Goal: Task Accomplishment & Management: Manage account settings

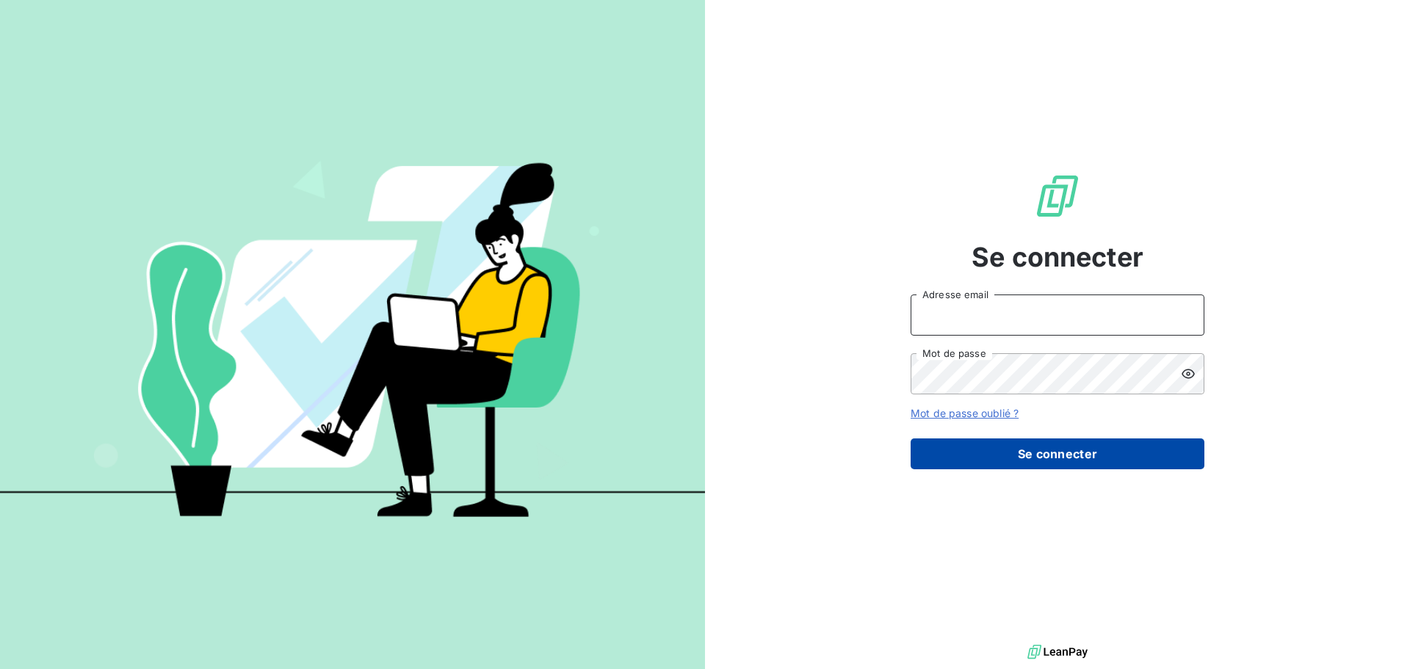
type input "[EMAIL_ADDRESS][DOMAIN_NAME]"
click at [1095, 457] on button "Se connecter" at bounding box center [1058, 453] width 294 height 31
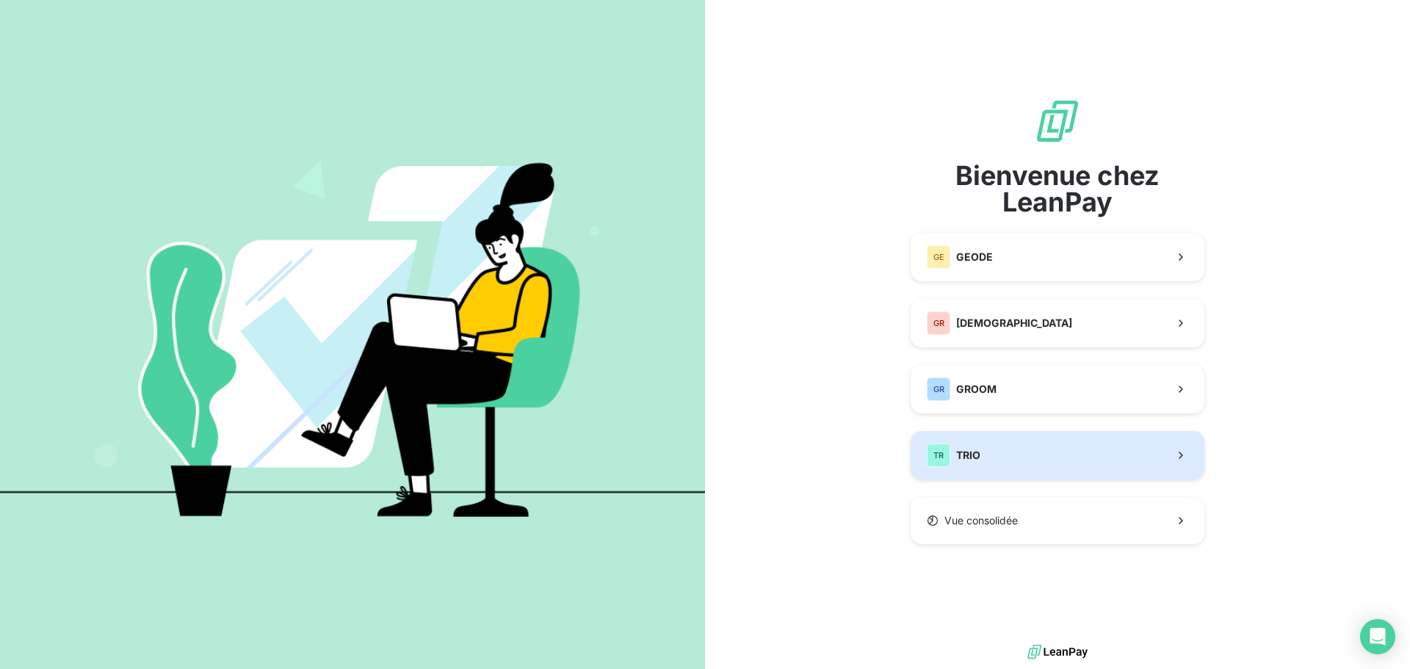
click at [983, 450] on button "TR TRIO" at bounding box center [1058, 455] width 294 height 48
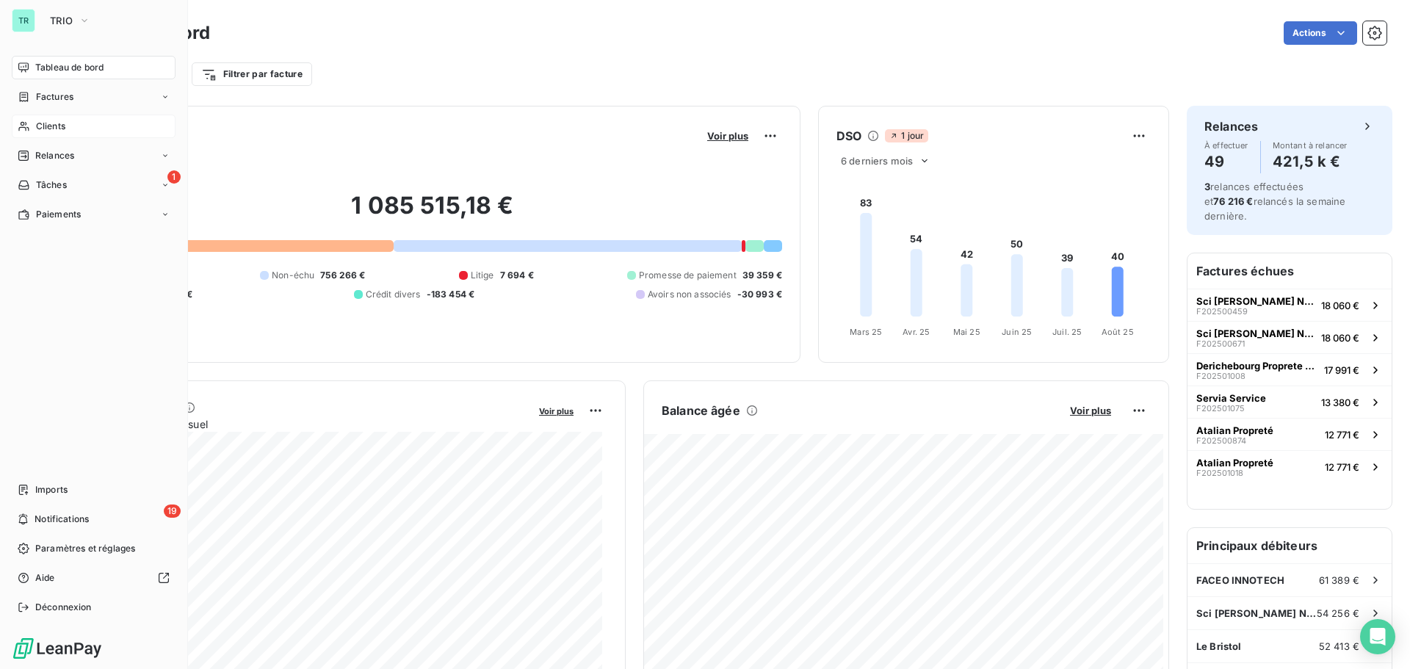
click at [62, 124] on span "Clients" at bounding box center [50, 126] width 29 height 13
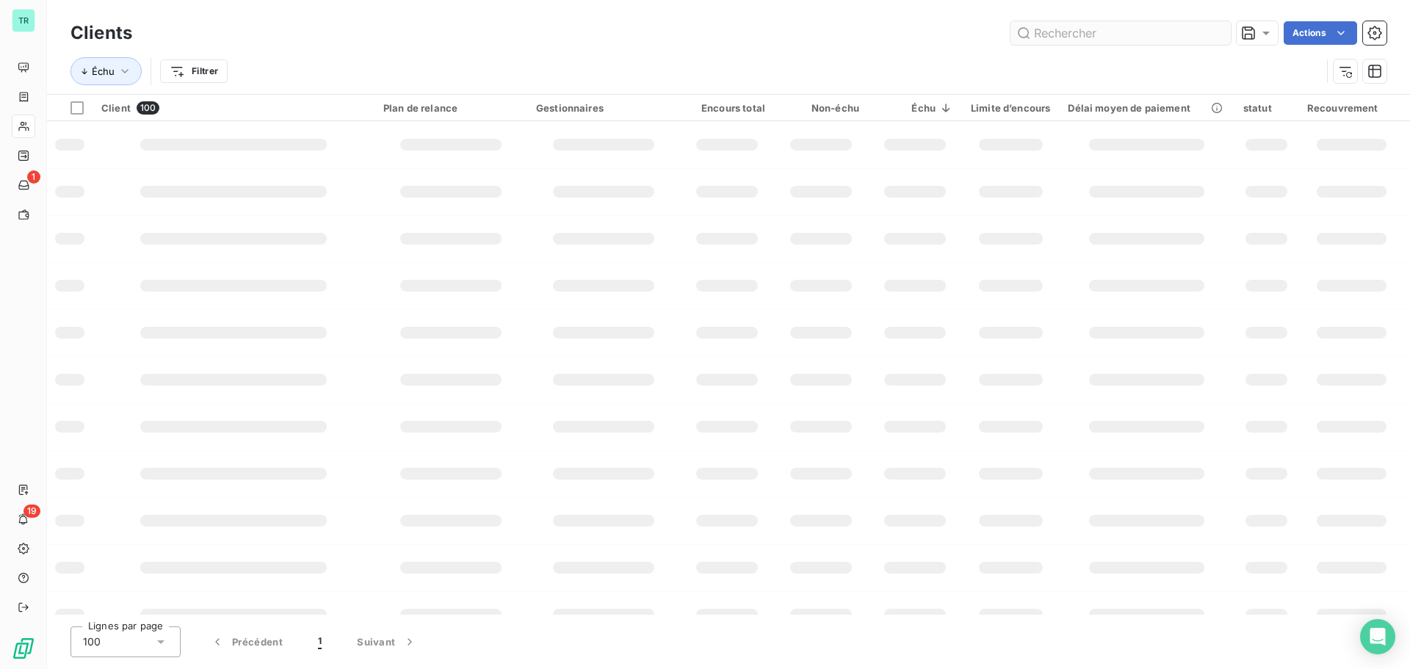
click at [1099, 25] on input "text" at bounding box center [1121, 33] width 220 height 24
type input "quatra"
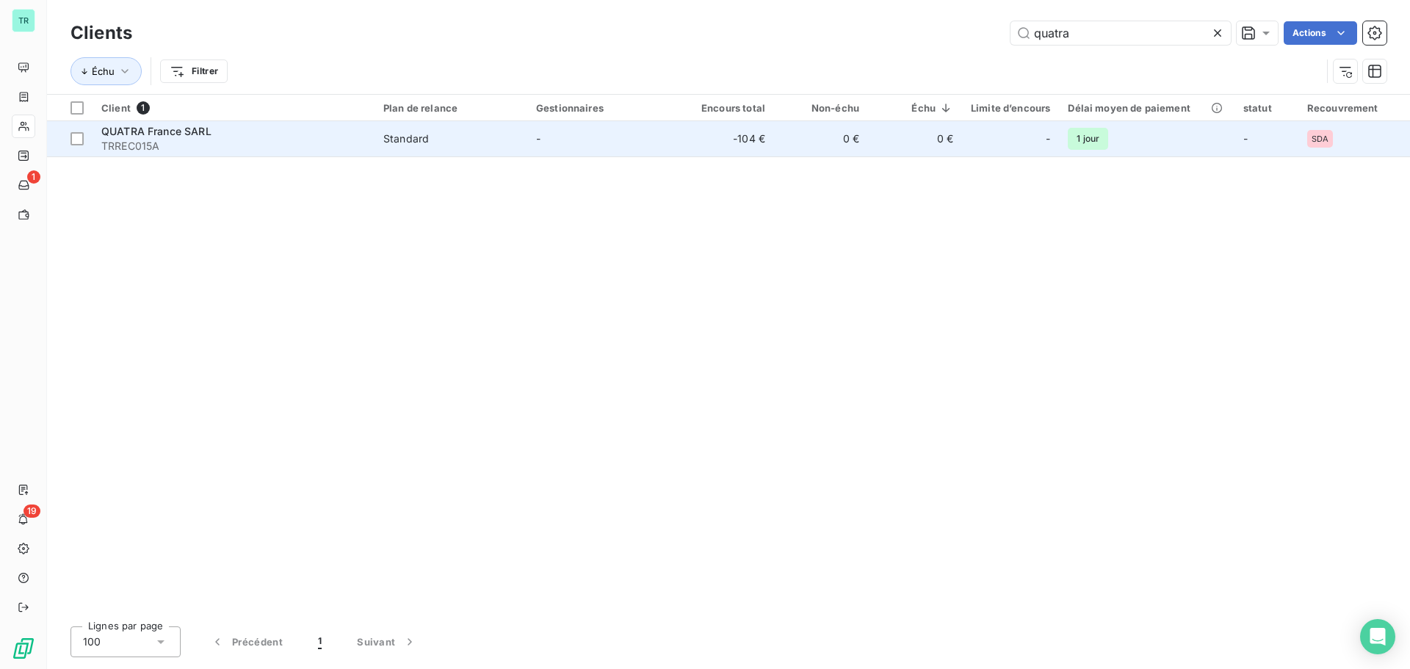
click at [160, 137] on span "QUATRA France SARL" at bounding box center [156, 131] width 110 height 12
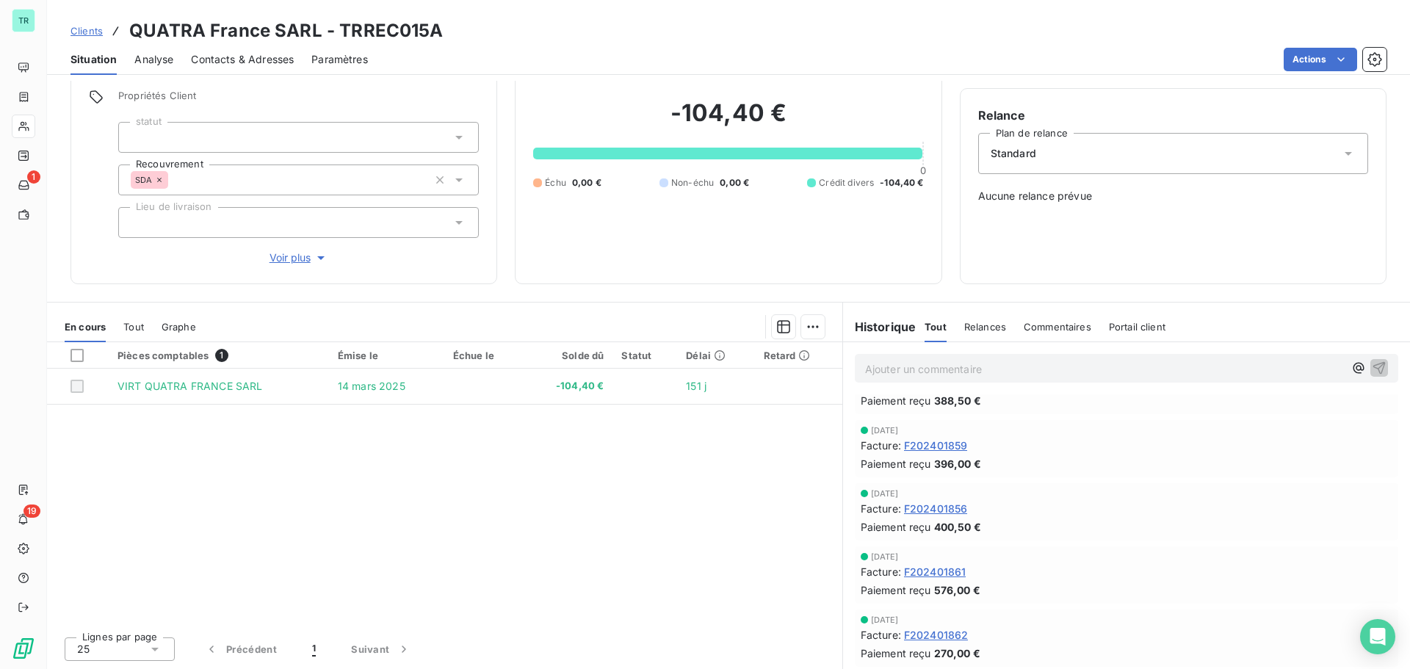
scroll to position [514, 0]
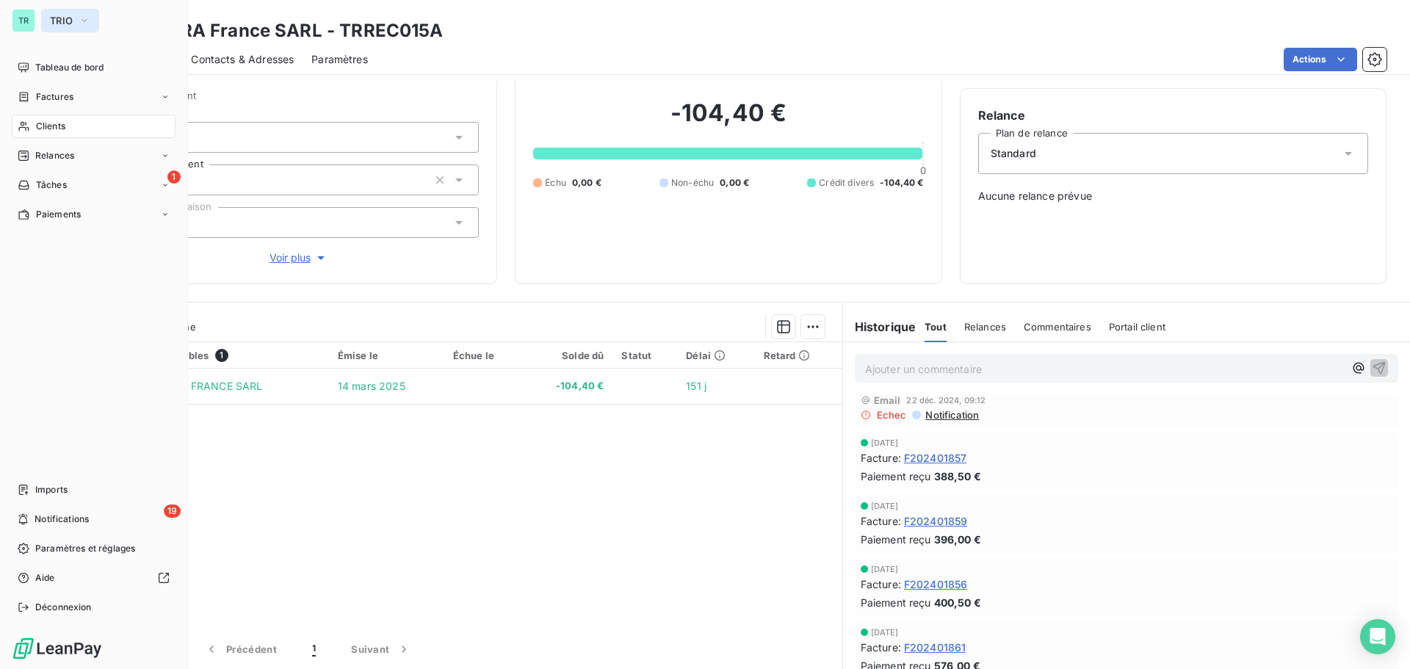
click at [86, 20] on icon "button" at bounding box center [85, 20] width 12 height 15
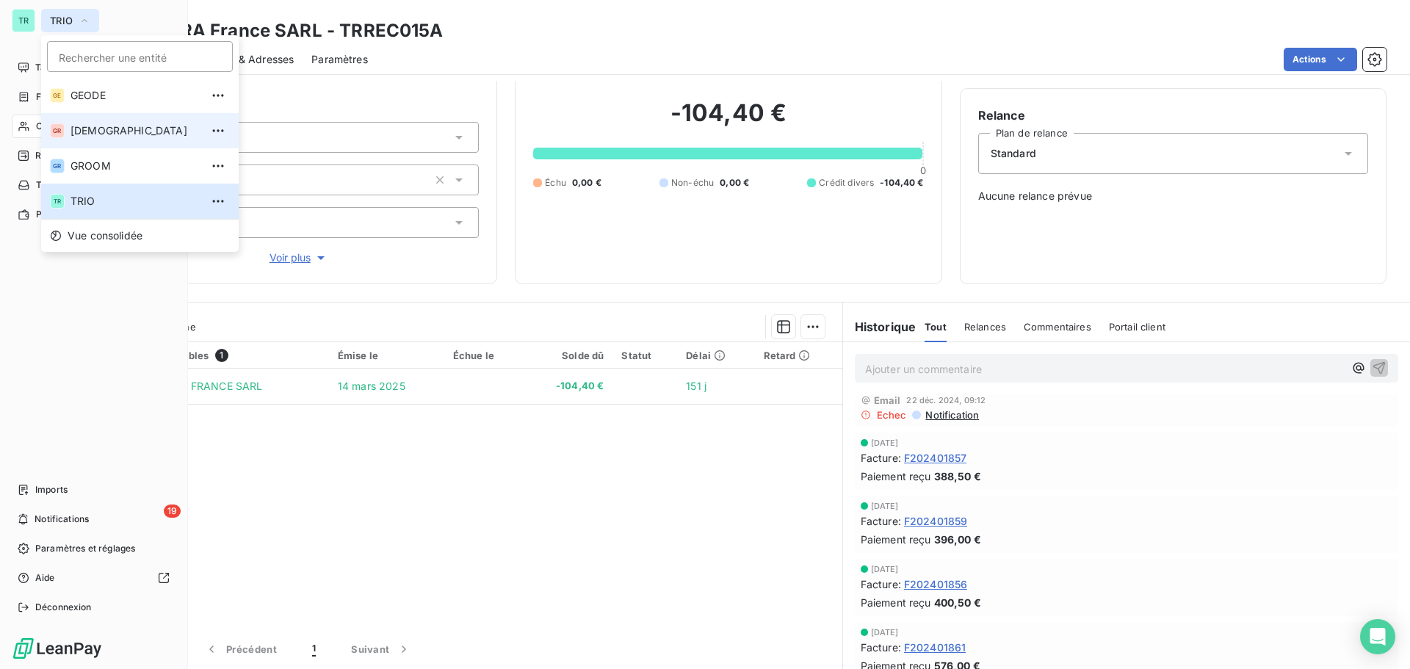
click at [106, 129] on span "[DEMOGRAPHIC_DATA]" at bounding box center [136, 130] width 130 height 15
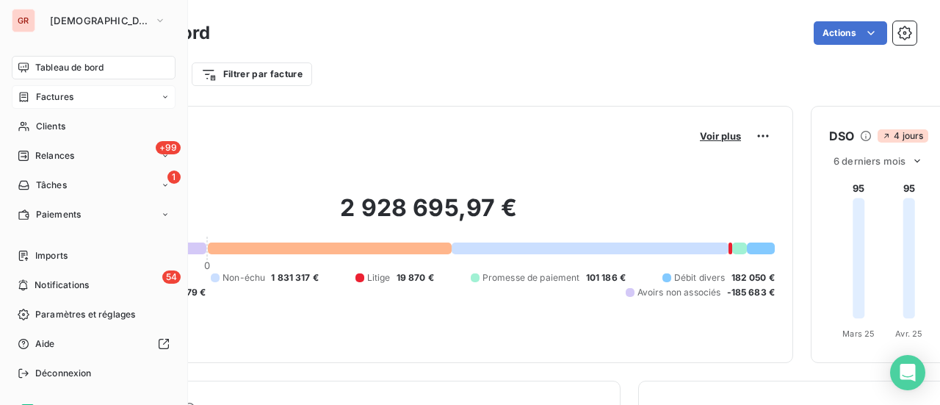
click at [60, 99] on span "Factures" at bounding box center [54, 96] width 37 height 13
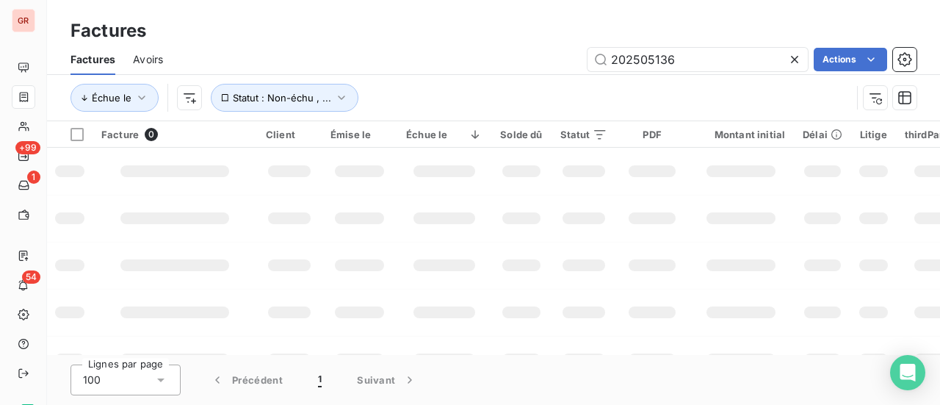
drag, startPoint x: 695, startPoint y: 62, endPoint x: 407, endPoint y: 80, distance: 288.5
click at [428, 78] on div "Factures Avoirs 202505136 Actions Échue le Statut : Non-échu , ..." at bounding box center [493, 82] width 893 height 76
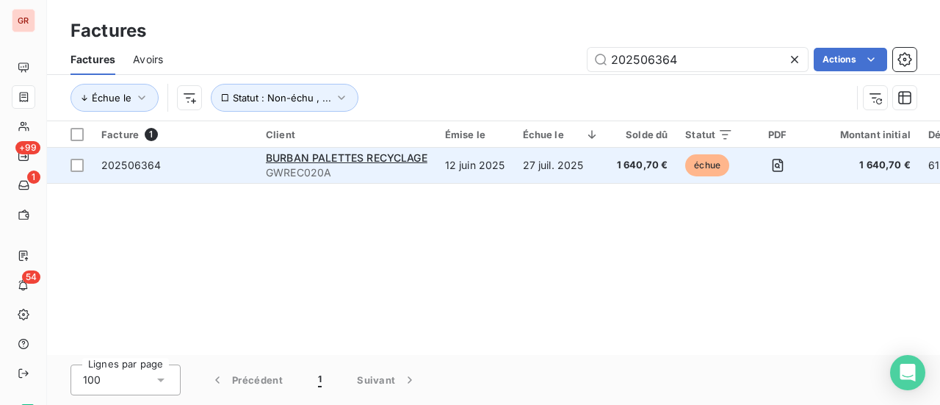
type input "202506364"
click at [148, 165] on span "202506364" at bounding box center [130, 165] width 59 height 12
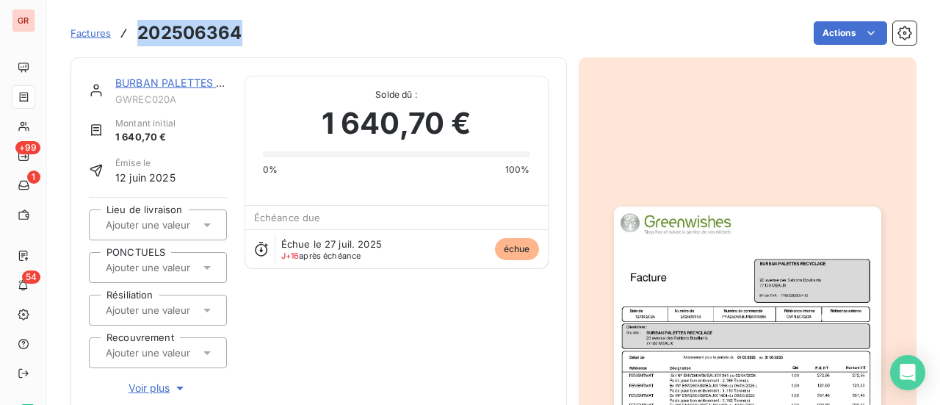
drag, startPoint x: 244, startPoint y: 35, endPoint x: 138, endPoint y: 43, distance: 106.1
click at [138, 43] on div "Factures 202506364 Actions" at bounding box center [494, 33] width 846 height 31
copy h3 "202506364"
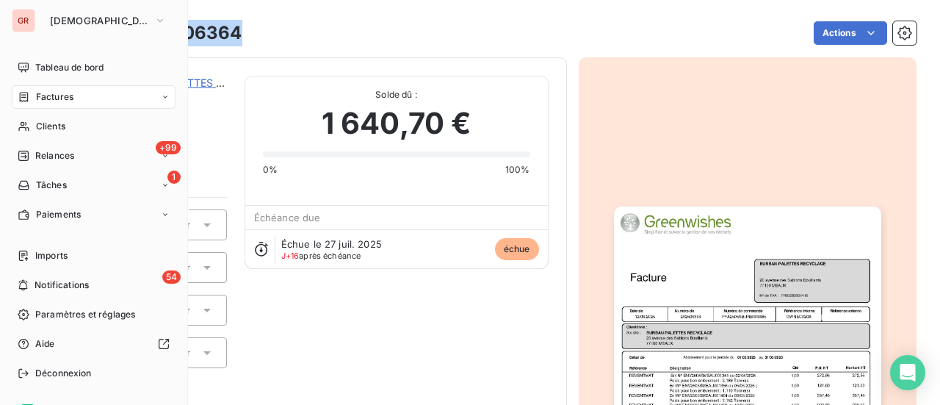
click at [71, 89] on div "Factures" at bounding box center [94, 97] width 164 height 24
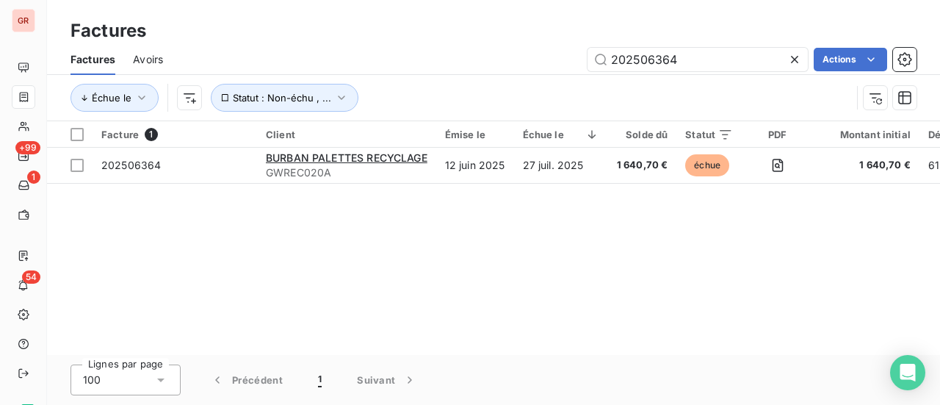
drag, startPoint x: 704, startPoint y: 59, endPoint x: 353, endPoint y: 105, distance: 354.8
click at [406, 90] on div "Factures Avoirs 202506364 Actions Échue le Statut : Non-échu , ..." at bounding box center [493, 82] width 893 height 76
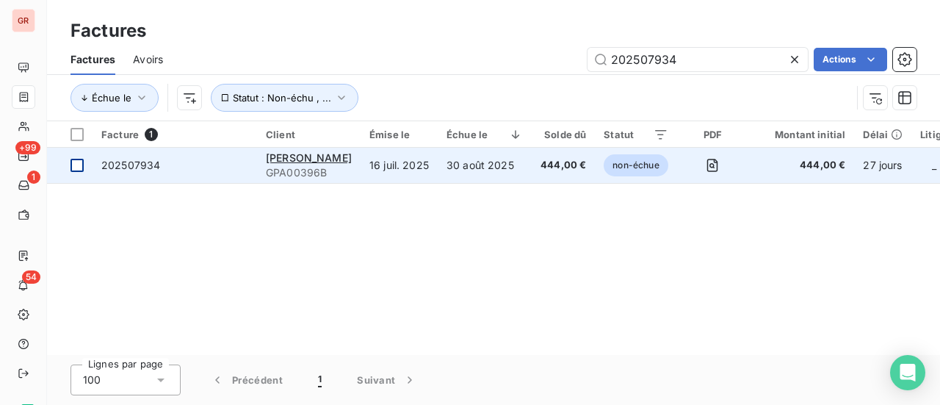
type input "202507934"
click at [71, 169] on div at bounding box center [77, 165] width 13 height 13
click at [141, 161] on span "202507934" at bounding box center [130, 165] width 59 height 12
click at [78, 164] on div at bounding box center [77, 165] width 13 height 13
click at [317, 156] on span "ZARA FRANCE SARL" at bounding box center [309, 157] width 86 height 12
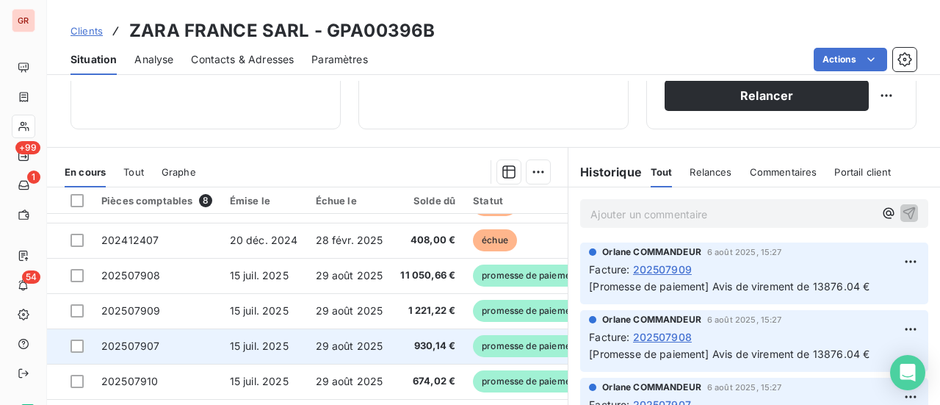
scroll to position [402, 0]
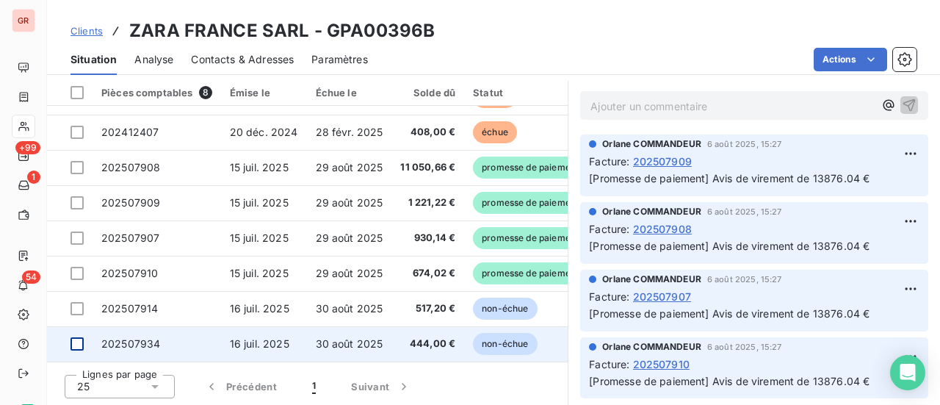
click at [78, 339] on div at bounding box center [77, 343] width 13 height 13
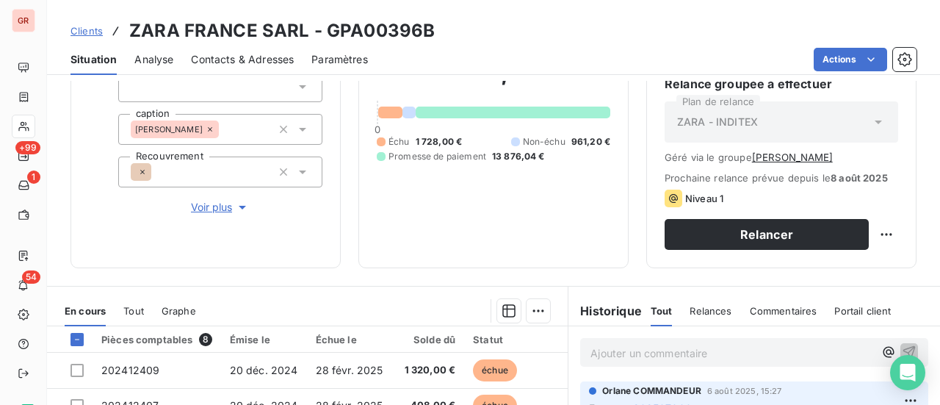
scroll to position [220, 0]
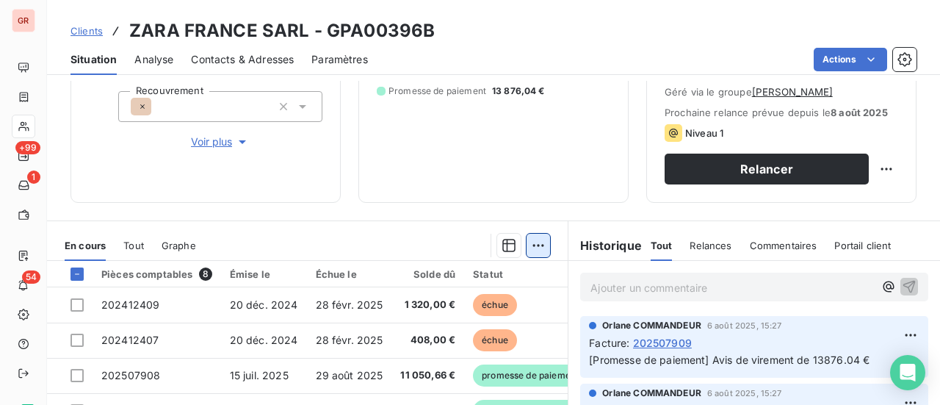
click at [535, 242] on html "GR +99 1 54 Clients ZARA FRANCE SARL - GPA00396B Situation Analyse Contacts & A…" at bounding box center [470, 202] width 940 height 405
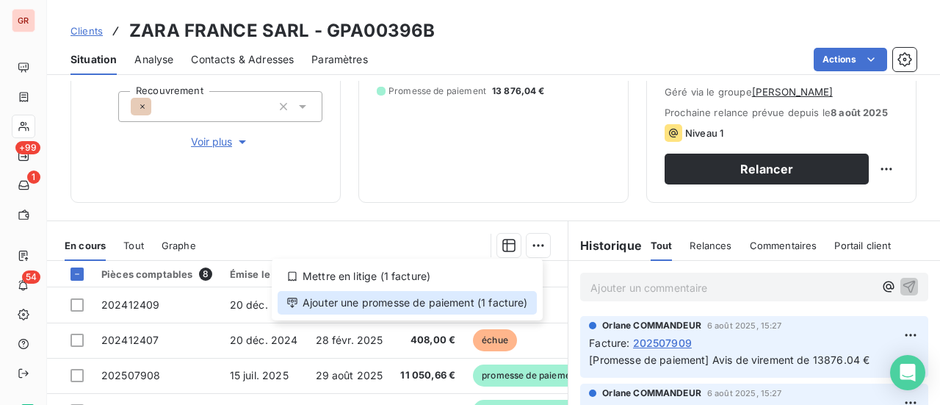
click at [402, 308] on div "Ajouter une promesse de paiement (1 facture)" at bounding box center [407, 303] width 259 height 24
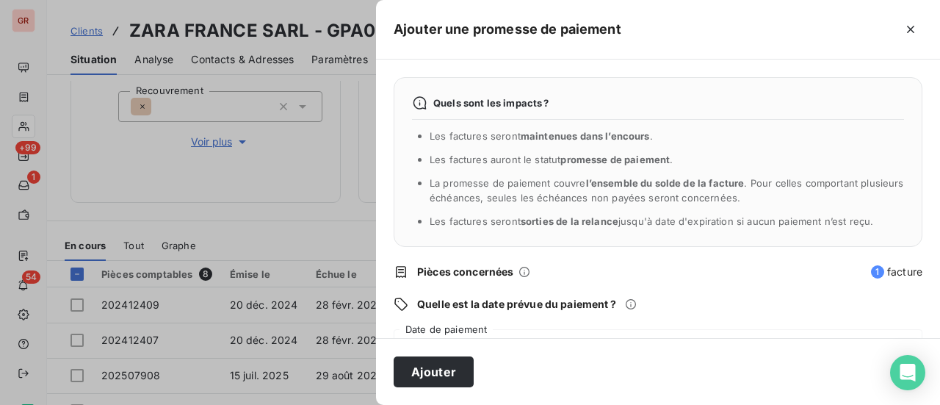
click at [475, 329] on div "13/08/2025" at bounding box center [658, 349] width 529 height 41
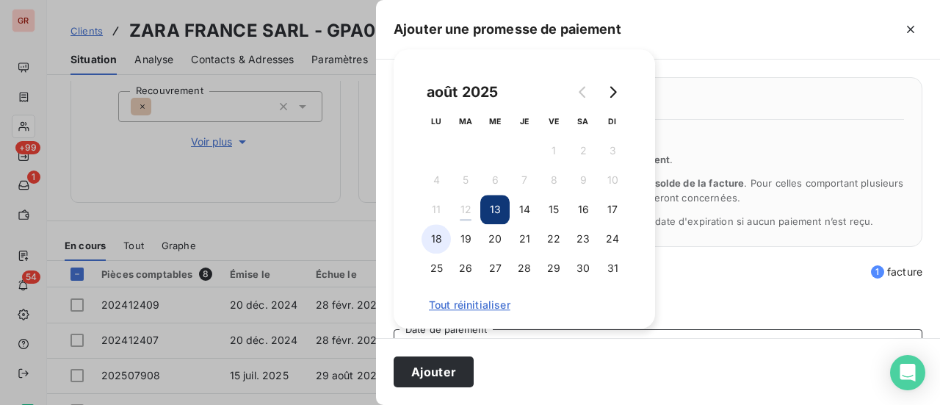
click at [436, 239] on button "18" at bounding box center [436, 238] width 29 height 29
click at [676, 292] on div "Quels sont les impacts ? Les factures seront maintenues dans l’encours . Les fa…" at bounding box center [658, 198] width 564 height 278
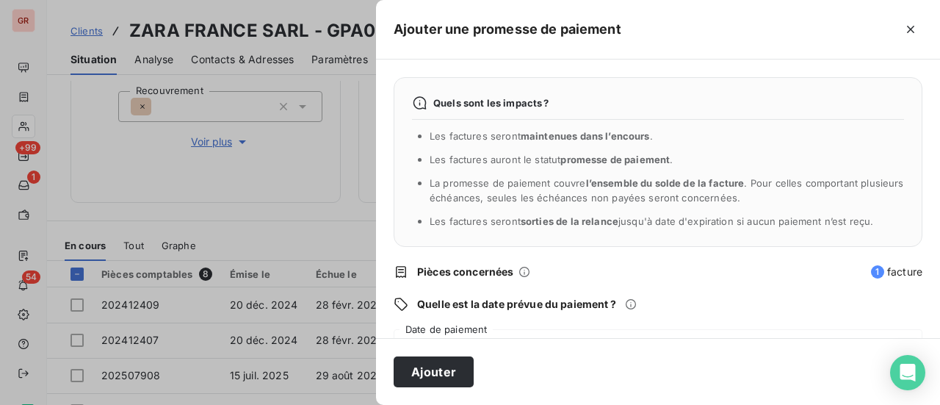
click at [488, 312] on div "Quels sont les impacts ? Les factures seront maintenues dans l’encours . Les fa…" at bounding box center [658, 198] width 564 height 278
click at [485, 331] on div "18/08/2025" at bounding box center [658, 349] width 529 height 41
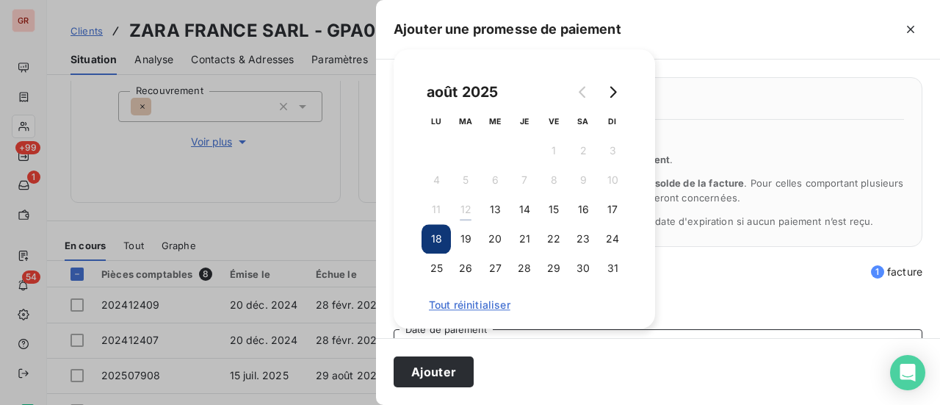
click at [442, 240] on button "18" at bounding box center [436, 238] width 29 height 29
click at [592, 352] on div "Ajouter" at bounding box center [658, 371] width 564 height 67
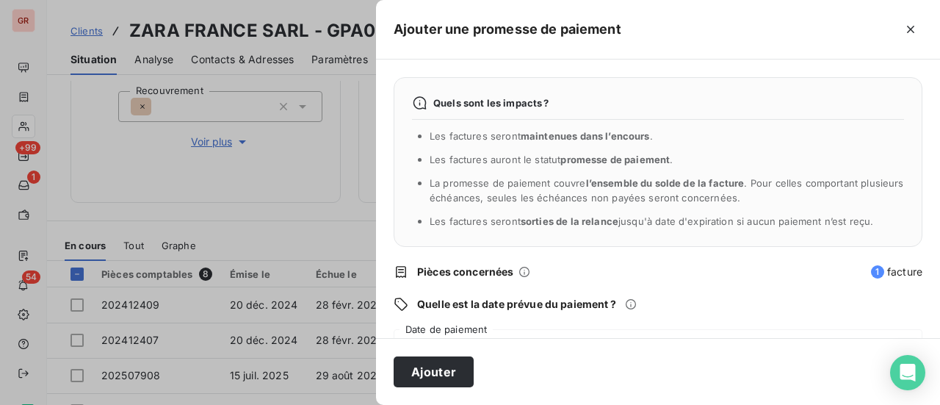
click at [568, 372] on div "Ajouter" at bounding box center [658, 371] width 564 height 67
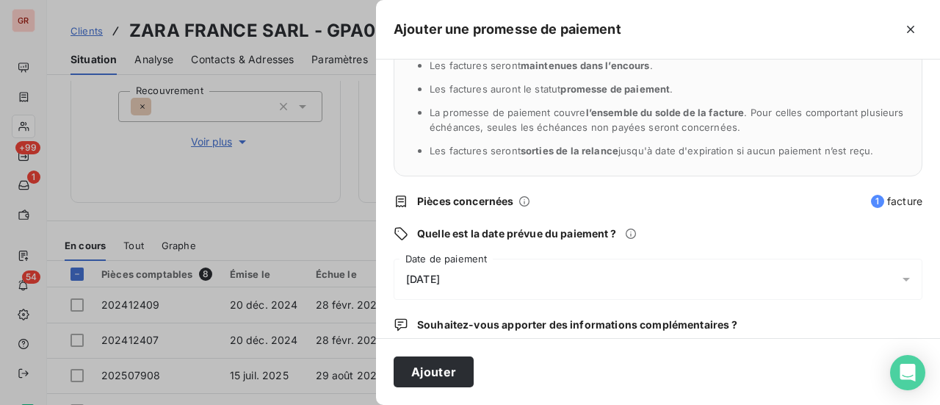
scroll to position [153, 0]
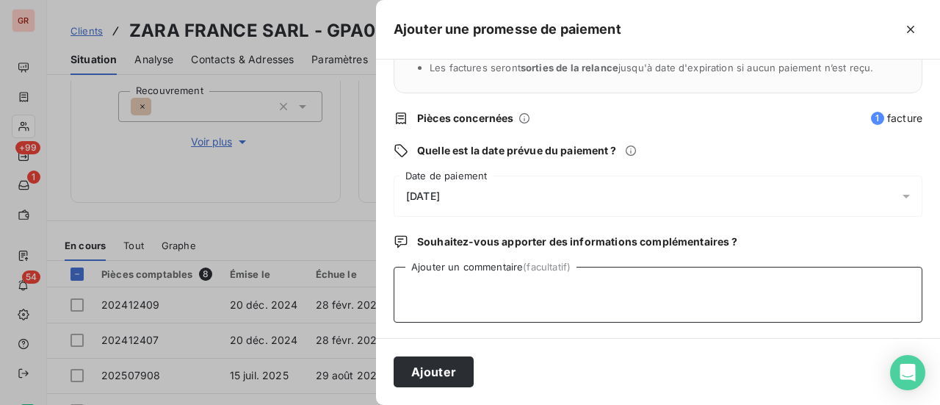
click at [445, 281] on textarea "Ajouter un commentaire (facultatif)" at bounding box center [658, 295] width 529 height 56
click at [460, 289] on textarea "Avis de virment/" at bounding box center [658, 295] width 529 height 56
click at [518, 288] on textarea "Avis de virement/" at bounding box center [658, 295] width 529 height 56
type textarea "Avis de virement/12/08/25"
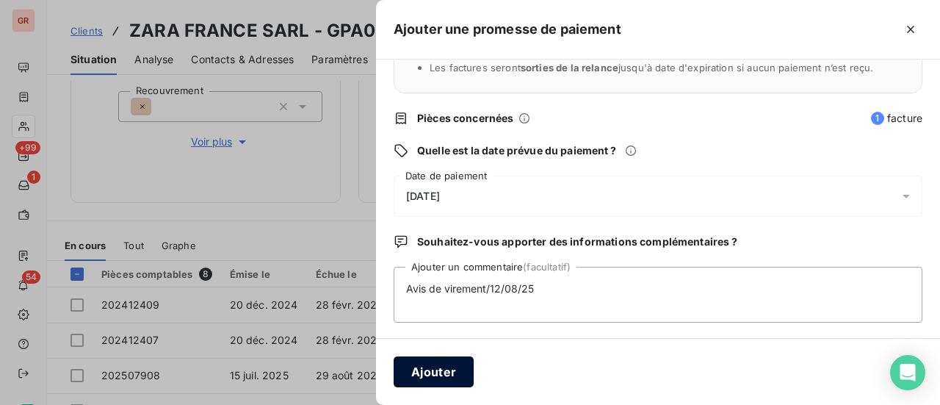
click at [443, 375] on button "Ajouter" at bounding box center [434, 371] width 80 height 31
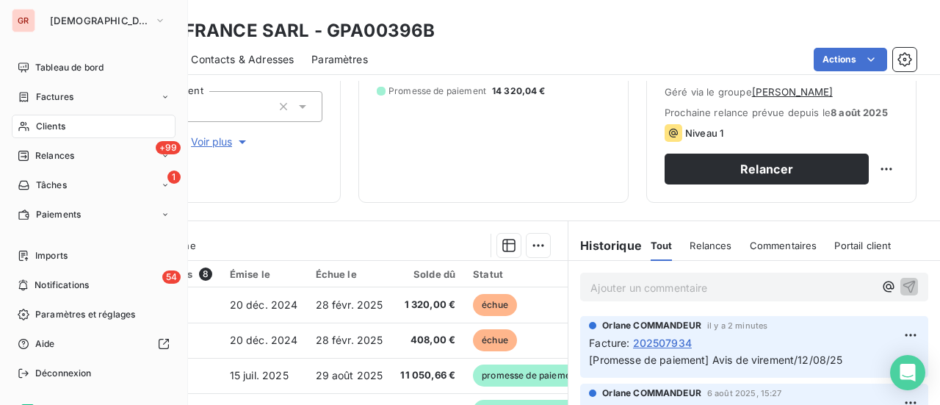
click at [63, 100] on span "Factures" at bounding box center [54, 96] width 37 height 13
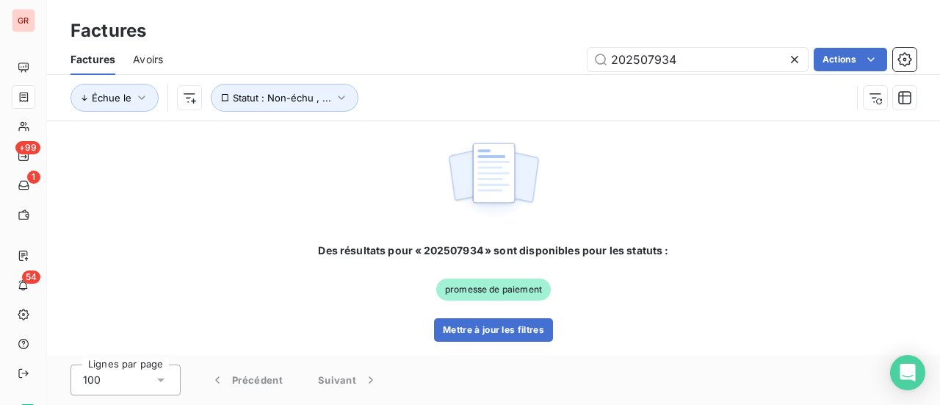
drag, startPoint x: 699, startPoint y: 55, endPoint x: 447, endPoint y: 67, distance: 252.9
click at [452, 65] on div "202507934 Actions" at bounding box center [549, 60] width 736 height 24
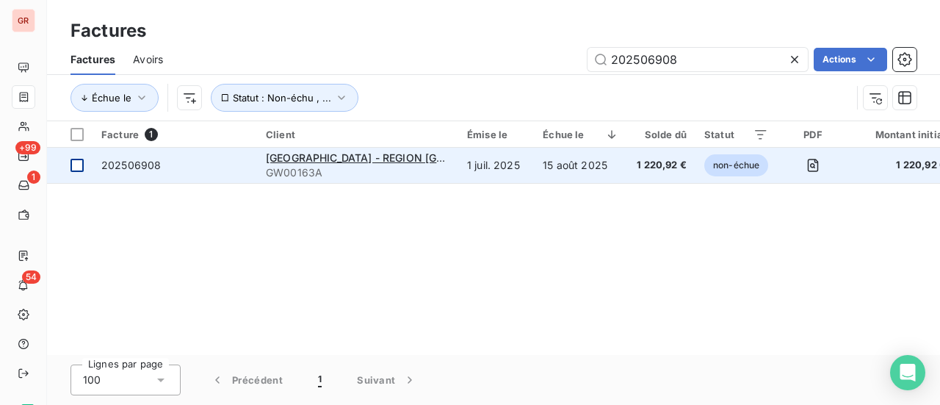
type input "202506908"
click at [80, 167] on div at bounding box center [77, 165] width 13 height 13
click at [348, 159] on span "DALKIA - REGION ILE DE FRANCE (71350)" at bounding box center [419, 157] width 306 height 12
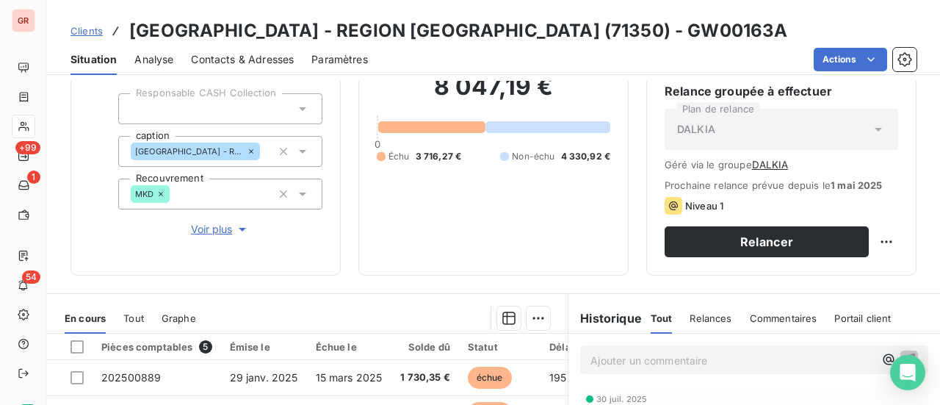
scroll to position [367, 0]
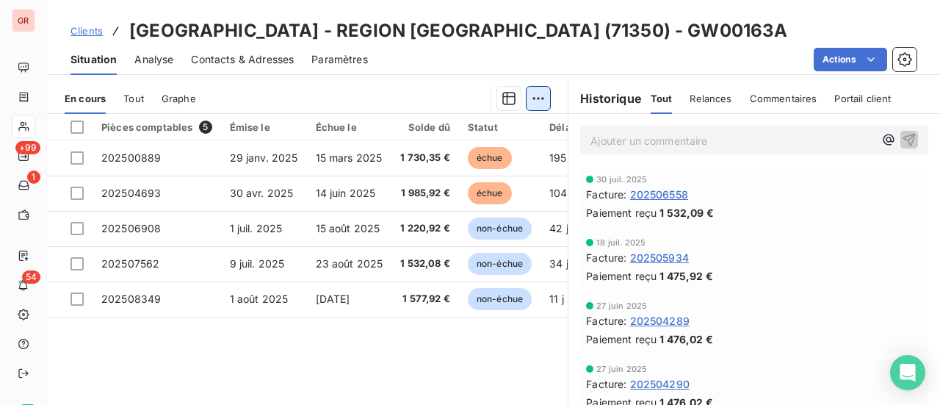
click at [534, 94] on html "GR +99 1 54 Clients DALKIA - REGION ILE DE FRANCE (71350) - GW00163A Situation …" at bounding box center [470, 202] width 940 height 405
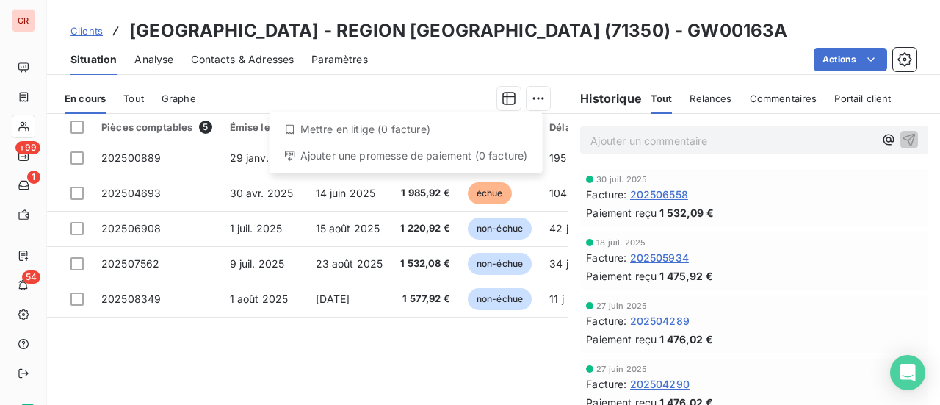
click at [392, 164] on div "Ajouter une promesse de paiement (0 facture)" at bounding box center [405, 156] width 261 height 24
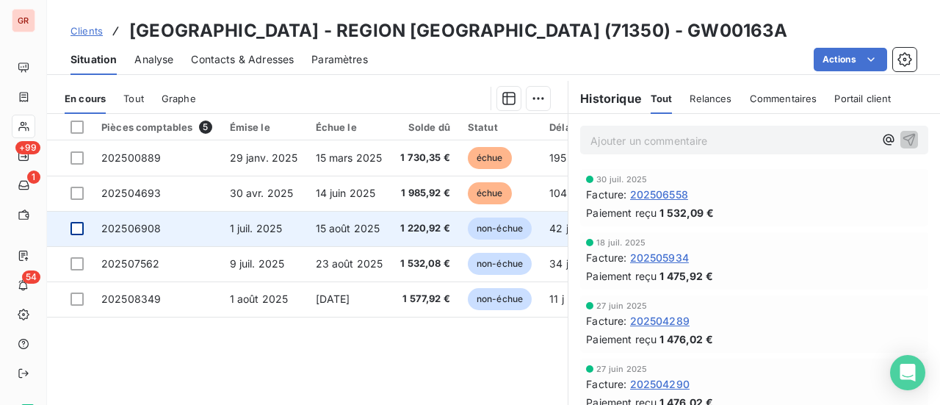
click at [81, 222] on div at bounding box center [77, 228] width 13 height 13
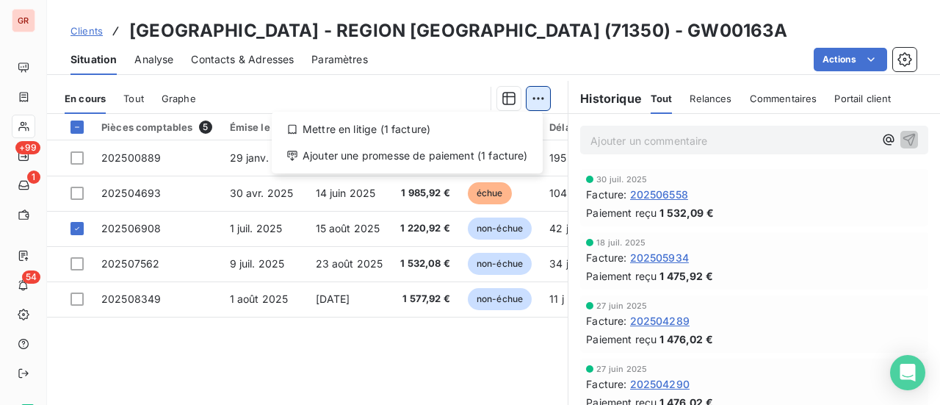
click at [533, 90] on html "GR +99 1 54 Clients DALKIA - REGION ILE DE FRANCE (71350) - GW00163A Situation …" at bounding box center [470, 202] width 940 height 405
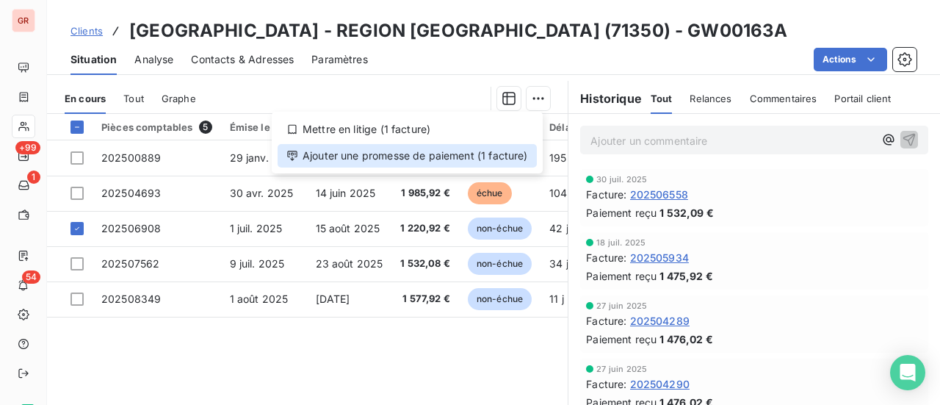
click at [416, 153] on div "Ajouter une promesse de paiement (1 facture)" at bounding box center [407, 156] width 259 height 24
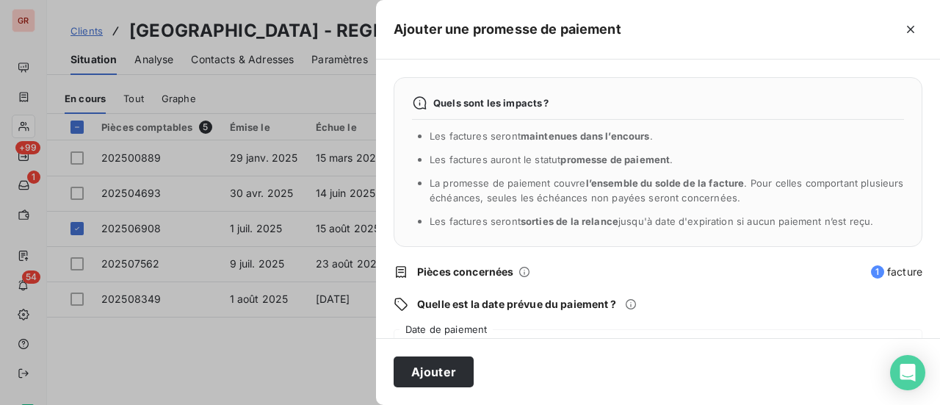
click at [451, 326] on div "Quels sont les impacts ? Les factures seront maintenues dans l’encours . Les fa…" at bounding box center [658, 198] width 564 height 278
click at [430, 336] on div "13/08/2025" at bounding box center [658, 349] width 529 height 41
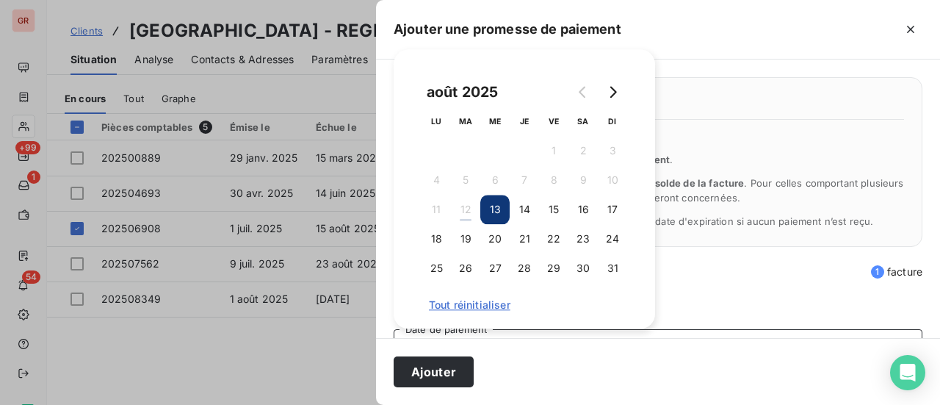
click at [496, 212] on button "13" at bounding box center [494, 209] width 29 height 29
click at [529, 210] on button "14" at bounding box center [524, 209] width 29 height 29
click at [539, 294] on div "août 2025 LU MA ME JE VE SA DI 1 2 3 4 5 6 7 8 9 10 11 12 13 14 15 16 17 18 19 …" at bounding box center [524, 189] width 226 height 244
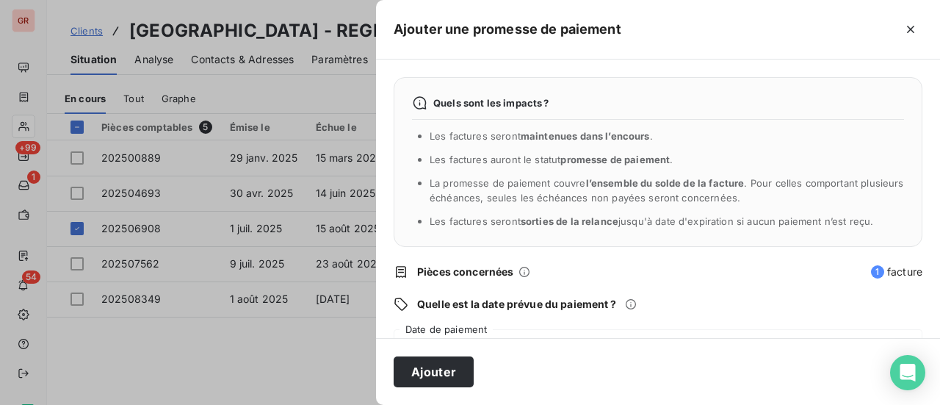
click at [555, 366] on div "Ajouter" at bounding box center [658, 371] width 564 height 67
click at [522, 361] on div "Ajouter" at bounding box center [658, 371] width 564 height 67
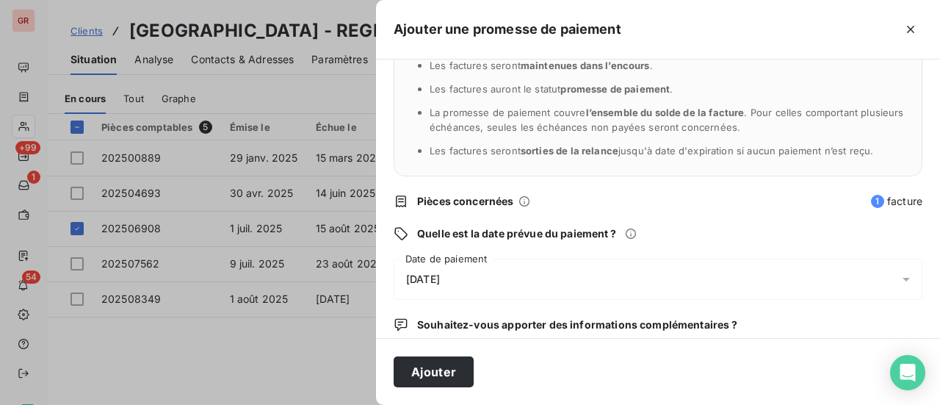
scroll to position [153, 0]
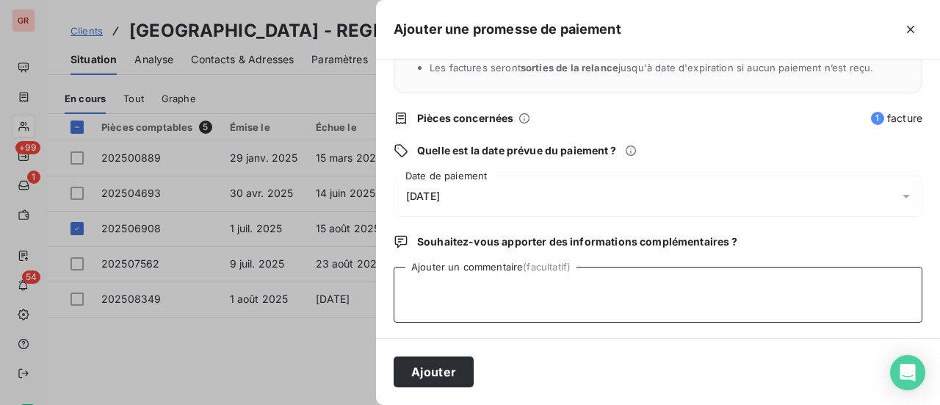
click at [427, 280] on textarea "Ajouter un commentaire (facultatif)" at bounding box center [658, 295] width 529 height 56
click at [411, 290] on textarea "avis de virement" at bounding box center [658, 295] width 529 height 56
click at [495, 291] on textarea "avis de virement" at bounding box center [658, 295] width 529 height 56
type textarea "avis de virement le 12/08/25"
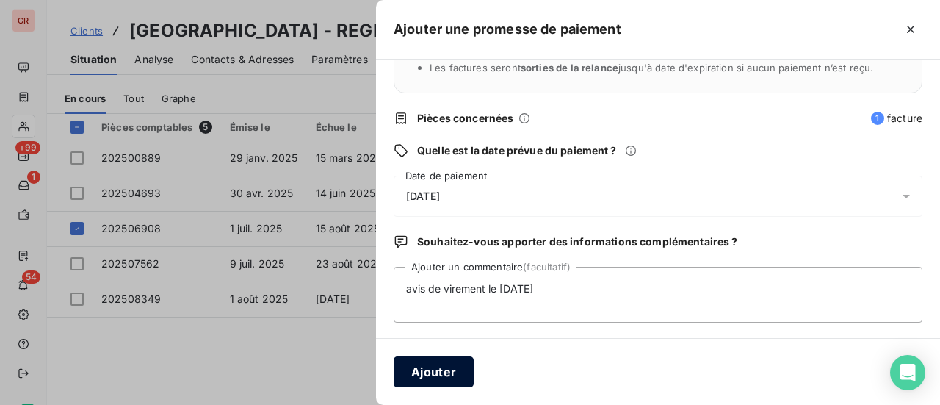
click at [441, 366] on button "Ajouter" at bounding box center [434, 371] width 80 height 31
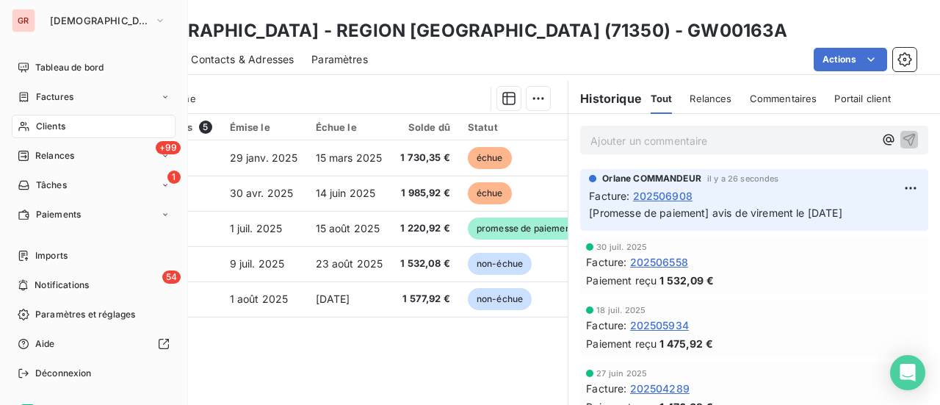
click at [65, 98] on span "Factures" at bounding box center [54, 96] width 37 height 13
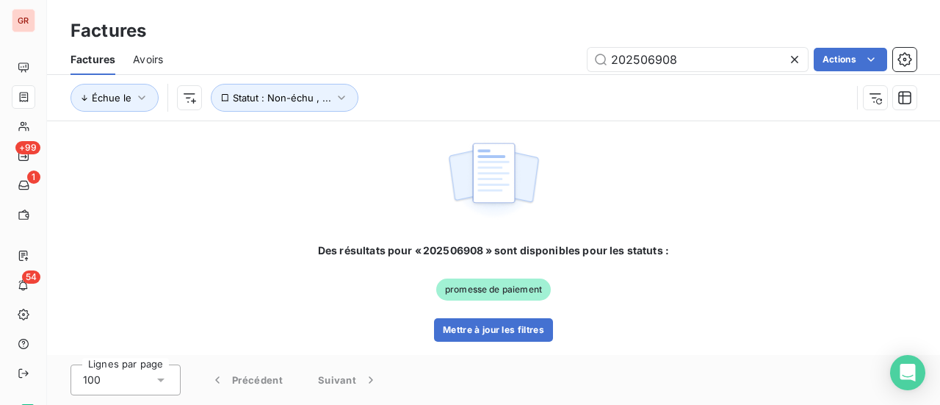
drag, startPoint x: 690, startPoint y: 57, endPoint x: 377, endPoint y: 129, distance: 321.0
click at [382, 127] on div "Factures Factures Avoirs 202506908 Actions Échue le Statut : Non-échu , ... Des…" at bounding box center [493, 202] width 893 height 405
click at [701, 57] on input "202506908" at bounding box center [698, 60] width 220 height 24
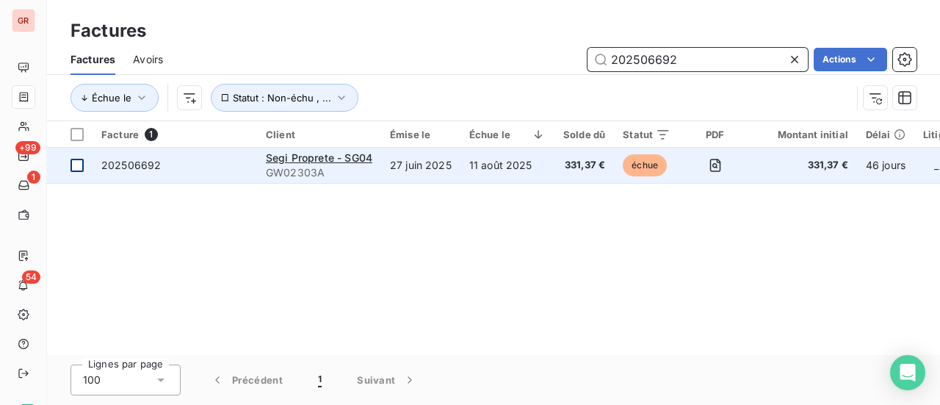
type input "202506692"
click at [82, 162] on div at bounding box center [77, 165] width 13 height 13
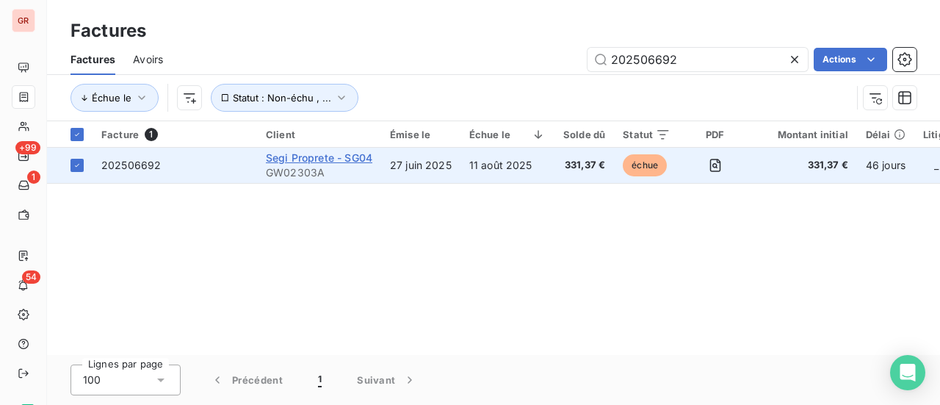
click at [308, 156] on span "Segi Proprete - SG04" at bounding box center [319, 157] width 106 height 12
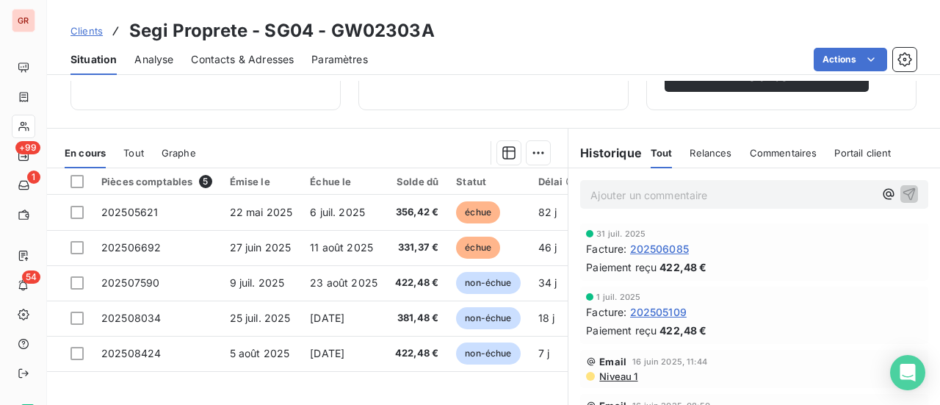
scroll to position [220, 0]
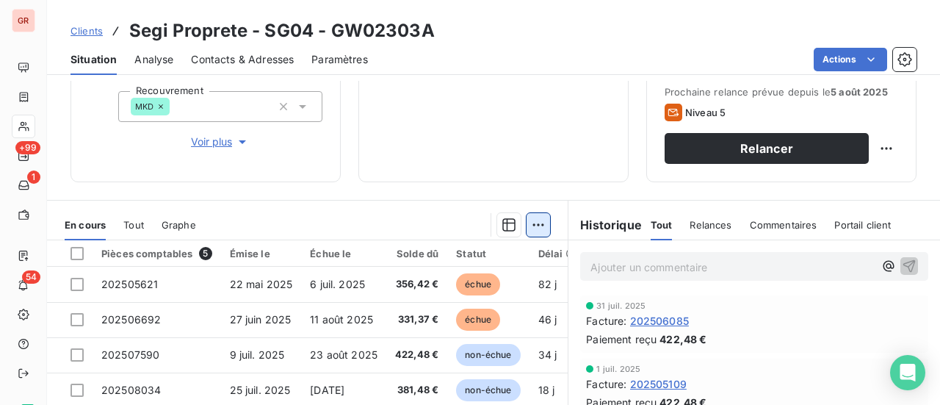
click at [534, 223] on html "GR +99 1 54 Clients Segi Proprete - SG04 - GW02303A Situation Analyse Contacts …" at bounding box center [470, 202] width 940 height 405
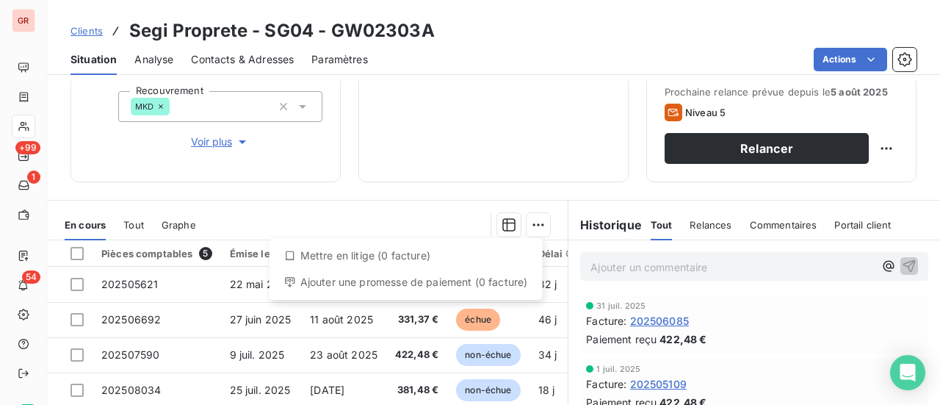
click at [410, 292] on div "Ajouter une promesse de paiement (0 facture)" at bounding box center [405, 282] width 261 height 24
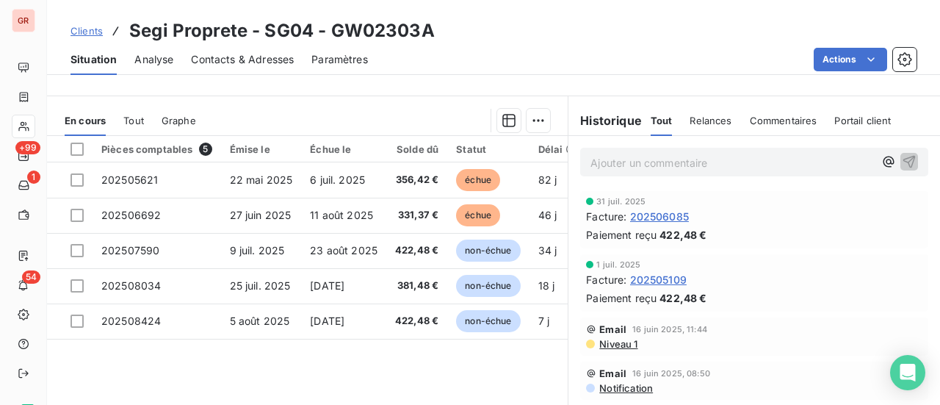
scroll to position [294, 0]
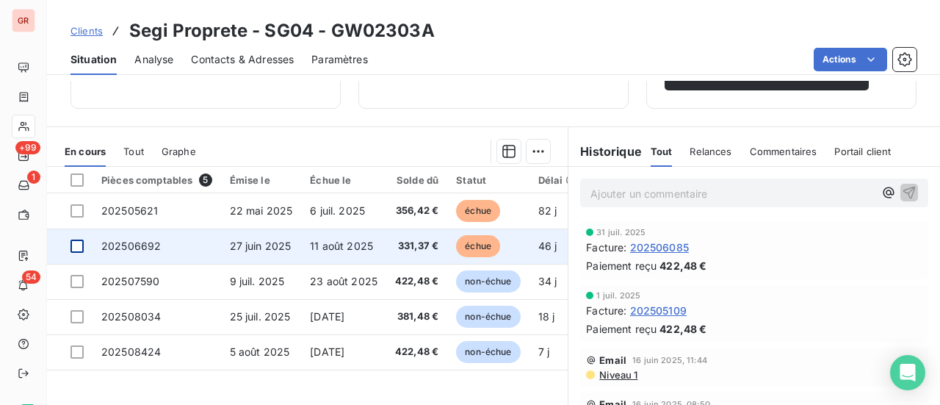
click at [81, 242] on div at bounding box center [77, 245] width 13 height 13
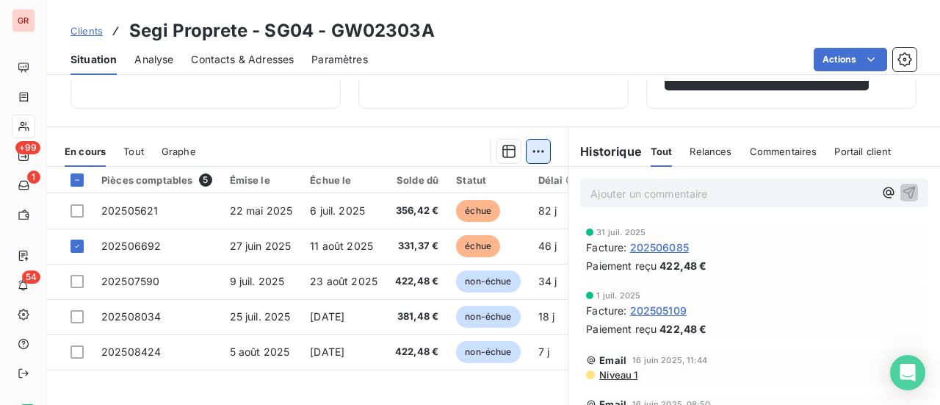
click at [534, 143] on html "GR +99 1 54 Clients Segi Proprete - SG04 - GW02303A Situation Analyse Contacts …" at bounding box center [470, 202] width 940 height 405
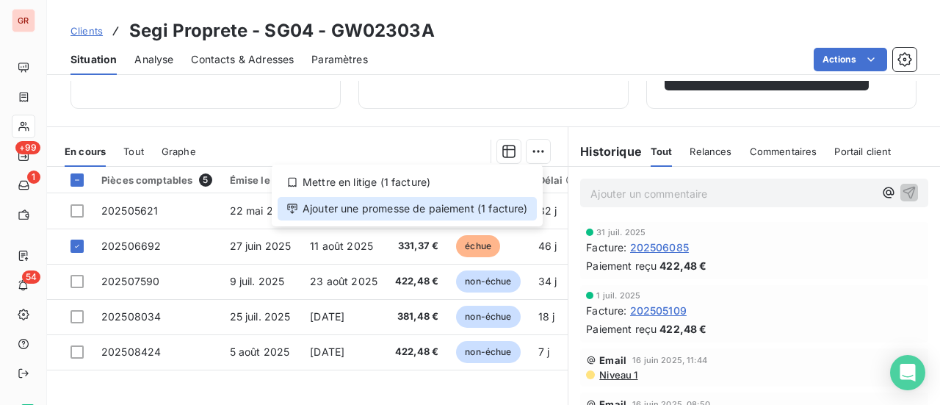
click at [396, 208] on div "Ajouter une promesse de paiement (1 facture)" at bounding box center [407, 209] width 259 height 24
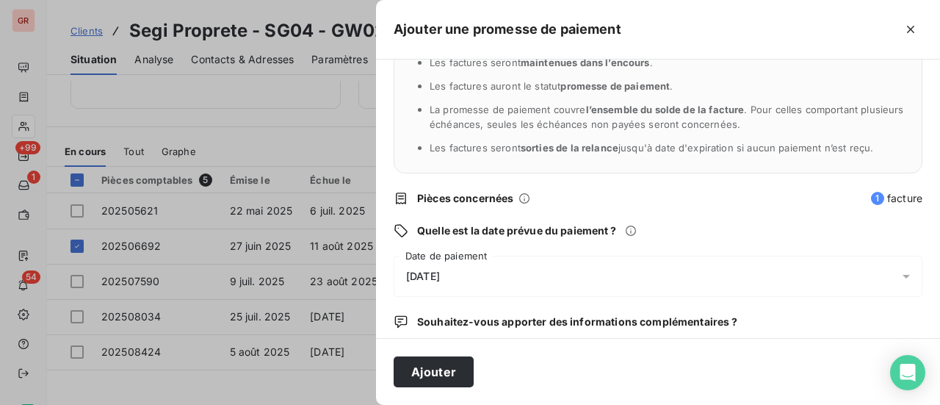
scroll to position [153, 0]
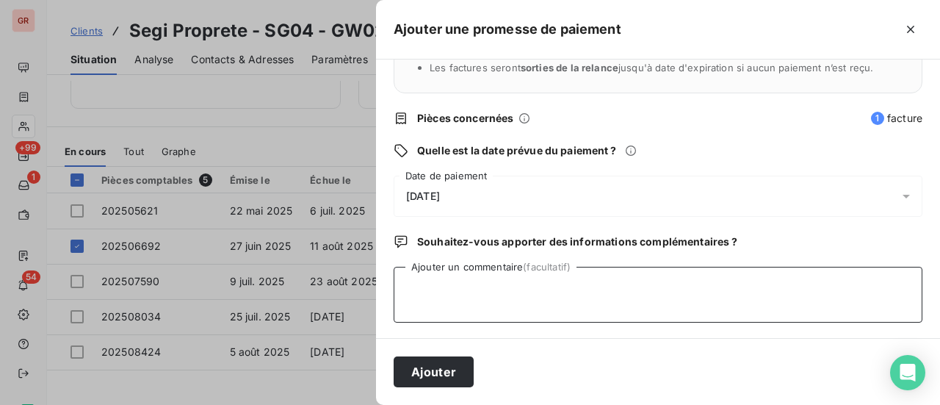
click at [450, 283] on textarea "Ajouter un commentaire (facultatif)" at bounding box center [658, 295] width 529 height 56
click at [505, 289] on textarea "Avis de virement de 735.85" at bounding box center [658, 295] width 529 height 56
click at [551, 288] on textarea "Avis de virement de (735.85" at bounding box center [658, 295] width 529 height 56
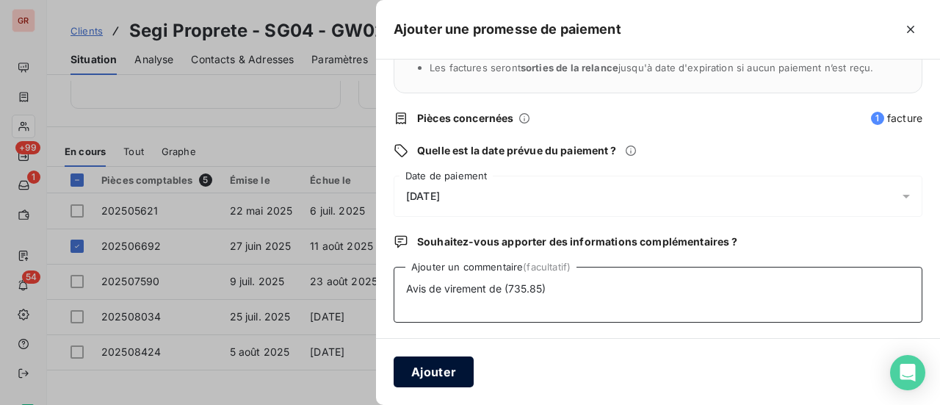
type textarea "Avis de virement de (735.85)"
click at [457, 375] on button "Ajouter" at bounding box center [434, 371] width 80 height 31
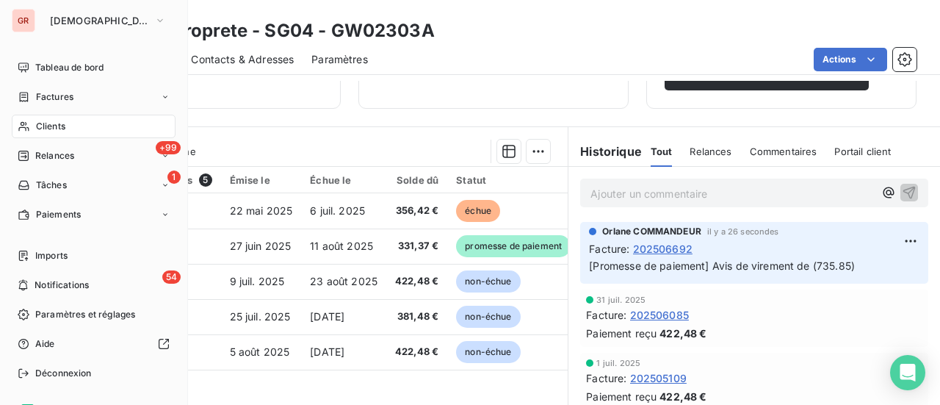
click at [58, 102] on span "Factures" at bounding box center [54, 96] width 37 height 13
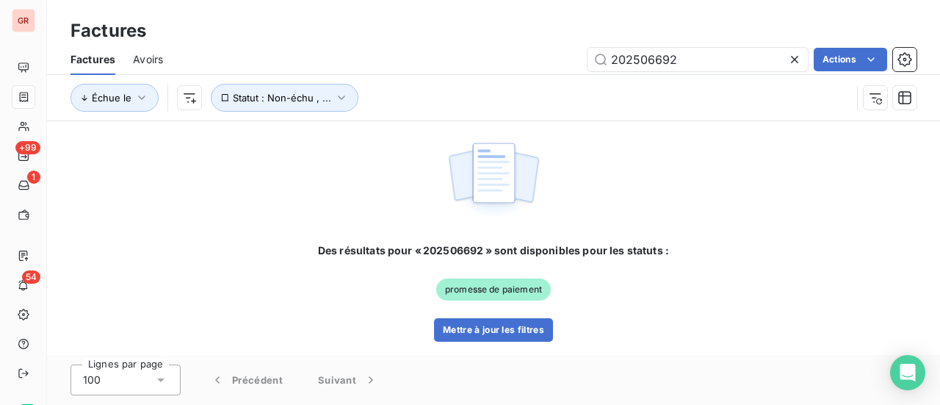
drag, startPoint x: 580, startPoint y: 70, endPoint x: 150, endPoint y: 77, distance: 430.4
click at [362, 75] on div "Factures Avoirs 202506692 Actions Échue le Statut : Non-échu , ..." at bounding box center [493, 82] width 893 height 76
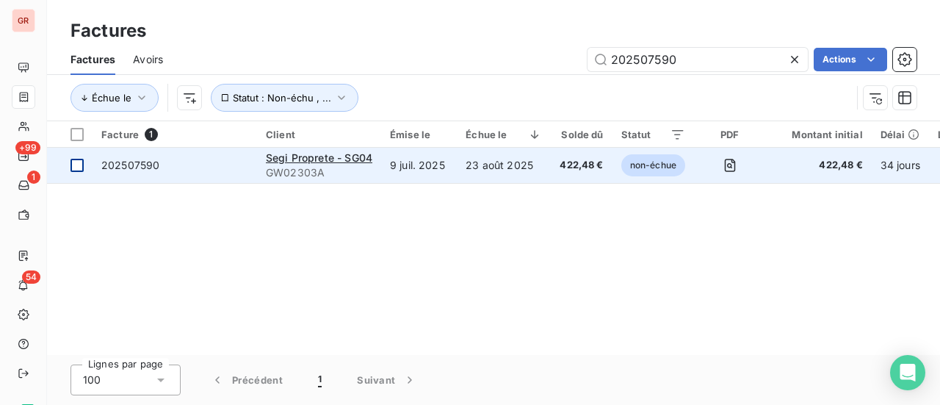
type input "202507590"
click at [80, 167] on div at bounding box center [77, 165] width 13 height 13
click at [310, 154] on span "Segi Proprete - SG04" at bounding box center [319, 157] width 106 height 12
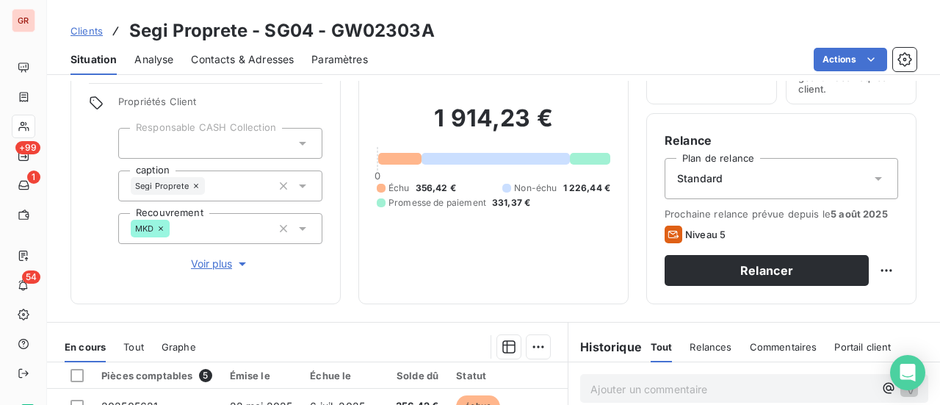
scroll to position [220, 0]
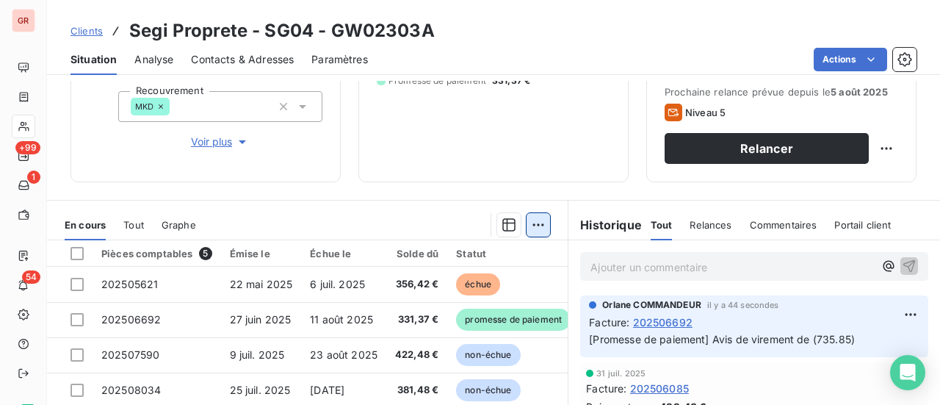
click at [538, 220] on html "GR +99 1 54 Clients Segi Proprete - SG04 - GW02303A Situation Analyse Contacts …" at bounding box center [470, 202] width 940 height 405
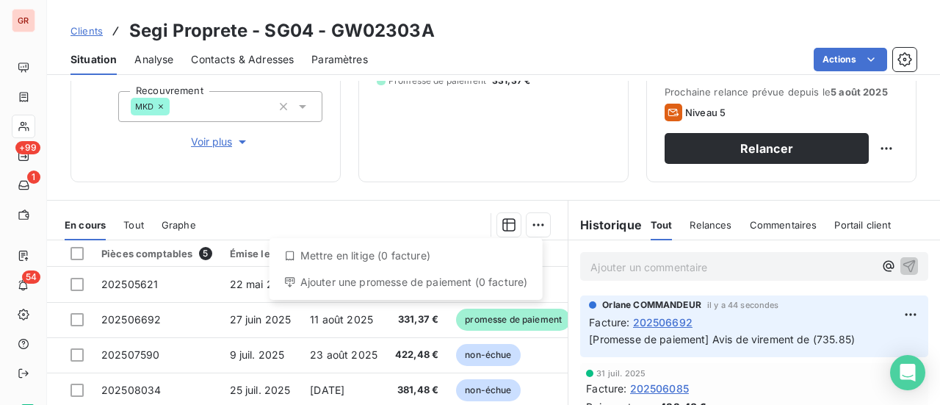
click at [347, 176] on html "GR +99 1 54 Clients Segi Proprete - SG04 - GW02303A Situation Analyse Contacts …" at bounding box center [470, 202] width 940 height 405
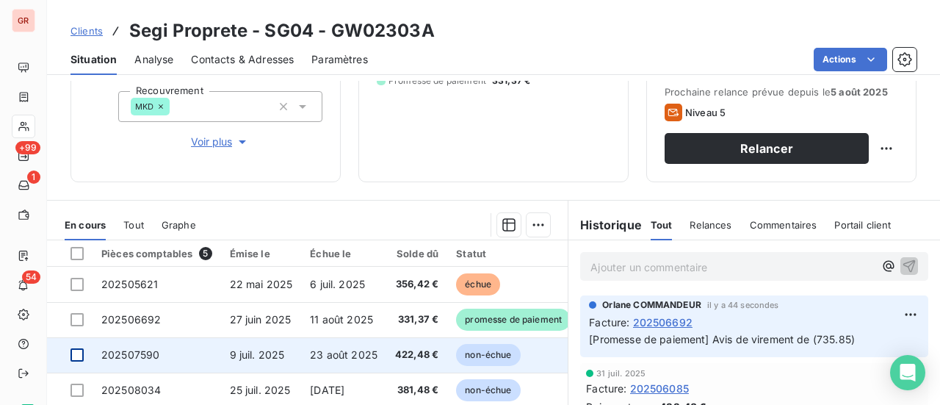
click at [81, 349] on div at bounding box center [77, 354] width 13 height 13
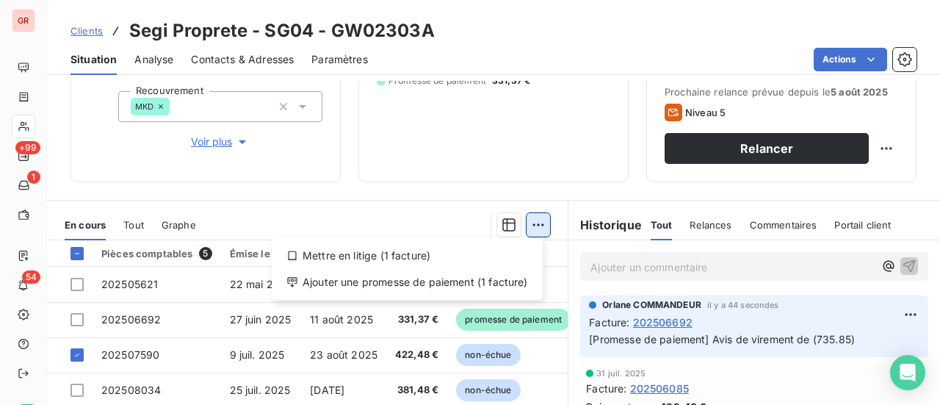
click at [533, 220] on html "GR +99 1 54 Clients Segi Proprete - SG04 - GW02303A Situation Analyse Contacts …" at bounding box center [470, 202] width 940 height 405
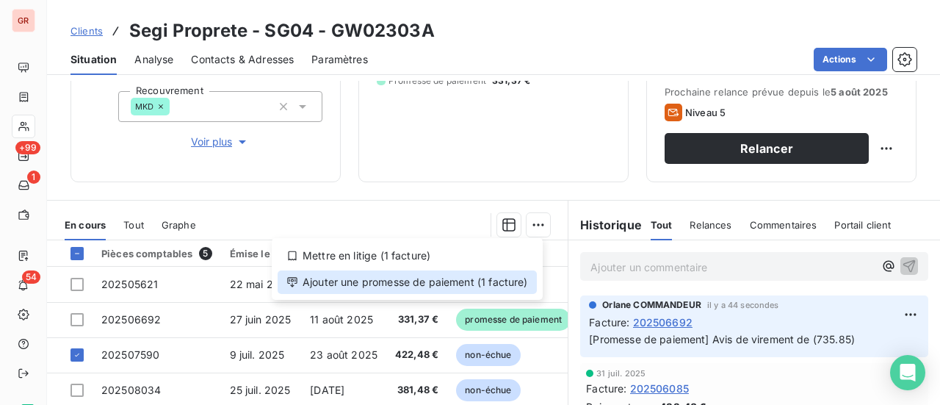
click at [424, 290] on div "Ajouter une promesse de paiement (1 facture)" at bounding box center [407, 282] width 259 height 24
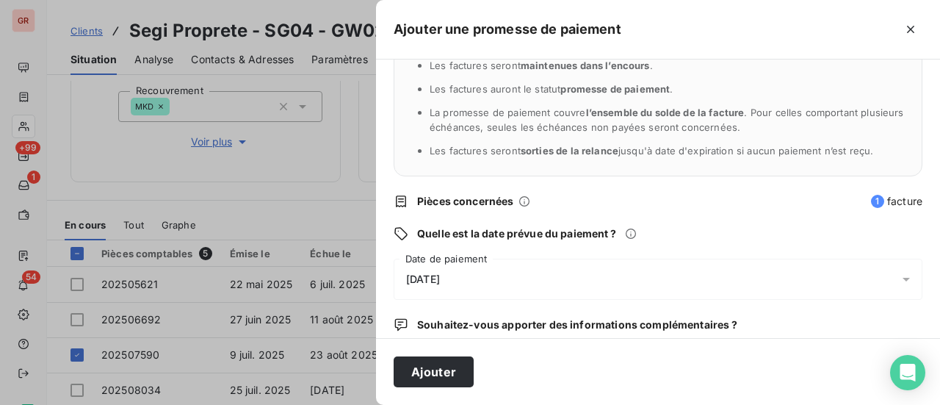
scroll to position [147, 0]
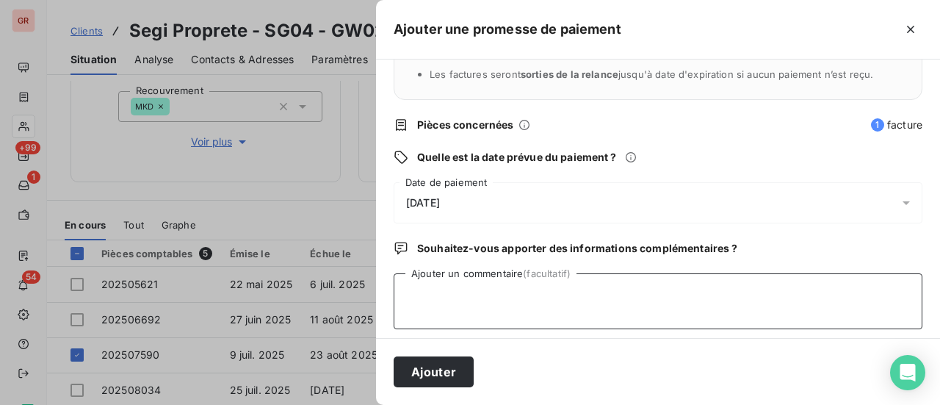
click at [430, 284] on textarea "Ajouter un commentaire (facultatif)" at bounding box center [658, 301] width 529 height 56
click at [458, 293] on textarea "Avis de virment" at bounding box center [658, 301] width 529 height 56
type textarea "Avis de virement"
click at [457, 372] on button "Ajouter" at bounding box center [434, 371] width 80 height 31
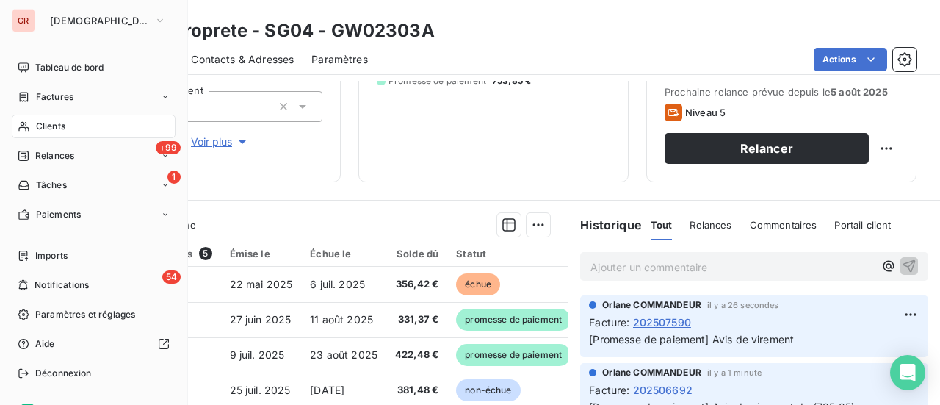
click at [65, 102] on span "Factures" at bounding box center [54, 96] width 37 height 13
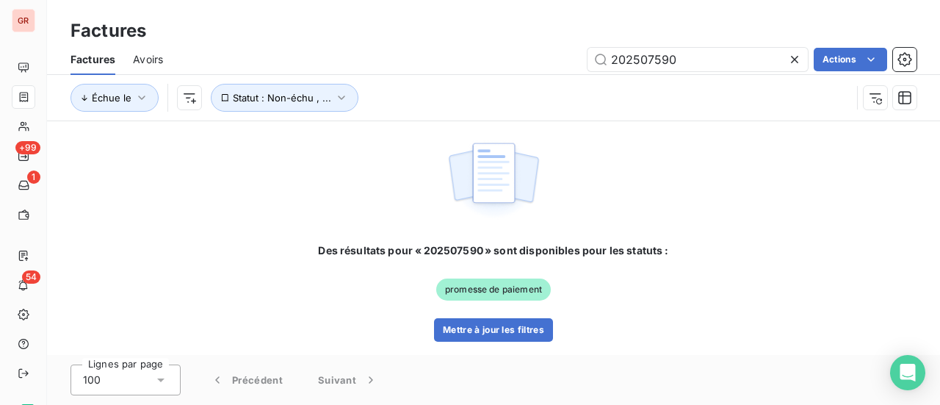
drag, startPoint x: 635, startPoint y: 66, endPoint x: 348, endPoint y: 74, distance: 287.3
click at [380, 73] on div "Factures Avoirs 202507590 Actions" at bounding box center [493, 59] width 893 height 31
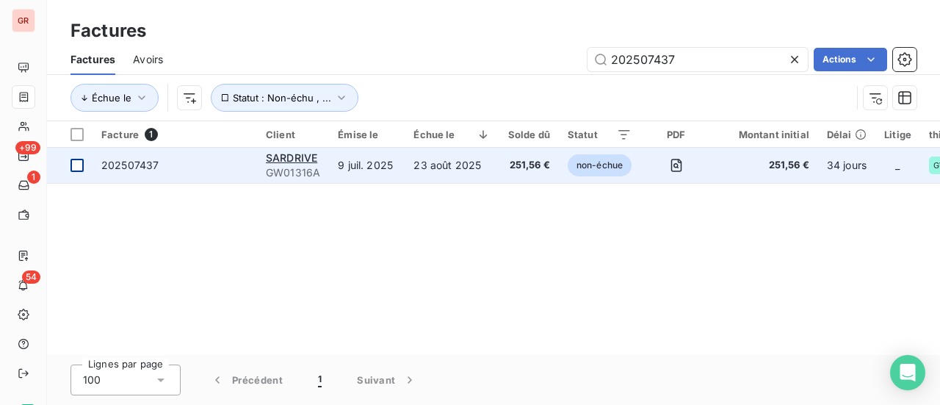
type input "202507437"
click at [80, 163] on div at bounding box center [77, 165] width 13 height 13
click at [112, 162] on span "202507437" at bounding box center [129, 165] width 57 height 12
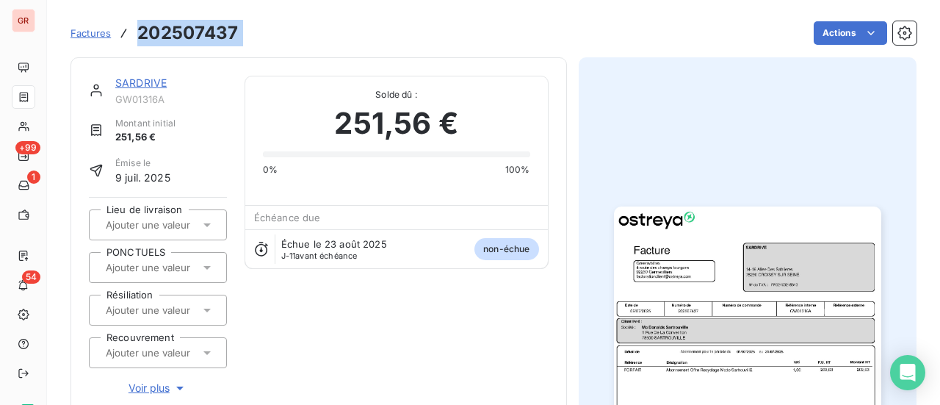
drag, startPoint x: 246, startPoint y: 27, endPoint x: 140, endPoint y: 35, distance: 106.0
click at [140, 35] on div "Factures 202507437 Actions" at bounding box center [494, 33] width 846 height 31
copy section "202507437 Actions"
click at [148, 84] on link "SARDRIVE" at bounding box center [140, 82] width 51 height 12
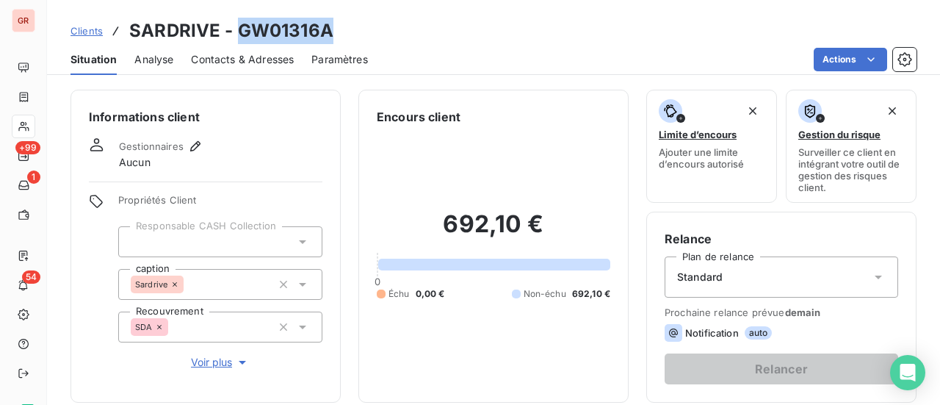
drag, startPoint x: 332, startPoint y: 33, endPoint x: 240, endPoint y: 41, distance: 92.2
click at [240, 41] on div "Clients SARDRIVE - GW01316A" at bounding box center [493, 31] width 893 height 26
copy h3 "GW01316A"
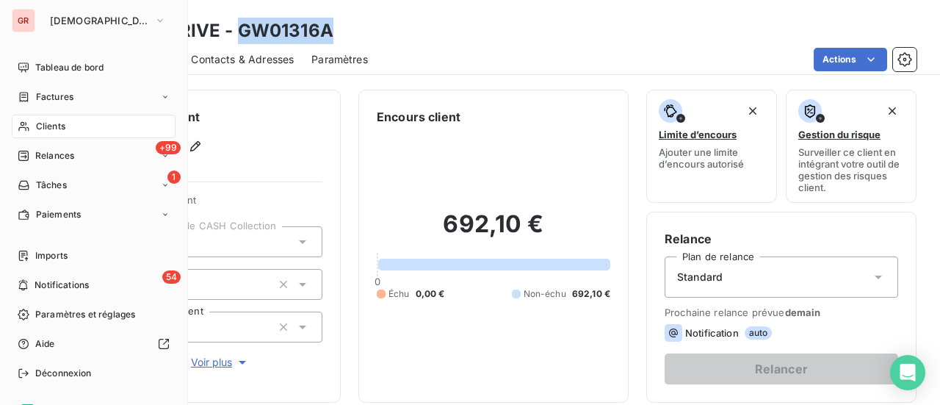
click at [61, 98] on span "Factures" at bounding box center [54, 96] width 37 height 13
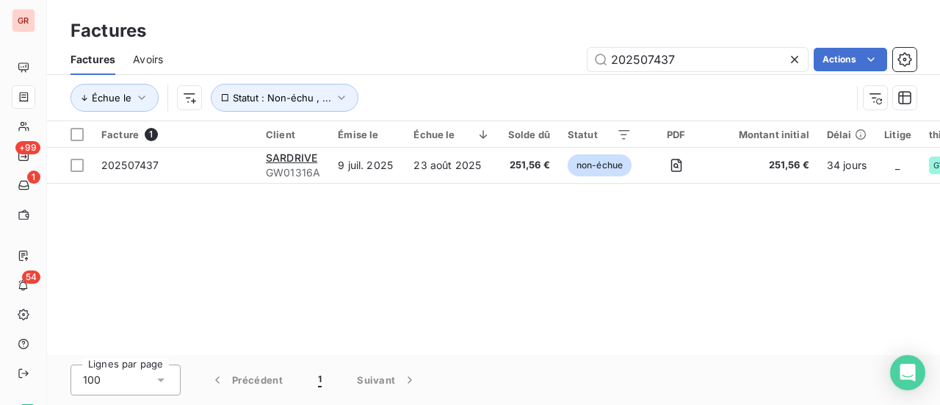
drag, startPoint x: 691, startPoint y: 57, endPoint x: 404, endPoint y: 102, distance: 290.7
click at [454, 95] on div "Factures Avoirs 202507437 Actions Échue le Statut : Non-échu , ..." at bounding box center [493, 82] width 893 height 76
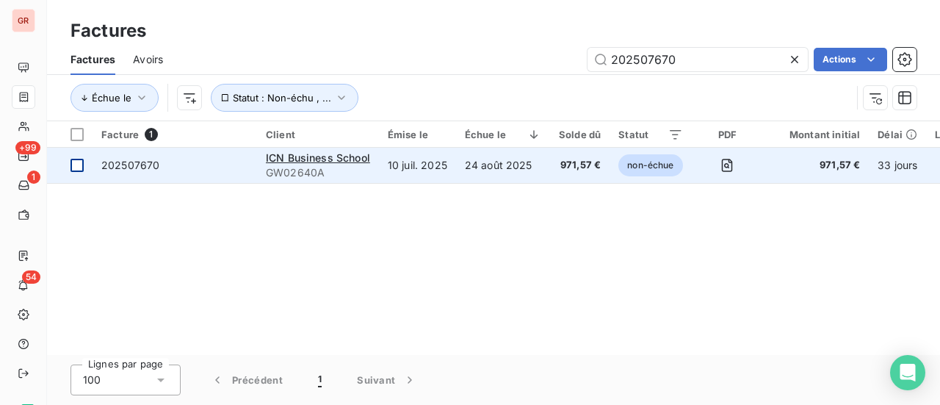
type input "202507670"
click at [83, 170] on div at bounding box center [77, 165] width 13 height 13
click at [149, 166] on span "202507670" at bounding box center [130, 165] width 58 height 12
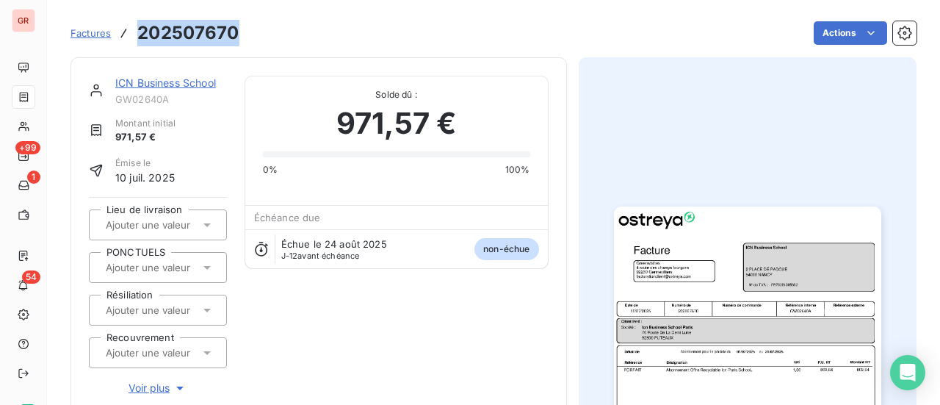
drag, startPoint x: 241, startPoint y: 35, endPoint x: 124, endPoint y: 42, distance: 117.0
click at [124, 42] on div "Factures 202507670 Actions" at bounding box center [494, 33] width 846 height 31
copy h3 "202507670"
click at [178, 79] on link "ICN Business School" at bounding box center [165, 82] width 101 height 12
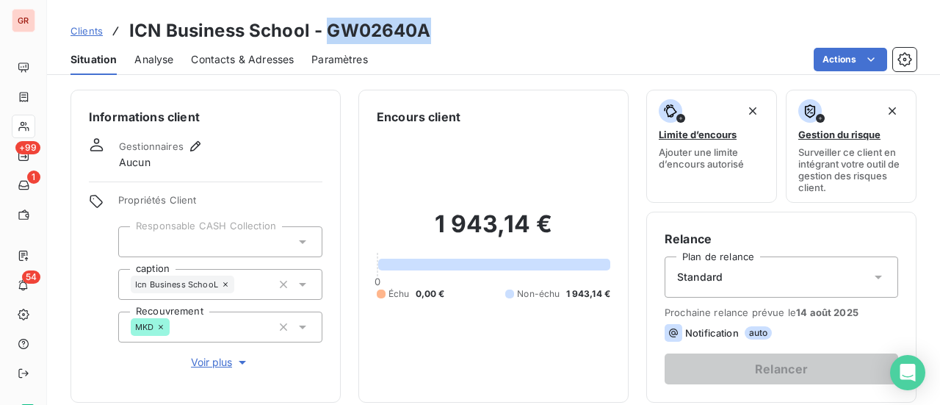
drag, startPoint x: 425, startPoint y: 32, endPoint x: 331, endPoint y: 35, distance: 94.1
click at [331, 35] on h3 "ICN Business School - GW02640A" at bounding box center [280, 31] width 302 height 26
copy h3 "GW02640A"
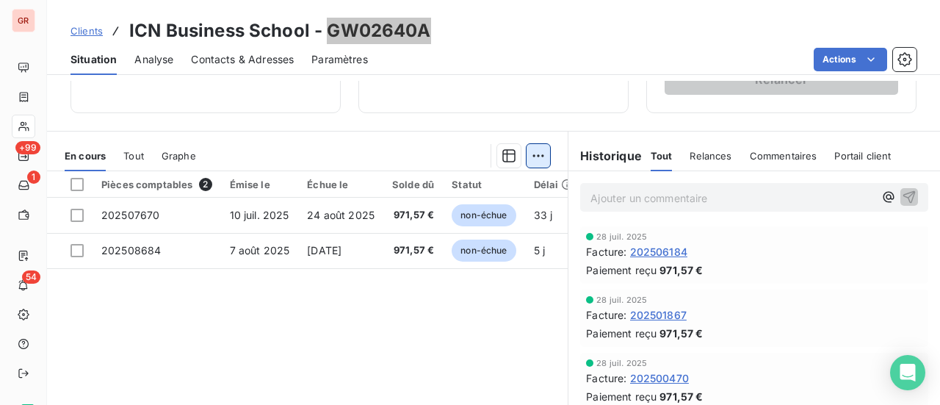
scroll to position [294, 0]
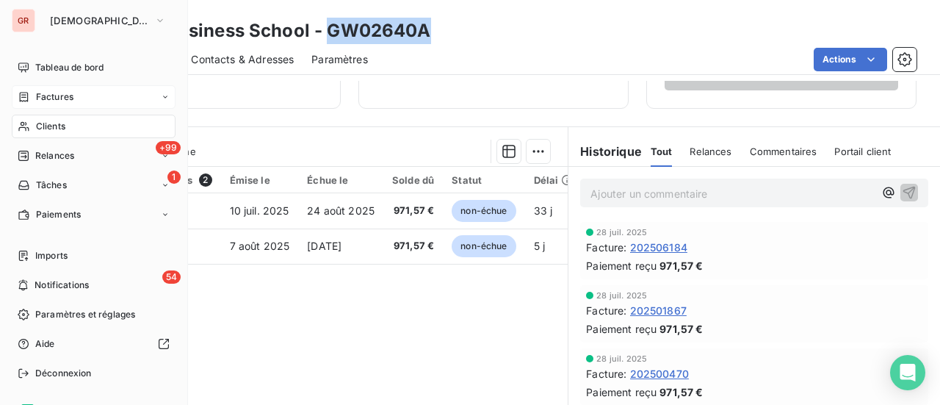
click at [59, 93] on span "Factures" at bounding box center [54, 96] width 37 height 13
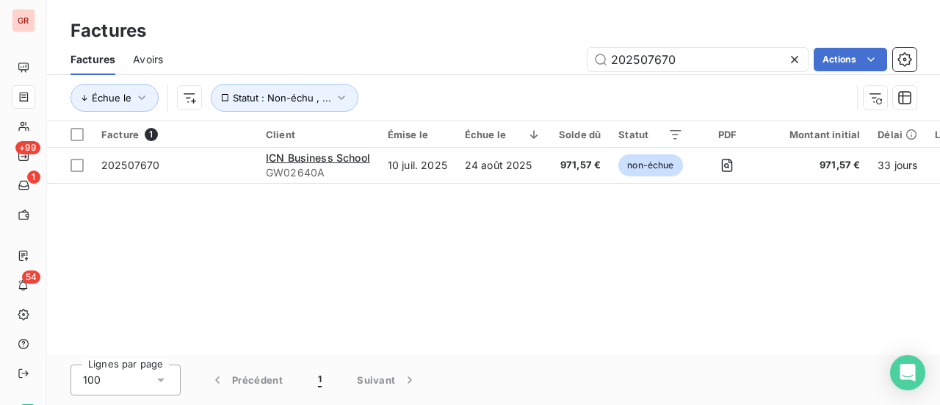
drag, startPoint x: 575, startPoint y: 79, endPoint x: 410, endPoint y: 96, distance: 166.2
click at [509, 84] on div "Factures Avoirs 202507670 Actions Échue le Statut : Non-échu , ..." at bounding box center [493, 82] width 893 height 76
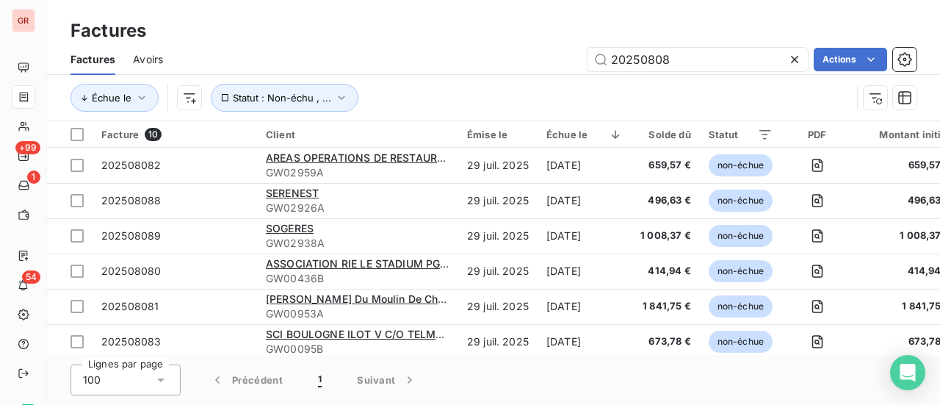
drag, startPoint x: 699, startPoint y: 59, endPoint x: 372, endPoint y: 109, distance: 330.6
click at [401, 109] on div "Factures Avoirs 20250808 Actions Échue le Statut : Non-échu , ..." at bounding box center [493, 82] width 893 height 76
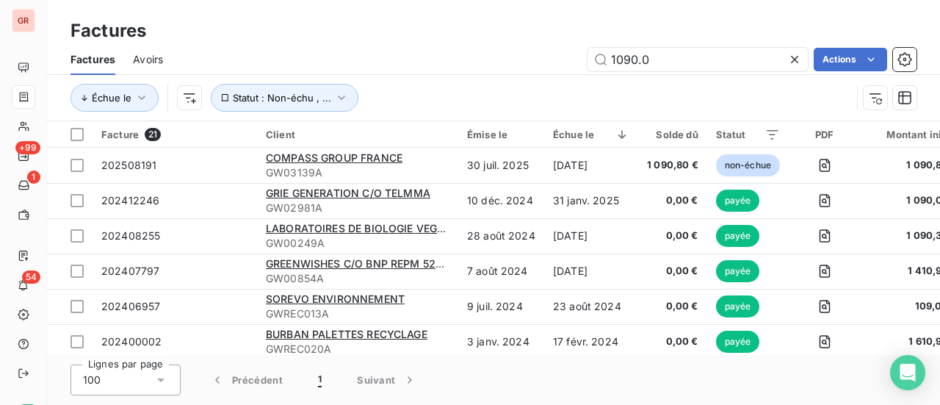
type input "1090.08"
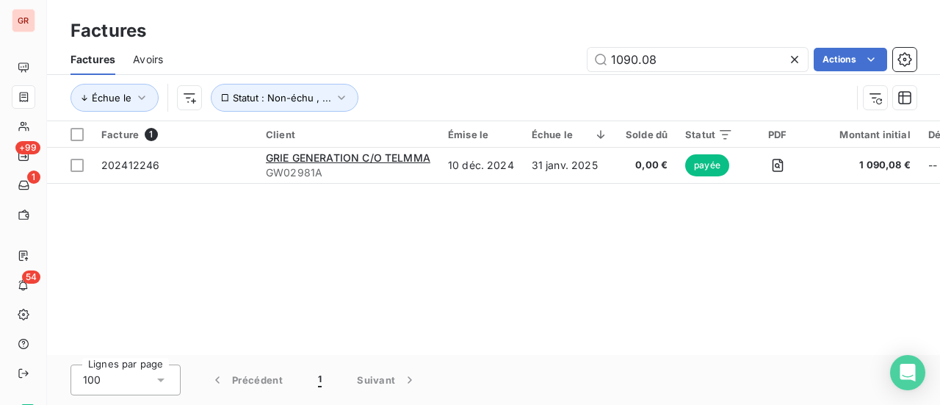
drag, startPoint x: 674, startPoint y: 62, endPoint x: 463, endPoint y: 93, distance: 213.6
click at [486, 86] on div "Factures Avoirs 1090.08 Actions Échue le Statut : Non-échu , ..." at bounding box center [493, 82] width 893 height 76
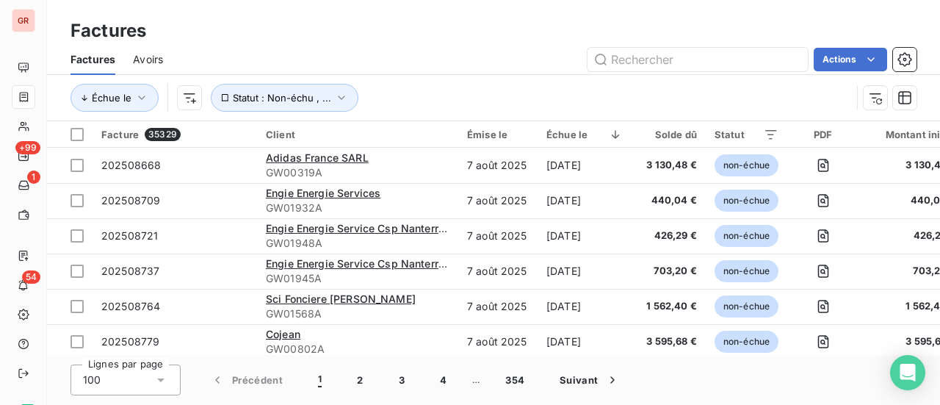
drag, startPoint x: 612, startPoint y: 60, endPoint x: 536, endPoint y: 73, distance: 76.8
click at [542, 73] on div "Factures Avoirs Actions" at bounding box center [493, 59] width 893 height 31
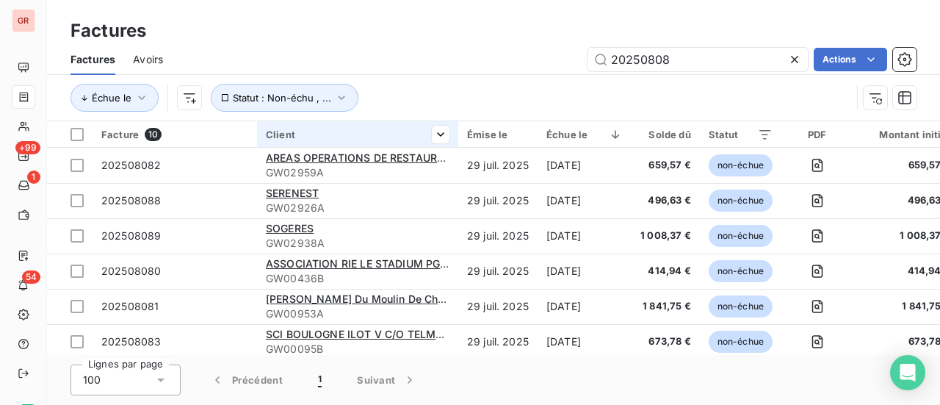
drag, startPoint x: 680, startPoint y: 59, endPoint x: 319, endPoint y: 147, distance: 371.2
click at [402, 119] on div "Factures Avoirs 20250808 Actions Échue le Statut : Non-échu , ..." at bounding box center [493, 82] width 893 height 76
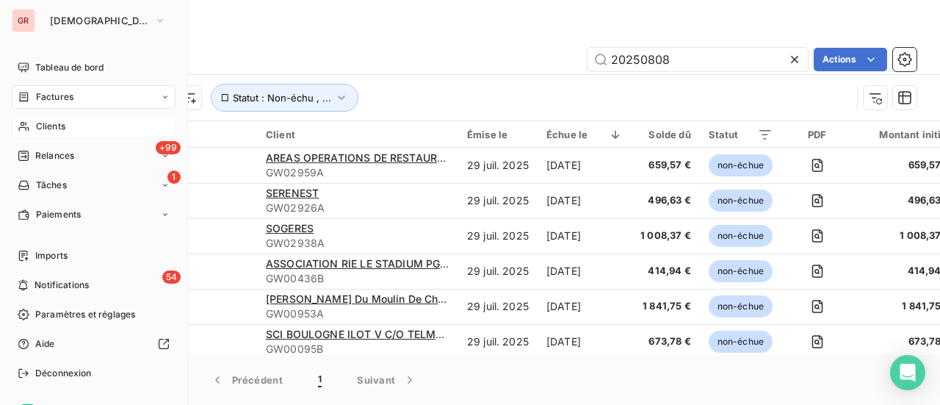
type input "20250808"
click at [59, 126] on span "Clients" at bounding box center [50, 126] width 29 height 13
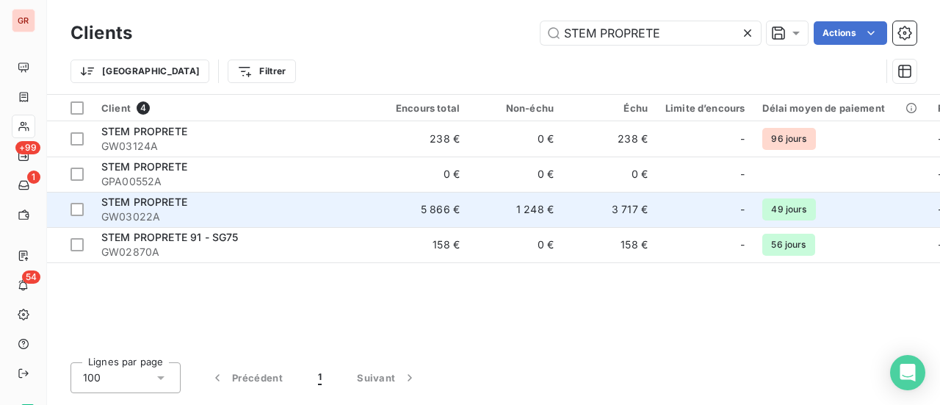
type input "STEM PROPRETE"
click at [165, 202] on span "STEM PROPRETE" at bounding box center [144, 201] width 86 height 12
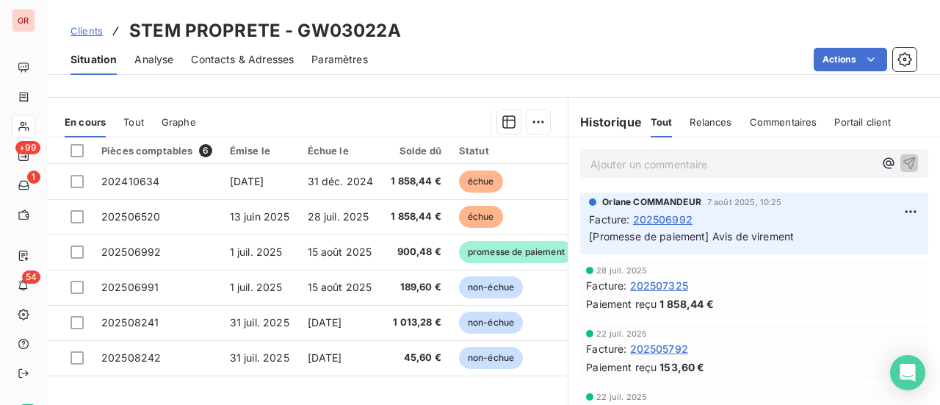
scroll to position [367, 0]
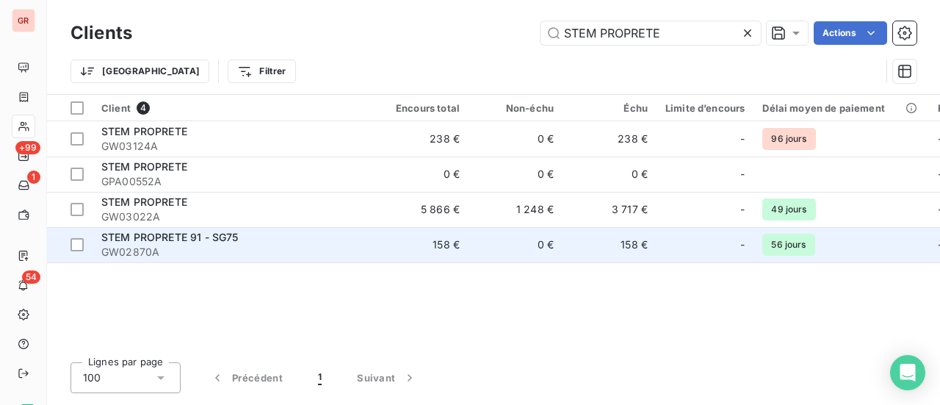
click at [173, 246] on span "GW02870A" at bounding box center [233, 252] width 264 height 15
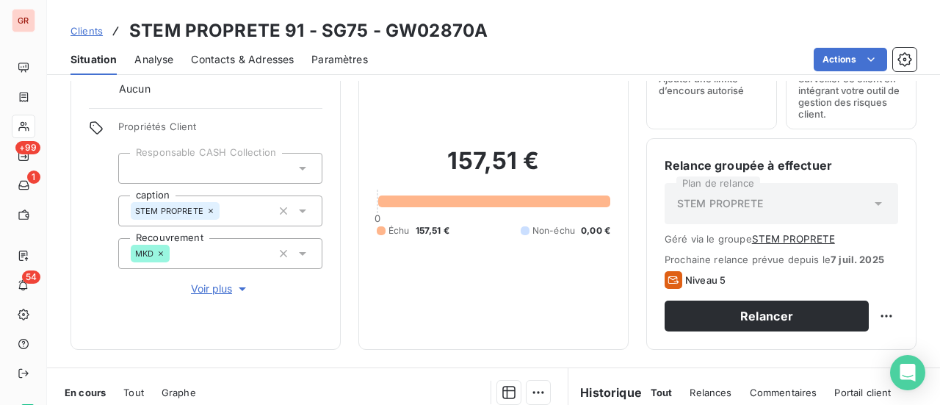
scroll to position [73, 0]
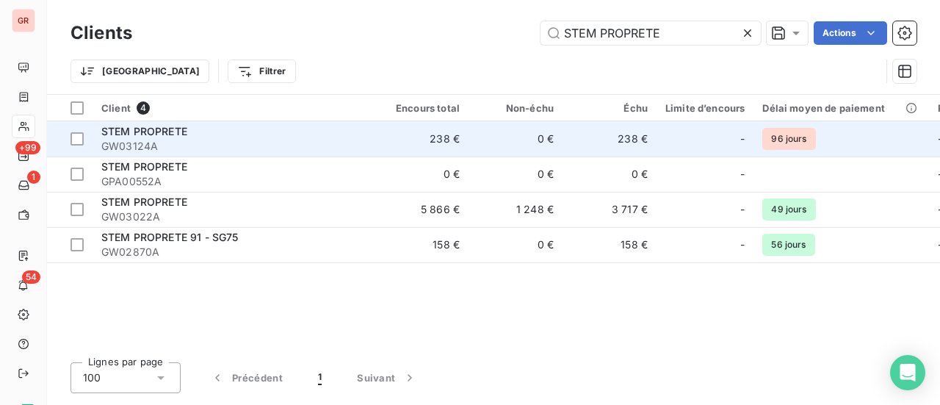
click at [173, 136] on span "STEM PROPRETE" at bounding box center [144, 131] width 86 height 12
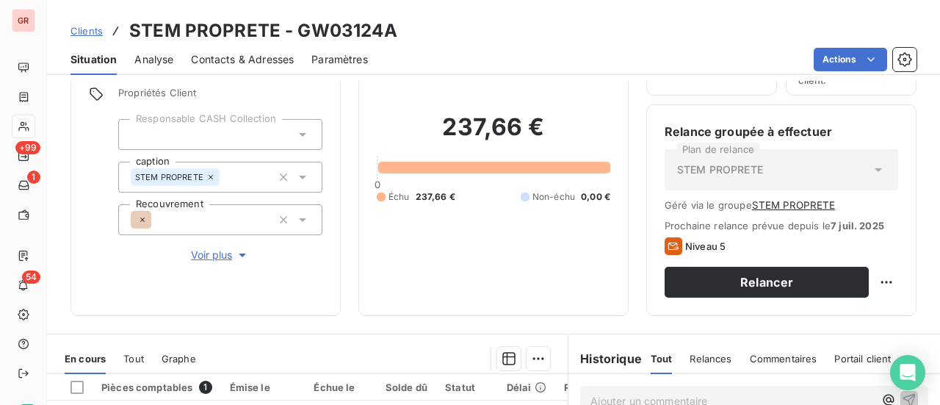
scroll to position [294, 0]
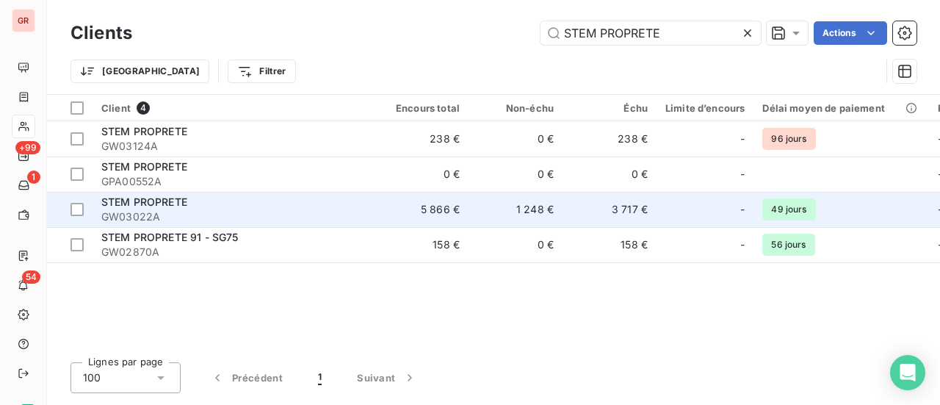
click at [169, 209] on span "GW03022A" at bounding box center [233, 216] width 264 height 15
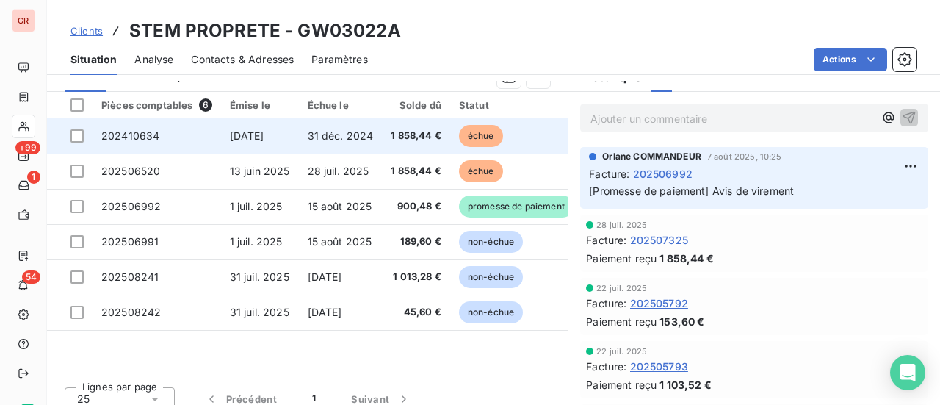
scroll to position [402, 0]
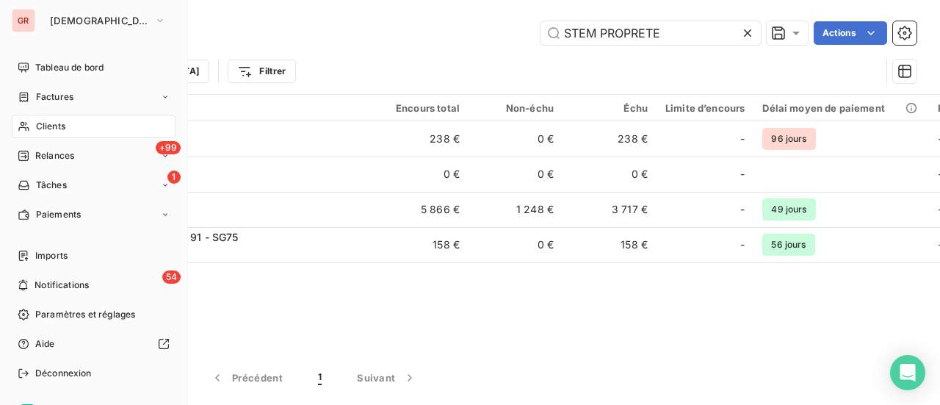
click at [72, 99] on span "Factures" at bounding box center [54, 96] width 37 height 13
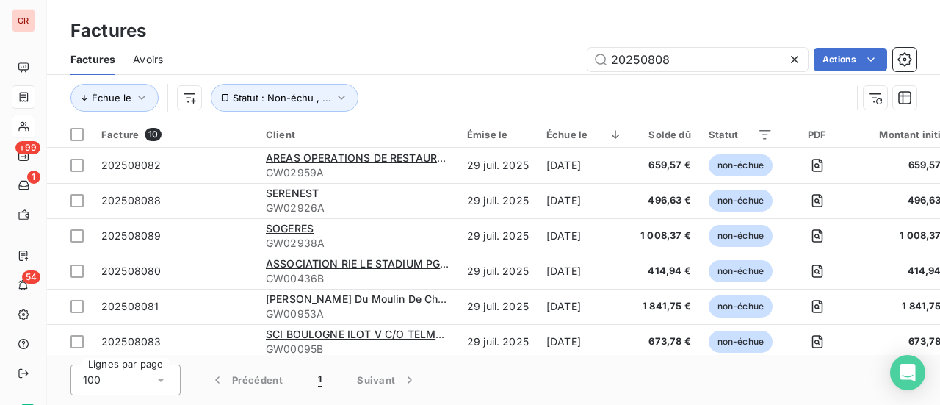
drag, startPoint x: 677, startPoint y: 64, endPoint x: 375, endPoint y: 73, distance: 302.7
click at [377, 72] on div "Factures Avoirs 20250808 Actions" at bounding box center [493, 59] width 893 height 31
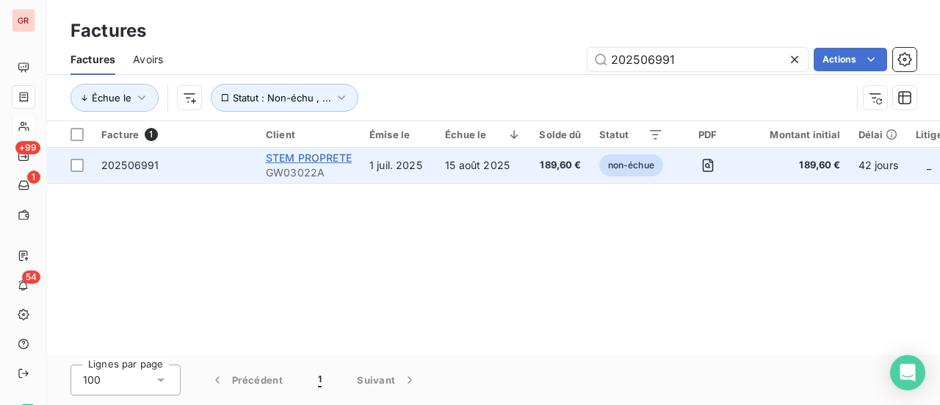
type input "202506991"
click at [336, 156] on span "STEM PROPRETE" at bounding box center [309, 157] width 86 height 12
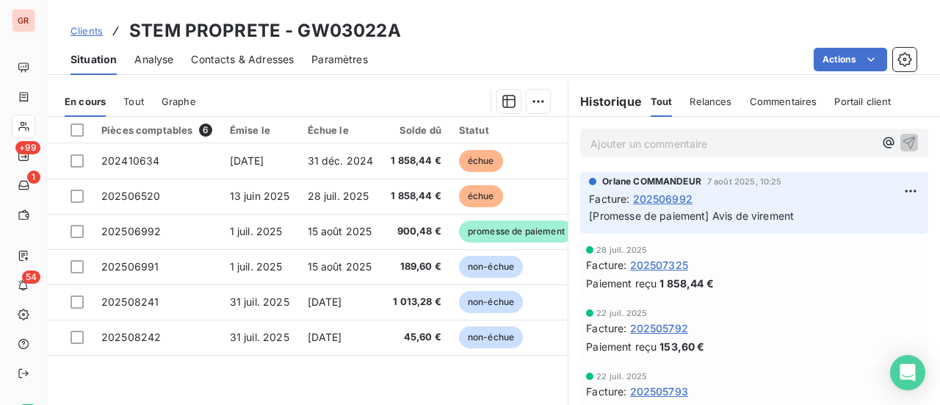
scroll to position [367, 0]
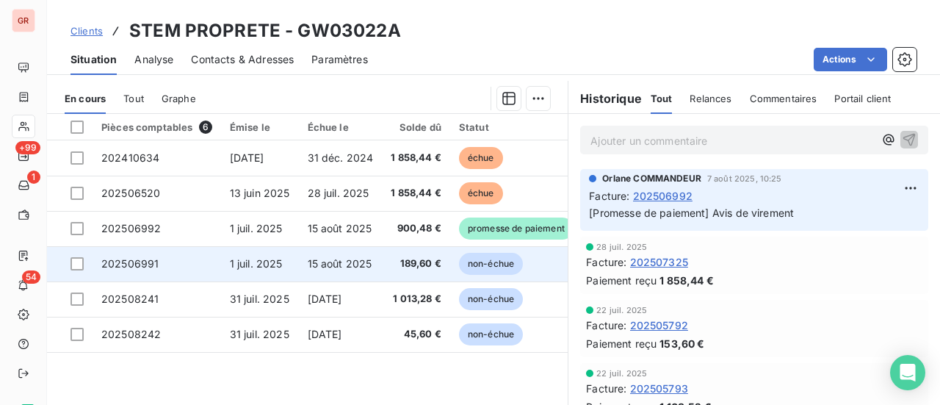
drag, startPoint x: 76, startPoint y: 266, endPoint x: 108, endPoint y: 261, distance: 31.9
click at [76, 266] on div at bounding box center [77, 263] width 13 height 13
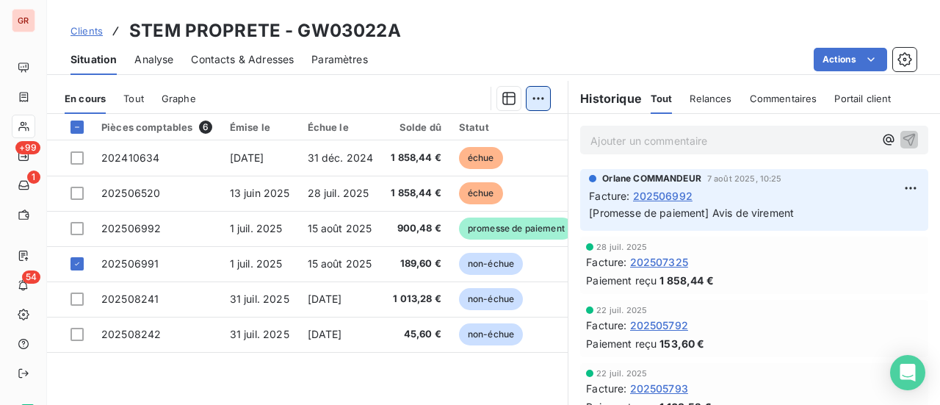
click at [538, 96] on html "GR +99 1 54 Clients STEM PROPRETE - GW03022A Situation Analyse Contacts & Adres…" at bounding box center [470, 202] width 940 height 405
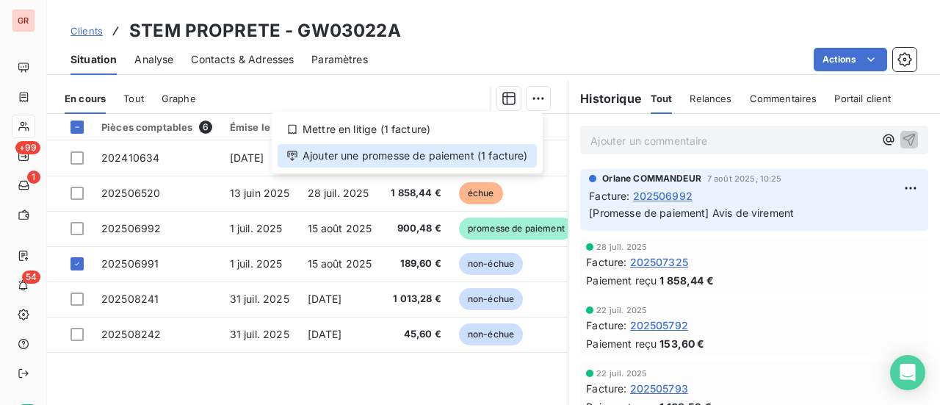
click at [429, 162] on div "Ajouter une promesse de paiement (1 facture)" at bounding box center [407, 156] width 259 height 24
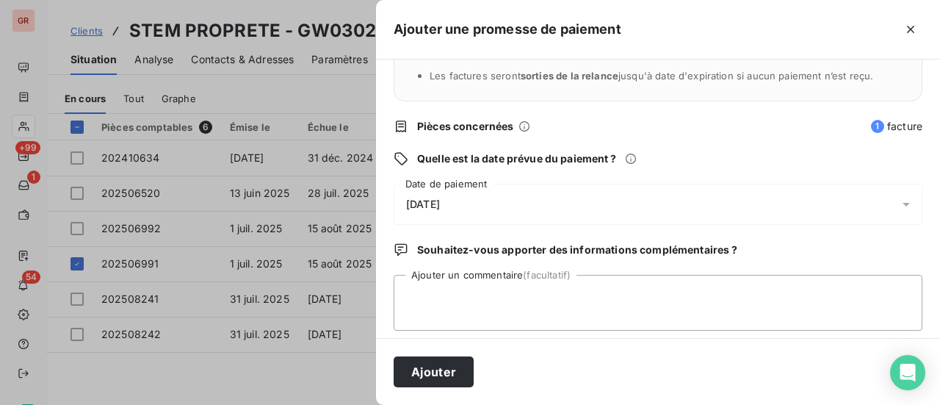
scroll to position [147, 0]
click at [464, 288] on textarea "Ajouter un commentaire (facultatif)" at bounding box center [658, 301] width 529 height 56
type textarea "aVIS DE VIREMENT"
drag, startPoint x: 511, startPoint y: 293, endPoint x: 253, endPoint y: 378, distance: 272.2
click at [285, 405] on div "Ajouter une promesse de paiement Quels sont les impacts ? Les factures seront m…" at bounding box center [470, 405] width 940 height 0
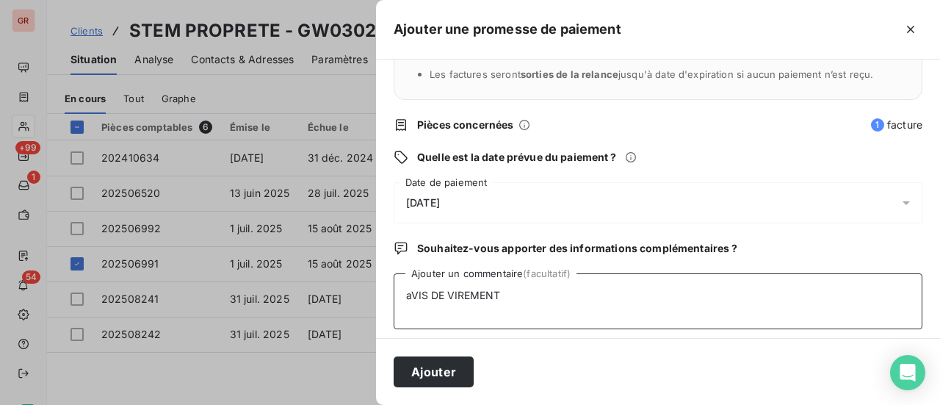
scroll to position [153, 0]
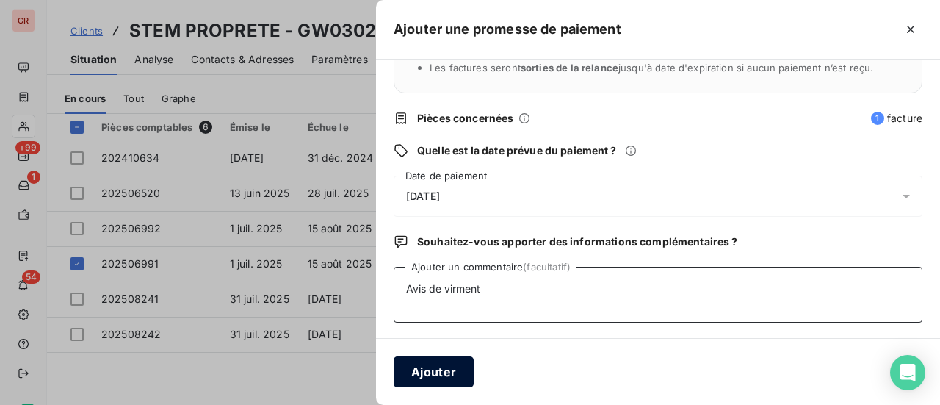
type textarea "Avis de virment"
click at [449, 372] on button "Ajouter" at bounding box center [434, 371] width 80 height 31
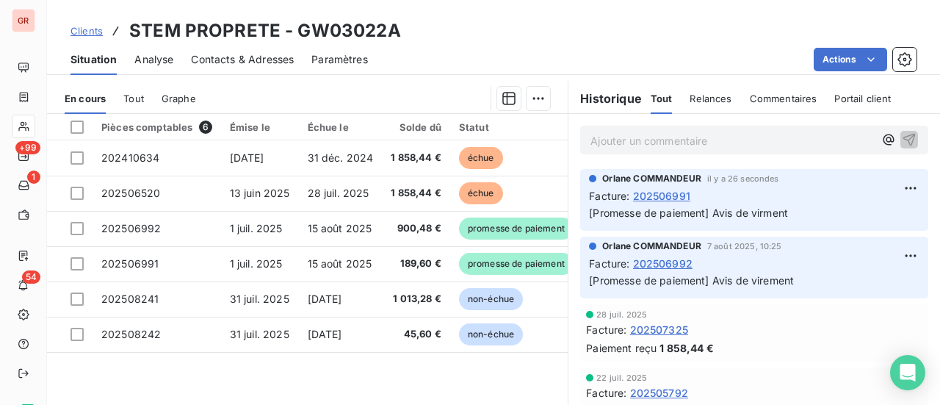
drag, startPoint x: 400, startPoint y: 30, endPoint x: 391, endPoint y: 32, distance: 8.4
click at [391, 32] on div "Clients STEM PROPRETE - GW03022A" at bounding box center [493, 31] width 893 height 26
drag, startPoint x: 395, startPoint y: 32, endPoint x: 300, endPoint y: 36, distance: 94.8
click at [295, 36] on h3 "STEM PROPRETE - GW03022A" at bounding box center [265, 31] width 272 height 26
copy h3 "GW03022A"
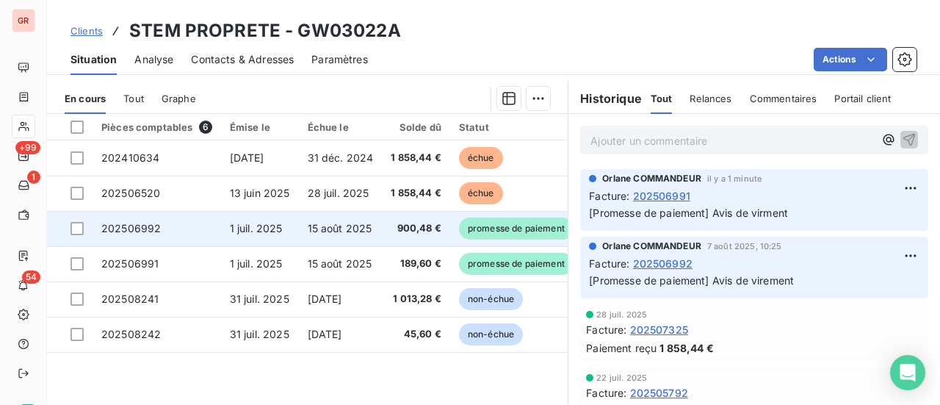
click at [147, 224] on span "202506992" at bounding box center [130, 228] width 59 height 12
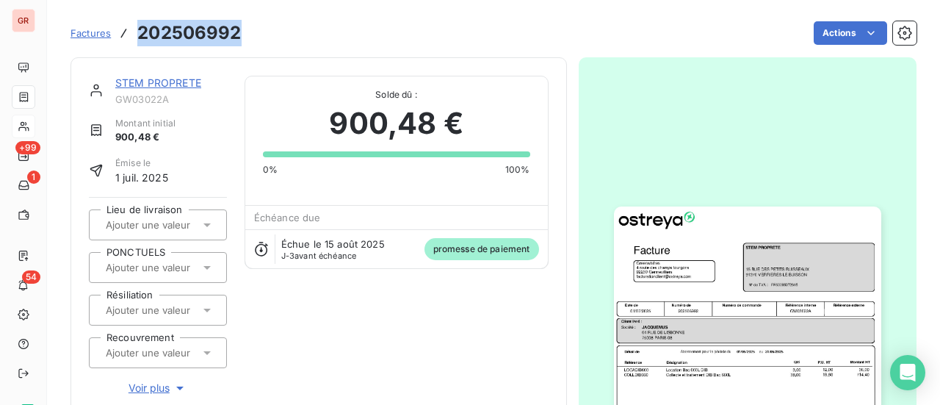
drag, startPoint x: 238, startPoint y: 35, endPoint x: 140, endPoint y: 35, distance: 98.4
click at [140, 35] on div "Factures 202506992 Actions" at bounding box center [494, 33] width 846 height 31
copy h3 "202506992"
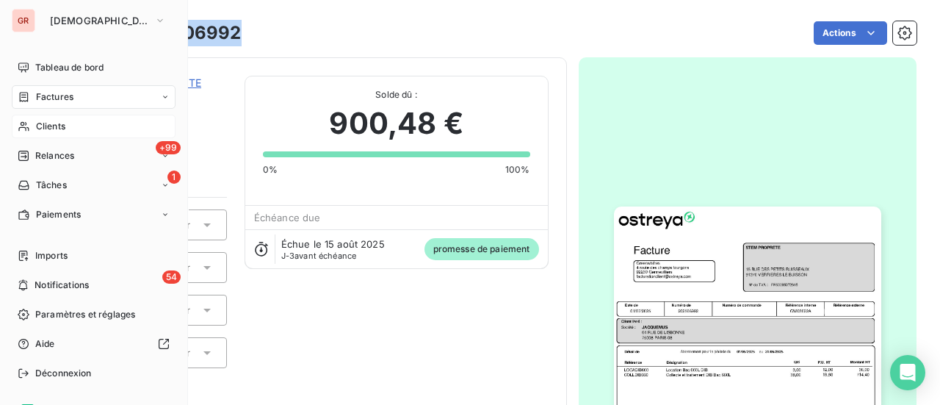
drag, startPoint x: 62, startPoint y: 93, endPoint x: 109, endPoint y: 95, distance: 47.0
click at [62, 93] on span "Factures" at bounding box center [54, 96] width 37 height 13
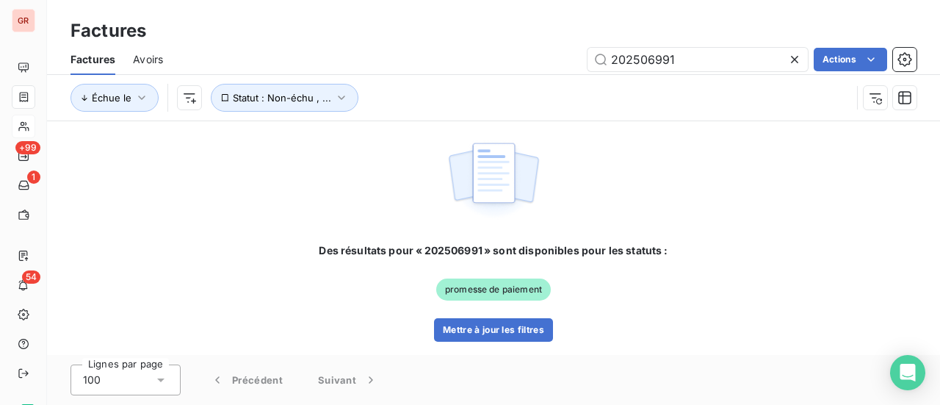
drag, startPoint x: 702, startPoint y: 63, endPoint x: 354, endPoint y: 106, distance: 350.7
click at [389, 101] on div "Factures Avoirs 202506991 Actions Échue le Statut : Non-échu , ..." at bounding box center [493, 82] width 893 height 76
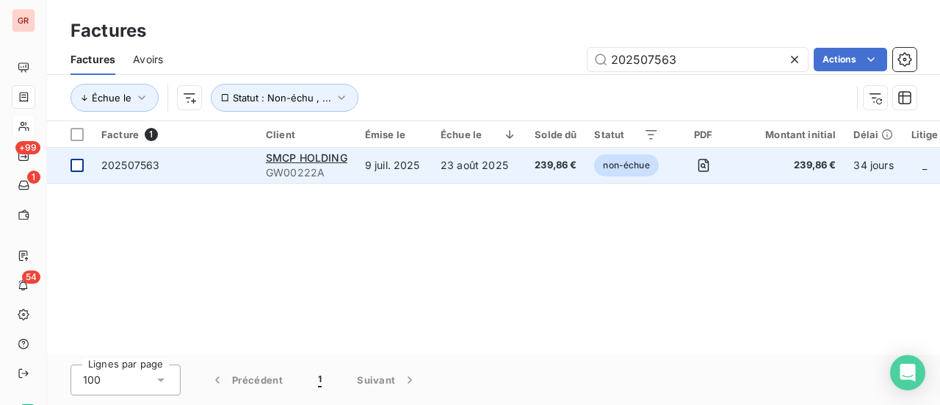
type input "202507563"
click at [79, 169] on div at bounding box center [77, 165] width 13 height 13
click at [323, 164] on div "SMCP HOLDING" at bounding box center [307, 158] width 82 height 15
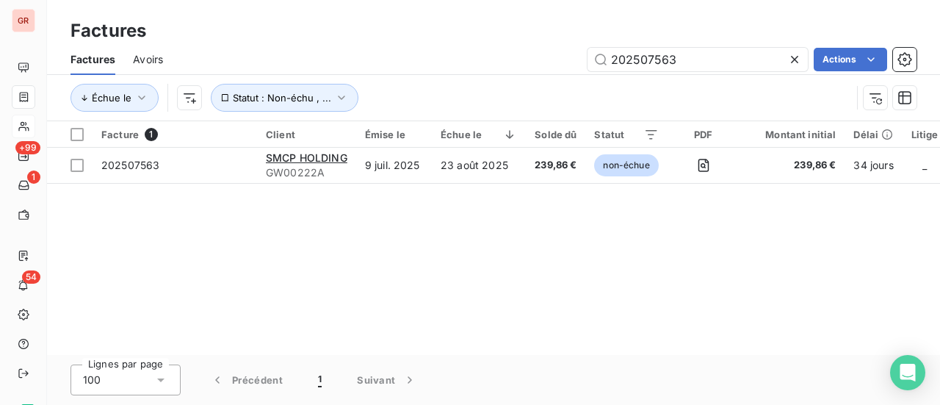
drag, startPoint x: 618, startPoint y: 61, endPoint x: 425, endPoint y: 70, distance: 192.6
click at [436, 68] on div "202507563 Actions" at bounding box center [549, 60] width 736 height 24
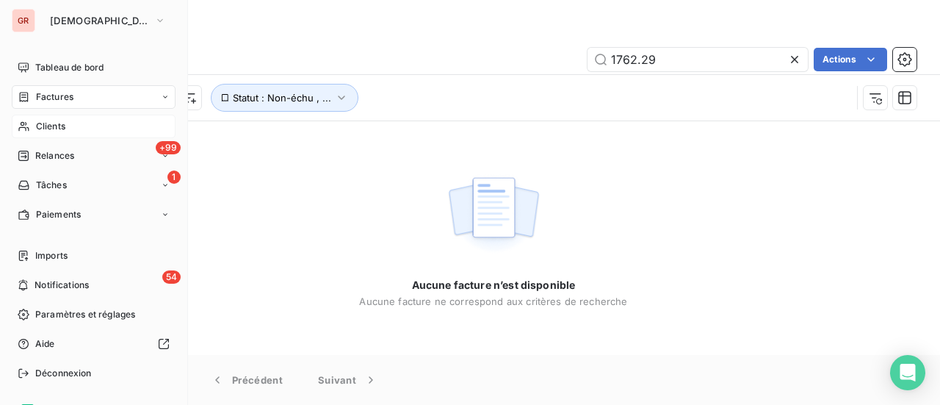
type input "1762.29"
click at [72, 96] on span "Factures" at bounding box center [54, 96] width 37 height 13
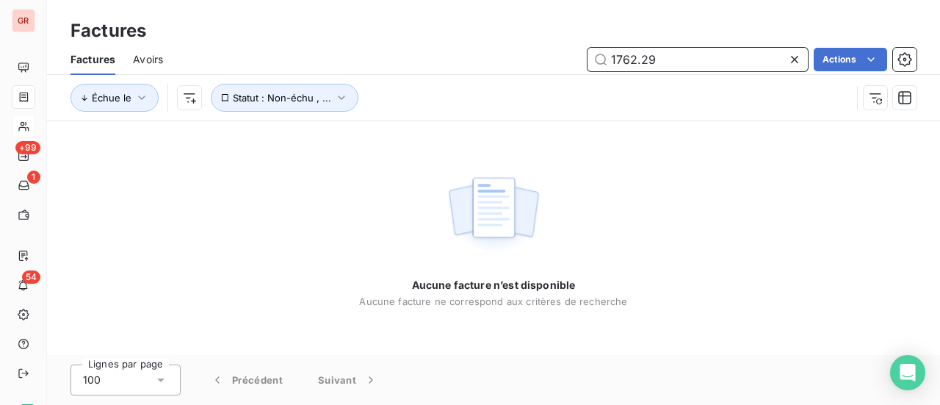
drag, startPoint x: 632, startPoint y: 62, endPoint x: 425, endPoint y: 68, distance: 206.5
click at [495, 62] on div "1762.29 Actions" at bounding box center [549, 60] width 736 height 24
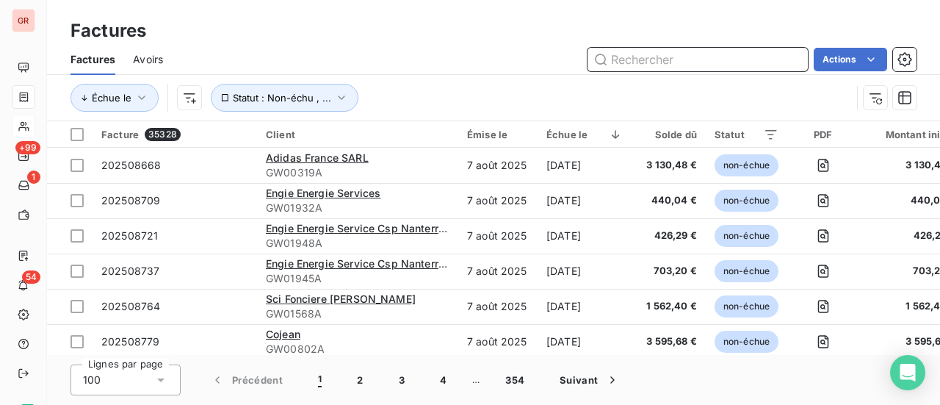
click at [644, 51] on input "text" at bounding box center [698, 60] width 220 height 24
paste input "202507563"
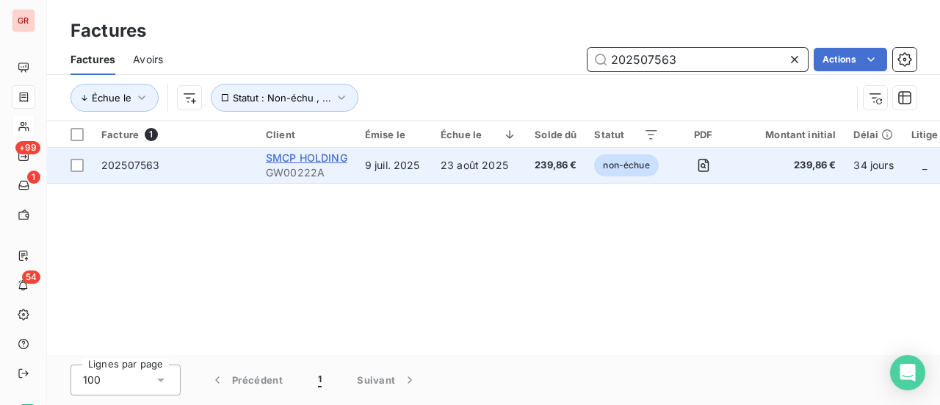
type input "202507563"
click at [310, 154] on span "SMCP HOLDING" at bounding box center [307, 157] width 82 height 12
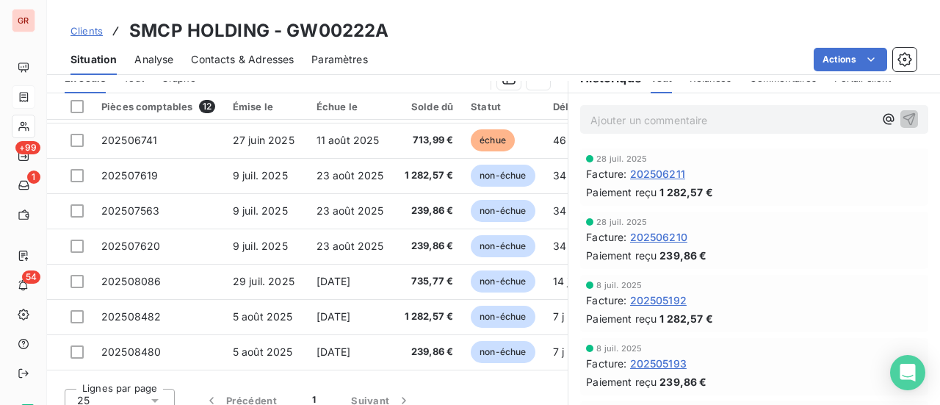
scroll to position [147, 0]
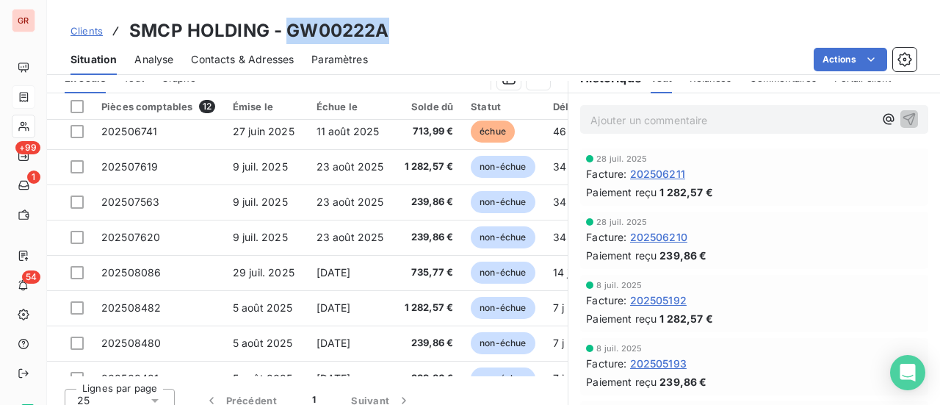
drag, startPoint x: 391, startPoint y: 33, endPoint x: 287, endPoint y: 32, distance: 103.6
click at [287, 32] on div "Clients SMCP HOLDING - GW00222A" at bounding box center [493, 31] width 893 height 26
copy h3 "GW00222A"
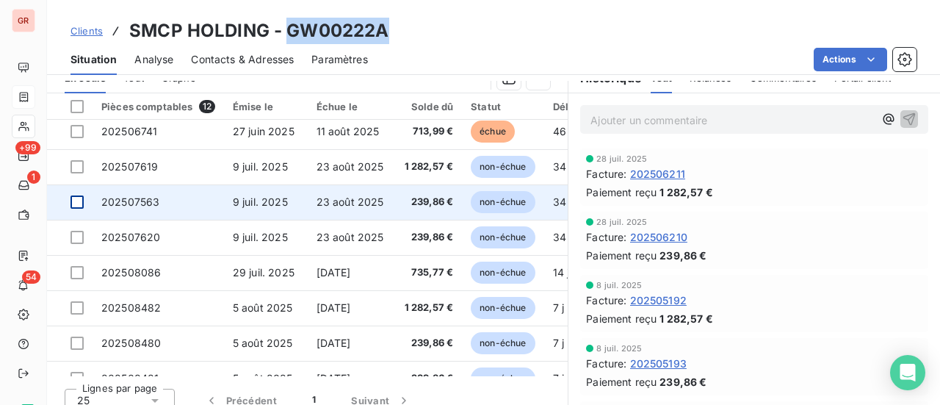
click at [79, 198] on div at bounding box center [77, 201] width 13 height 13
click at [151, 199] on span "202507563" at bounding box center [130, 201] width 58 height 12
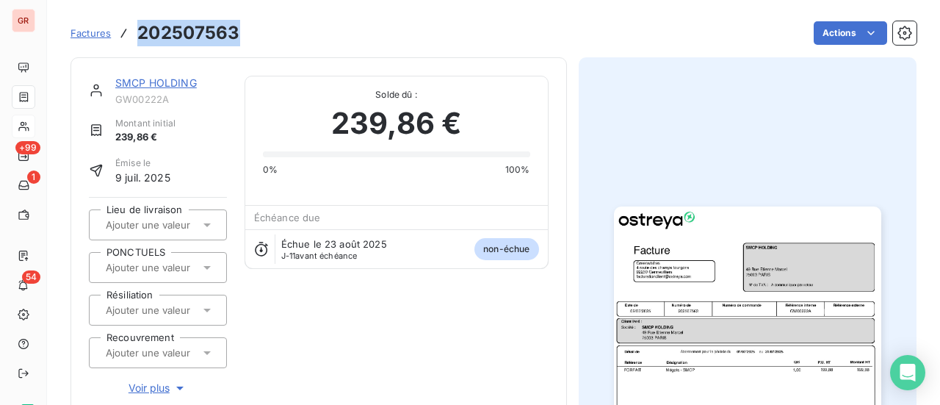
drag, startPoint x: 221, startPoint y: 37, endPoint x: 138, endPoint y: 35, distance: 83.0
click at [138, 35] on div "Factures 202507563 Actions" at bounding box center [494, 33] width 846 height 31
copy h3 "202507563"
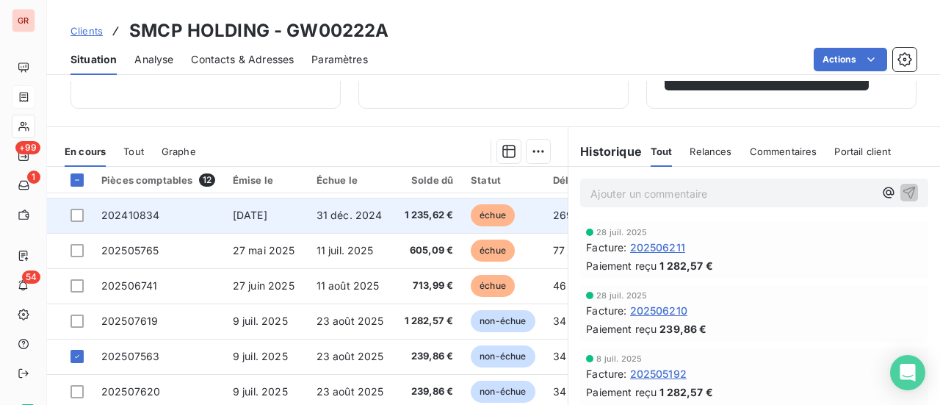
scroll to position [147, 0]
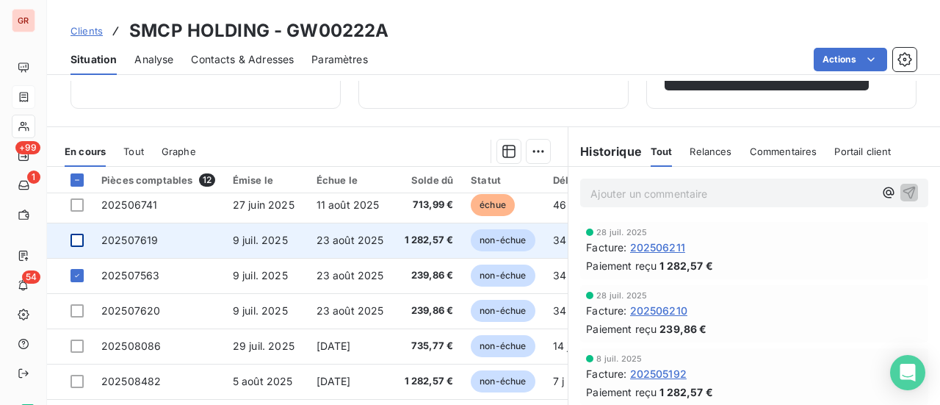
click at [77, 241] on div at bounding box center [77, 240] width 13 height 13
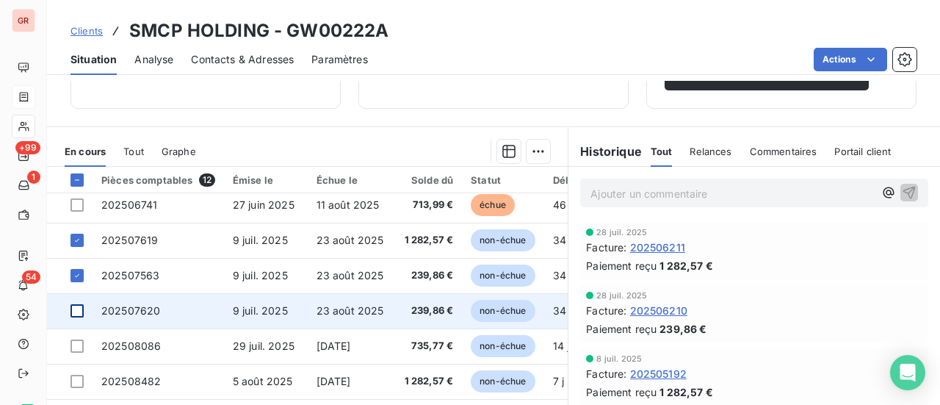
click at [80, 311] on div at bounding box center [77, 310] width 13 height 13
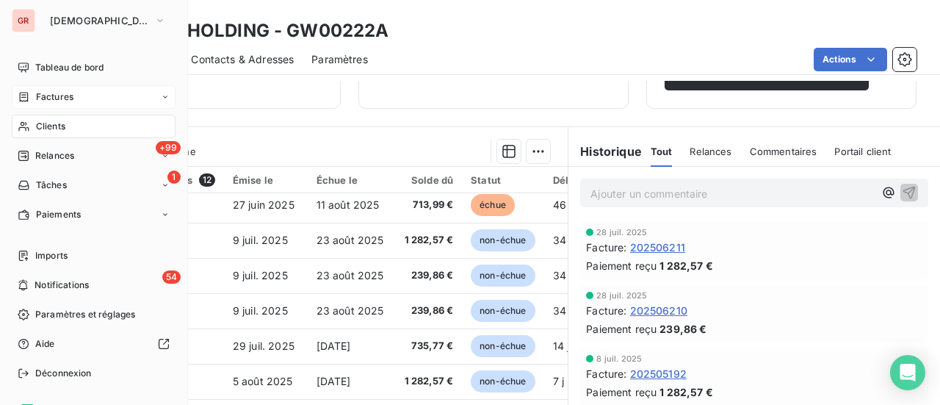
click at [60, 97] on span "Factures" at bounding box center [54, 96] width 37 height 13
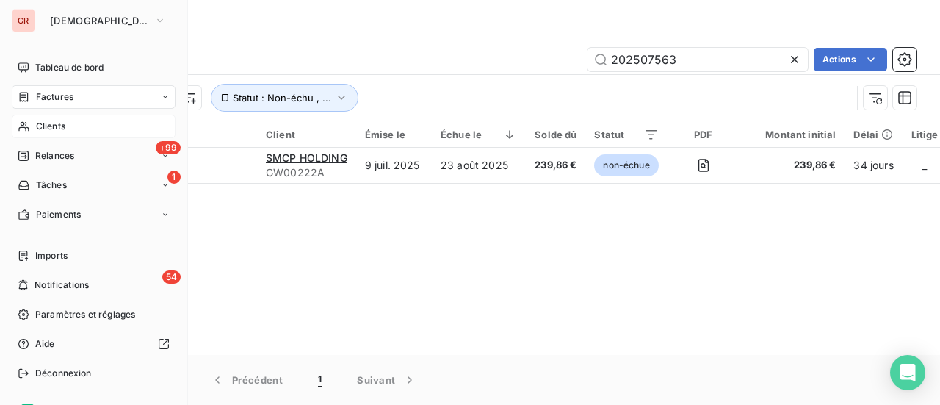
click at [57, 93] on span "Factures" at bounding box center [54, 96] width 37 height 13
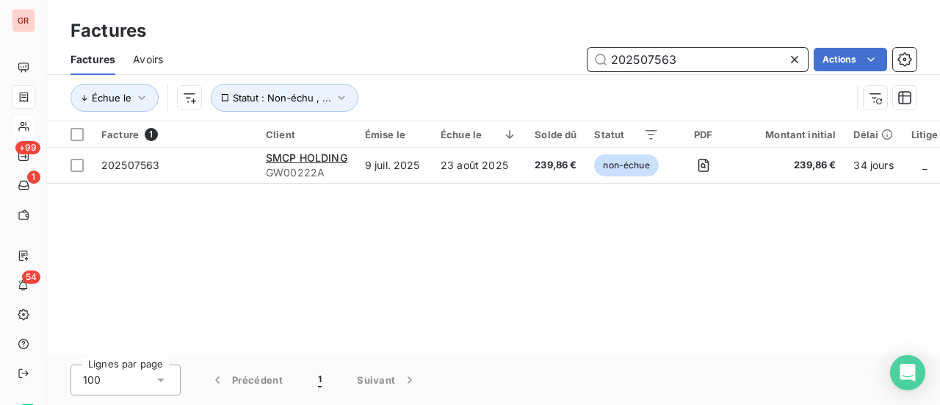
drag, startPoint x: 702, startPoint y: 64, endPoint x: 463, endPoint y: 73, distance: 239.6
click at [467, 73] on div "Factures Avoirs 202507563 Actions" at bounding box center [493, 59] width 893 height 31
paste input "5711"
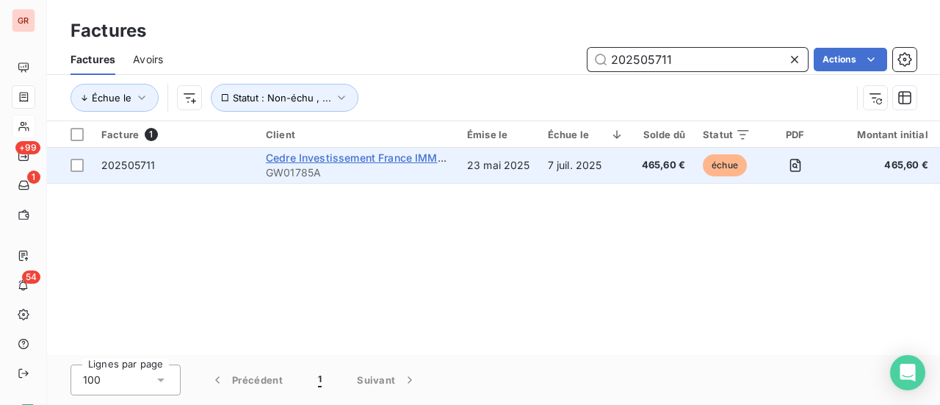
type input "202505711"
click at [347, 156] on span "Cedre Investissement France IMM00114 Co Humakey" at bounding box center [399, 157] width 267 height 12
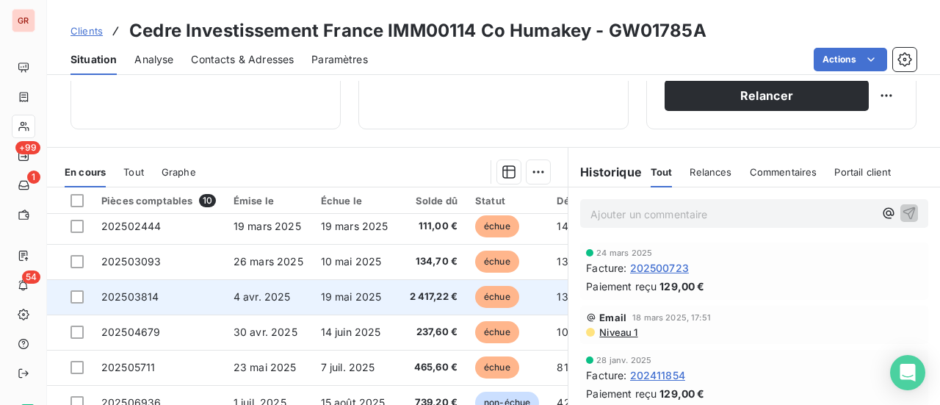
scroll to position [73, 0]
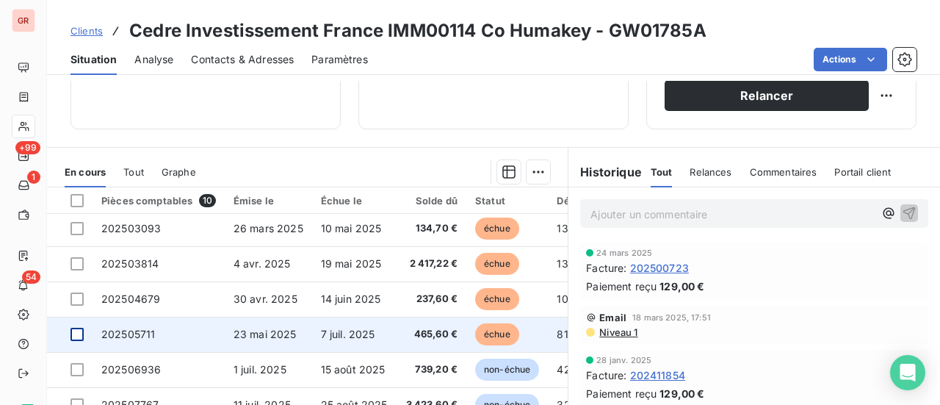
click at [78, 333] on div at bounding box center [77, 334] width 13 height 13
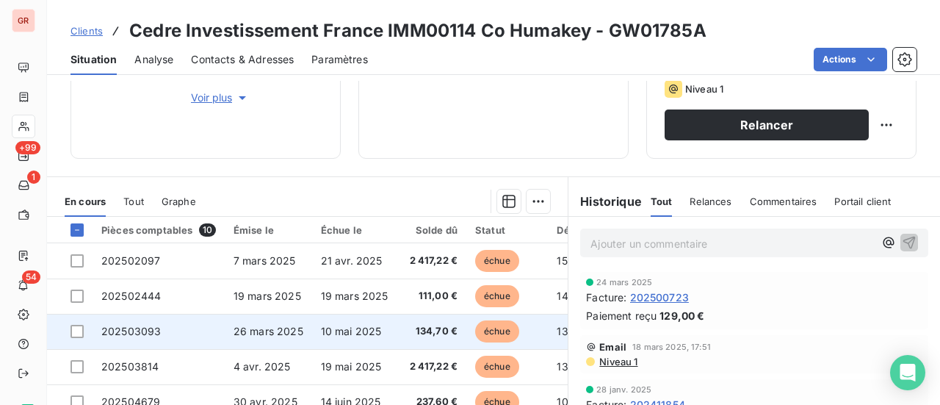
scroll to position [294, 0]
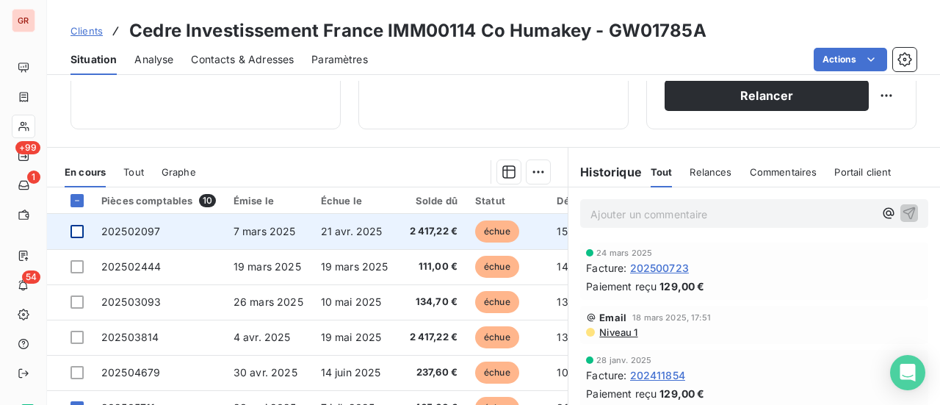
click at [79, 231] on div at bounding box center [77, 231] width 13 height 13
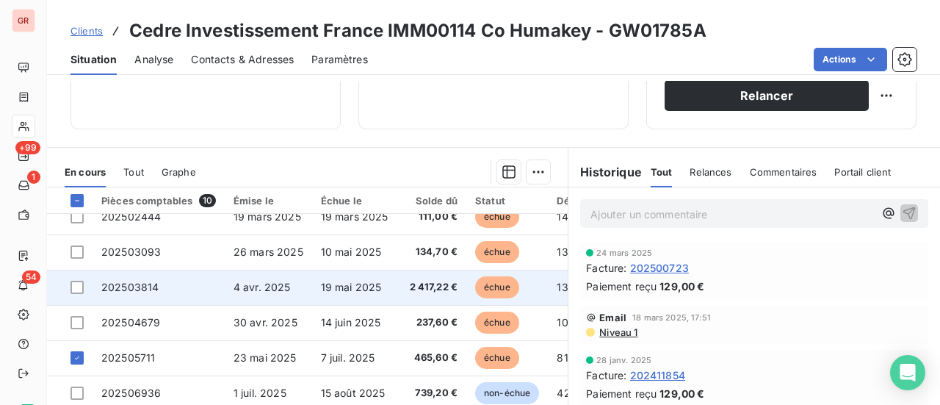
scroll to position [73, 0]
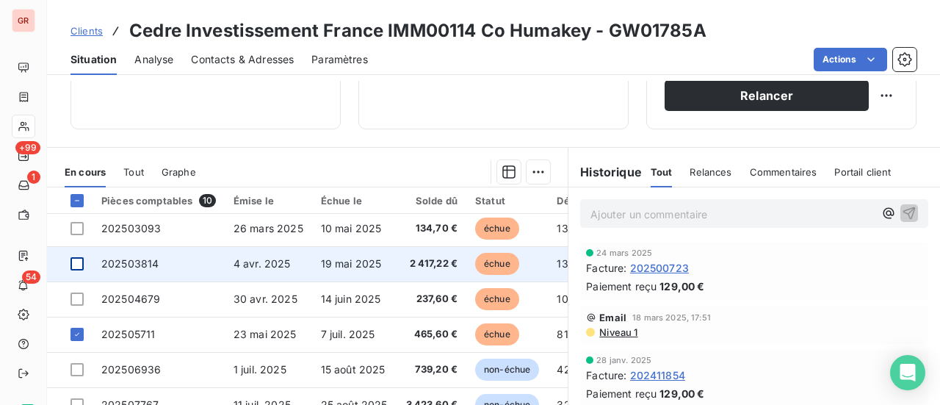
click at [83, 268] on div at bounding box center [77, 263] width 13 height 13
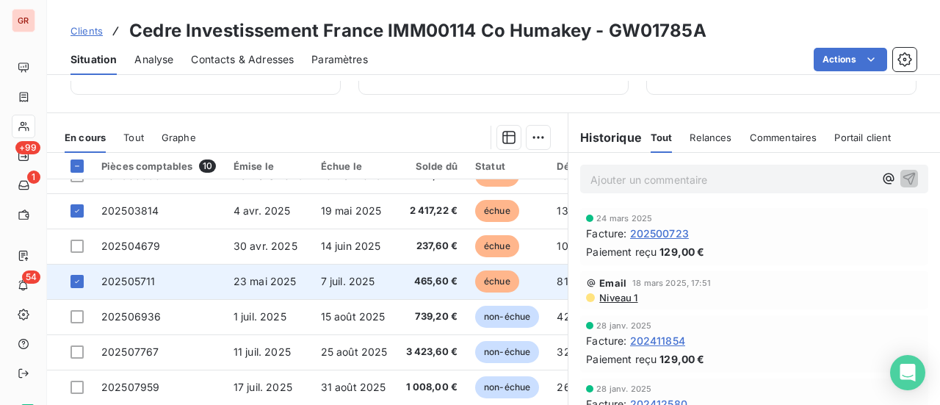
scroll to position [102, 0]
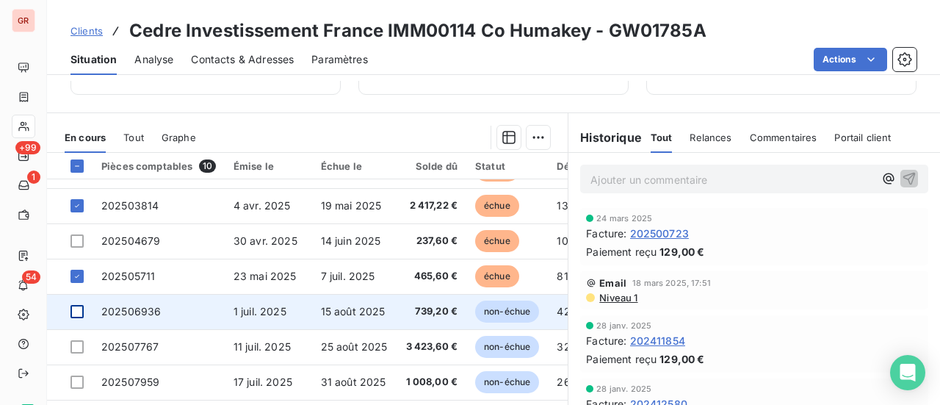
drag, startPoint x: 76, startPoint y: 306, endPoint x: 83, endPoint y: 308, distance: 7.9
click at [76, 306] on div at bounding box center [77, 311] width 13 height 13
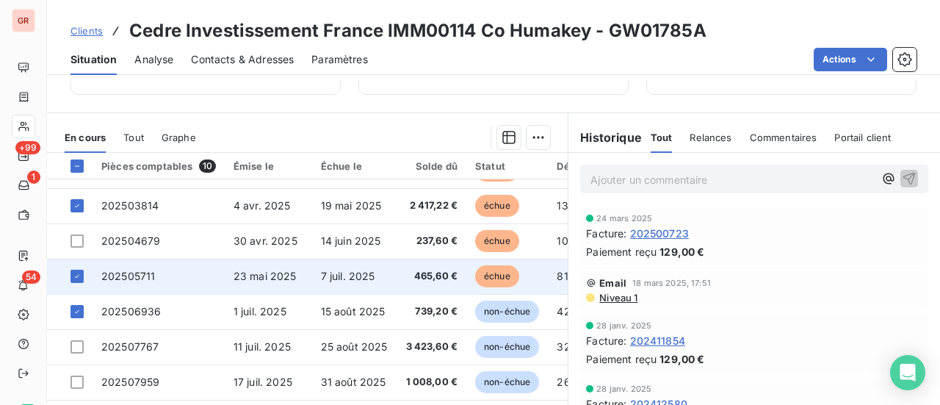
scroll to position [402, 0]
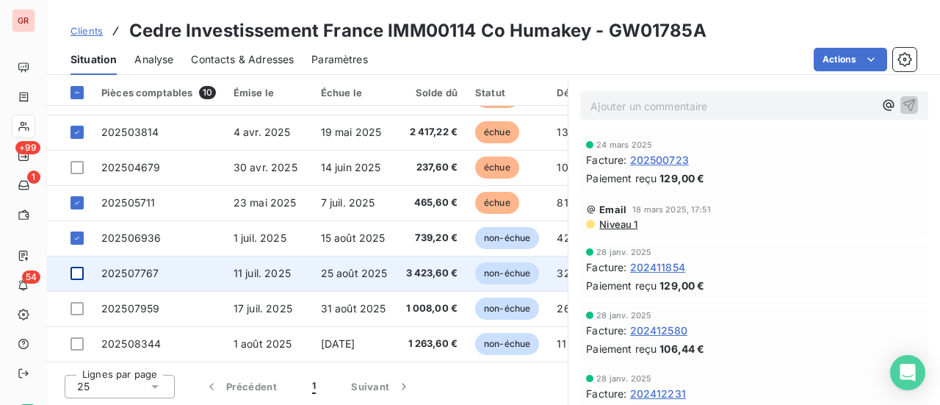
click at [76, 267] on div at bounding box center [77, 273] width 13 height 13
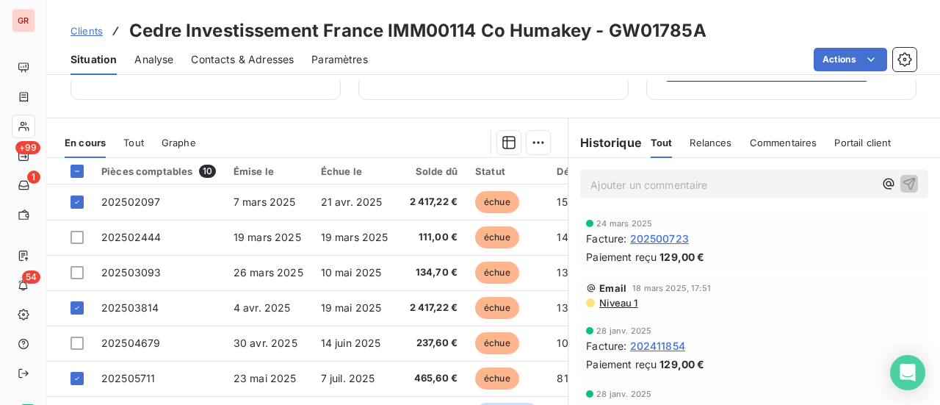
scroll to position [328, 0]
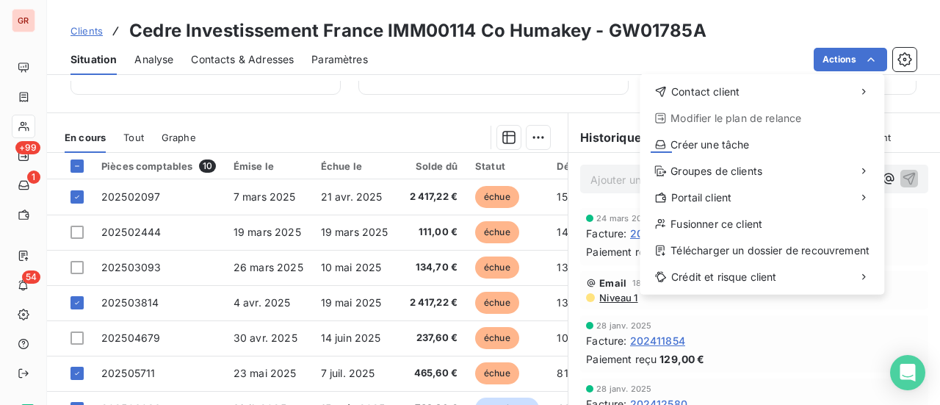
click at [450, 59] on html "GR +99 1 54 Clients Cedre Investissement France IMM00114 Co Humakey - GW01785A …" at bounding box center [470, 202] width 940 height 405
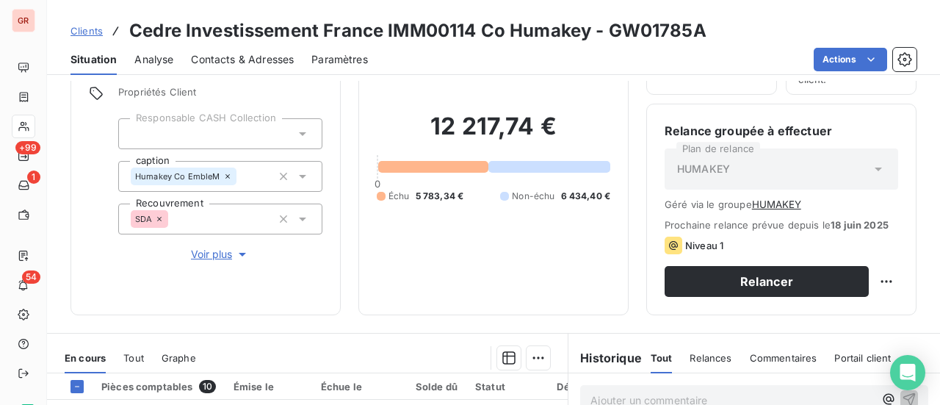
scroll to position [0, 0]
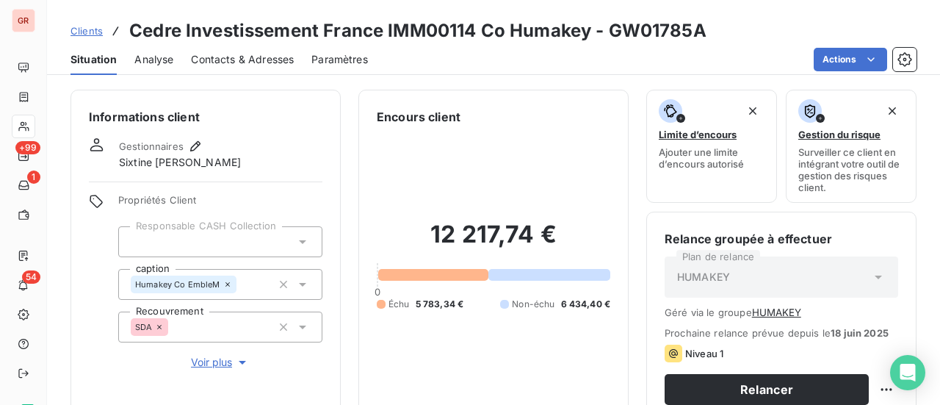
click at [414, 33] on h3 "Cedre Investissement France IMM00114 Co Humakey - GW01785A" at bounding box center [417, 31] width 577 height 26
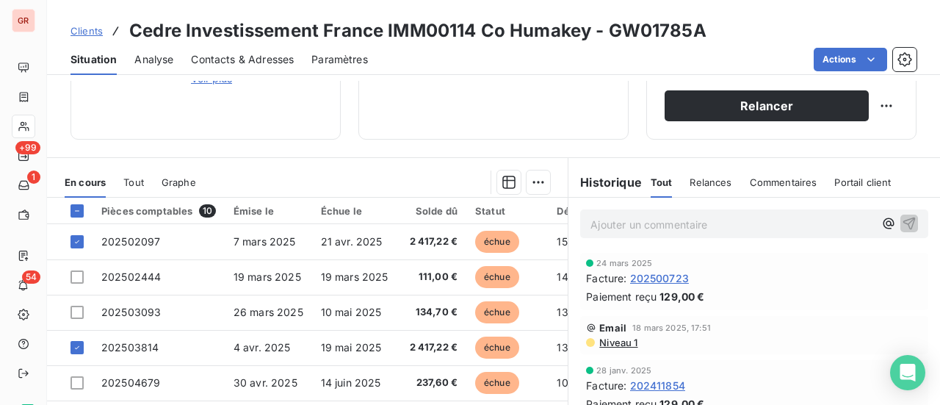
scroll to position [294, 0]
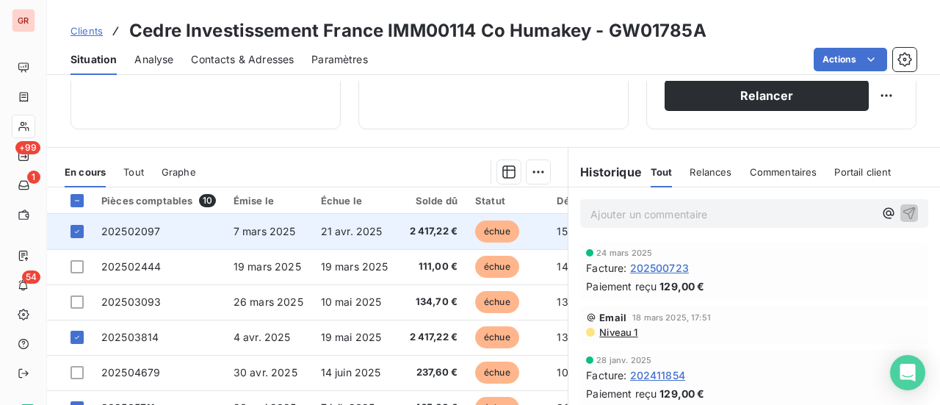
click at [151, 230] on span "202502097" at bounding box center [130, 231] width 59 height 12
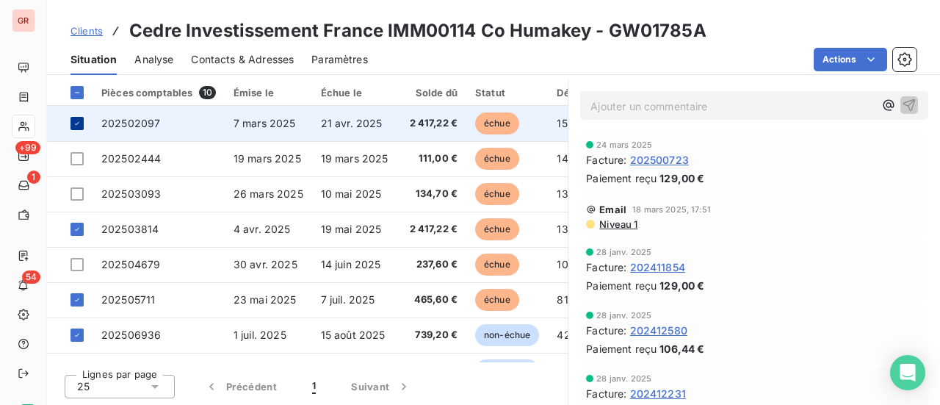
click at [79, 119] on icon at bounding box center [77, 123] width 9 height 9
click at [137, 119] on span "202502097" at bounding box center [130, 123] width 59 height 12
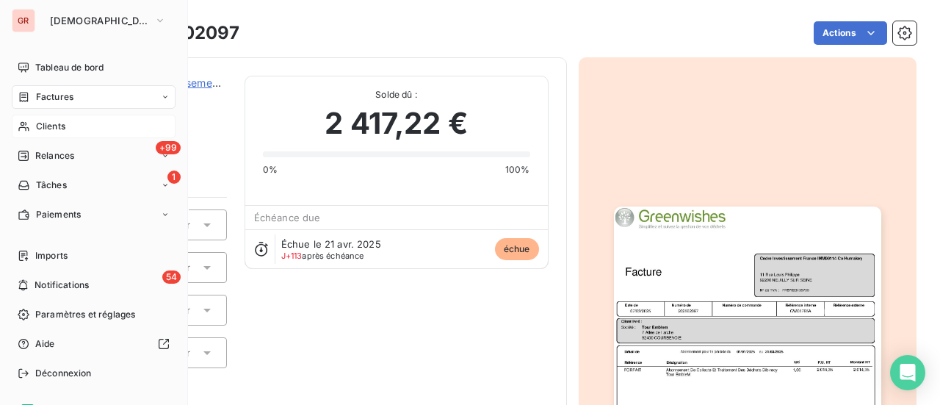
click at [25, 103] on html "GR GREENWISHES Tableau de bord Factures Clients +99 Relances 1 Tâches Paiements…" at bounding box center [470, 202] width 940 height 405
click at [40, 126] on span "Clients" at bounding box center [50, 126] width 29 height 13
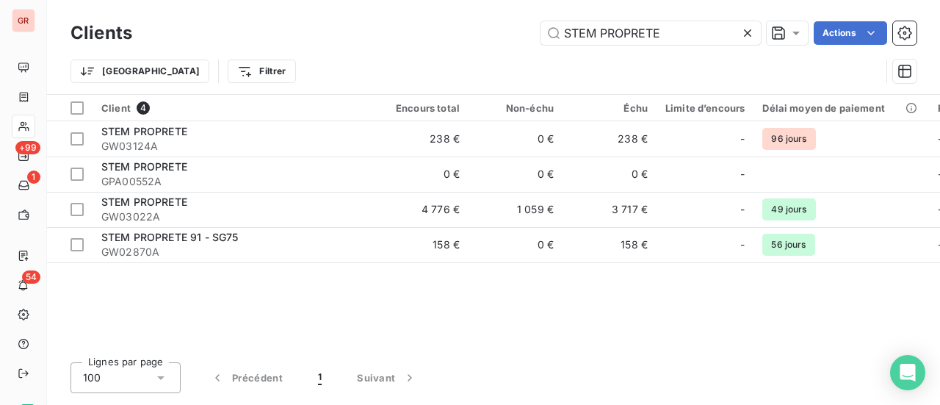
drag, startPoint x: 692, startPoint y: 37, endPoint x: 351, endPoint y: 40, distance: 340.8
click at [366, 38] on div "STEM PROPRETE Actions" at bounding box center [533, 33] width 767 height 24
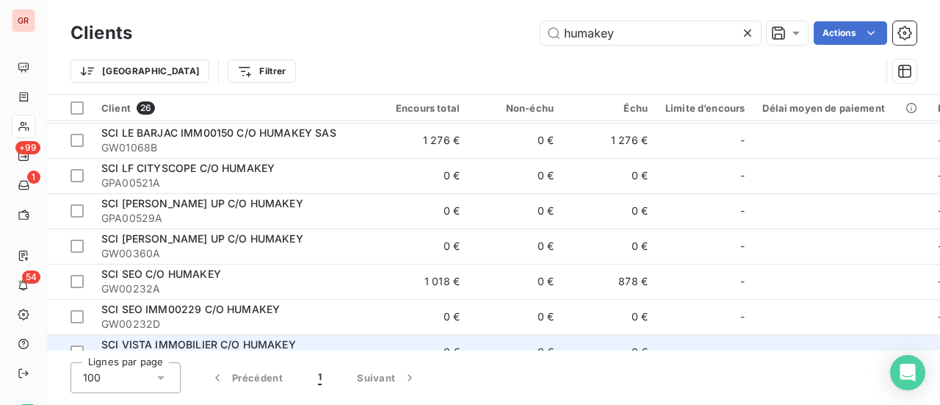
scroll to position [294, 0]
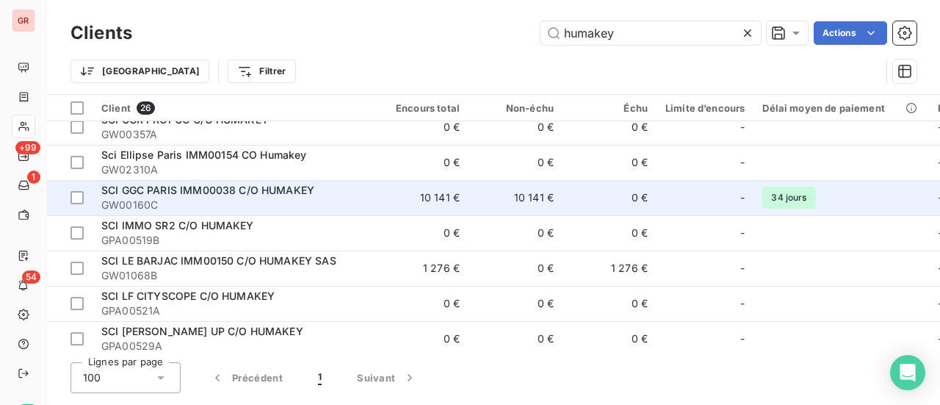
type input "humakey"
click at [247, 187] on span "SCI GGC PARIS IMM00038 C/O HUMAKEY" at bounding box center [207, 190] width 213 height 12
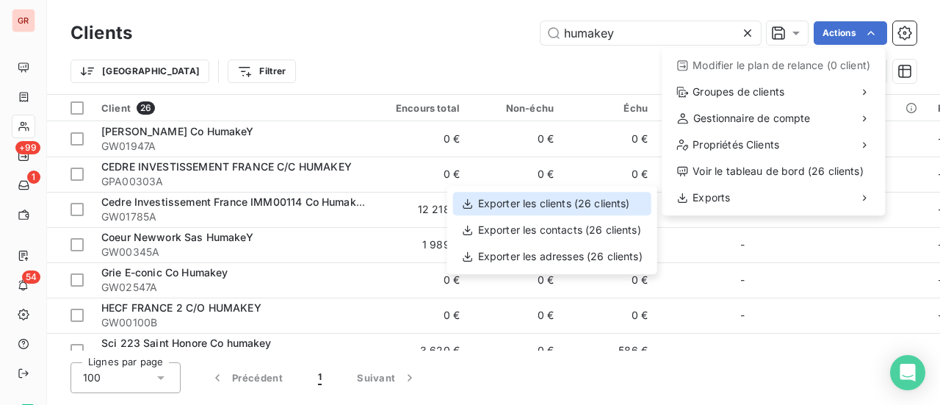
click at [535, 205] on div "Exporter les clients (26 clients)" at bounding box center [552, 204] width 198 height 24
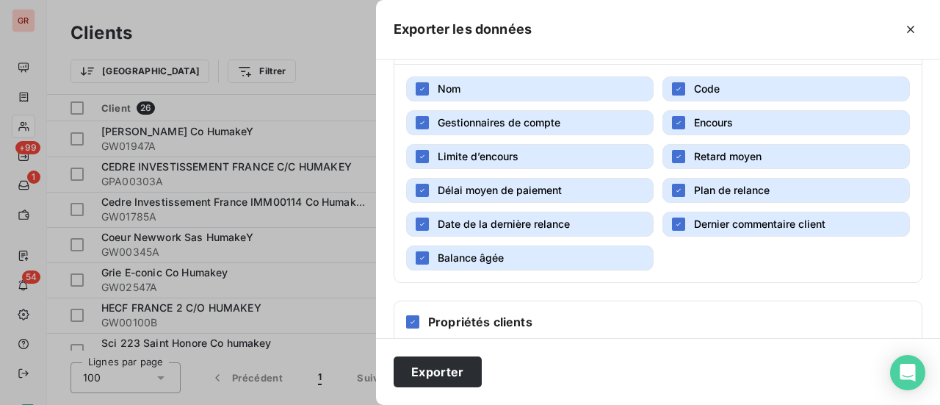
scroll to position [352, 0]
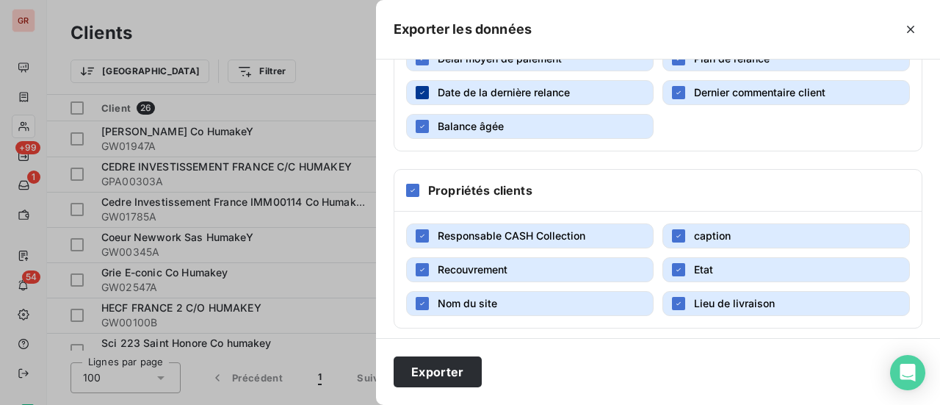
click at [420, 91] on icon "button" at bounding box center [422, 92] width 4 height 3
click at [424, 122] on icon "button" at bounding box center [422, 126] width 9 height 9
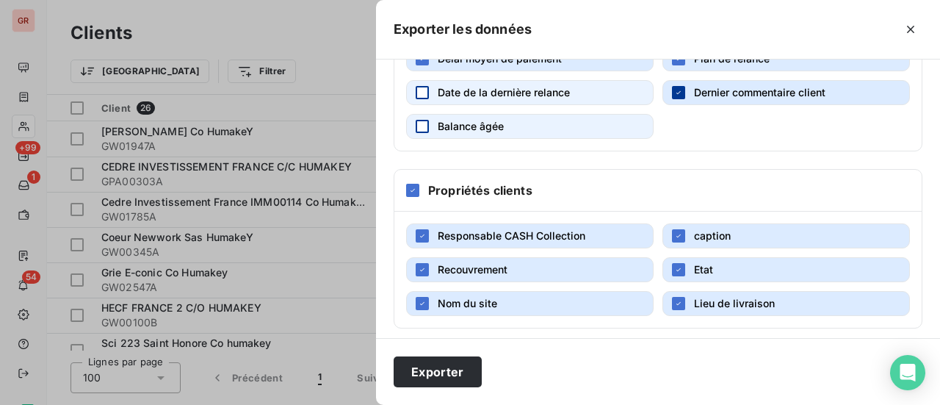
click at [674, 88] on icon "button" at bounding box center [678, 92] width 9 height 9
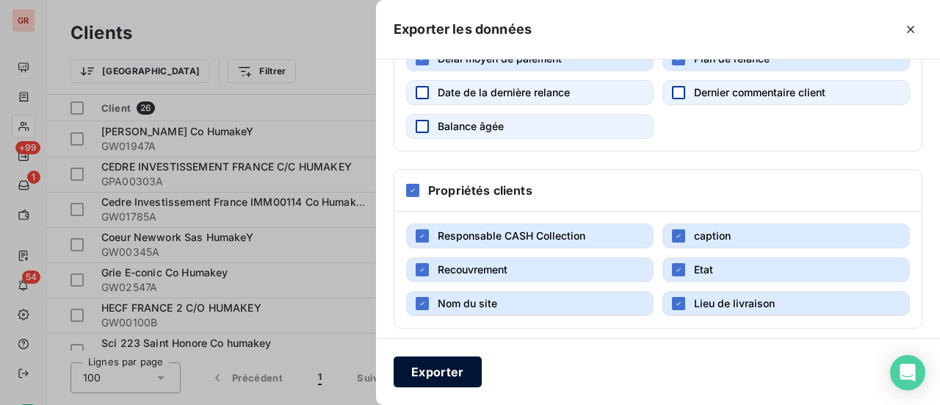
click at [448, 372] on button "Exporter" at bounding box center [438, 371] width 88 height 31
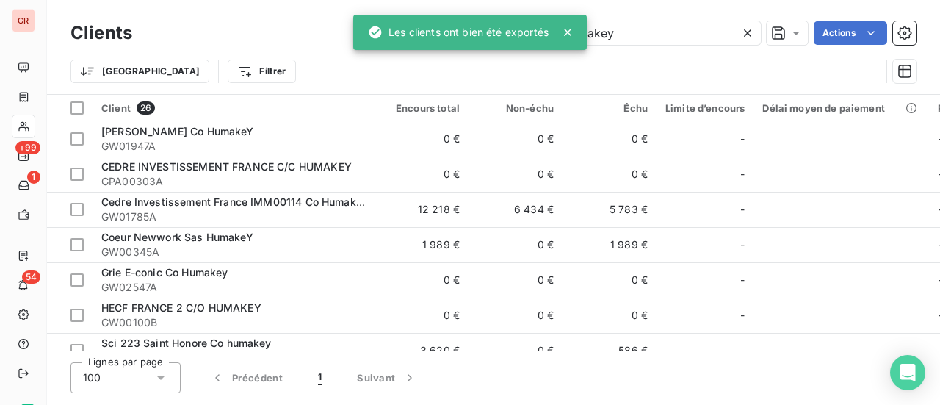
click at [587, 75] on div "Trier Filtrer" at bounding box center [476, 71] width 810 height 28
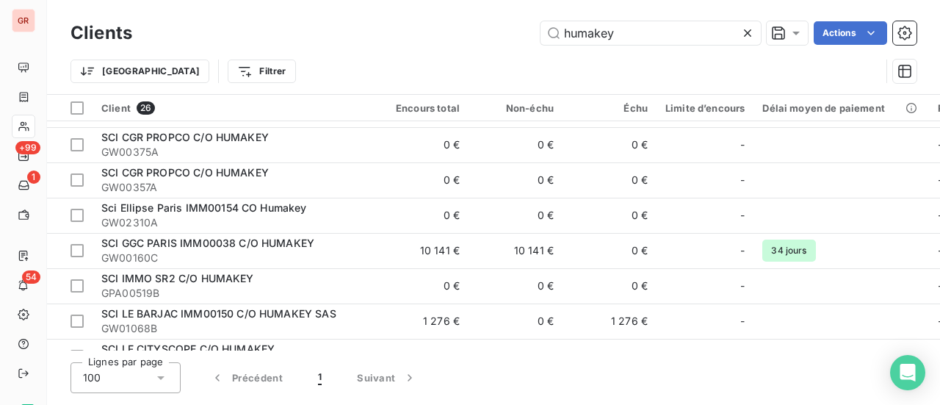
scroll to position [294, 0]
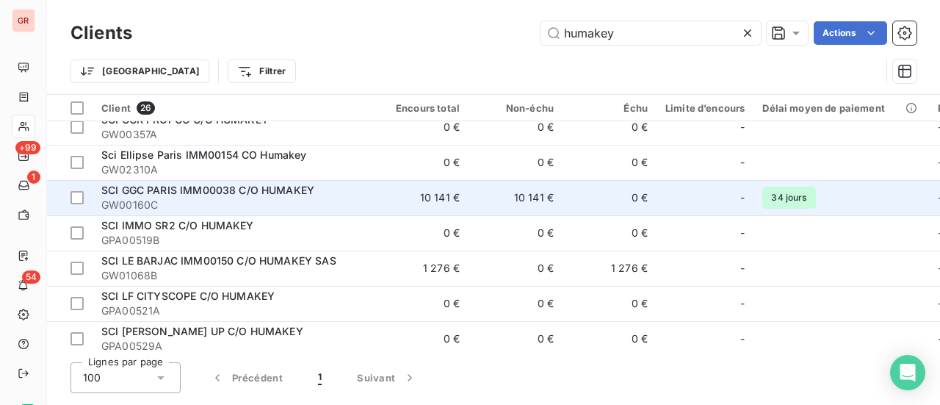
click at [267, 192] on span "SCI GGC PARIS IMM00038 C/O HUMAKEY" at bounding box center [207, 190] width 213 height 12
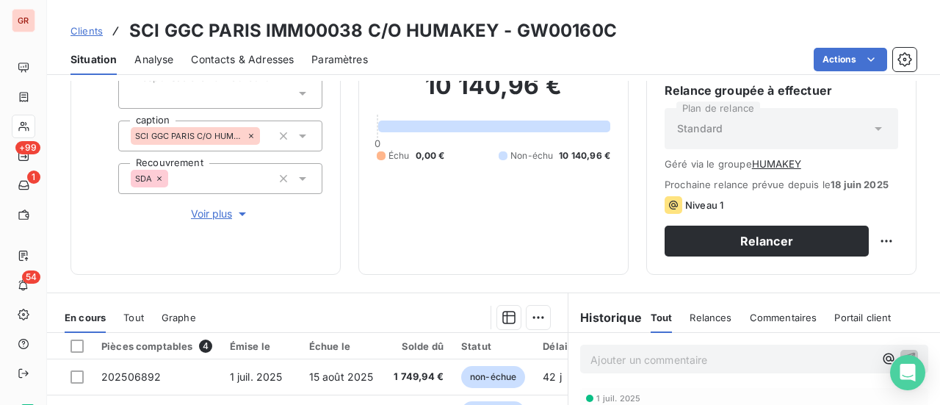
scroll to position [255, 0]
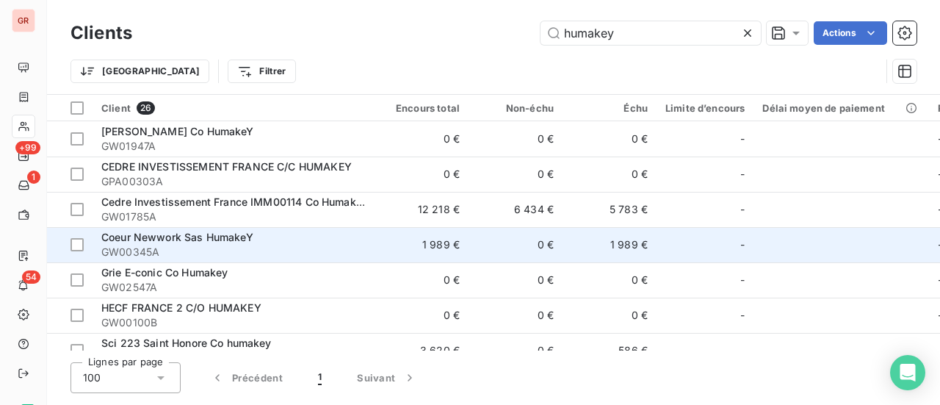
click at [228, 246] on span "GW00345A" at bounding box center [233, 252] width 264 height 15
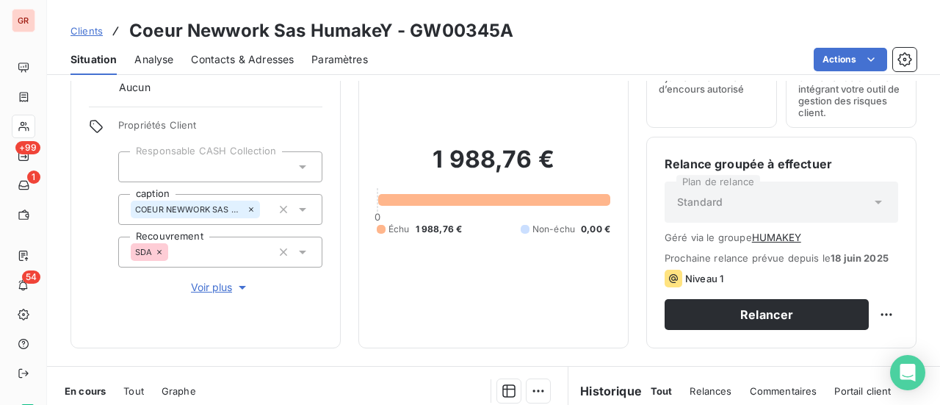
scroll to position [220, 0]
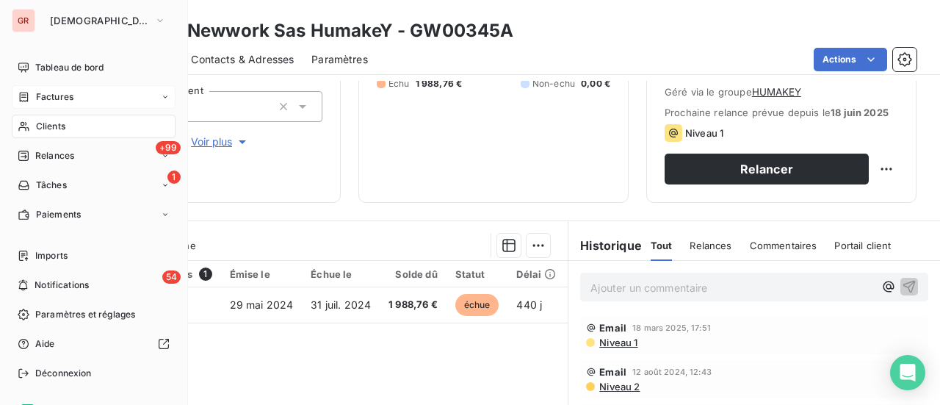
click at [64, 99] on span "Factures" at bounding box center [54, 96] width 37 height 13
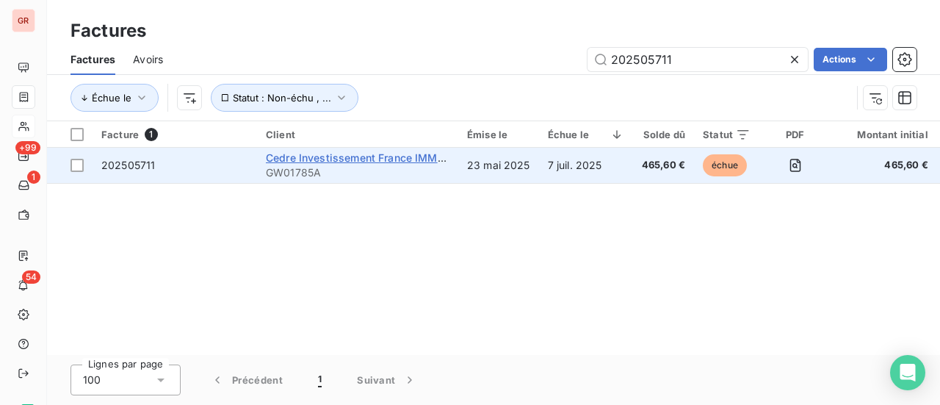
click at [320, 156] on span "Cedre Investissement France IMM00114 Co Humakey" at bounding box center [399, 157] width 267 height 12
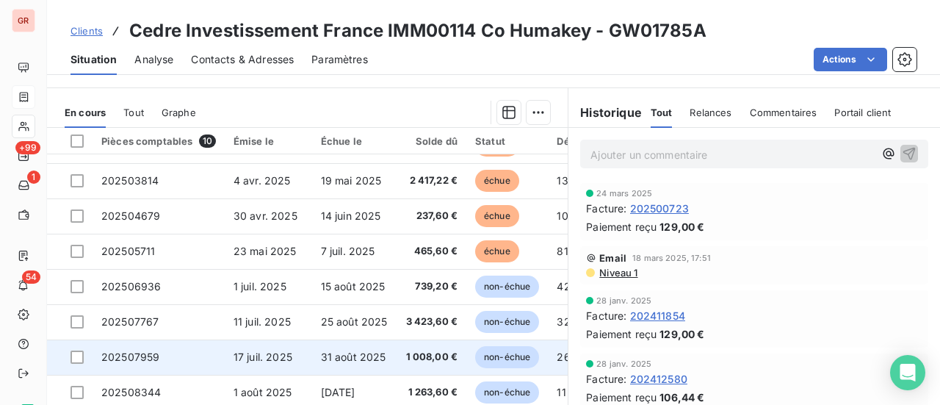
scroll to position [367, 0]
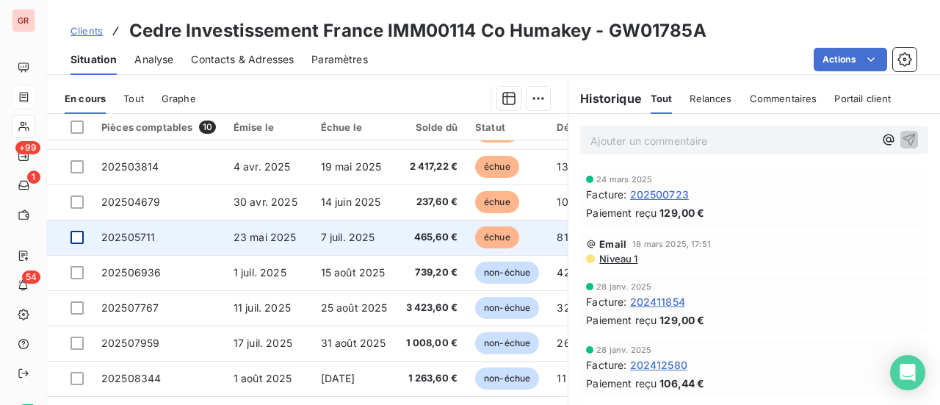
click at [81, 231] on div at bounding box center [77, 237] width 13 height 13
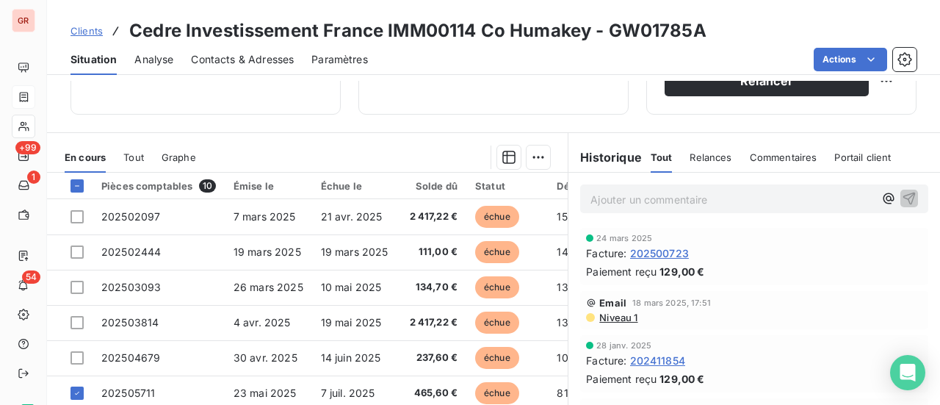
scroll to position [328, 0]
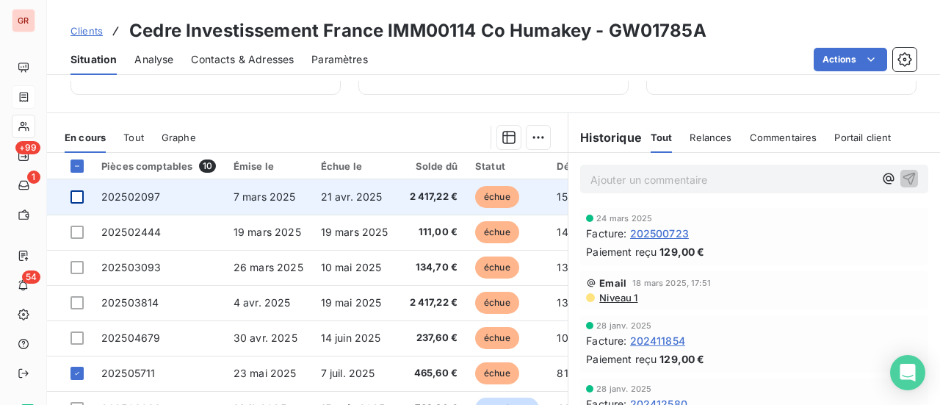
click at [78, 197] on div at bounding box center [77, 196] width 13 height 13
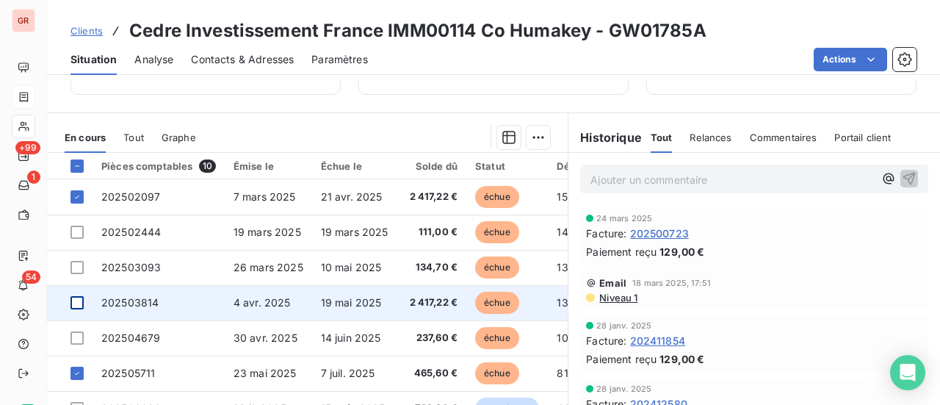
click at [74, 303] on div at bounding box center [77, 302] width 13 height 13
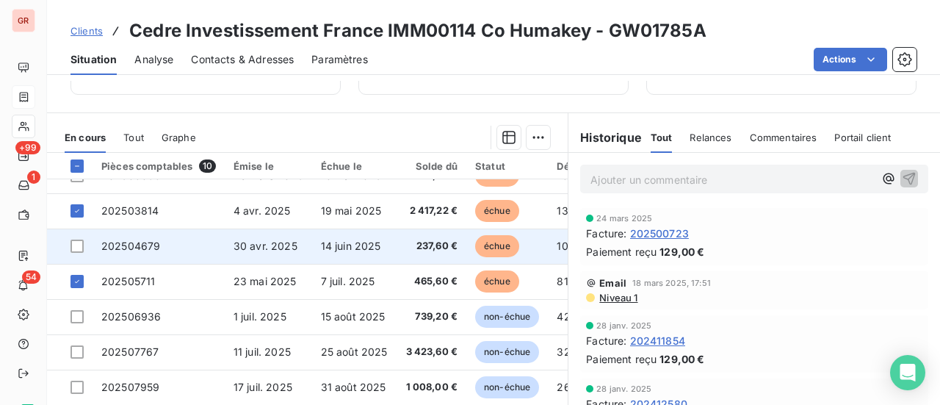
scroll to position [102, 0]
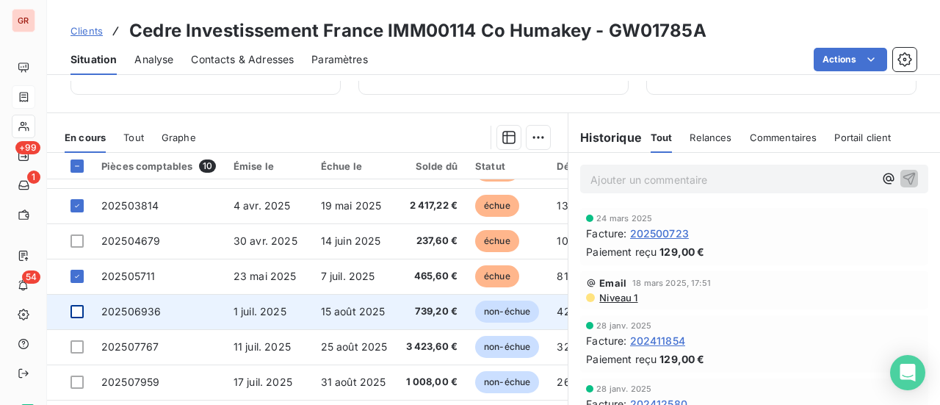
click at [79, 305] on div at bounding box center [77, 311] width 13 height 13
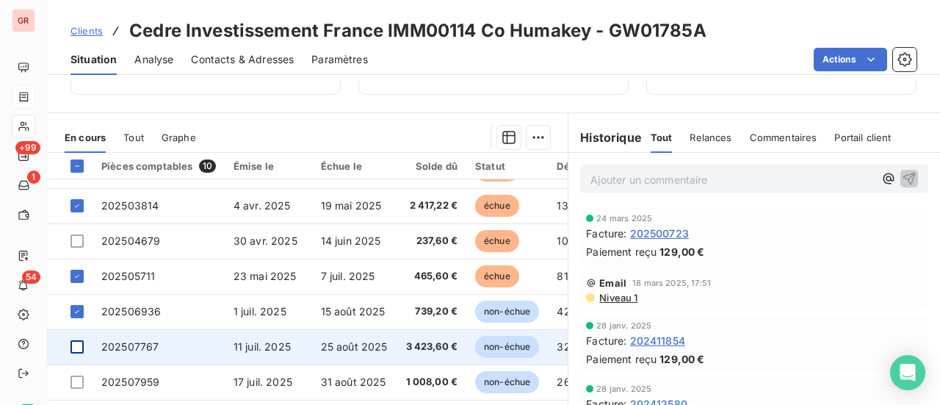
click at [79, 340] on div at bounding box center [77, 346] width 13 height 13
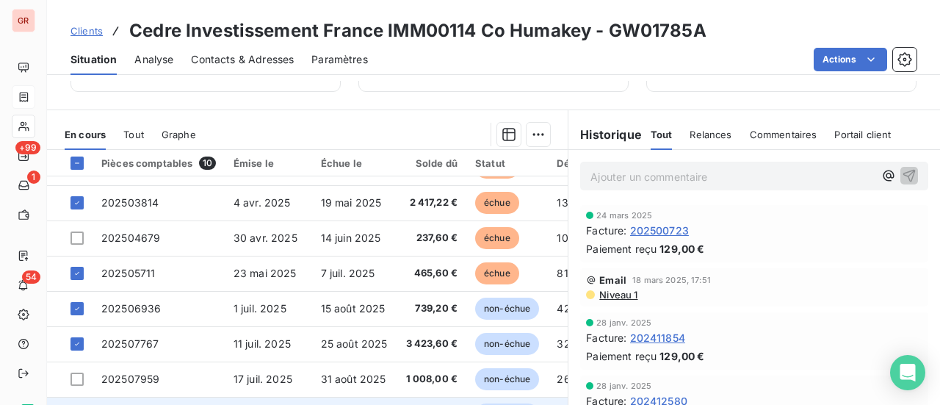
scroll to position [402, 0]
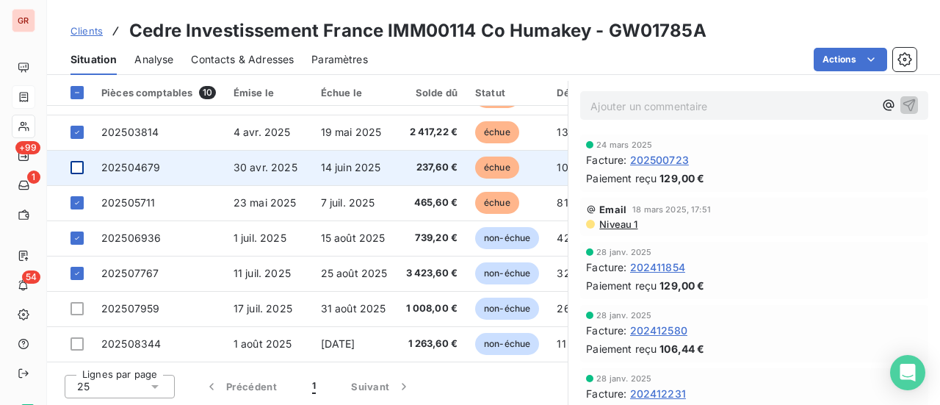
click at [81, 161] on div at bounding box center [77, 167] width 13 height 13
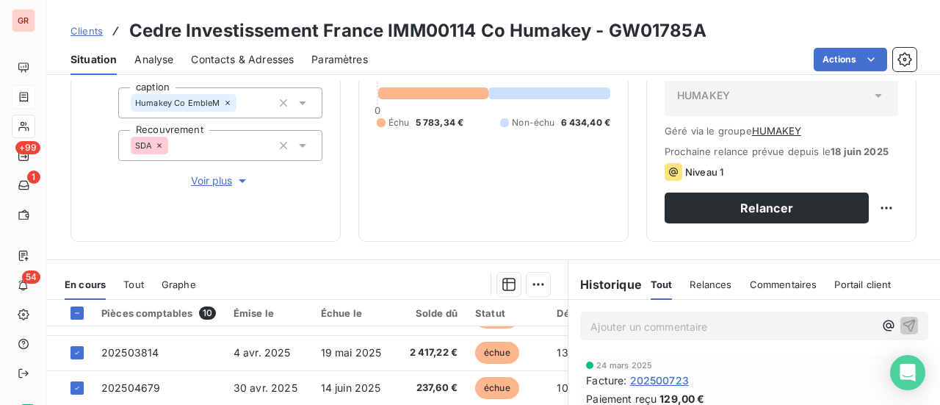
scroll to position [255, 0]
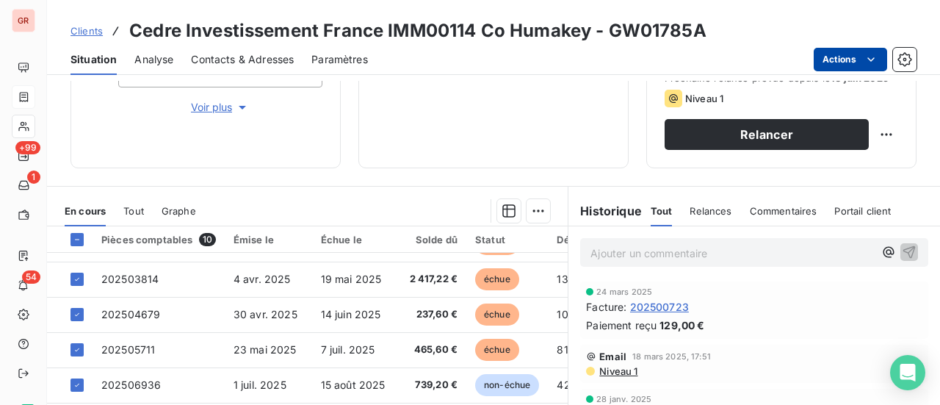
click at [455, 126] on html "GR +99 1 54 Clients Cedre Investissement France IMM00114 Co Humakey - GW01785A …" at bounding box center [470, 202] width 940 height 405
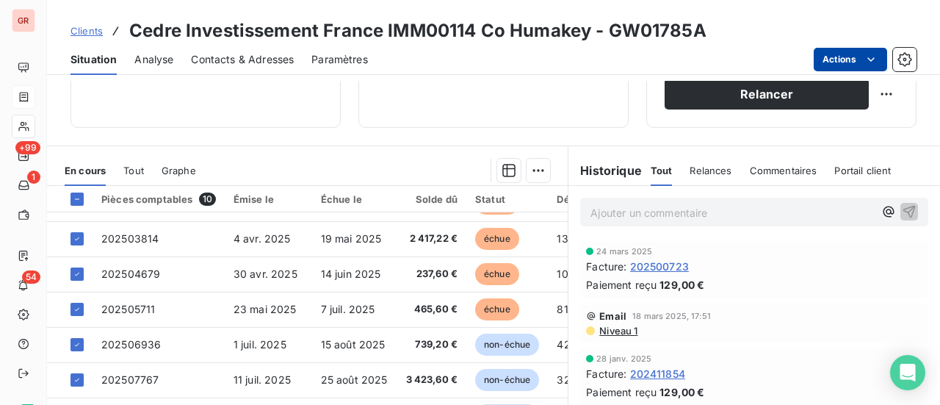
scroll to position [328, 0]
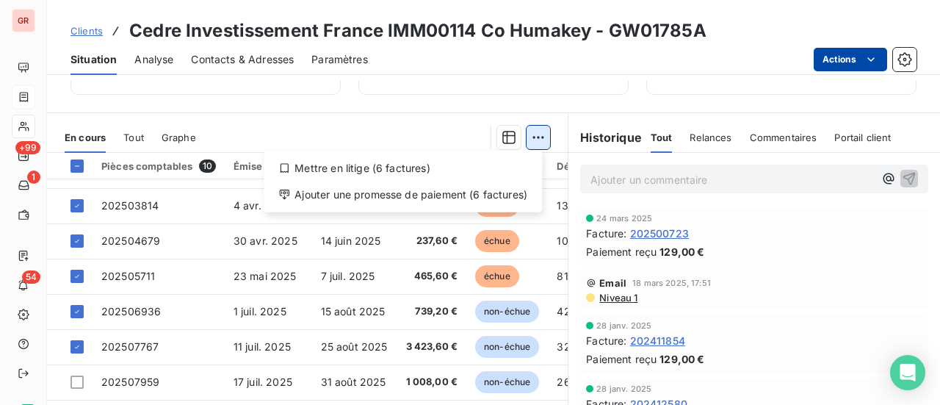
click at [541, 133] on html "GR +99 1 54 Clients Cedre Investissement France IMM00114 Co Humakey - GW01785A …" at bounding box center [470, 202] width 940 height 405
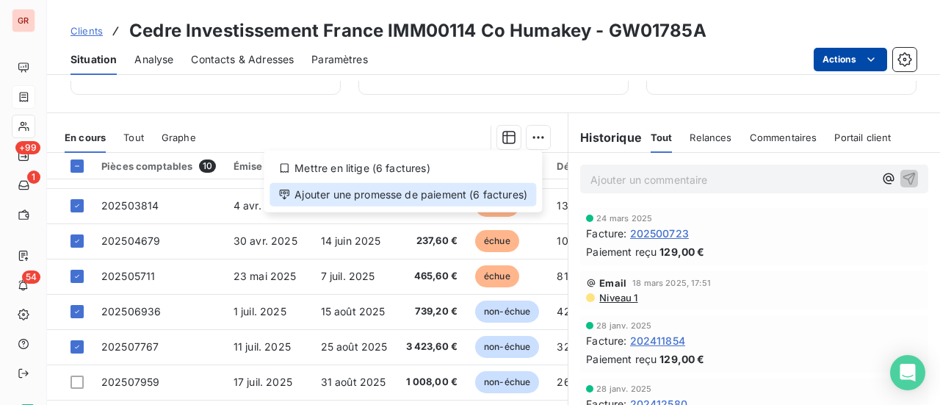
click at [448, 195] on div "Ajouter une promesse de paiement (6 factures)" at bounding box center [403, 195] width 267 height 24
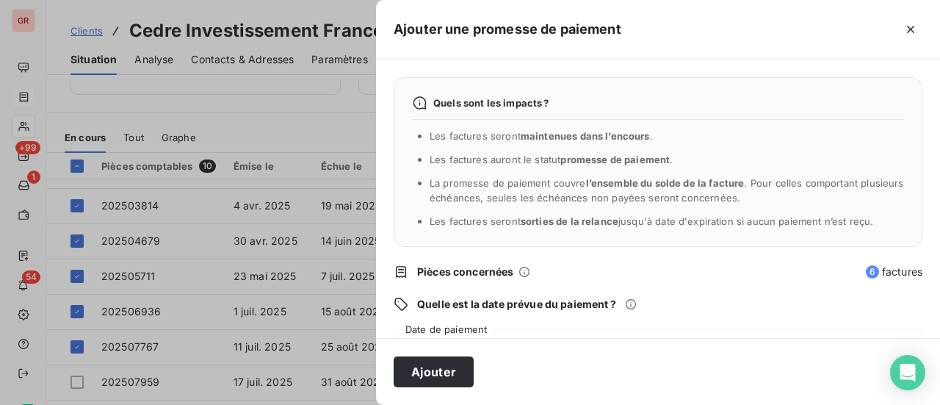
click at [464, 330] on div "13/08/2025" at bounding box center [658, 349] width 529 height 41
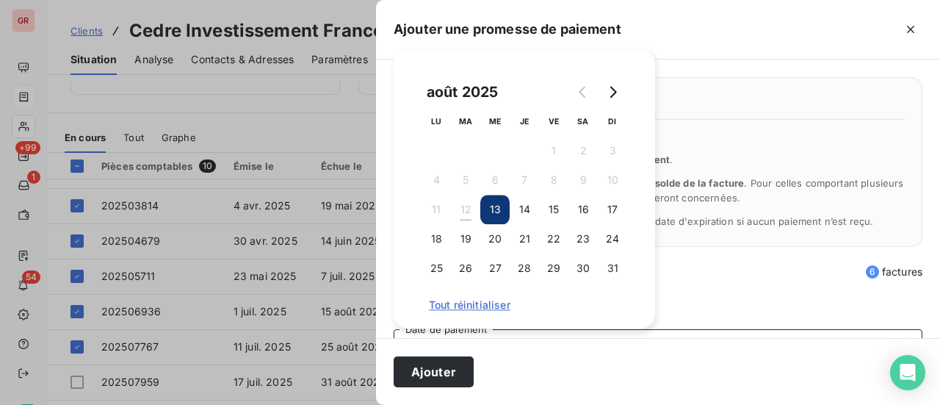
click at [494, 212] on button "13" at bounding box center [494, 209] width 29 height 29
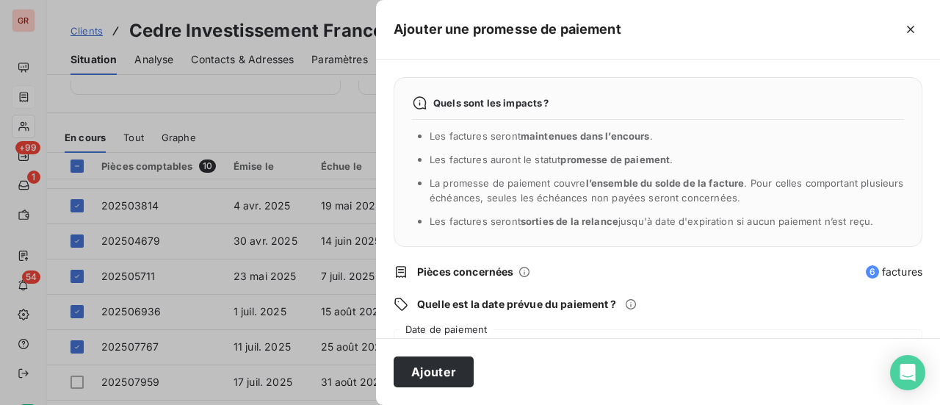
click at [686, 286] on div "Quels sont les impacts ? Les factures seront maintenues dans l’encours . Les fa…" at bounding box center [658, 198] width 564 height 278
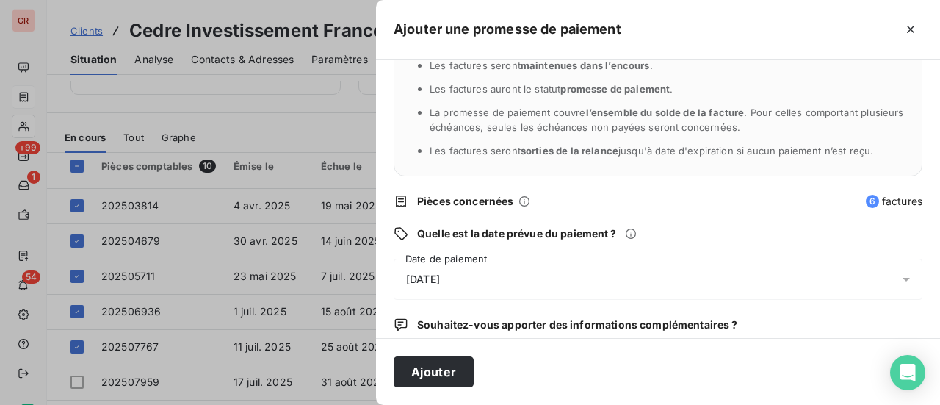
scroll to position [147, 0]
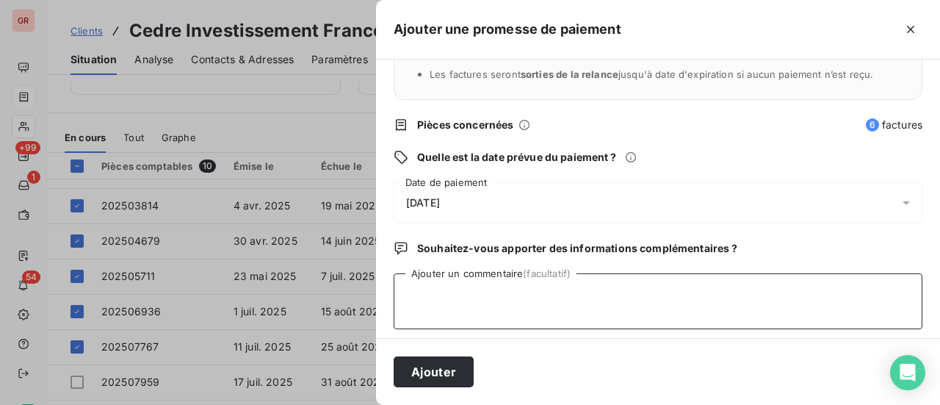
click at [458, 281] on textarea "Ajouter un commentaire (facultatif)" at bounding box center [658, 301] width 529 height 56
click at [439, 369] on button "Ajouter" at bounding box center [434, 371] width 80 height 31
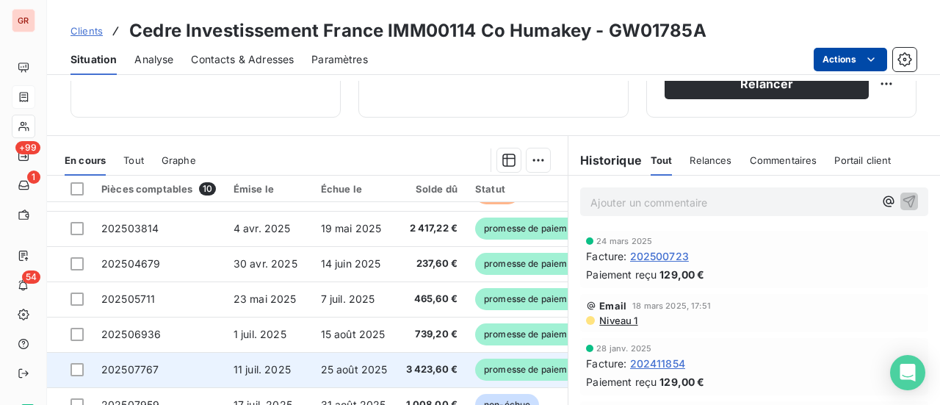
scroll to position [402, 0]
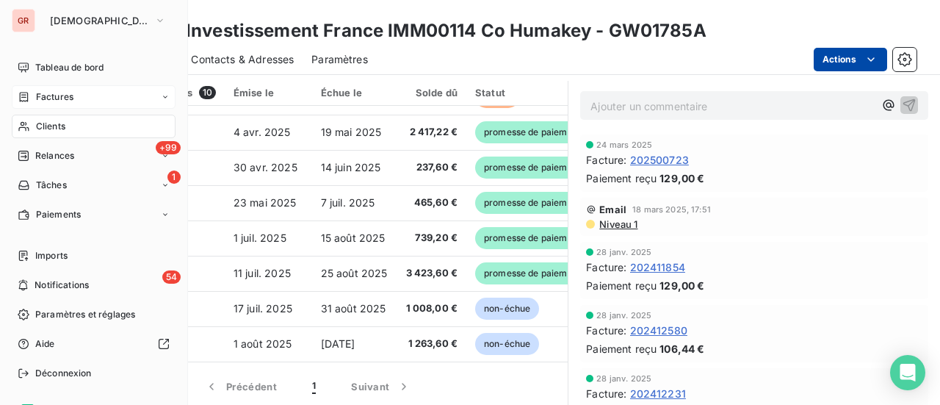
click at [65, 99] on span "Factures" at bounding box center [54, 96] width 37 height 13
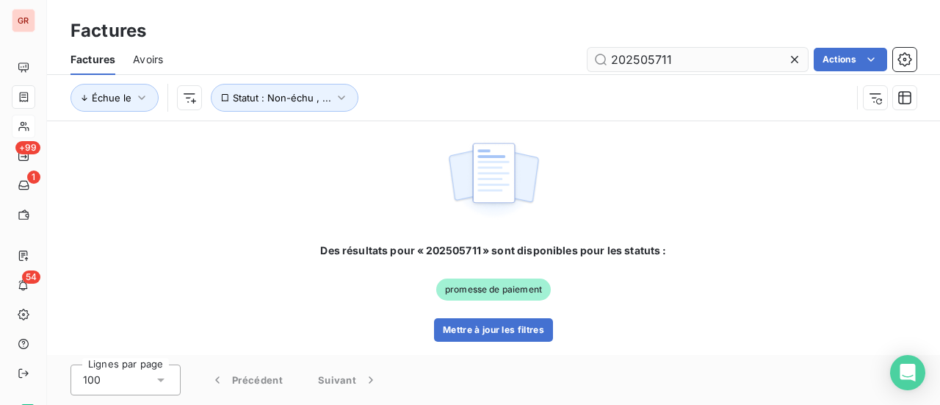
click at [682, 61] on input "202505711" at bounding box center [698, 60] width 220 height 24
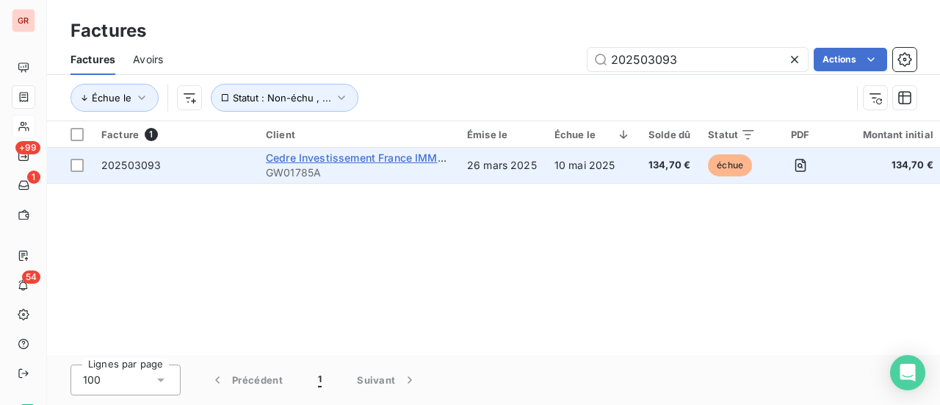
type input "202503093"
click at [357, 161] on span "Cedre Investissement France IMM00114 Co Humakey" at bounding box center [399, 157] width 267 height 12
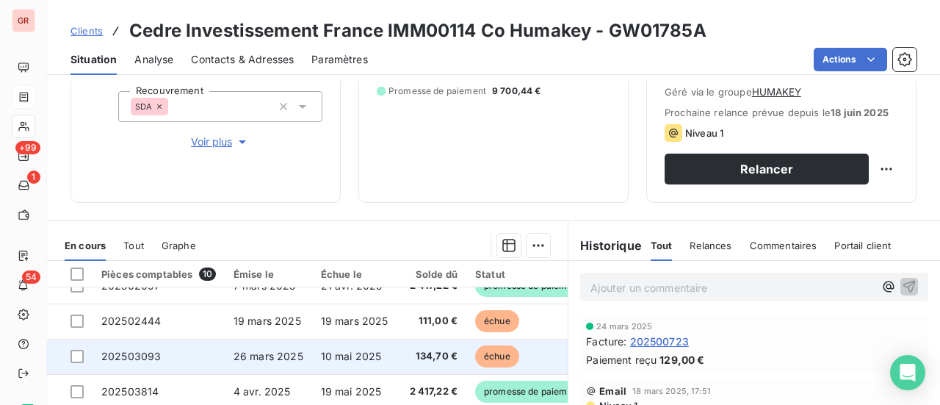
scroll to position [73, 0]
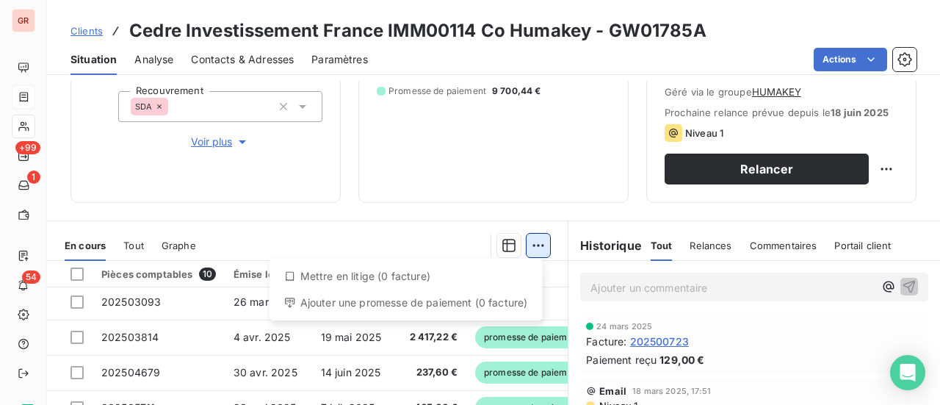
click at [533, 240] on html "GR +99 1 54 Clients Cedre Investissement France IMM00114 Co Humakey - GW01785A …" at bounding box center [470, 202] width 940 height 405
click at [366, 183] on html "GR +99 1 54 Clients Cedre Investissement France IMM00114 Co Humakey - GW01785A …" at bounding box center [470, 202] width 940 height 405
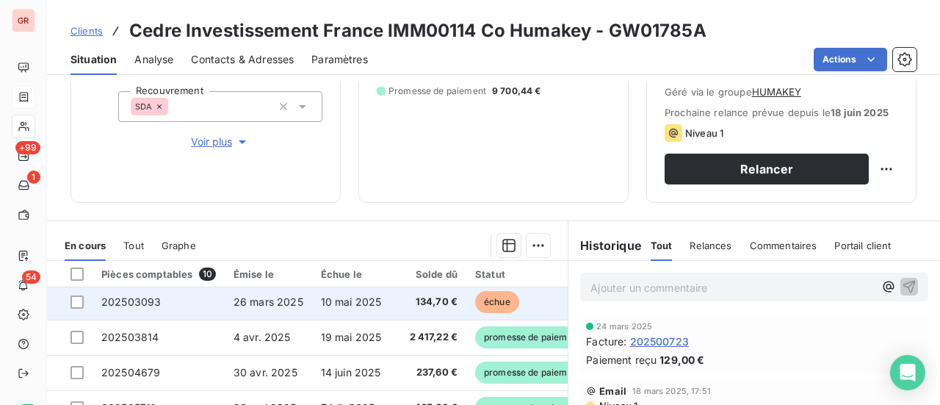
click at [88, 303] on td at bounding box center [70, 301] width 46 height 35
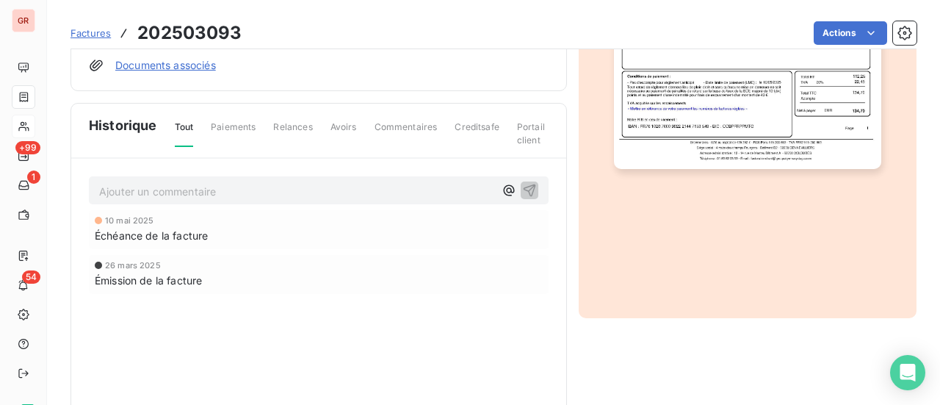
scroll to position [441, 0]
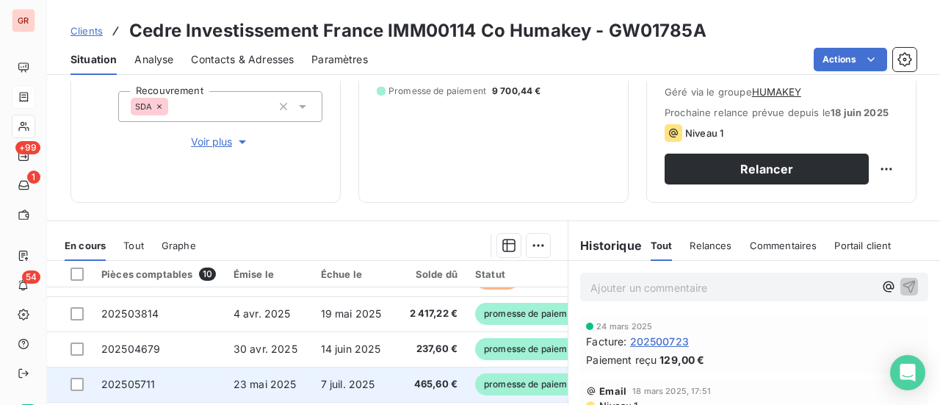
scroll to position [29, 0]
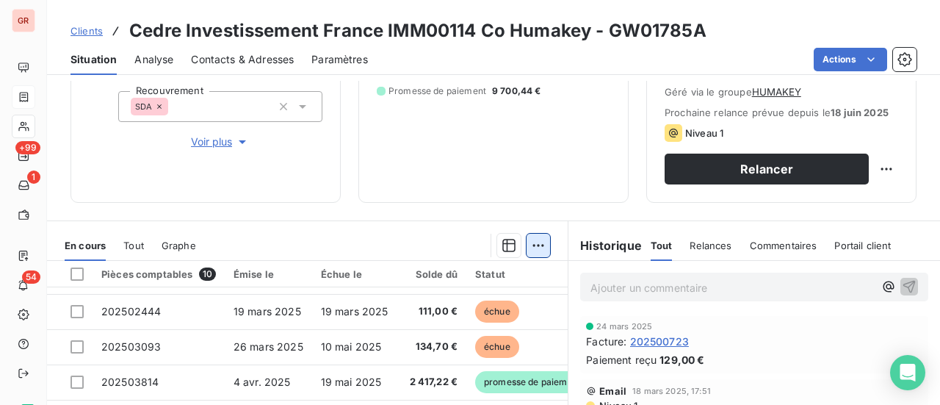
click at [532, 242] on html "GR +99 1 54 Clients Cedre Investissement France IMM00114 Co Humakey - GW01785A …" at bounding box center [470, 202] width 940 height 405
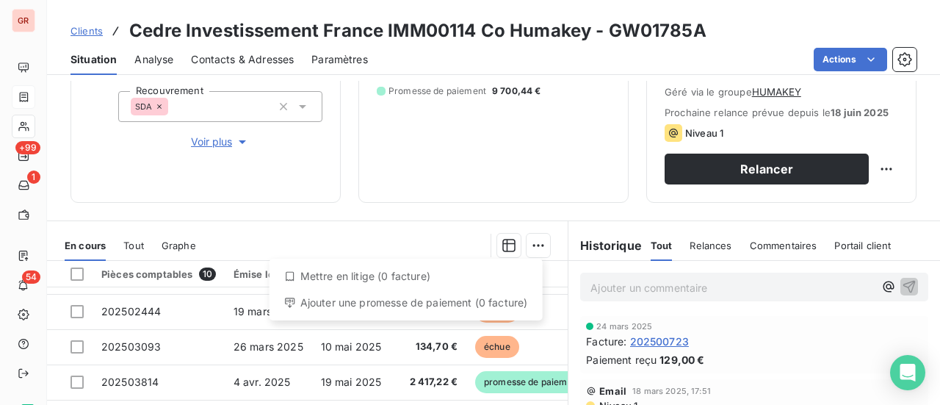
click at [377, 309] on div "Ajouter une promesse de paiement (0 facture)" at bounding box center [405, 303] width 261 height 24
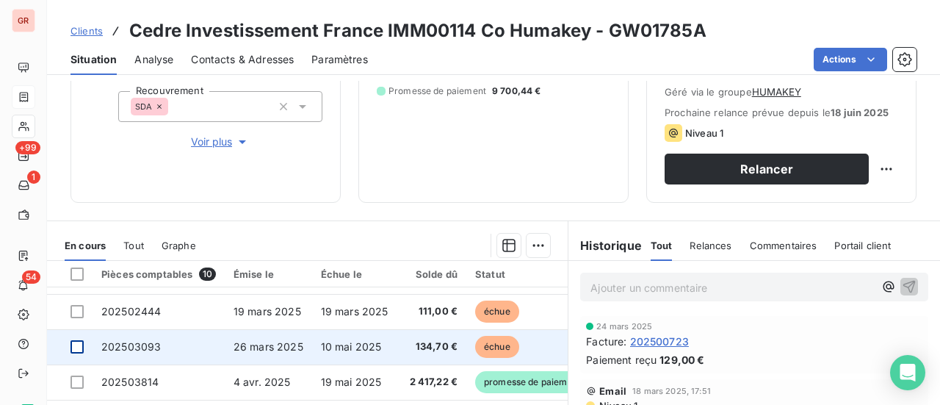
click at [78, 346] on div at bounding box center [77, 346] width 13 height 13
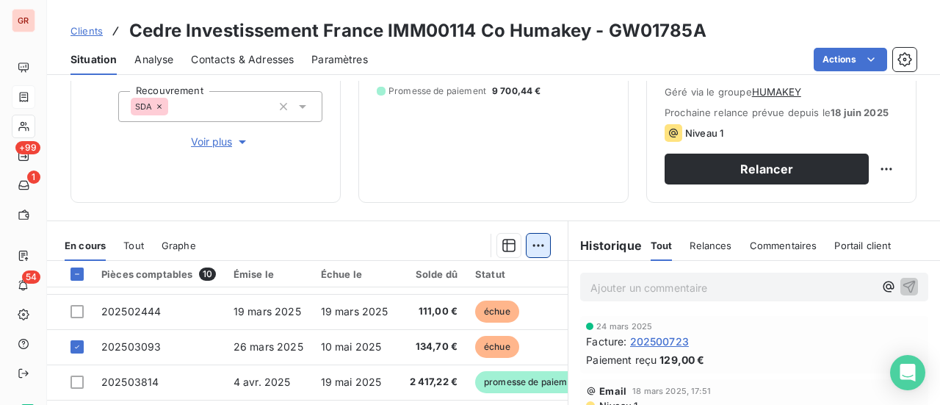
click at [532, 241] on html "GR +99 1 54 Clients Cedre Investissement France IMM00114 Co Humakey - GW01785A …" at bounding box center [470, 202] width 940 height 405
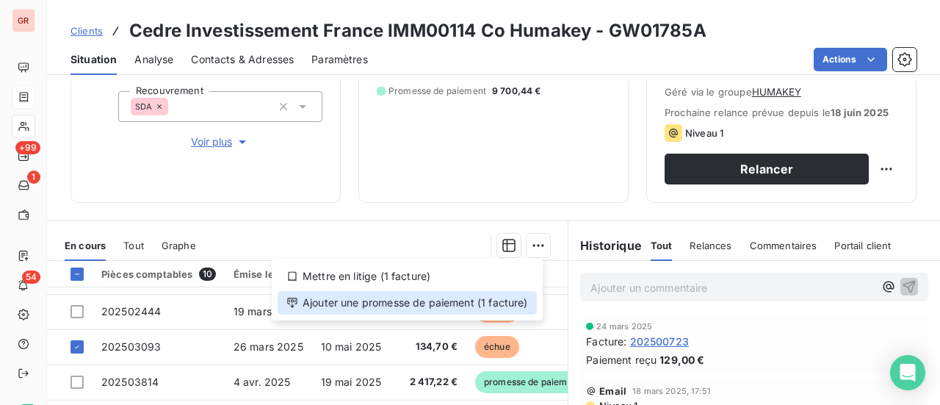
click at [418, 303] on div "Ajouter une promesse de paiement (1 facture)" at bounding box center [407, 303] width 259 height 24
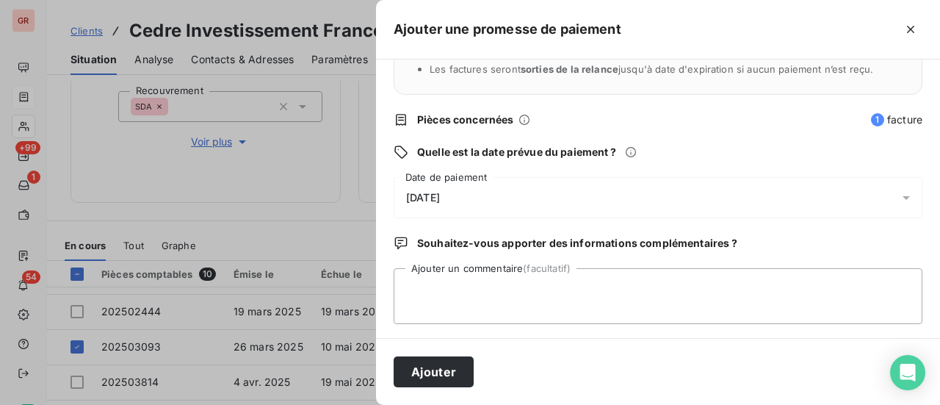
scroll to position [153, 0]
click at [452, 369] on button "Ajouter" at bounding box center [434, 371] width 80 height 31
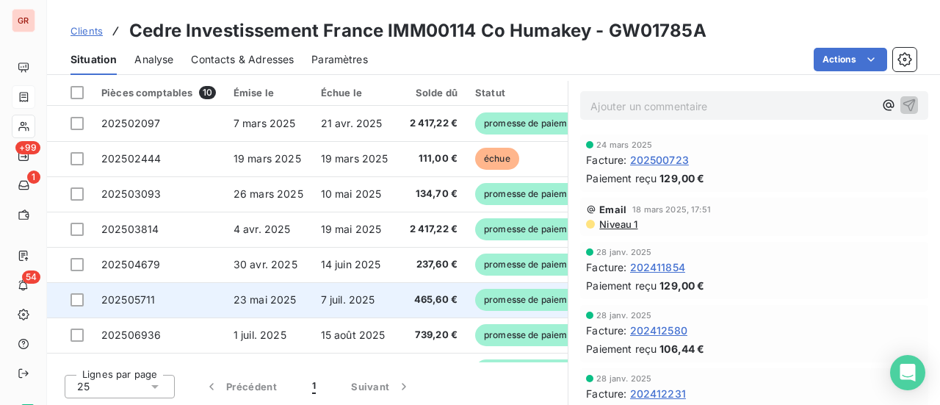
scroll to position [328, 0]
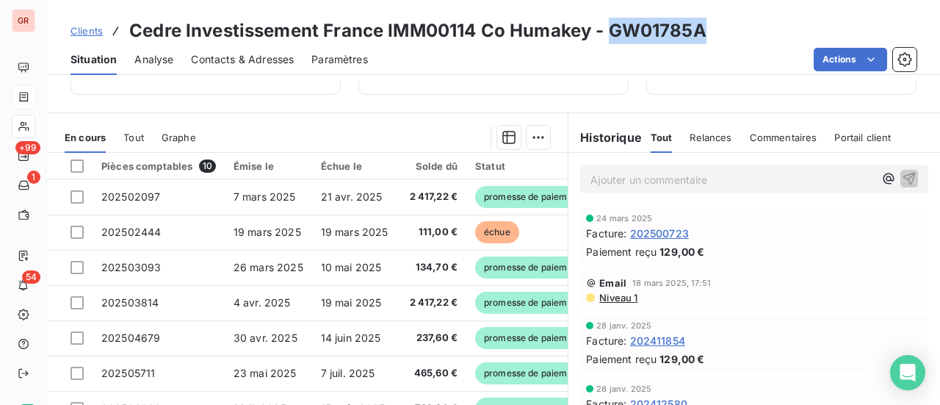
drag, startPoint x: 708, startPoint y: 34, endPoint x: 614, endPoint y: 36, distance: 94.0
click at [614, 36] on div "Clients Cedre Investissement France IMM00114 Co Humakey - GW01785A" at bounding box center [493, 31] width 893 height 26
copy h3 "GW01785A"
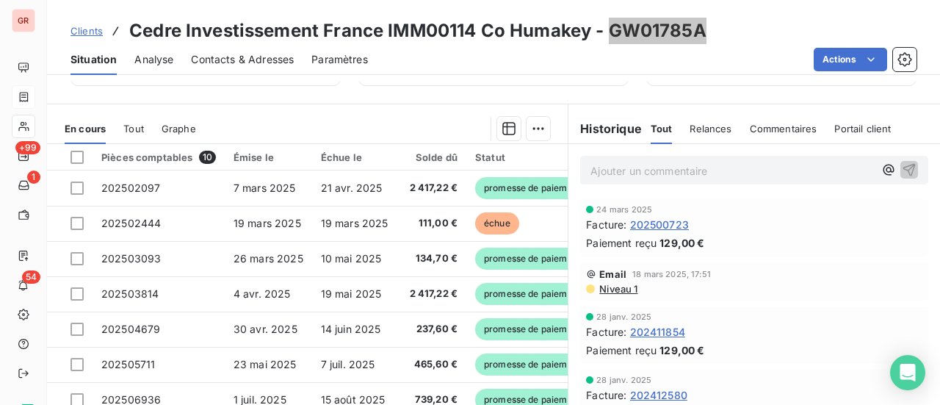
scroll to position [255, 0]
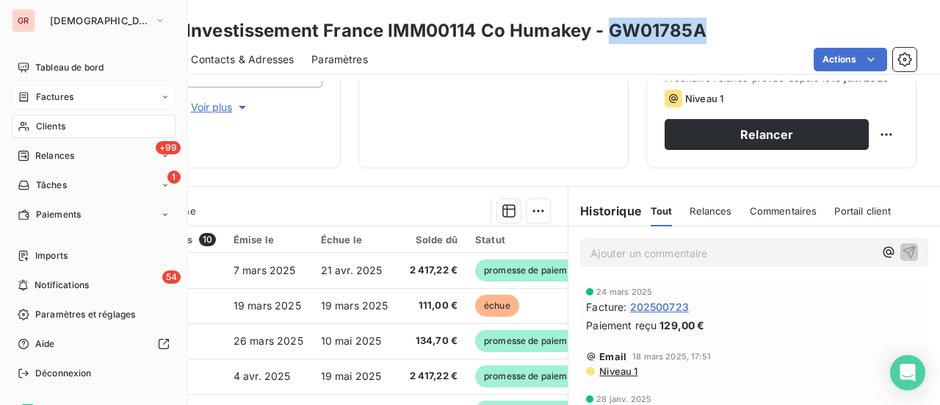
click at [56, 95] on span "Factures" at bounding box center [54, 96] width 37 height 13
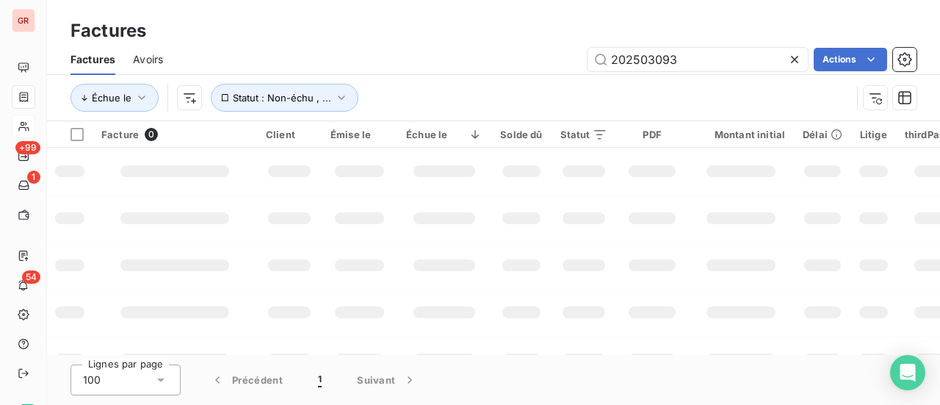
drag, startPoint x: 541, startPoint y: 64, endPoint x: 441, endPoint y: 73, distance: 100.3
click at [486, 68] on div "202503093 Actions" at bounding box center [549, 60] width 736 height 24
click at [612, 59] on input "202506892" at bounding box center [698, 60] width 220 height 24
click at [700, 59] on input "202506892" at bounding box center [698, 60] width 220 height 24
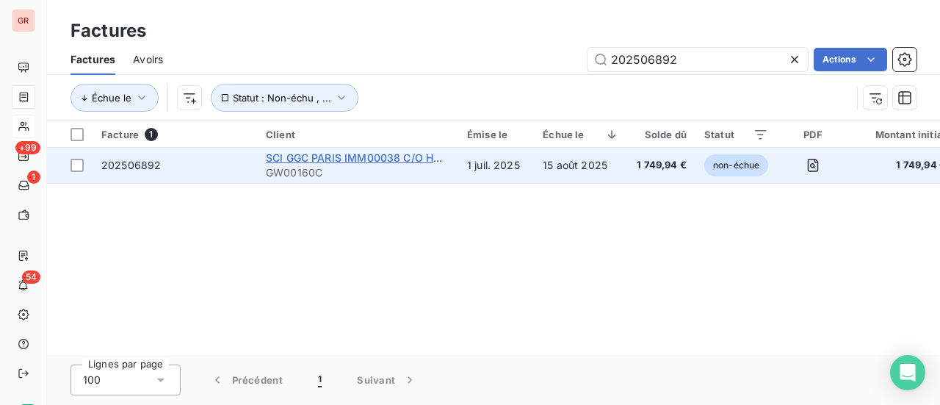
type input "202506892"
click at [372, 161] on span "SCI GGC PARIS IMM00038 C/O HUMAKEY" at bounding box center [372, 157] width 213 height 12
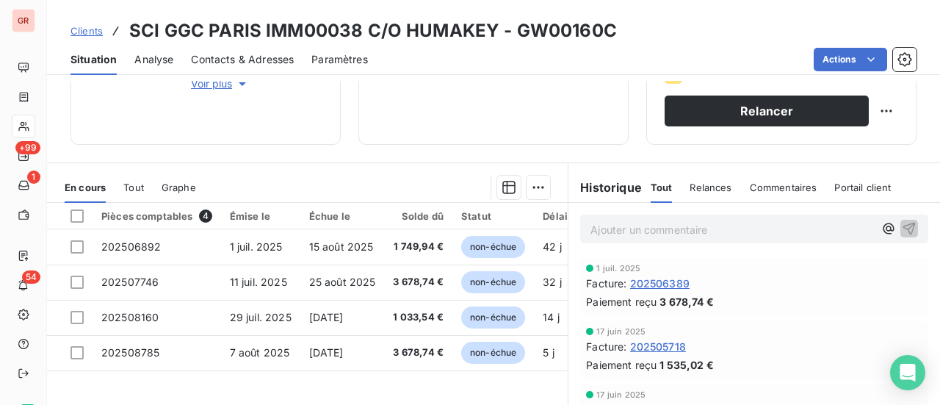
scroll to position [294, 0]
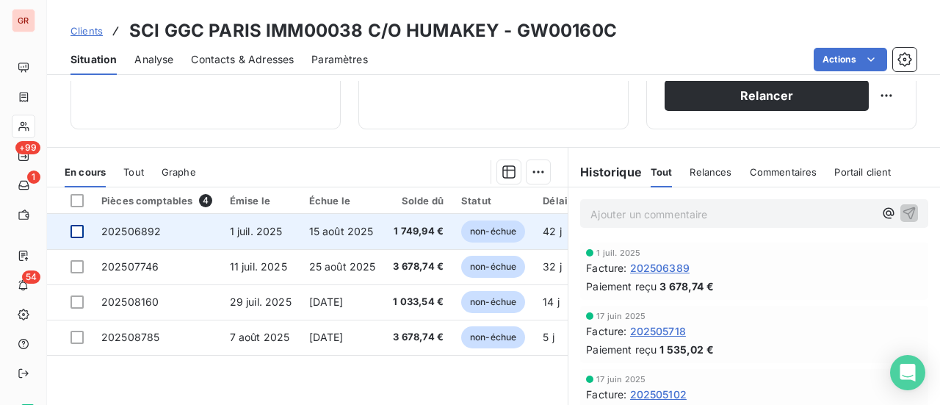
click at [71, 236] on div at bounding box center [77, 231] width 13 height 13
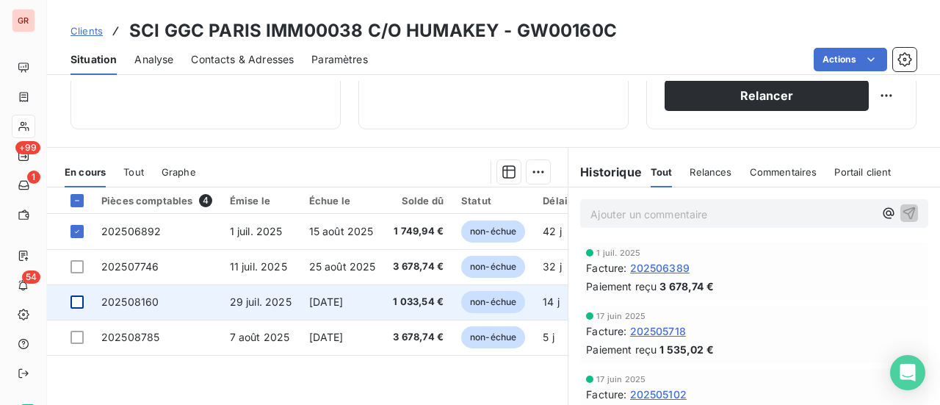
click at [78, 301] on div at bounding box center [77, 301] width 13 height 13
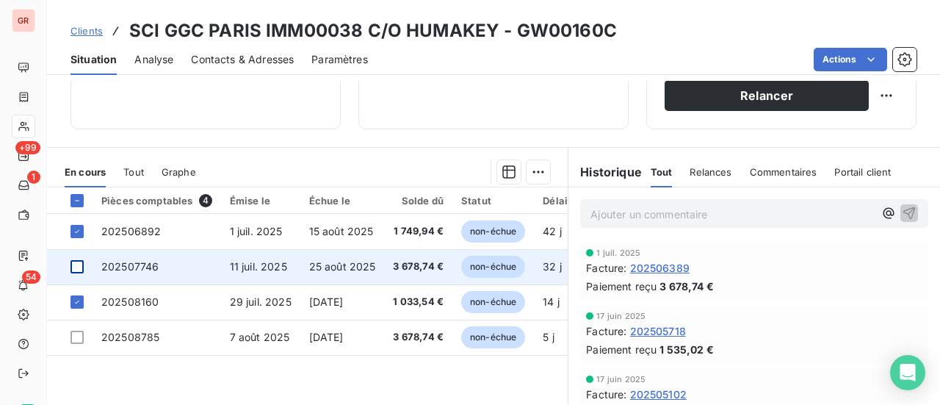
click at [83, 262] on div at bounding box center [77, 266] width 13 height 13
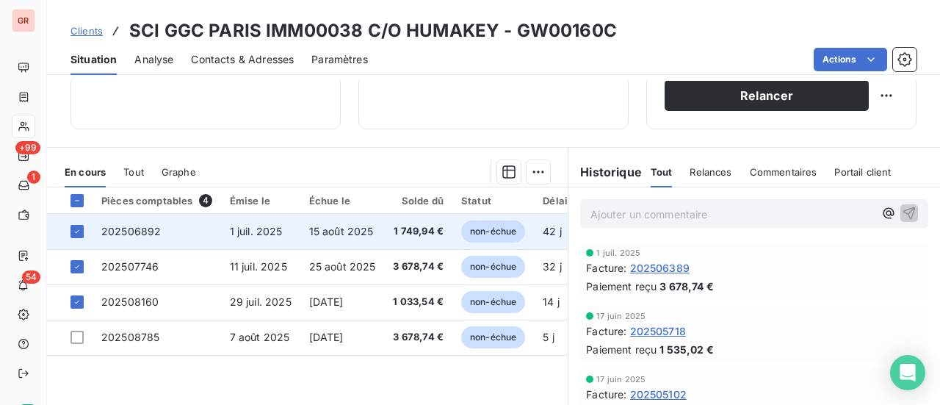
click at [159, 231] on span "202506892" at bounding box center [130, 231] width 59 height 12
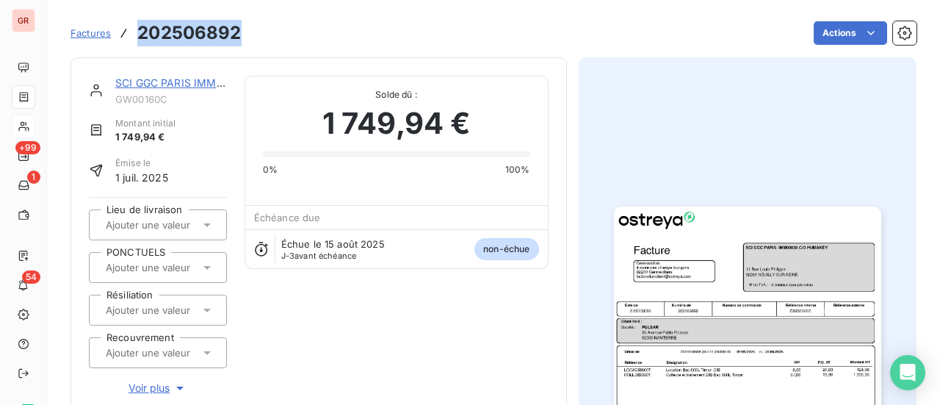
drag, startPoint x: 244, startPoint y: 29, endPoint x: 137, endPoint y: 35, distance: 107.4
click at [137, 35] on div "Factures 202506892 Actions" at bounding box center [494, 33] width 846 height 31
click at [185, 82] on link "SCI GGC PARIS IMM00038 C/O HUMAKEY" at bounding box center [221, 82] width 212 height 12
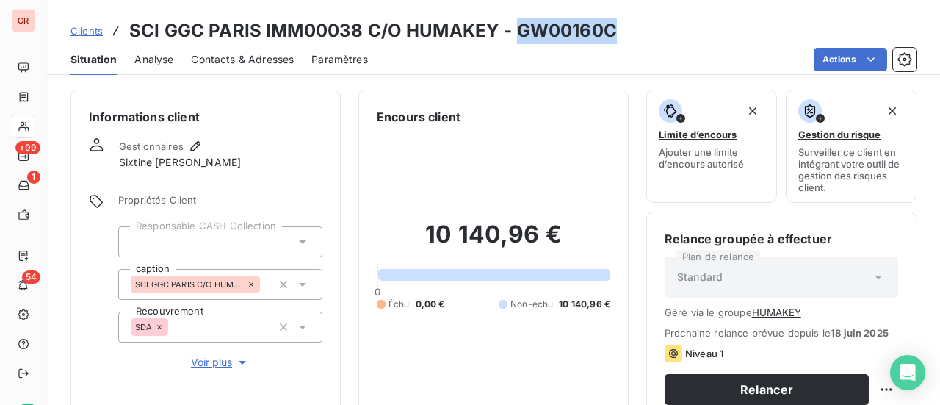
drag, startPoint x: 614, startPoint y: 34, endPoint x: 518, endPoint y: 39, distance: 96.3
click at [518, 39] on div "Clients SCI GGC PARIS IMM00038 C/O HUMAKEY - GW00160C" at bounding box center [493, 31] width 893 height 26
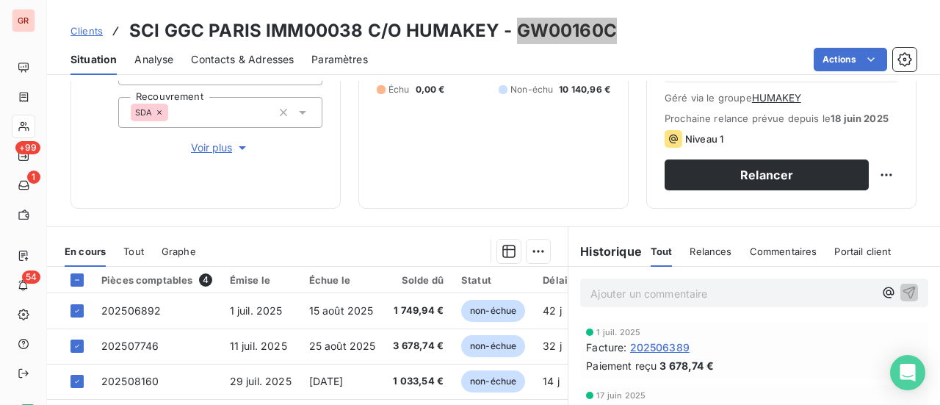
scroll to position [294, 0]
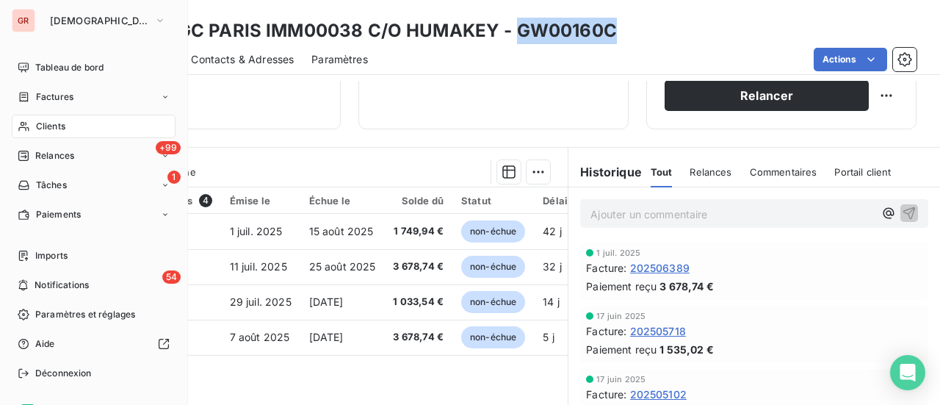
click at [47, 96] on span "Factures" at bounding box center [54, 96] width 37 height 13
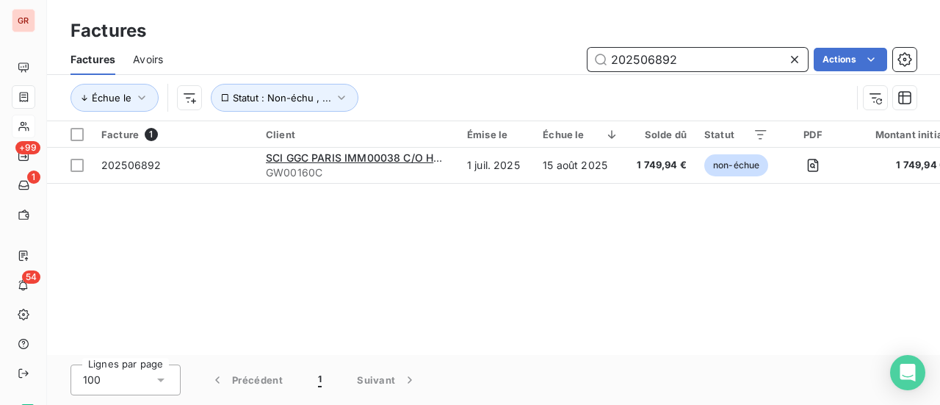
drag, startPoint x: 708, startPoint y: 55, endPoint x: 455, endPoint y: 90, distance: 255.8
click at [455, 90] on div "Factures Avoirs 202506892 Actions Échue le Statut : Non-échu , ..." at bounding box center [493, 82] width 893 height 76
paste input "220"
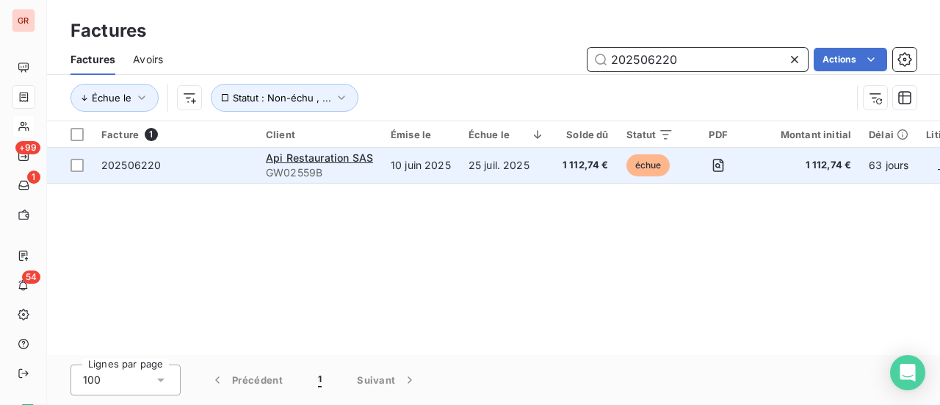
type input "202506220"
click at [134, 162] on span "202506220" at bounding box center [130, 165] width 59 height 12
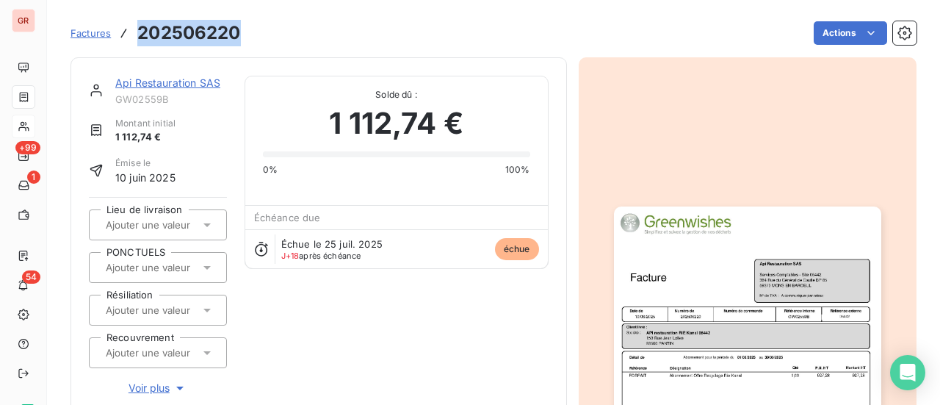
drag, startPoint x: 245, startPoint y: 35, endPoint x: 140, endPoint y: 40, distance: 105.9
click at [140, 40] on div "Factures 202506220 Actions" at bounding box center [494, 33] width 846 height 31
click at [170, 87] on link "Api Restauration SAS" at bounding box center [167, 82] width 105 height 12
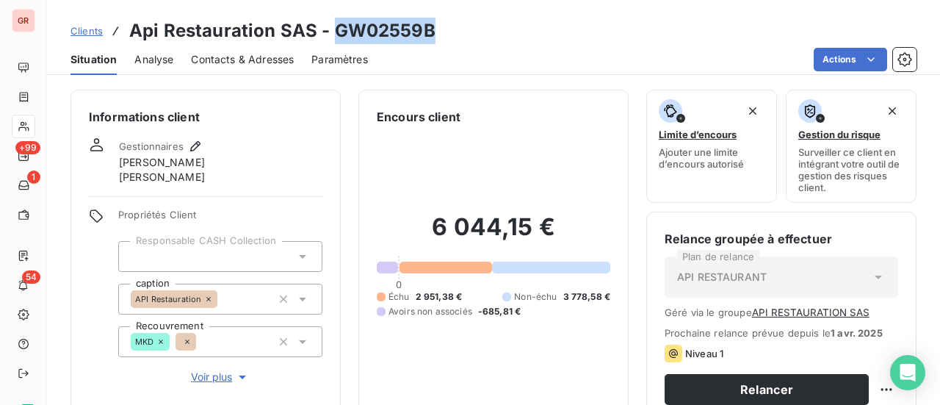
drag, startPoint x: 430, startPoint y: 35, endPoint x: 335, endPoint y: 35, distance: 95.5
click at [335, 35] on h3 "Api Restauration SAS - GW02559B" at bounding box center [282, 31] width 306 height 26
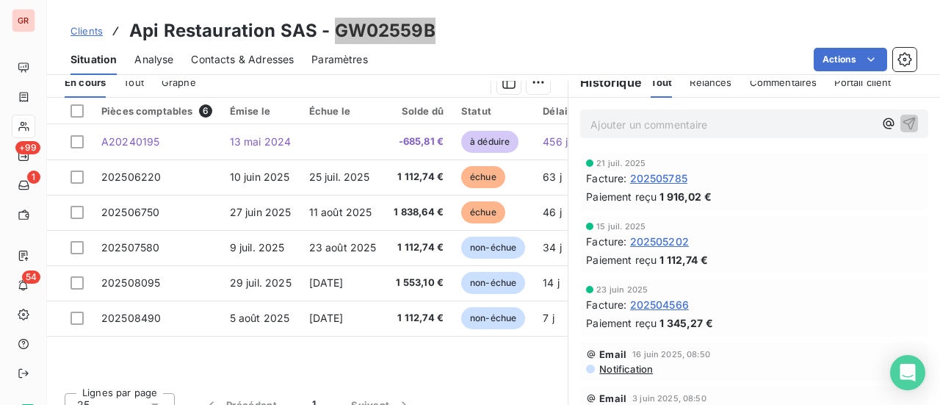
scroll to position [402, 0]
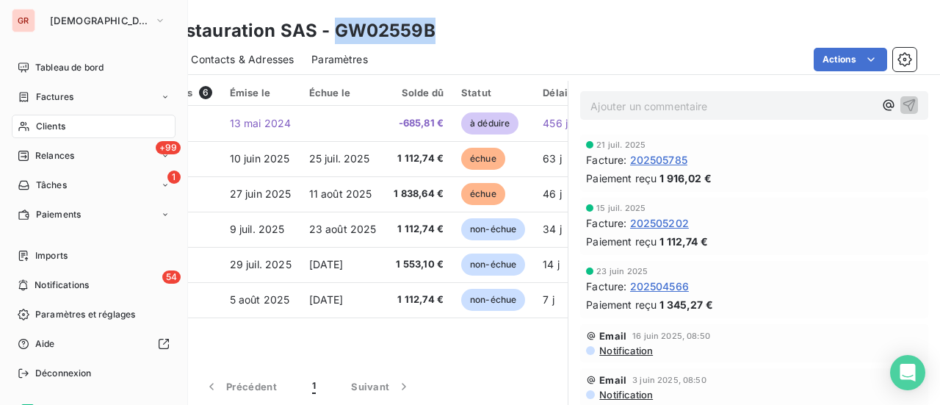
drag, startPoint x: 62, startPoint y: 98, endPoint x: 73, endPoint y: 98, distance: 11.0
click at [62, 98] on span "Factures" at bounding box center [54, 96] width 37 height 13
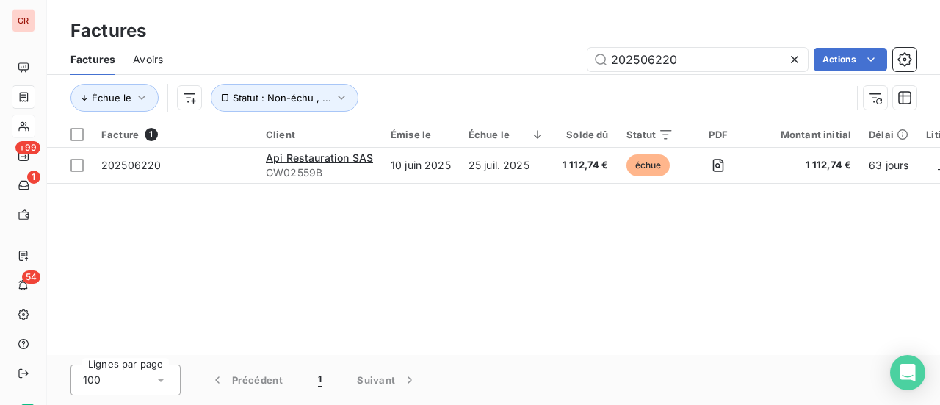
drag, startPoint x: 673, startPoint y: 67, endPoint x: 464, endPoint y: 75, distance: 209.5
click at [477, 73] on div "Factures Avoirs 202506220 Actions" at bounding box center [493, 59] width 893 height 31
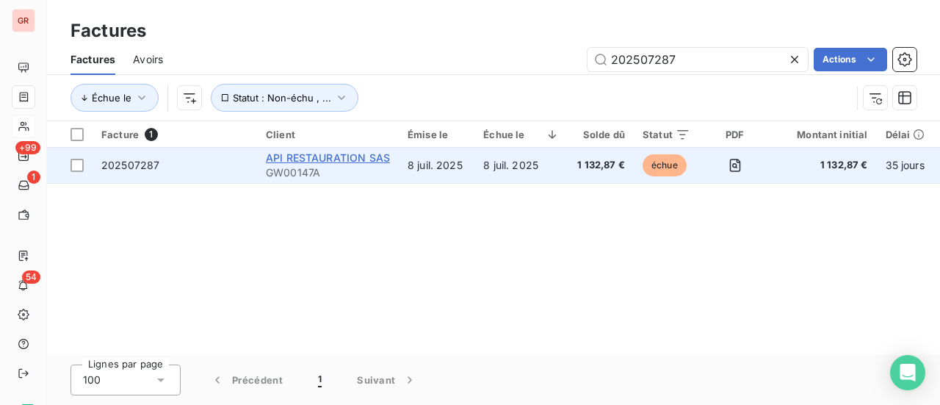
type input "202507287"
click at [344, 158] on span "API RESTAURATION SAS" at bounding box center [328, 157] width 124 height 12
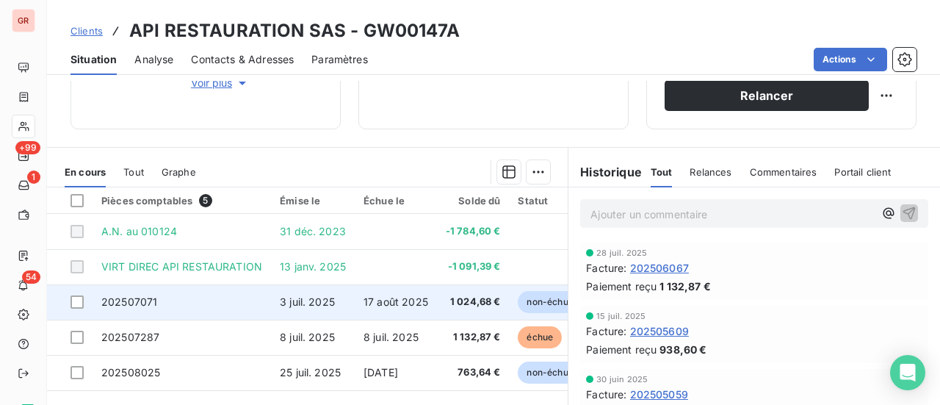
scroll to position [402, 0]
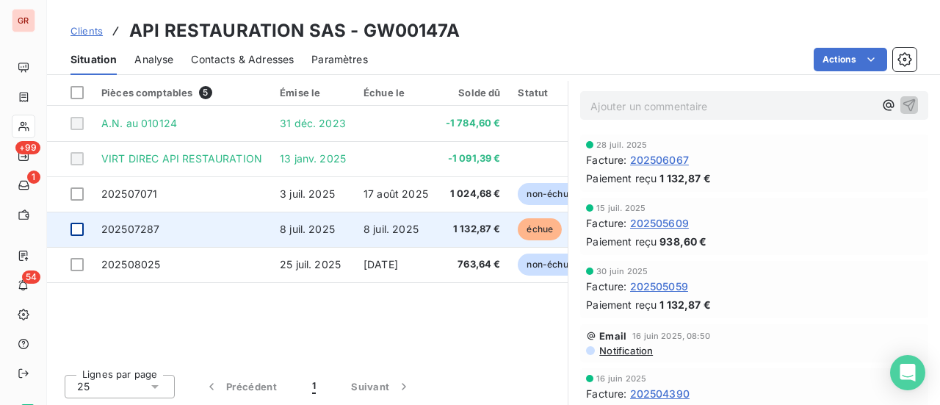
click at [76, 229] on div at bounding box center [77, 229] width 13 height 13
click at [126, 228] on span "202507287" at bounding box center [130, 229] width 58 height 12
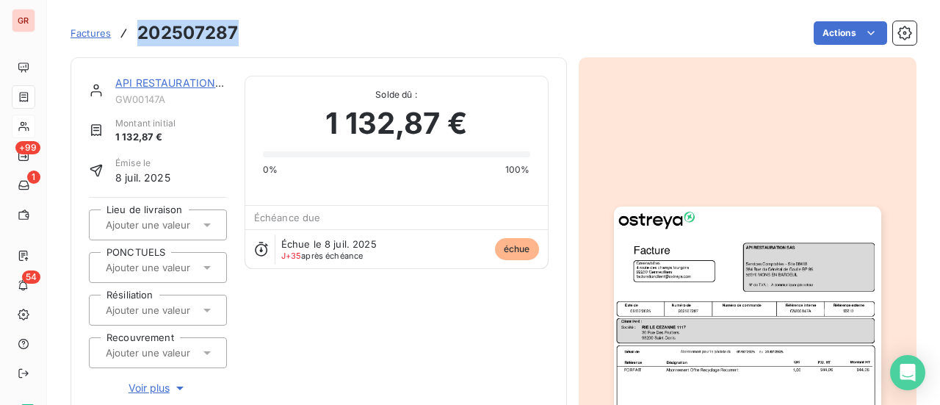
drag, startPoint x: 238, startPoint y: 36, endPoint x: 138, endPoint y: 40, distance: 100.0
click at [138, 40] on div "Factures 202507287 Actions" at bounding box center [494, 33] width 846 height 31
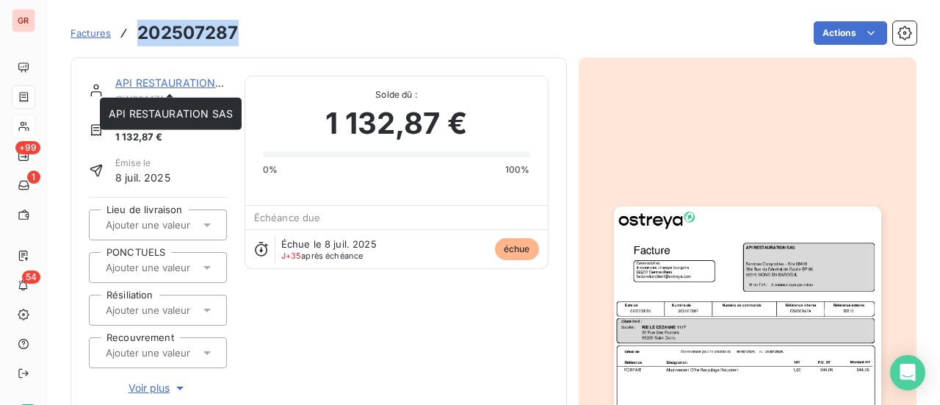
click at [171, 84] on link "API RESTAURATION SAS" at bounding box center [177, 82] width 124 height 12
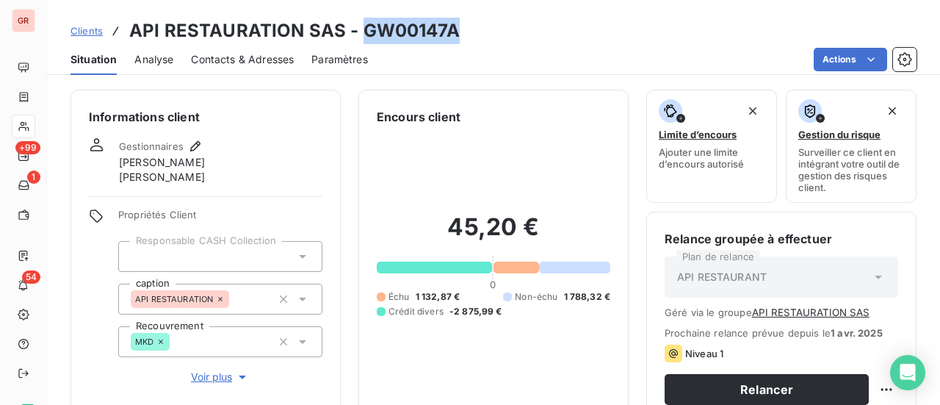
drag, startPoint x: 455, startPoint y: 32, endPoint x: 362, endPoint y: 35, distance: 92.6
click at [362, 35] on h3 "API RESTAURATION SAS - GW00147A" at bounding box center [294, 31] width 330 height 26
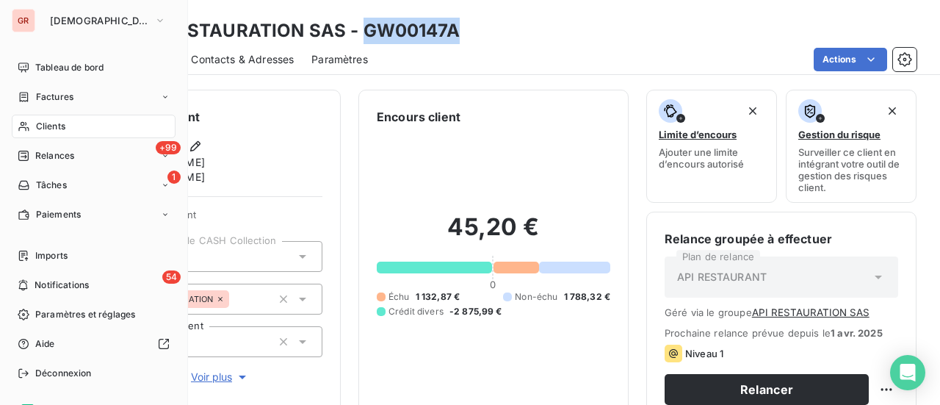
click at [62, 98] on span "Factures" at bounding box center [54, 96] width 37 height 13
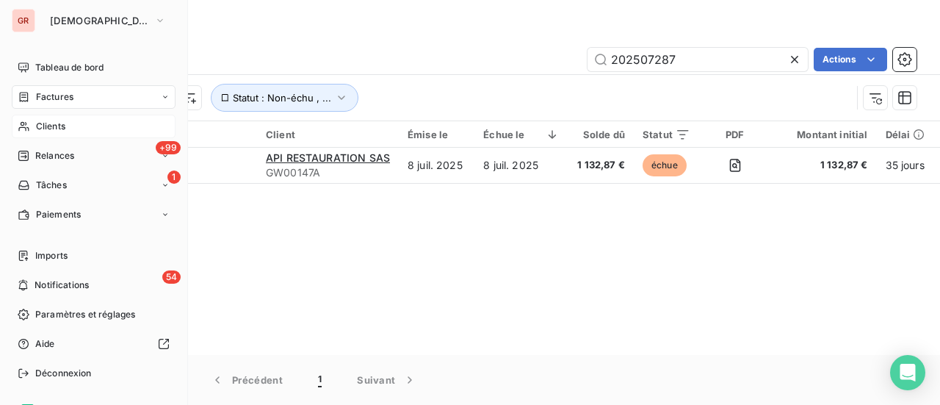
click at [53, 130] on span "Clients" at bounding box center [50, 126] width 29 height 13
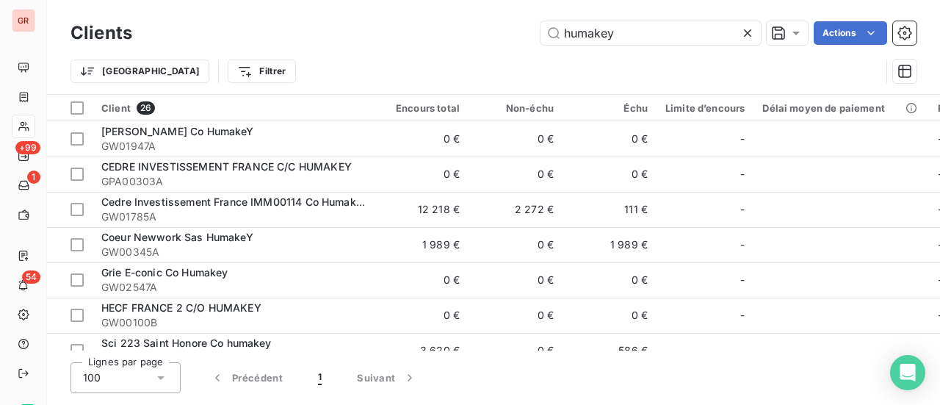
drag, startPoint x: 602, startPoint y: 46, endPoint x: 342, endPoint y: 57, distance: 260.2
click at [419, 56] on div "Clients humakey Actions Trier Filtrer" at bounding box center [494, 56] width 846 height 76
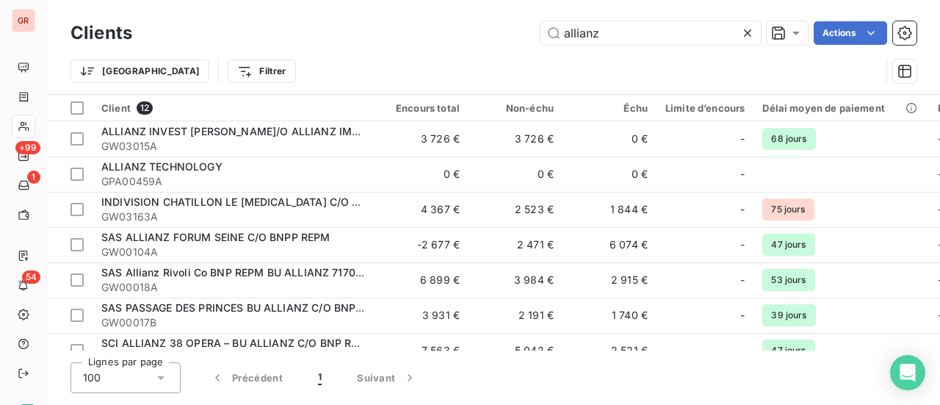
type input "allianz"
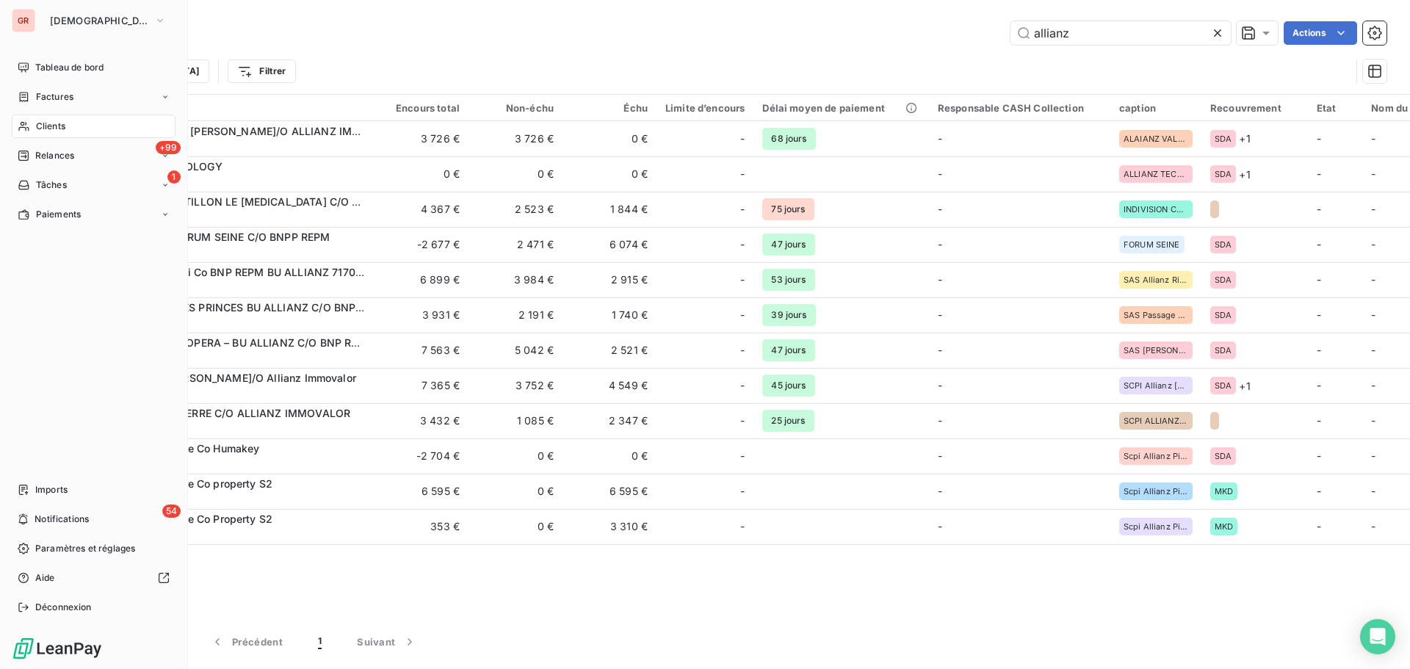
click at [54, 98] on span "Factures" at bounding box center [54, 96] width 37 height 13
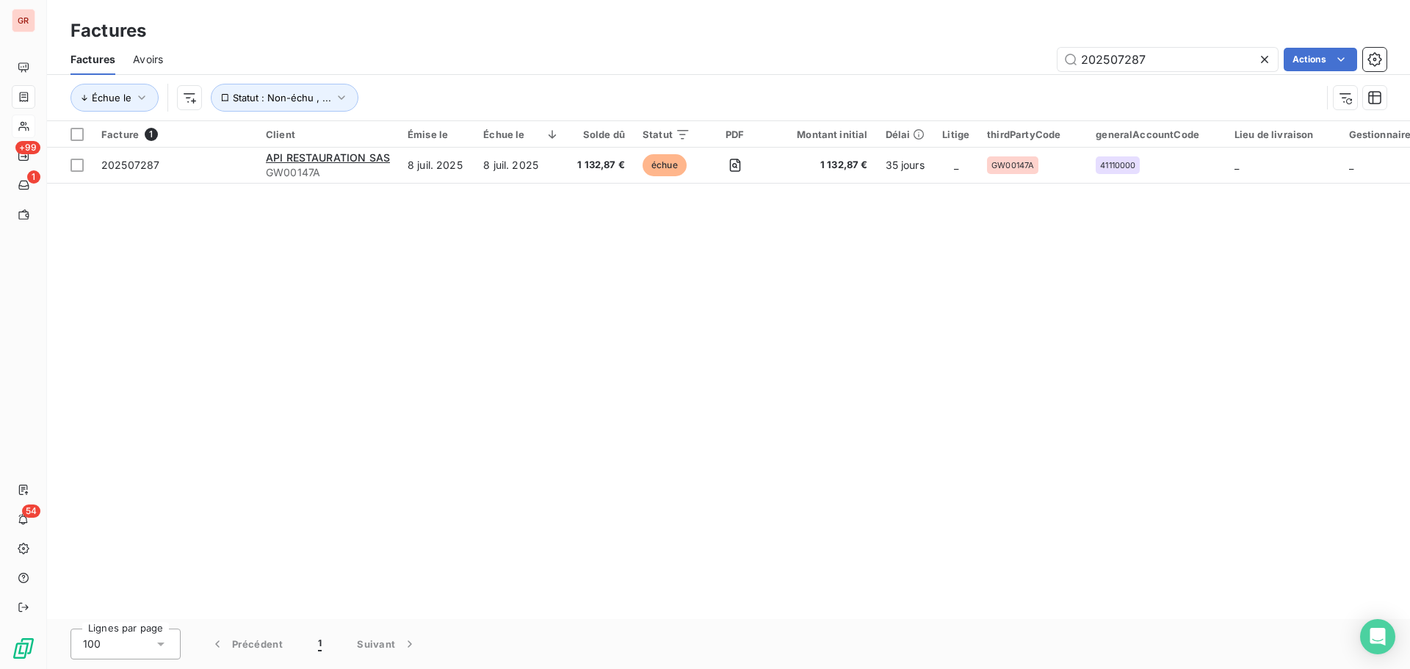
drag, startPoint x: 1163, startPoint y: 56, endPoint x: 730, endPoint y: 80, distance: 433.2
click at [807, 65] on div "202507287 Actions" at bounding box center [784, 60] width 1206 height 24
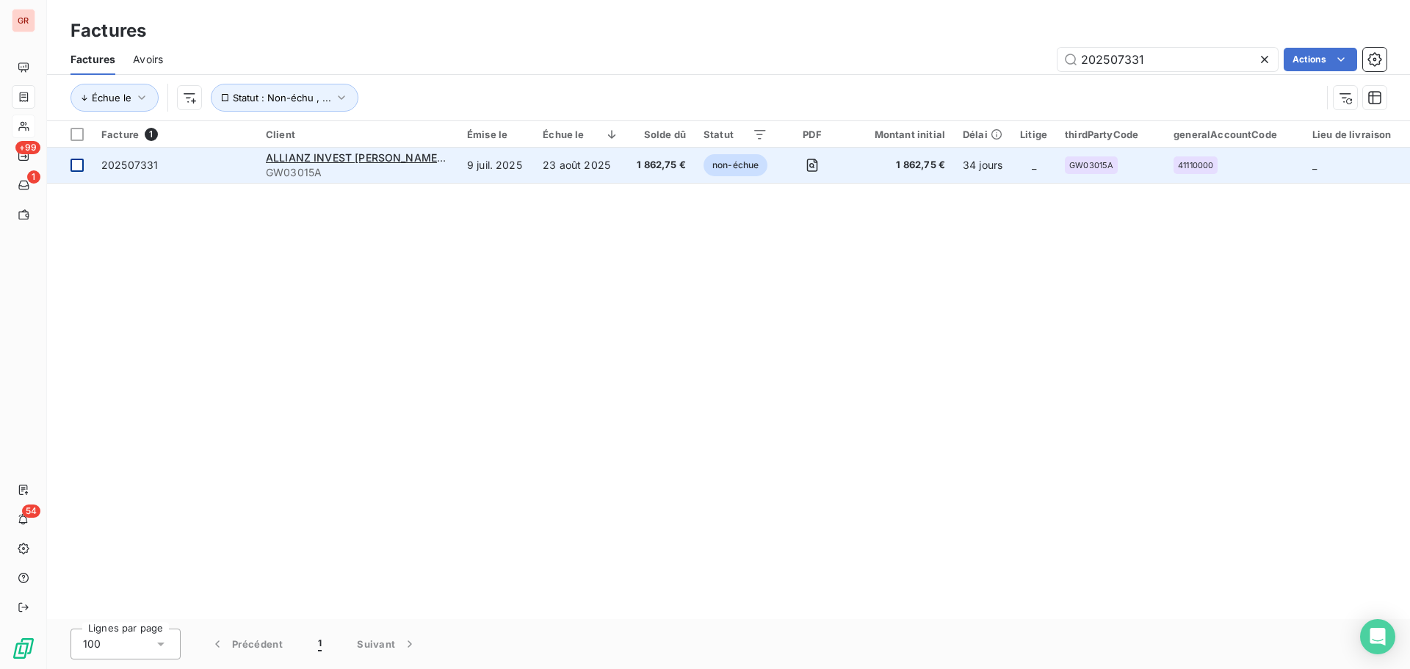
type input "202507331"
click at [79, 164] on div at bounding box center [77, 165] width 13 height 13
click at [137, 163] on span "202507331" at bounding box center [129, 165] width 57 height 12
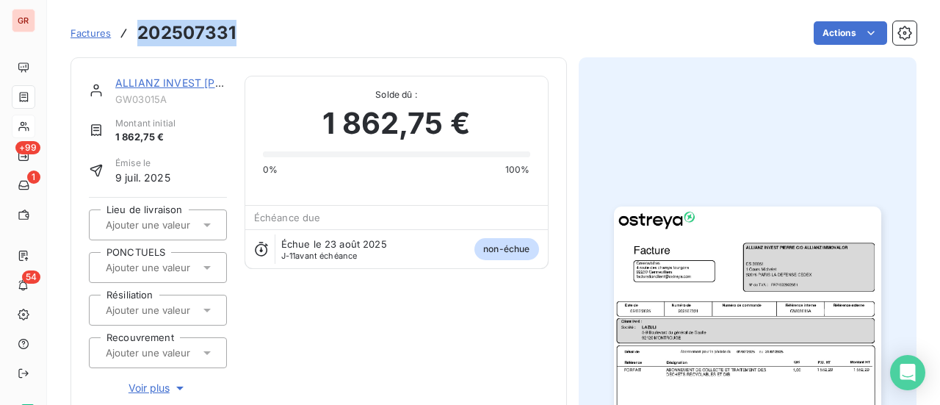
drag, startPoint x: 236, startPoint y: 32, endPoint x: 138, endPoint y: 41, distance: 98.8
click at [138, 41] on div "Factures 202507331 Actions" at bounding box center [494, 33] width 846 height 31
click at [173, 80] on link "ALLIANZ INVEST PIERRE C/O ALLIANZ IMMOVALOR" at bounding box center [266, 82] width 303 height 12
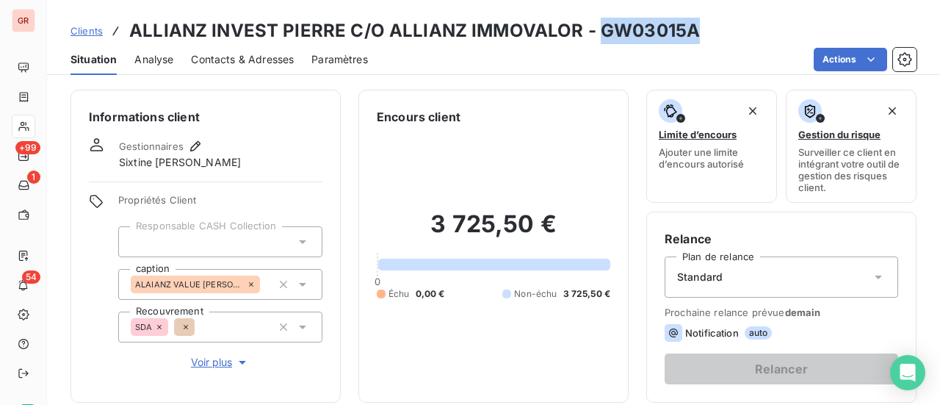
drag, startPoint x: 692, startPoint y: 30, endPoint x: 598, endPoint y: 39, distance: 94.4
click at [598, 39] on h3 "ALLIANZ INVEST PIERRE C/O ALLIANZ IMMOVALOR - GW03015A" at bounding box center [414, 31] width 571 height 26
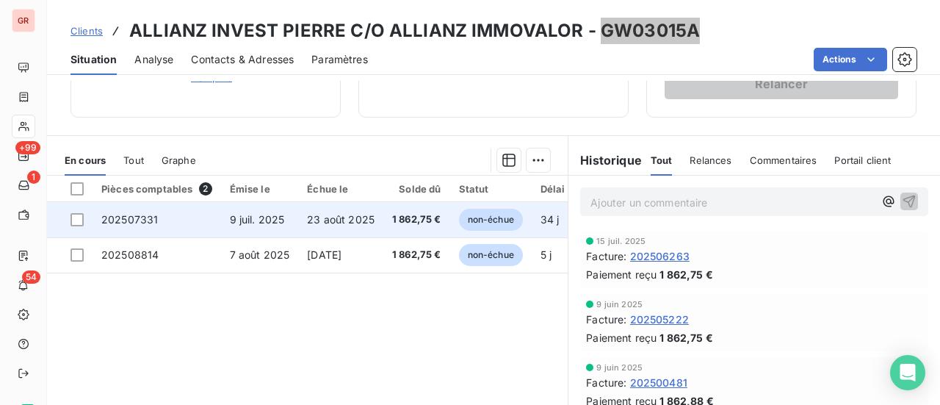
scroll to position [294, 0]
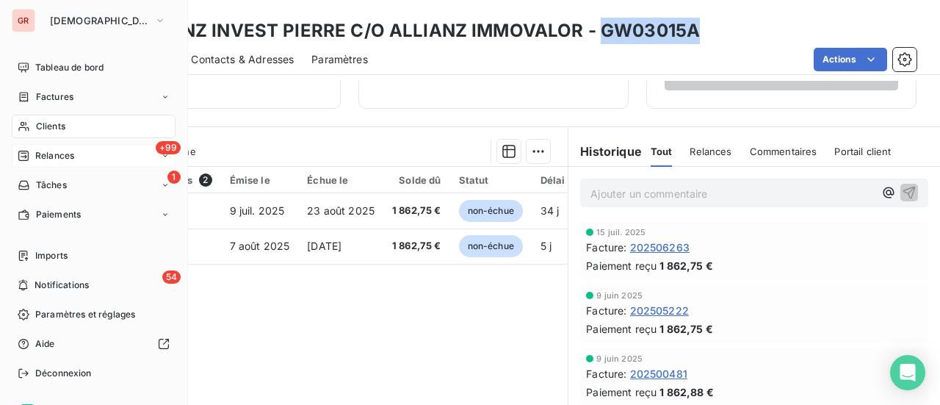
click at [57, 160] on span "Relances" at bounding box center [54, 155] width 39 height 13
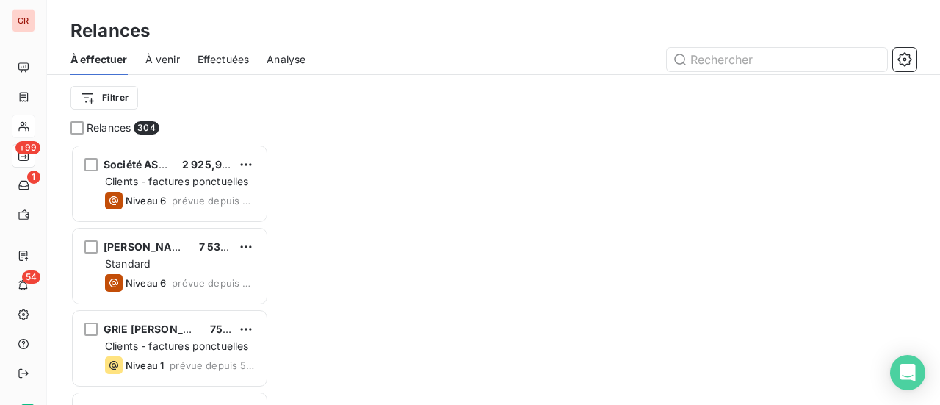
scroll to position [12, 12]
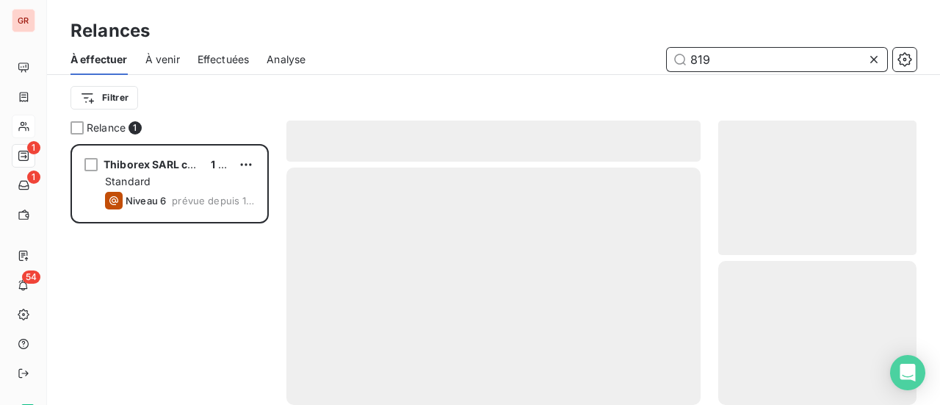
scroll to position [250, 187]
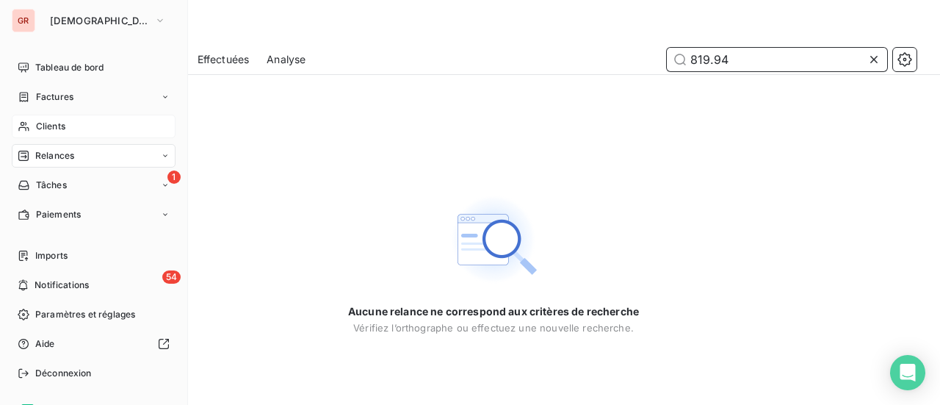
type input "819.94"
click at [54, 125] on span "Clients" at bounding box center [50, 126] width 29 height 13
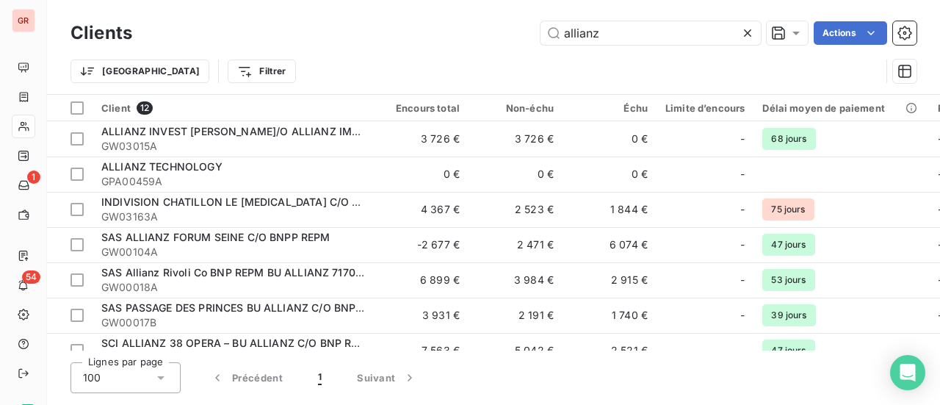
drag, startPoint x: 654, startPoint y: 43, endPoint x: 306, endPoint y: 46, distance: 347.4
click at [337, 45] on div "Clients allianz Actions" at bounding box center [494, 33] width 846 height 31
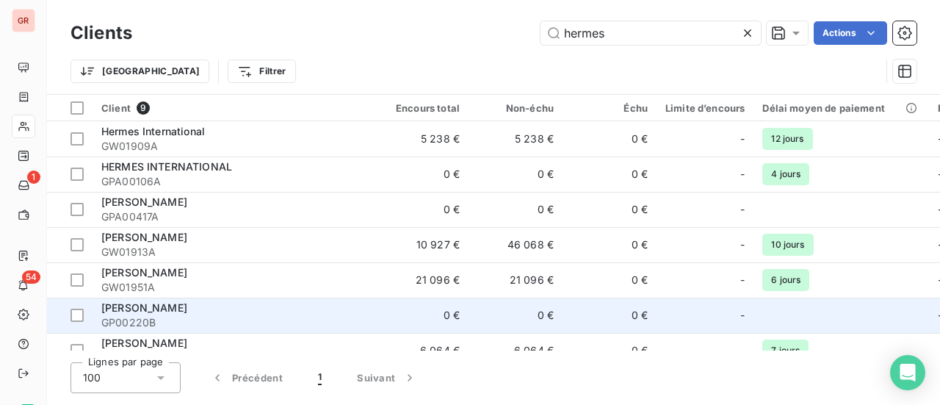
type input "hermes"
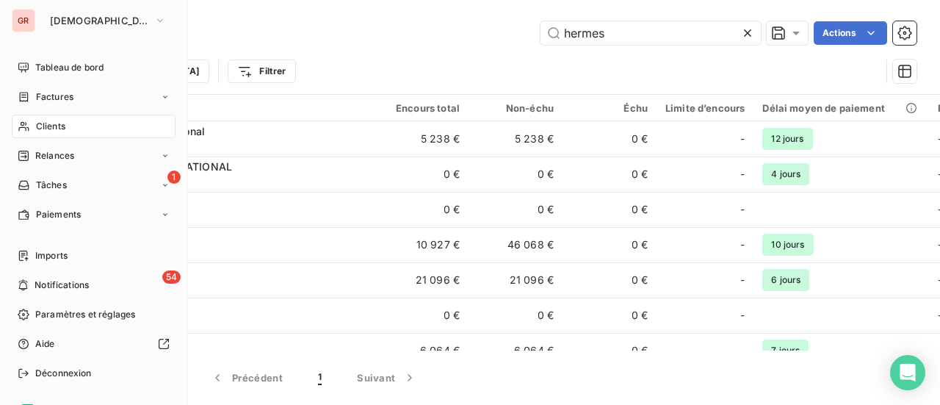
click at [70, 98] on span "Factures" at bounding box center [54, 96] width 37 height 13
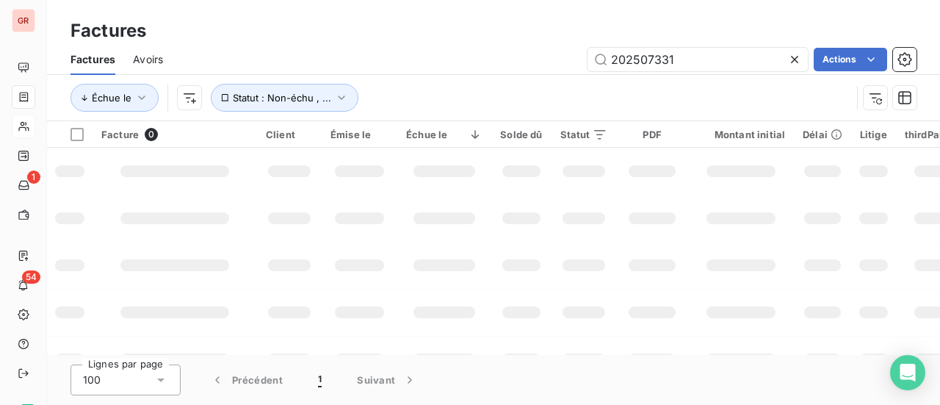
drag, startPoint x: 709, startPoint y: 60, endPoint x: 351, endPoint y: 60, distance: 357.7
click at [402, 60] on div "202507331 Actions" at bounding box center [549, 60] width 736 height 24
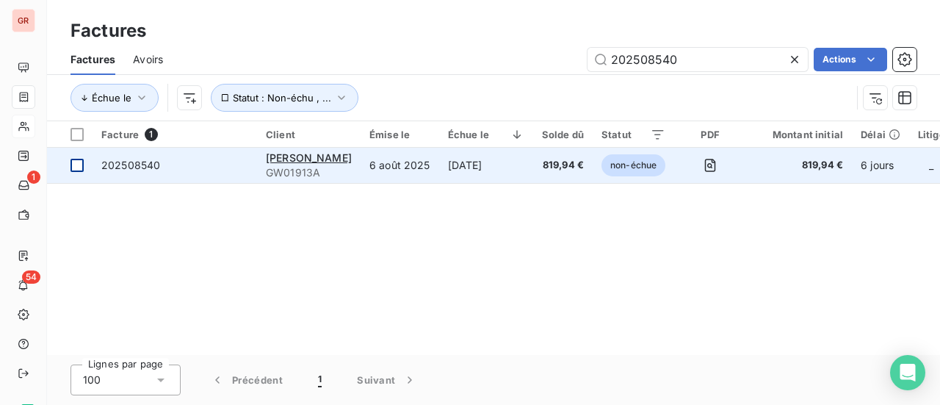
type input "202508540"
click at [76, 172] on td at bounding box center [70, 165] width 46 height 35
click at [134, 167] on span "202508540" at bounding box center [130, 165] width 59 height 12
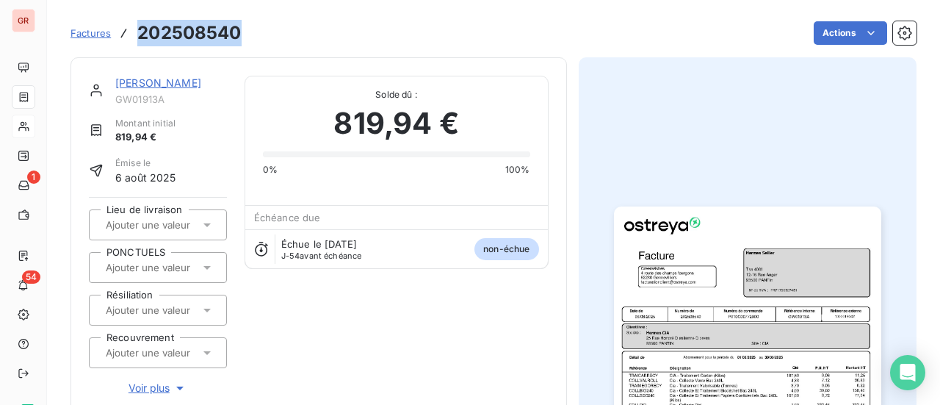
drag, startPoint x: 233, startPoint y: 32, endPoint x: 140, endPoint y: 35, distance: 93.3
click at [140, 35] on div "Factures 202508540 Actions" at bounding box center [494, 33] width 846 height 31
click at [173, 87] on link "Hermes Sellier" at bounding box center [158, 82] width 86 height 12
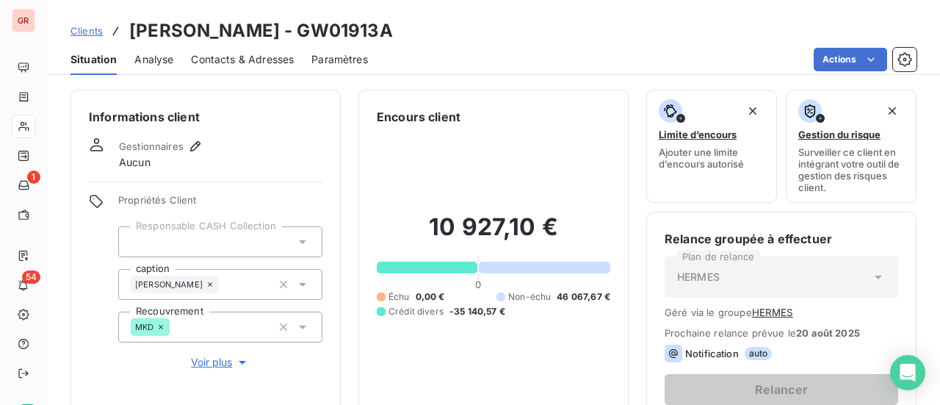
drag, startPoint x: 373, startPoint y: 32, endPoint x: 276, endPoint y: 41, distance: 97.3
click at [276, 41] on div "Clients Hermes Sellier - GW01913A" at bounding box center [493, 31] width 893 height 26
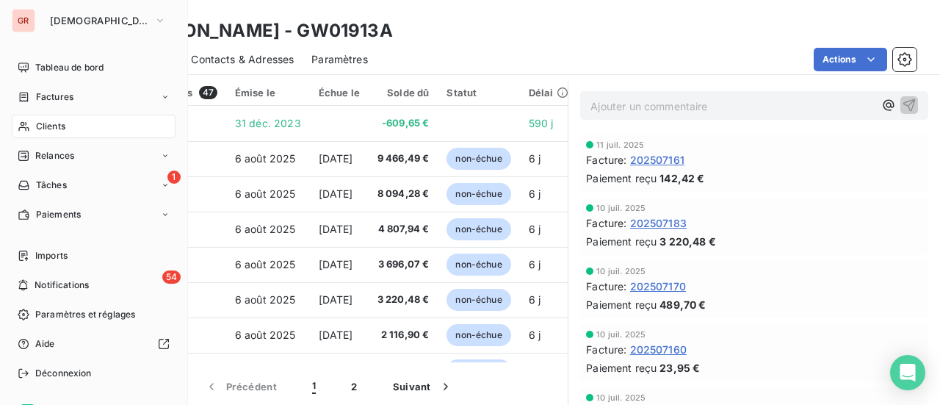
drag, startPoint x: 59, startPoint y: 100, endPoint x: 170, endPoint y: 100, distance: 111.6
click at [59, 100] on span "Factures" at bounding box center [54, 96] width 37 height 13
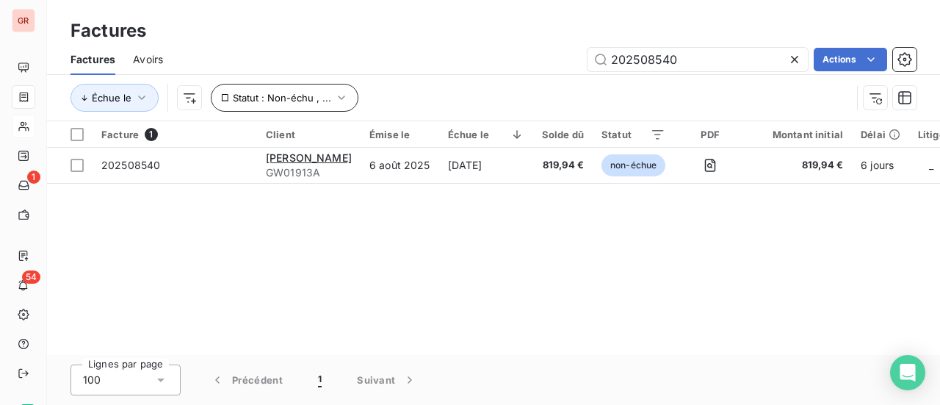
drag, startPoint x: 695, startPoint y: 63, endPoint x: 319, endPoint y: 91, distance: 377.0
click at [349, 90] on div "Factures Avoirs 202508540 Actions Échue le Statut : Non-échu , ..." at bounding box center [493, 82] width 893 height 76
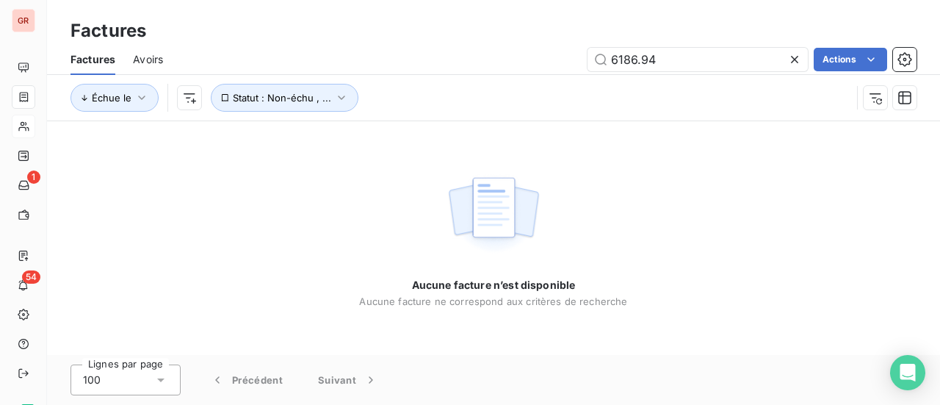
type input "6186.94"
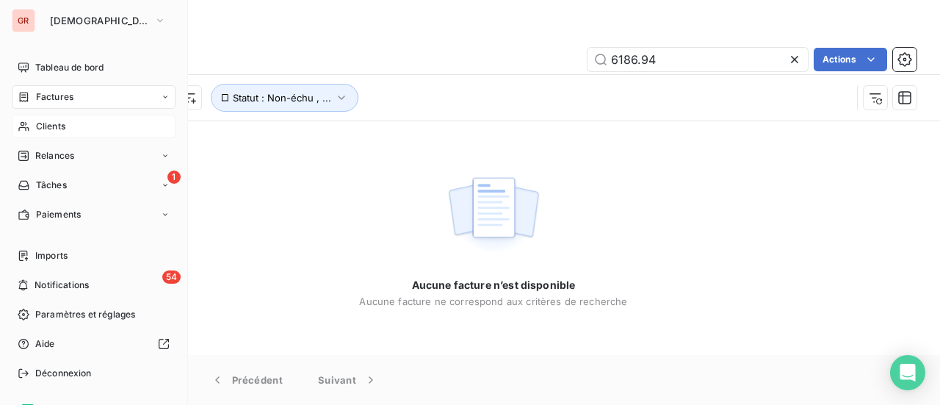
click at [62, 130] on span "Clients" at bounding box center [50, 126] width 29 height 13
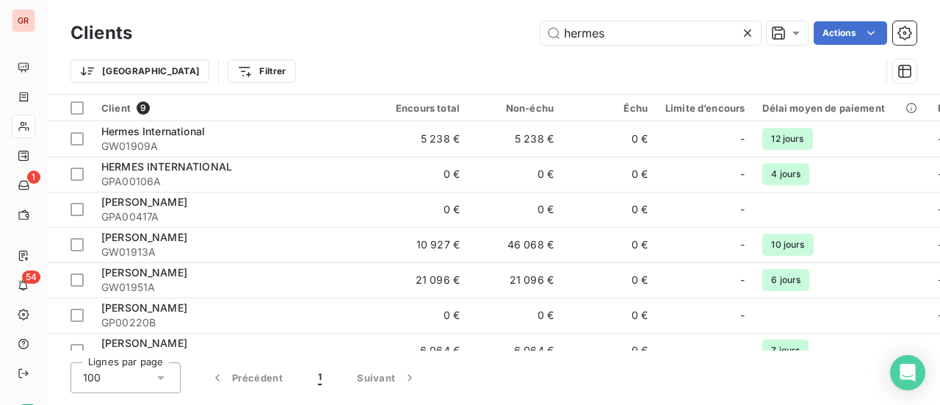
drag, startPoint x: 625, startPoint y: 37, endPoint x: 323, endPoint y: 37, distance: 301.8
click at [366, 37] on div "hermes Actions" at bounding box center [533, 33] width 767 height 24
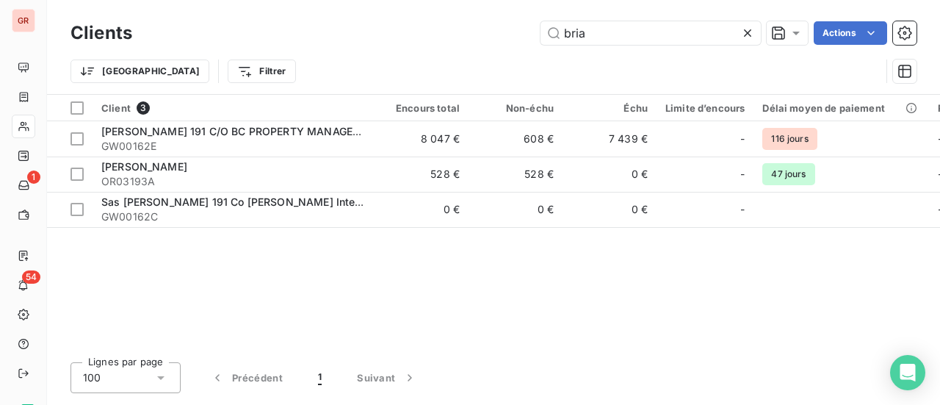
type input "bria"
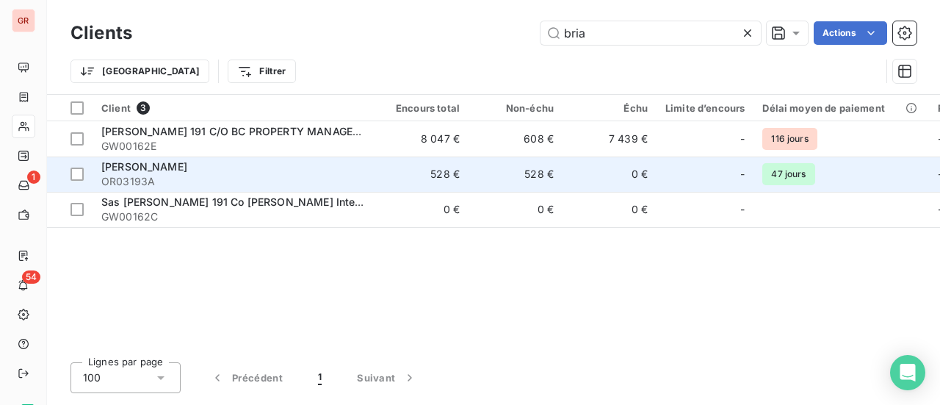
click at [146, 181] on span "OR03193A" at bounding box center [233, 181] width 264 height 15
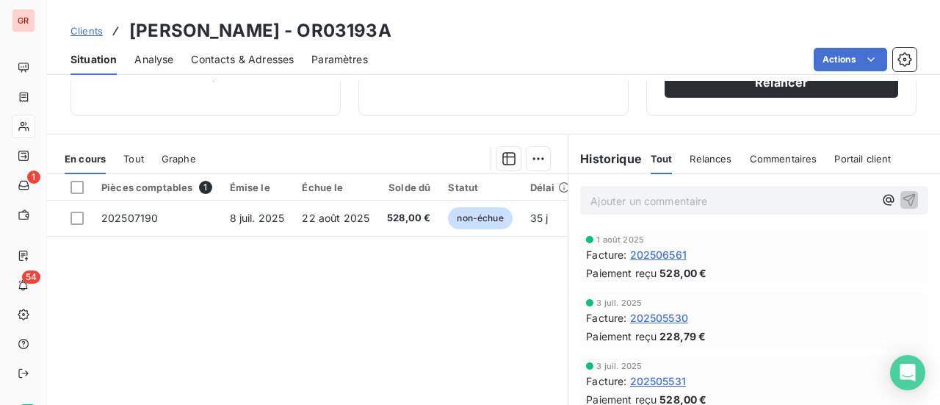
scroll to position [294, 0]
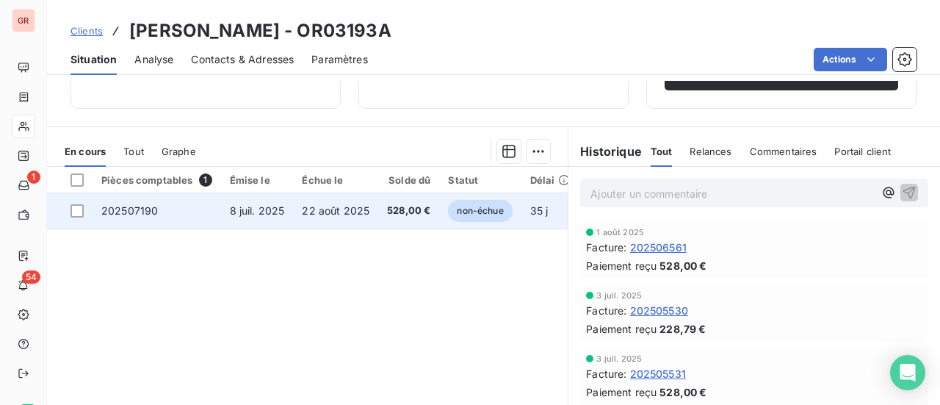
click at [306, 205] on span "22 août 2025" at bounding box center [336, 210] width 68 height 12
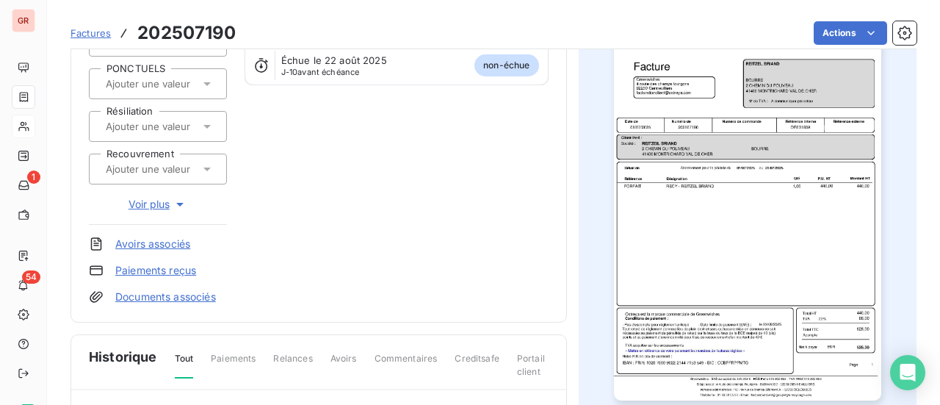
scroll to position [109, 0]
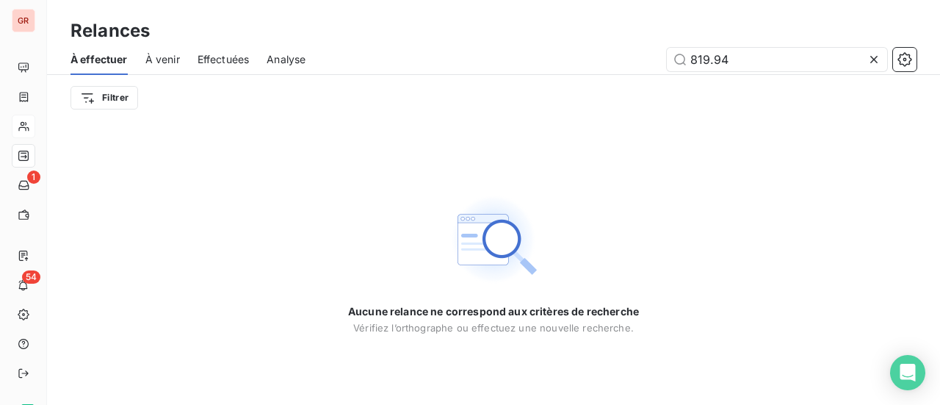
click at [568, 59] on div "819.94" at bounding box center [619, 60] width 593 height 24
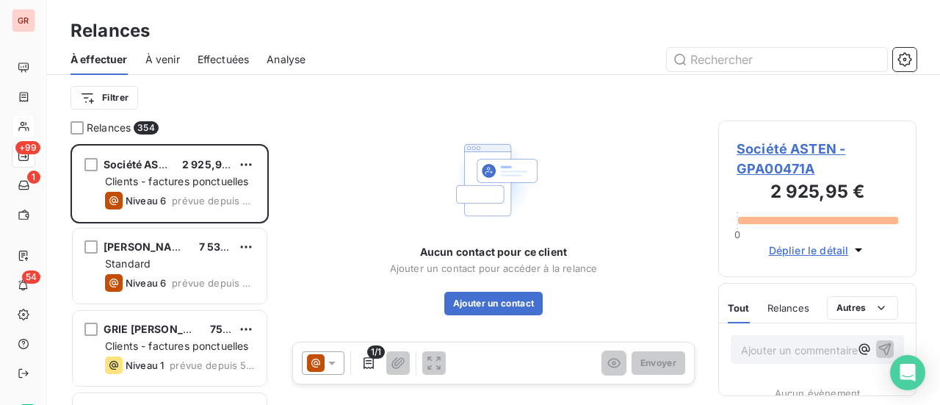
scroll to position [250, 187]
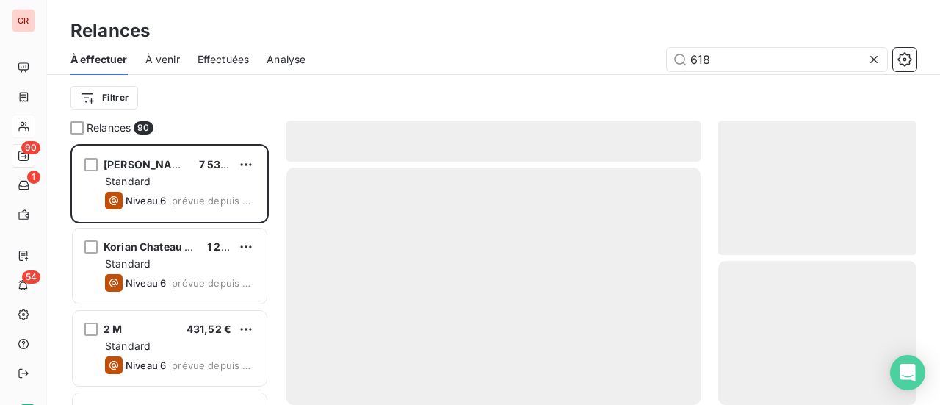
scroll to position [250, 187]
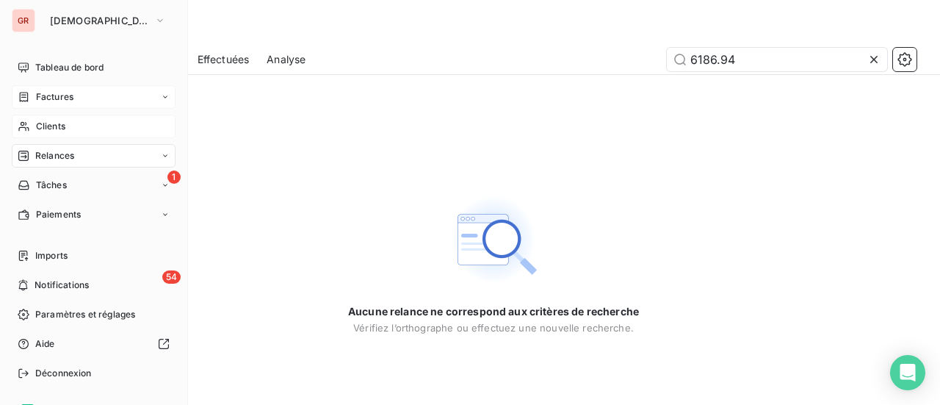
type input "6186.94"
click at [57, 93] on span "Factures" at bounding box center [54, 96] width 37 height 13
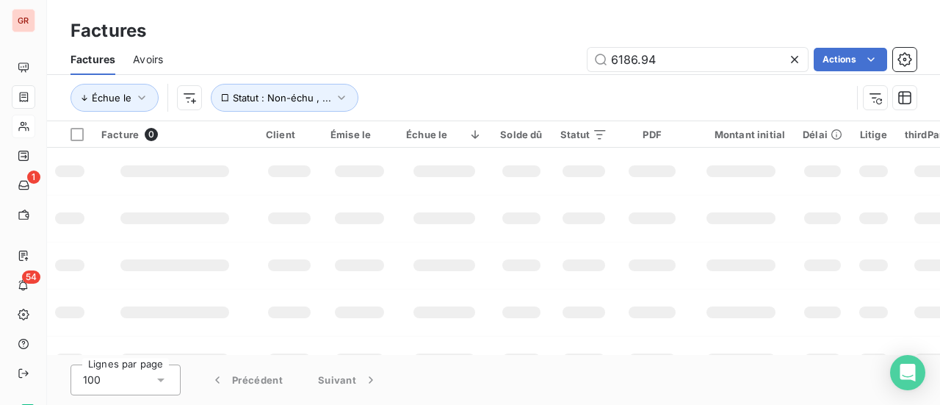
drag, startPoint x: 615, startPoint y: 62, endPoint x: 474, endPoint y: 62, distance: 141.7
click at [526, 62] on div "6186.94 Actions" at bounding box center [549, 60] width 736 height 24
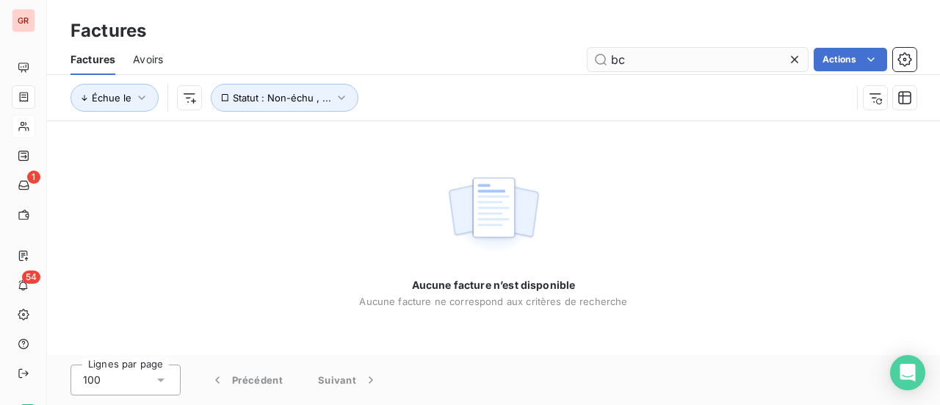
type input "b"
drag, startPoint x: 687, startPoint y: 64, endPoint x: 649, endPoint y: 64, distance: 38.2
click at [657, 64] on input "brian cachan" at bounding box center [698, 60] width 220 height 24
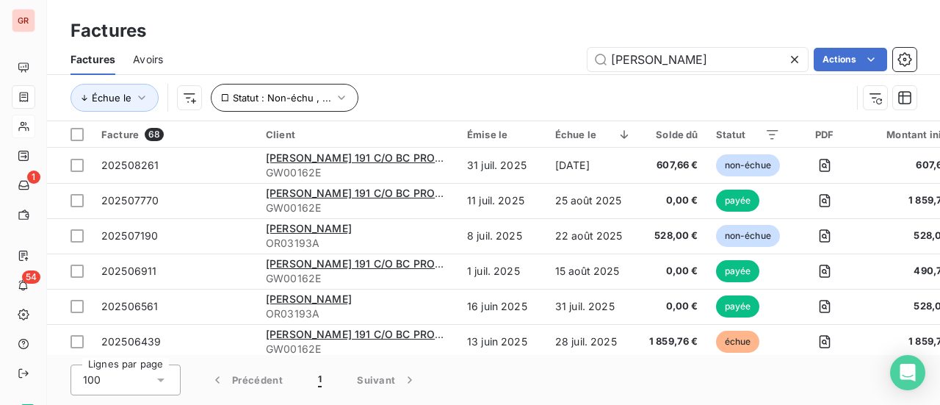
type input "brian"
click at [339, 99] on icon "button" at bounding box center [341, 97] width 15 height 15
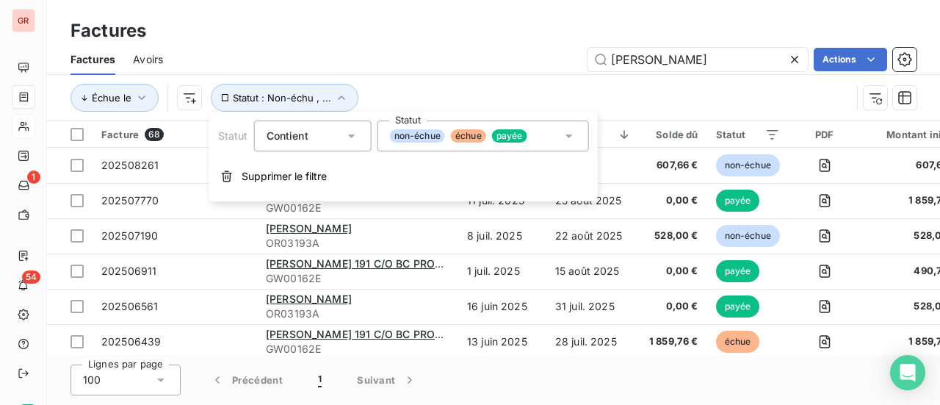
click at [525, 139] on span "payée" at bounding box center [509, 135] width 35 height 13
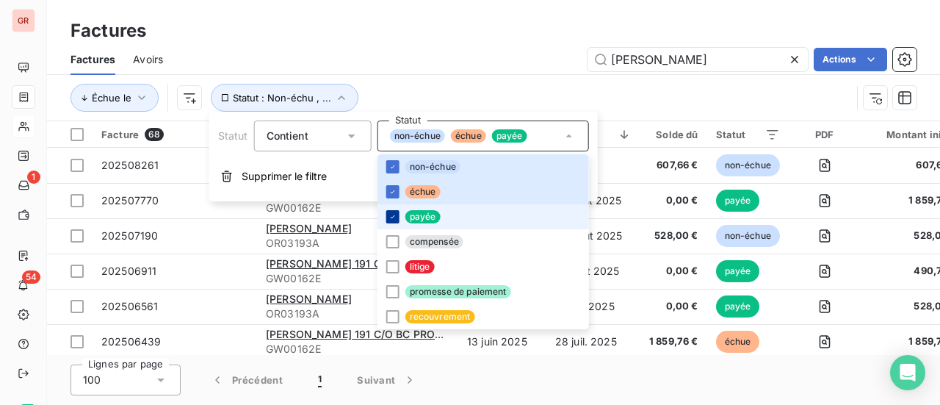
click at [394, 217] on icon at bounding box center [392, 216] width 9 height 9
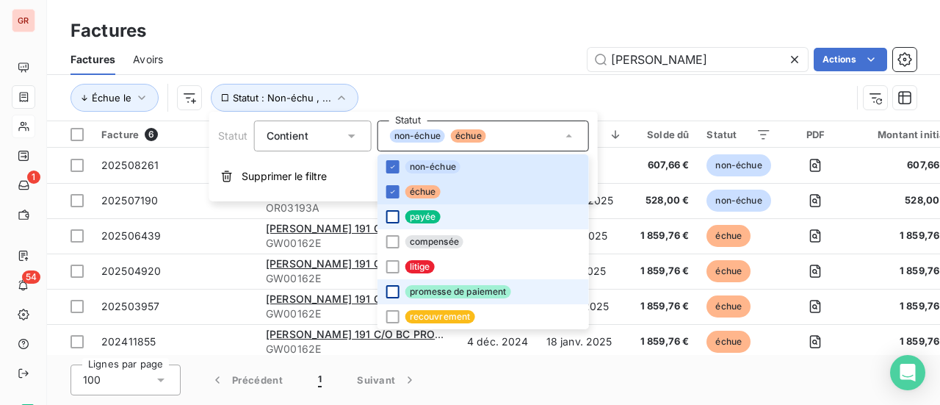
click at [393, 294] on div at bounding box center [392, 291] width 13 height 13
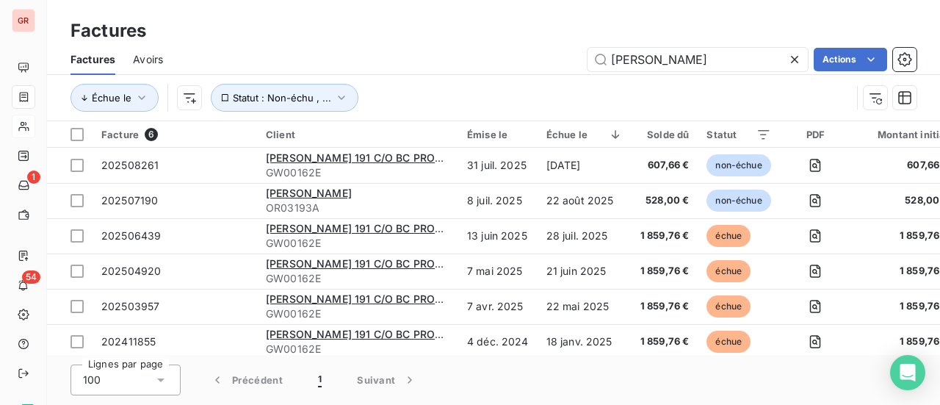
click at [643, 85] on div "Échue le Statut : Non-échu , ..." at bounding box center [461, 98] width 781 height 28
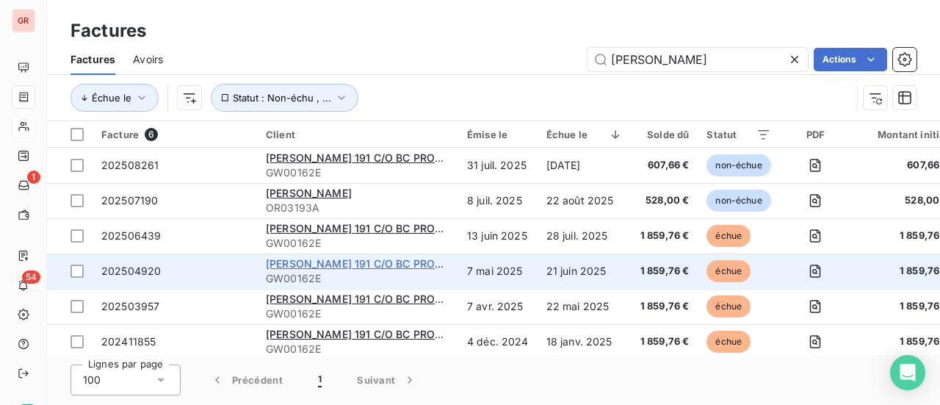
scroll to position [10, 0]
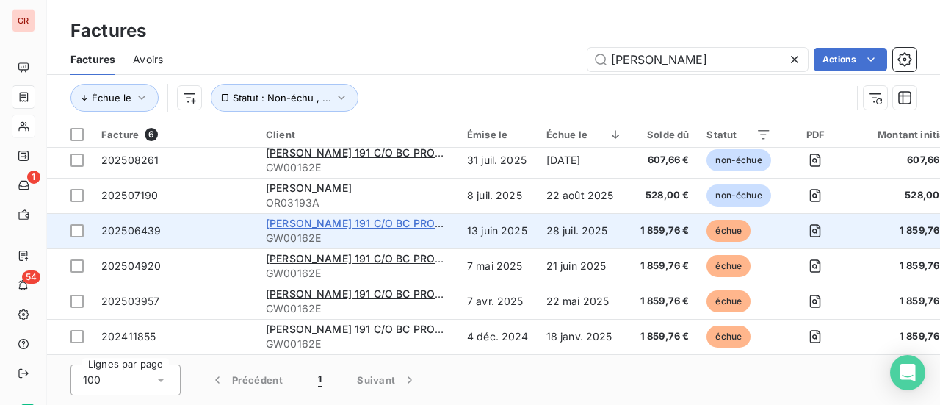
click at [366, 217] on span "ARISTIDE BRIAND 191 C/O BC PROPERTY MANAGEMENT" at bounding box center [407, 223] width 282 height 12
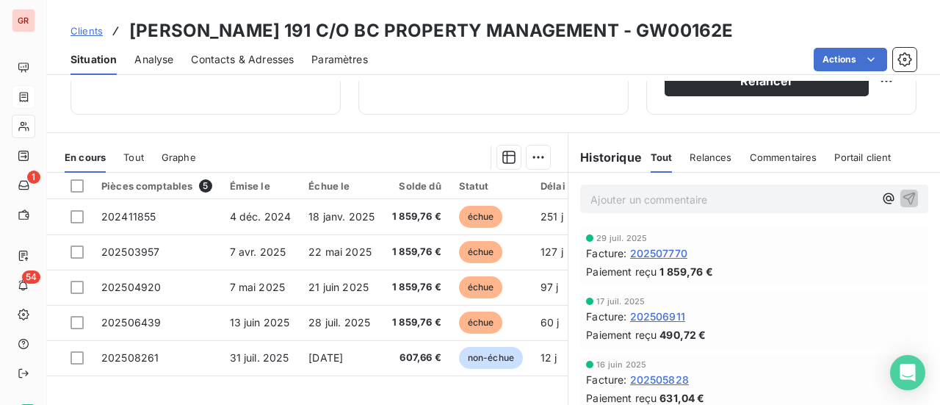
scroll to position [294, 0]
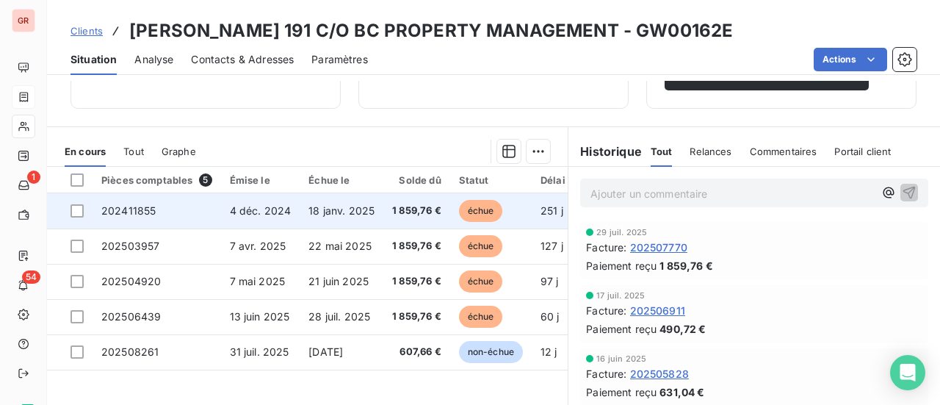
click at [342, 211] on span "18 janv. 2025" at bounding box center [341, 210] width 66 height 12
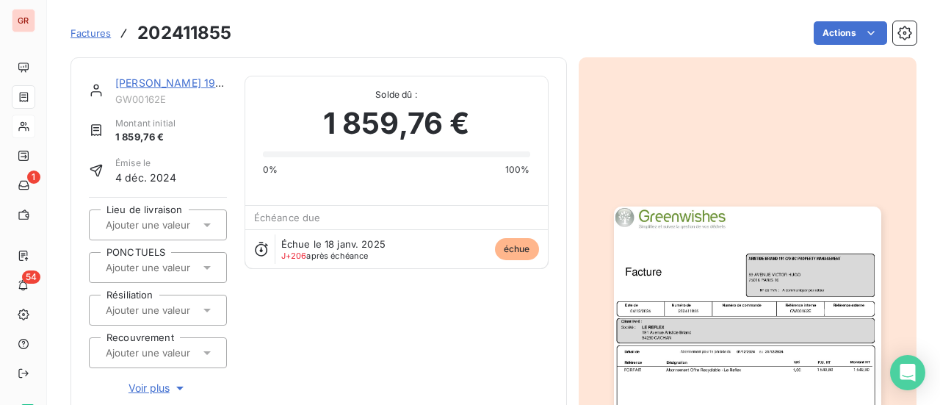
click at [714, 263] on img "button" at bounding box center [747, 394] width 267 height 377
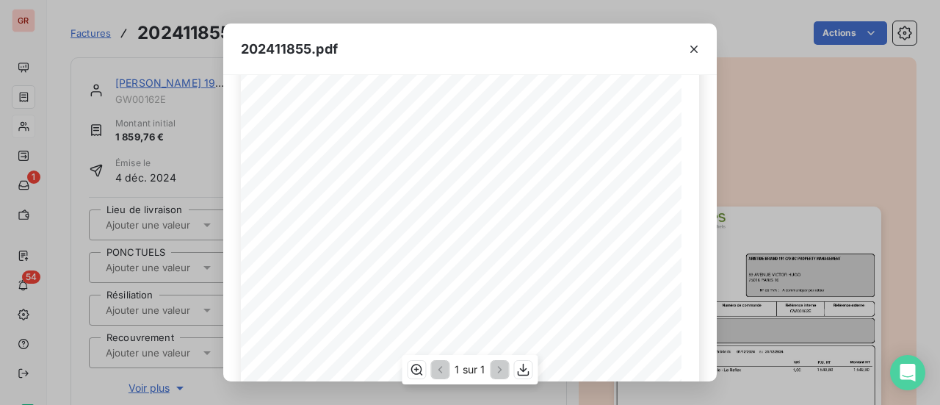
scroll to position [147, 0]
click at [695, 51] on icon "button" at bounding box center [693, 49] width 7 height 7
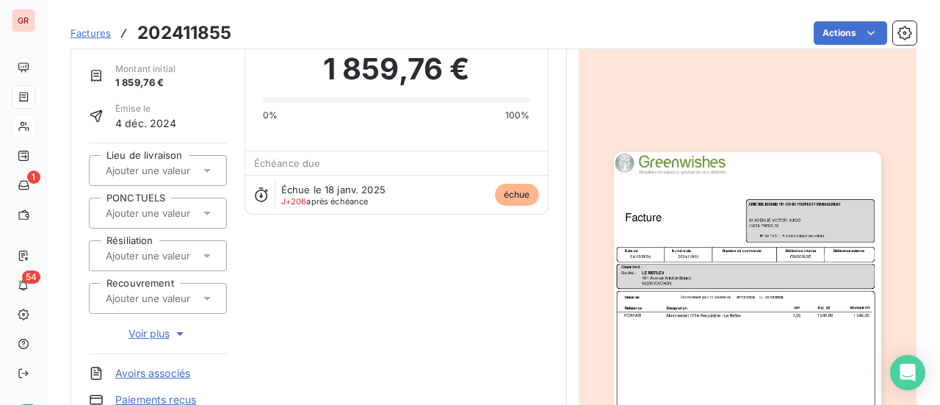
scroll to position [36, 0]
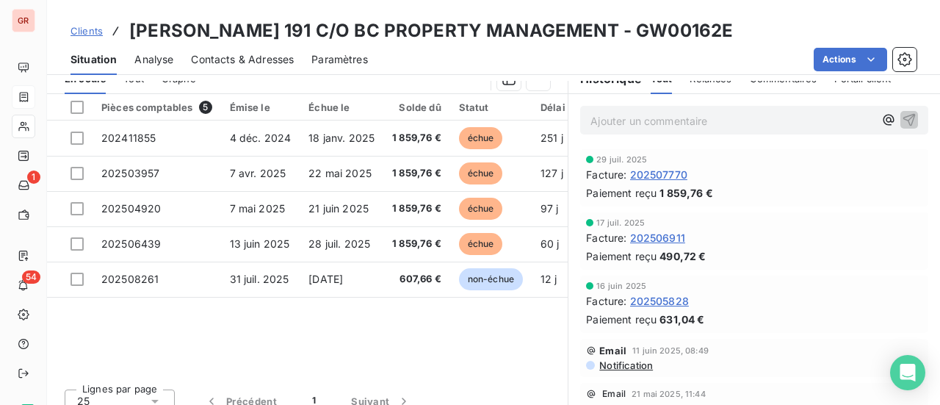
scroll to position [367, 0]
drag, startPoint x: 734, startPoint y: 33, endPoint x: 637, endPoint y: 29, distance: 97.0
click at [637, 29] on div "Clients ARISTIDE BRIAND 191 C/O BC PROPERTY MANAGEMENT - GW00162E" at bounding box center [493, 31] width 893 height 26
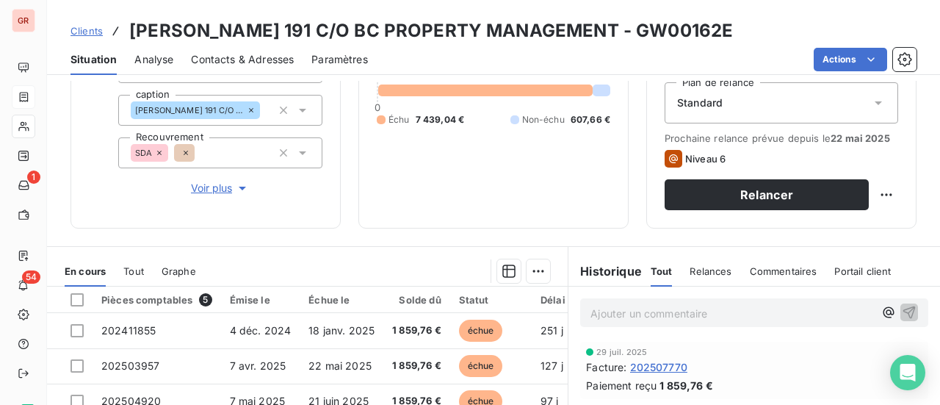
scroll to position [147, 0]
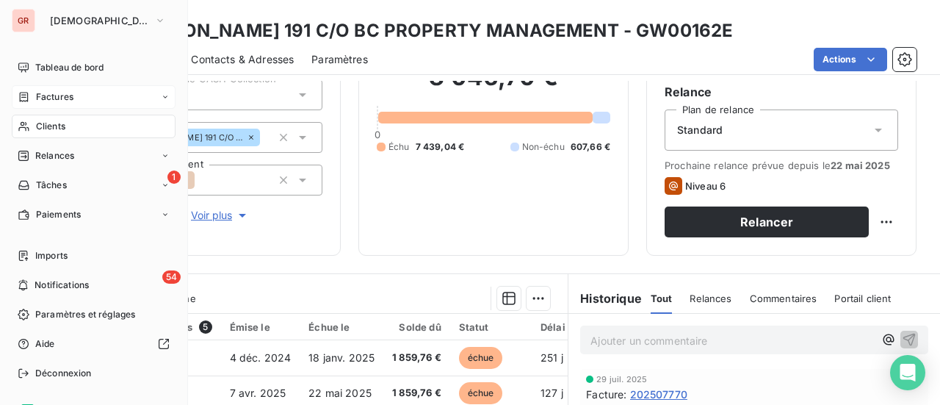
drag, startPoint x: 62, startPoint y: 95, endPoint x: 116, endPoint y: 95, distance: 53.6
click at [62, 95] on span "Factures" at bounding box center [54, 96] width 37 height 13
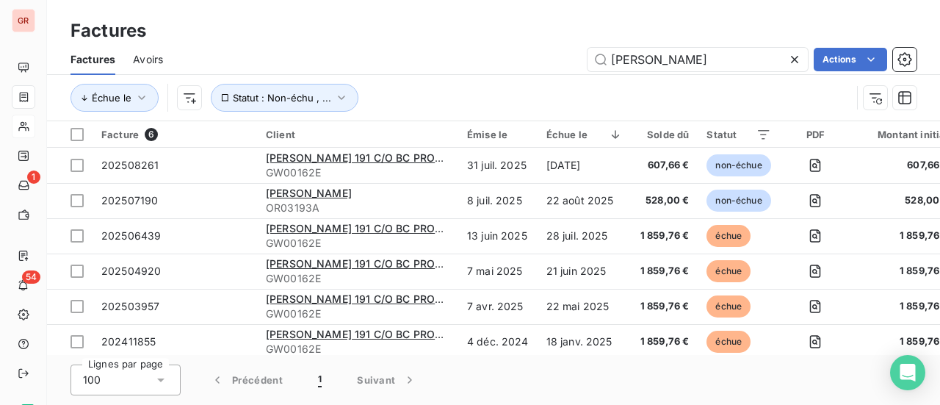
drag, startPoint x: 687, startPoint y: 59, endPoint x: 468, endPoint y: 66, distance: 219.7
click at [468, 66] on div "brian Actions" at bounding box center [549, 60] width 736 height 24
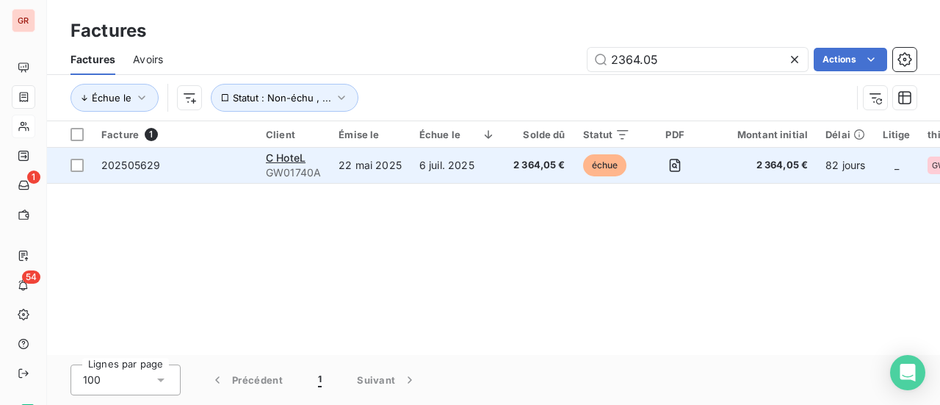
type input "2364.05"
click at [281, 156] on span "C HoteL" at bounding box center [286, 157] width 40 height 12
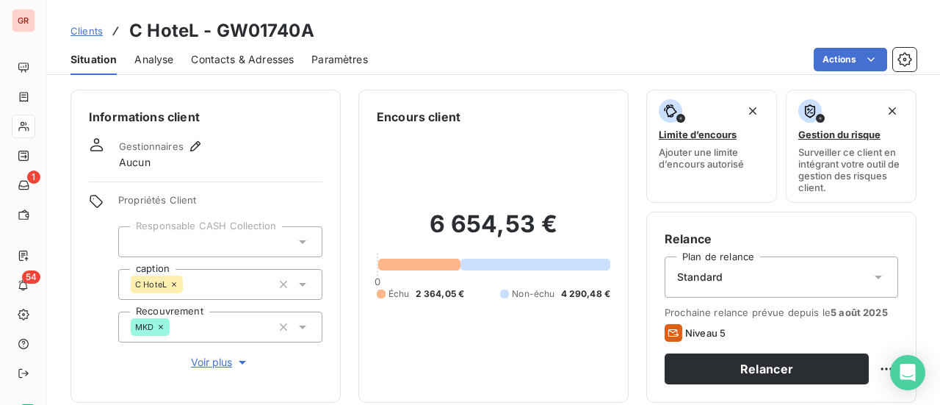
click at [292, 33] on h3 "C HoteL - GW01740A" at bounding box center [221, 31] width 185 height 26
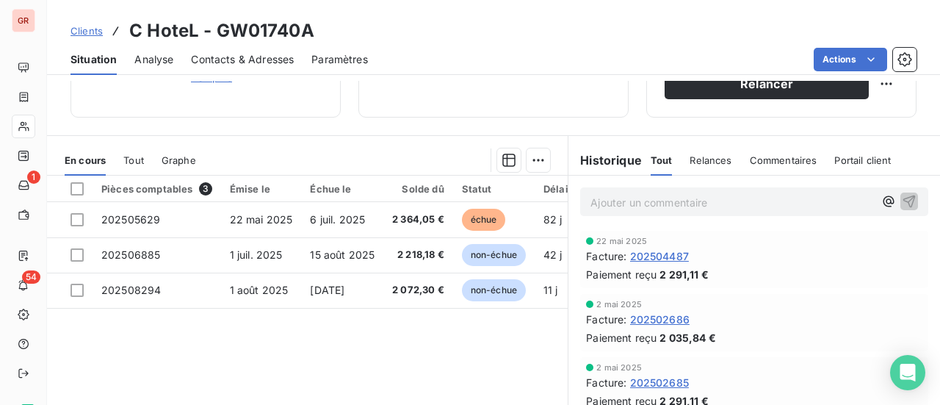
scroll to position [294, 0]
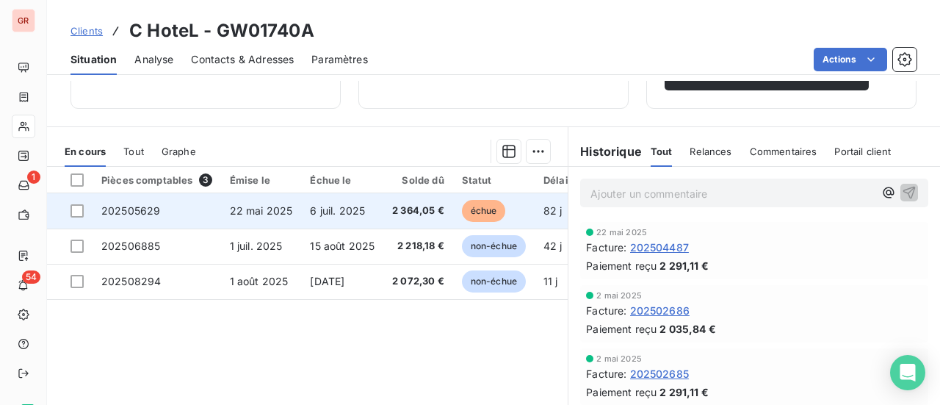
click at [140, 208] on span "202505629" at bounding box center [130, 210] width 59 height 12
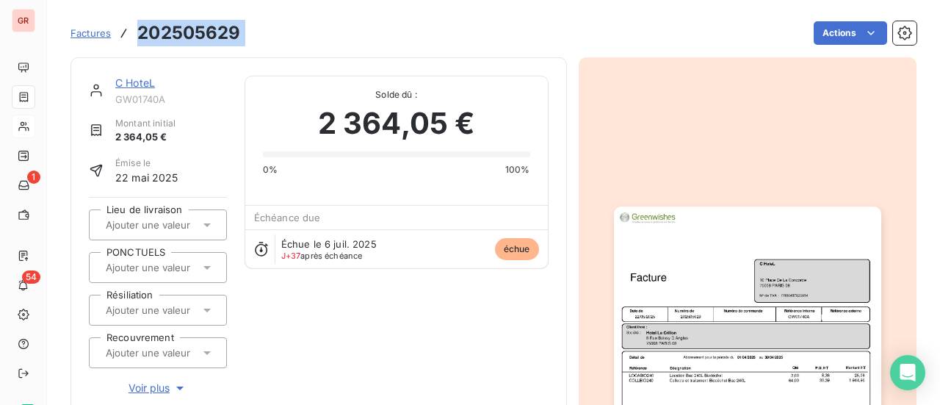
drag, startPoint x: 228, startPoint y: 27, endPoint x: 138, endPoint y: 32, distance: 89.7
click at [138, 32] on div "Factures 202505629 Actions" at bounding box center [494, 33] width 846 height 31
click at [137, 82] on link "C HoteL" at bounding box center [135, 82] width 40 height 12
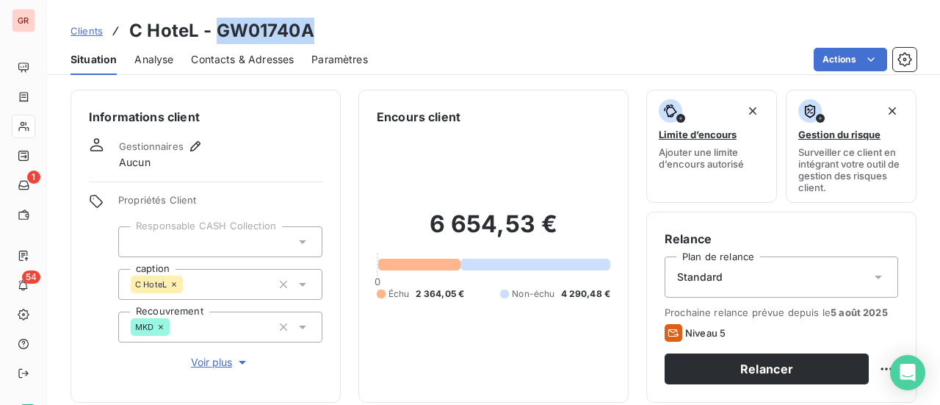
drag, startPoint x: 318, startPoint y: 36, endPoint x: 214, endPoint y: 36, distance: 103.6
click at [214, 36] on div "Clients C HoteL - GW01740A" at bounding box center [493, 31] width 893 height 26
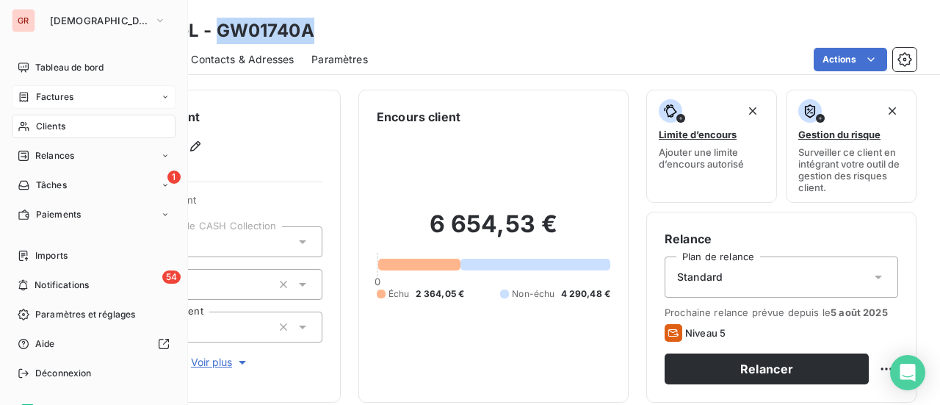
click at [53, 96] on span "Factures" at bounding box center [54, 96] width 37 height 13
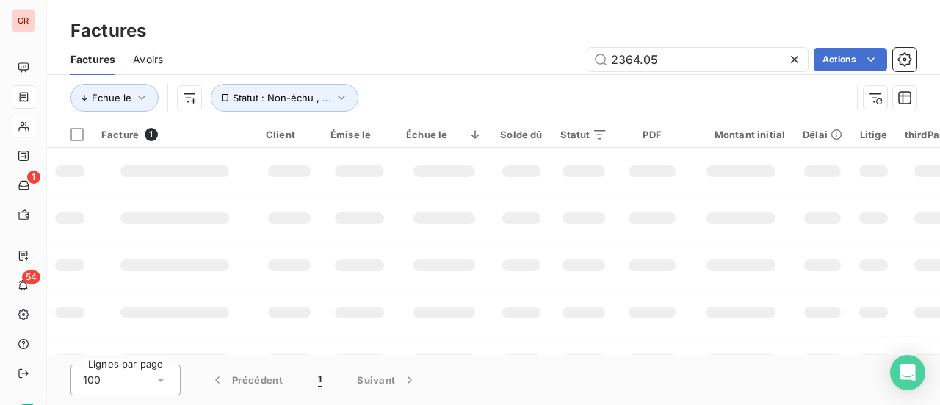
drag, startPoint x: 701, startPoint y: 67, endPoint x: 473, endPoint y: 68, distance: 227.7
click at [473, 68] on div "2364.05 Actions" at bounding box center [549, 60] width 736 height 24
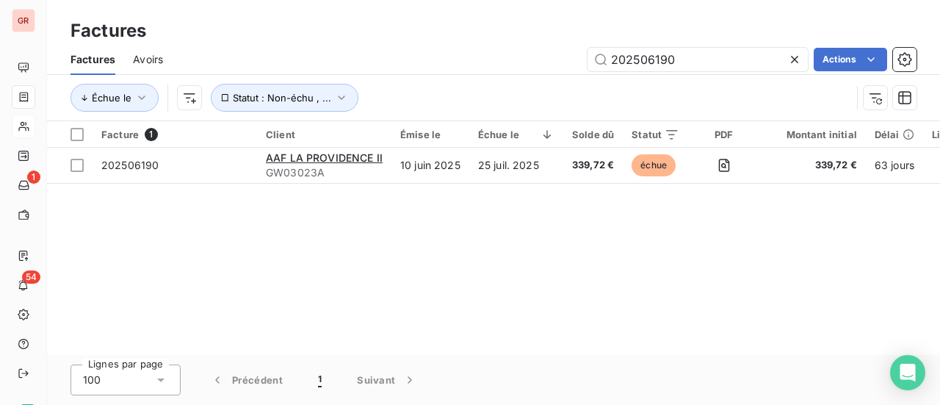
type input "202506190"
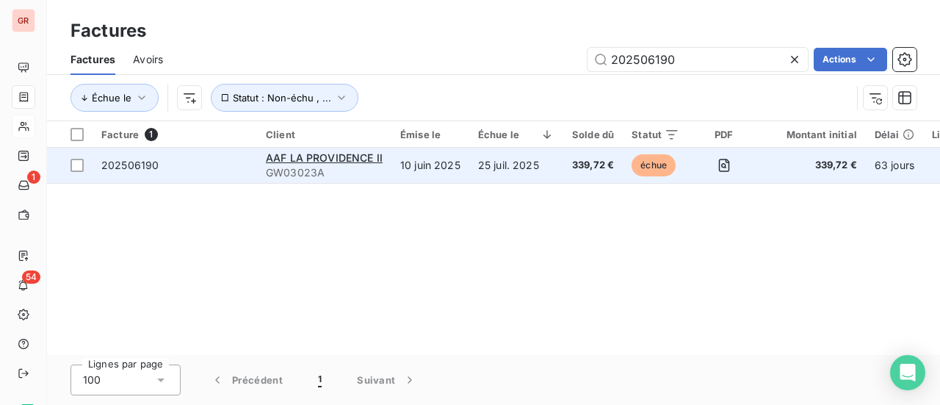
click at [142, 169] on span "202506190" at bounding box center [129, 165] width 57 height 12
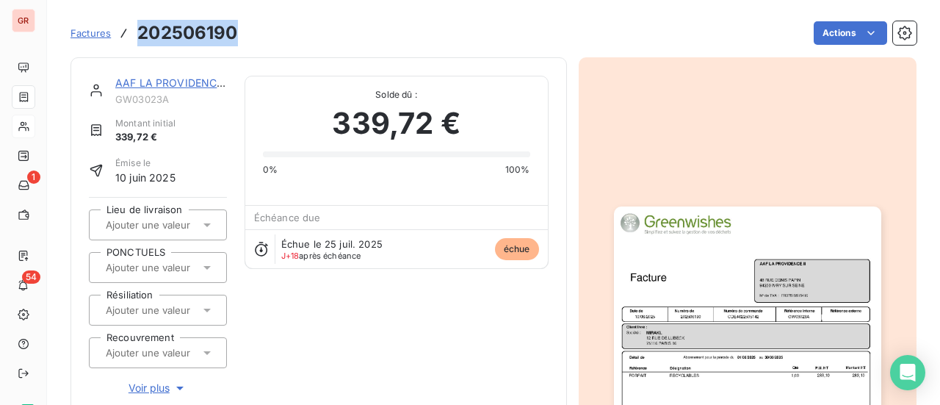
drag, startPoint x: 232, startPoint y: 39, endPoint x: 141, endPoint y: 39, distance: 91.1
click at [141, 39] on h3 "202506190" at bounding box center [187, 33] width 100 height 26
click at [173, 86] on link "AAF LA PROVIDENCE II" at bounding box center [173, 82] width 117 height 12
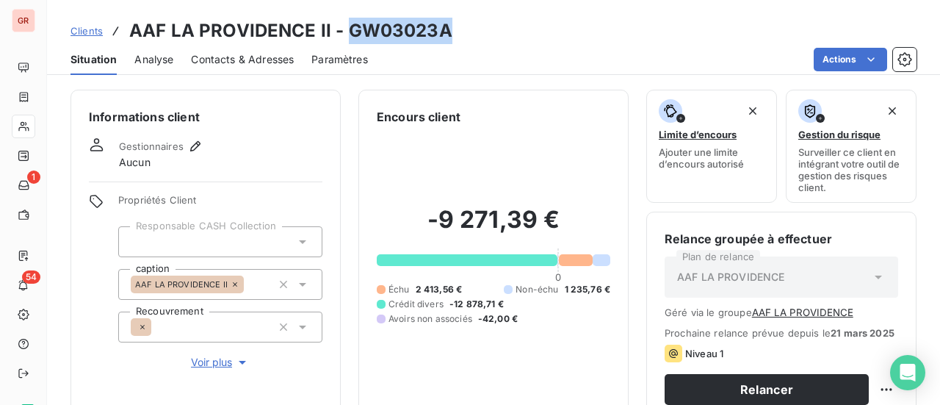
drag, startPoint x: 447, startPoint y: 35, endPoint x: 350, endPoint y: 34, distance: 96.2
click at [350, 34] on div "Clients AAF LA PROVIDENCE II - GW03023A" at bounding box center [493, 31] width 893 height 26
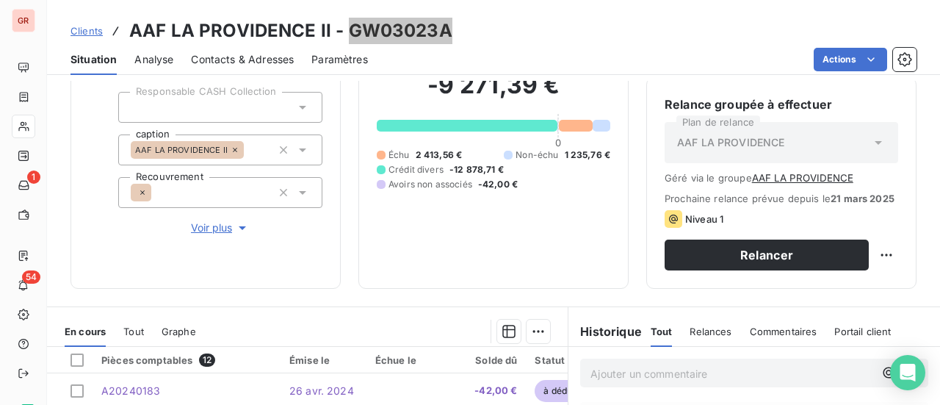
scroll to position [108, 0]
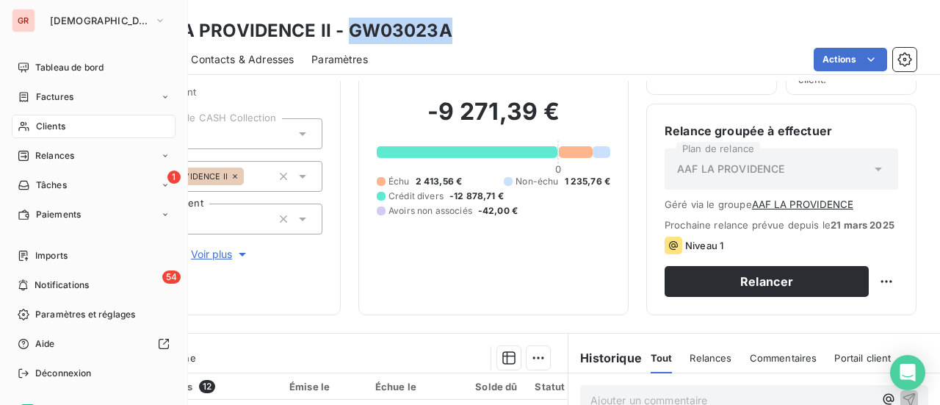
drag, startPoint x: 59, startPoint y: 93, endPoint x: 166, endPoint y: 93, distance: 106.5
click at [60, 93] on span "Factures" at bounding box center [54, 96] width 37 height 13
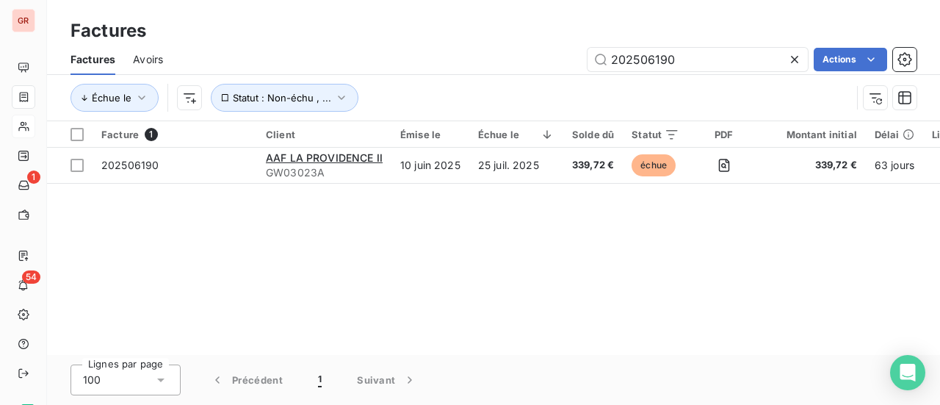
drag, startPoint x: 690, startPoint y: 55, endPoint x: 412, endPoint y: 105, distance: 282.8
click at [416, 105] on div "Factures Avoirs 202506190 Actions Échue le Statut : Non-échu , ..." at bounding box center [493, 82] width 893 height 76
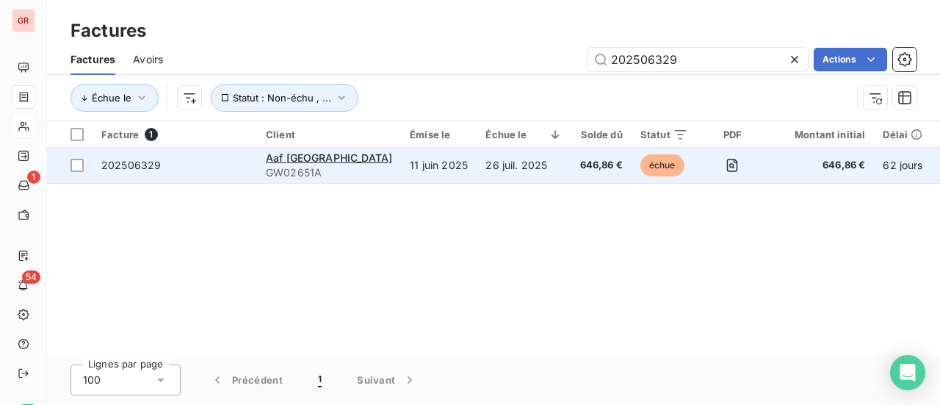
type input "202506329"
click at [153, 167] on span "202506329" at bounding box center [130, 165] width 59 height 12
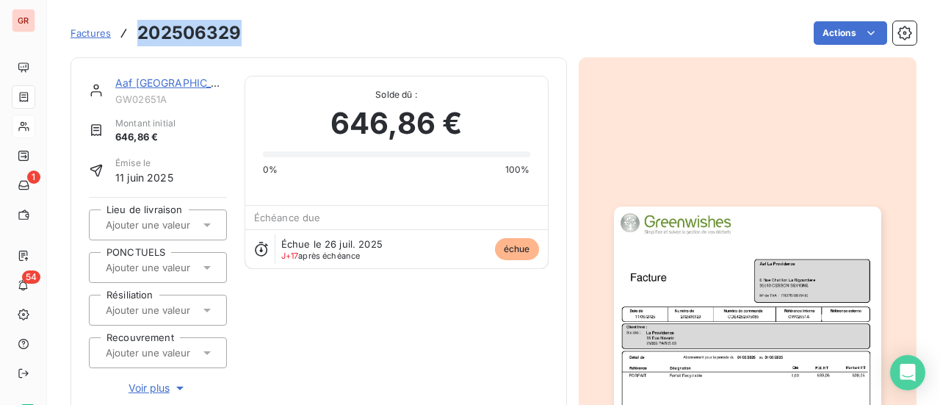
drag, startPoint x: 242, startPoint y: 29, endPoint x: 137, endPoint y: 37, distance: 105.4
click at [137, 37] on div "Factures 202506329 Actions" at bounding box center [494, 33] width 846 height 31
click at [185, 83] on link "Aaf La Providence" at bounding box center [178, 82] width 127 height 12
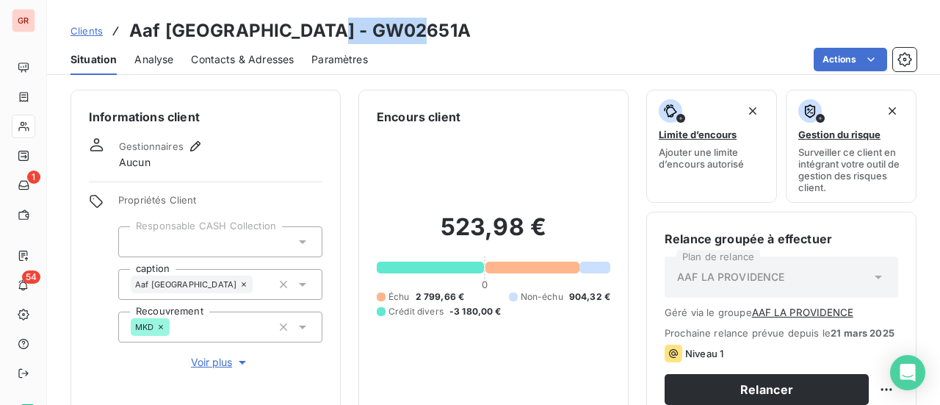
drag, startPoint x: 405, startPoint y: 34, endPoint x: 308, endPoint y: 37, distance: 97.7
click at [308, 37] on div "Clients Aaf La Providence - GW02651A" at bounding box center [493, 31] width 893 height 26
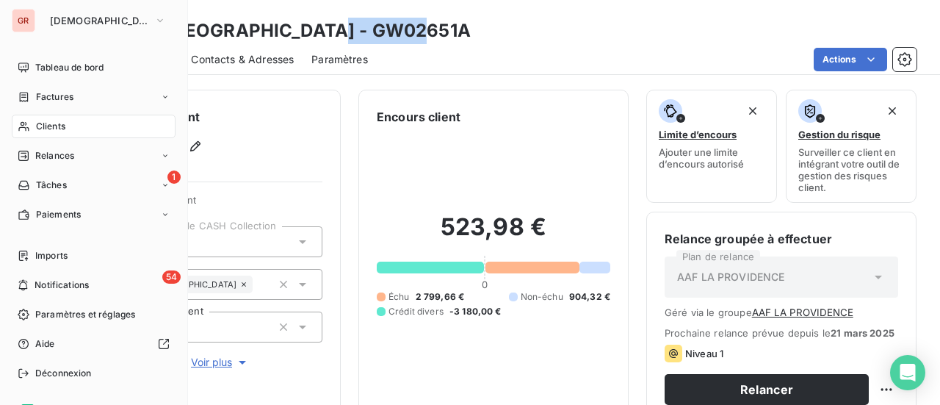
click at [57, 131] on span "Clients" at bounding box center [50, 126] width 29 height 13
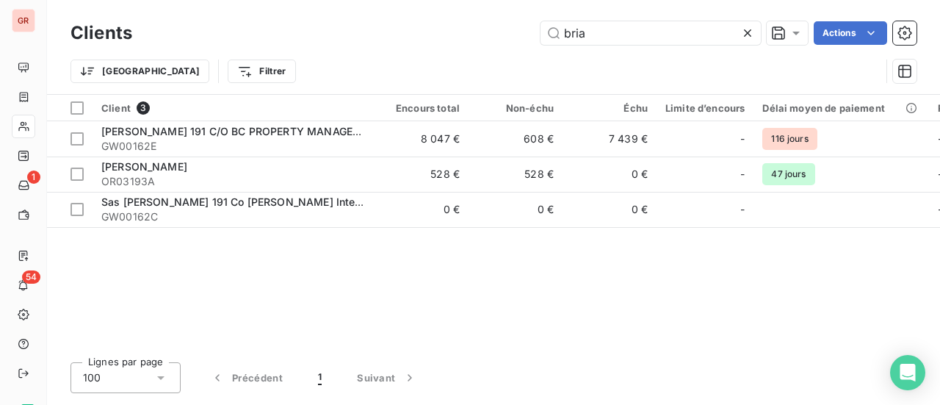
drag, startPoint x: 612, startPoint y: 35, endPoint x: 475, endPoint y: 43, distance: 136.8
click at [502, 39] on div "bria Actions" at bounding box center [533, 33] width 767 height 24
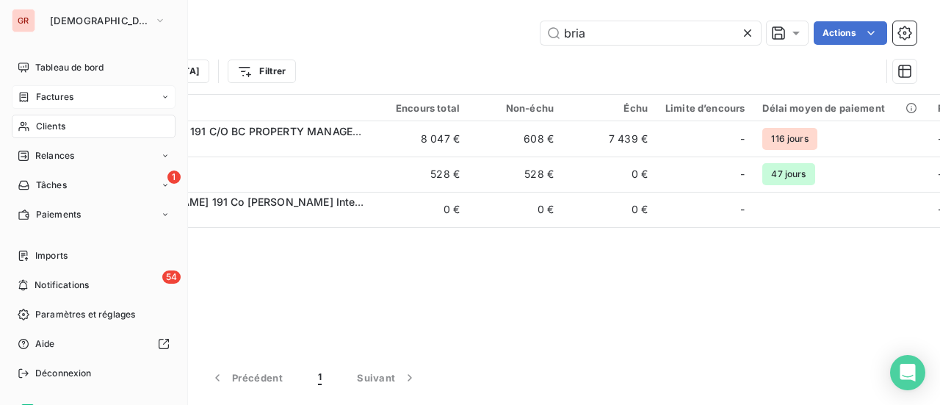
click at [62, 101] on span "Factures" at bounding box center [54, 96] width 37 height 13
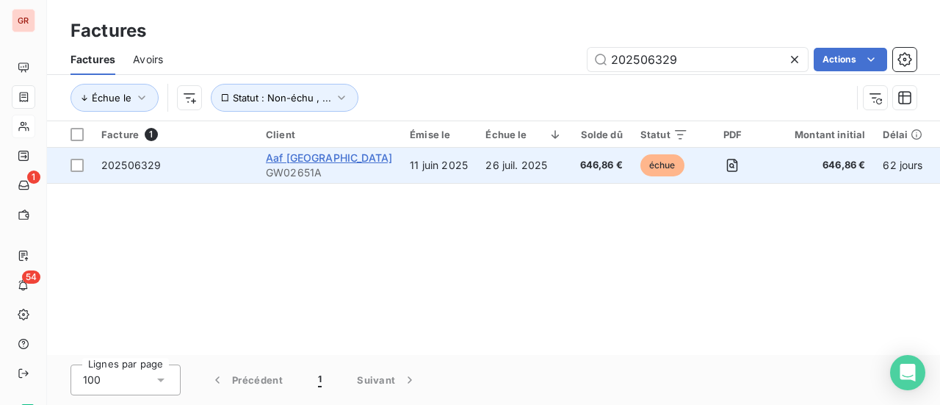
click at [297, 158] on span "Aaf La Providence" at bounding box center [329, 157] width 126 height 12
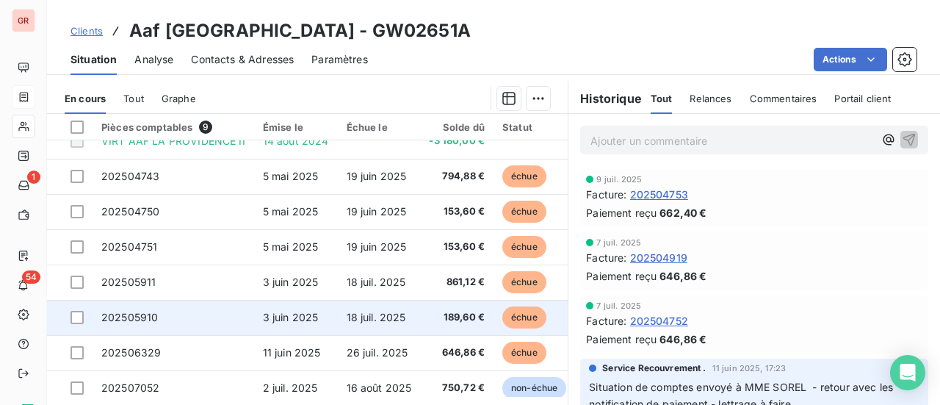
scroll to position [67, 0]
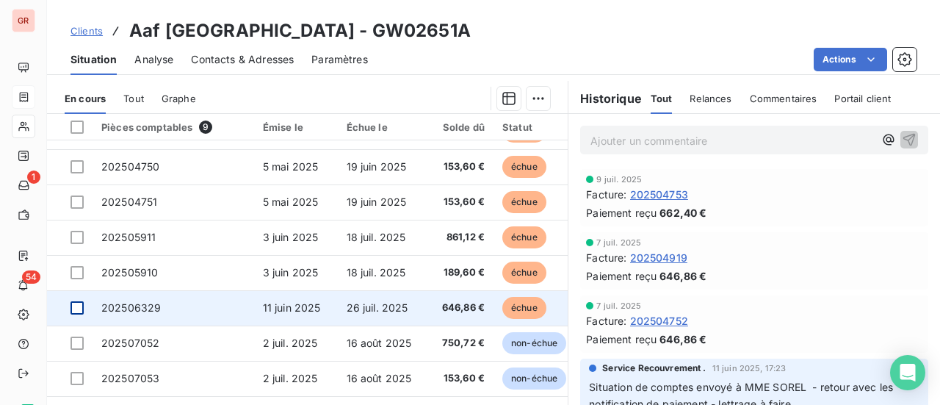
click at [79, 303] on div at bounding box center [77, 307] width 13 height 13
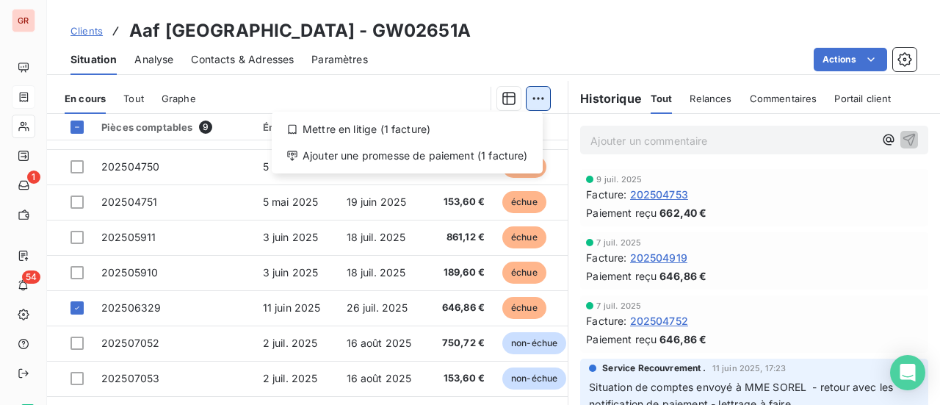
click at [535, 91] on html "GR 1 54 Clients Aaf La Providence - GW02651A Situation Analyse Contacts & Adres…" at bounding box center [470, 202] width 940 height 405
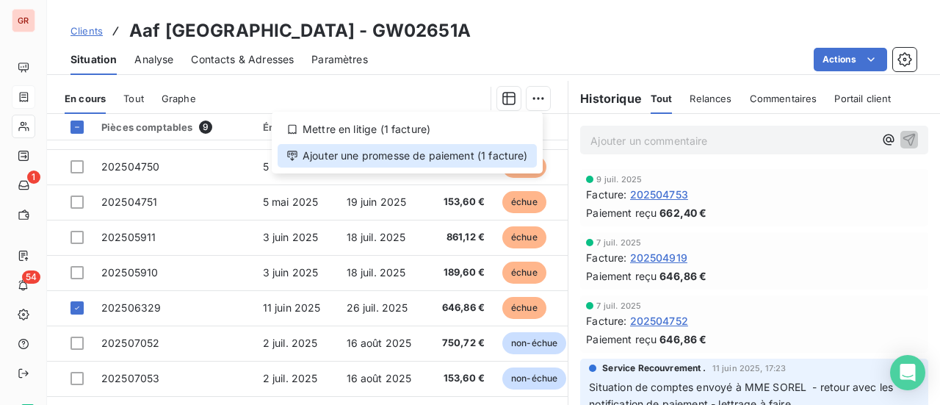
click at [394, 154] on div "Ajouter une promesse de paiement (1 facture)" at bounding box center [407, 156] width 259 height 24
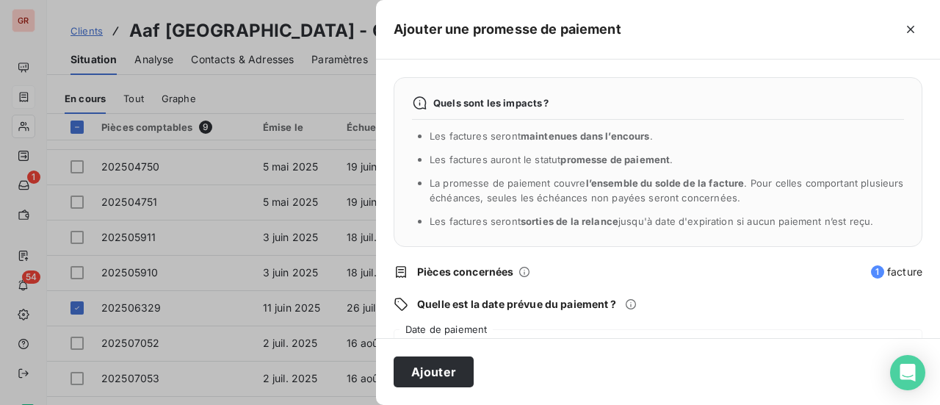
click at [485, 333] on div "13/08/2025" at bounding box center [658, 349] width 529 height 41
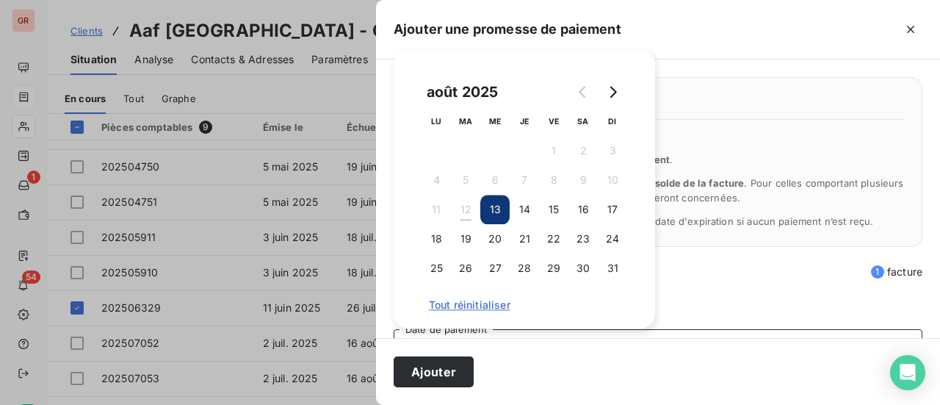
click at [502, 211] on button "13" at bounding box center [494, 209] width 29 height 29
click at [719, 325] on div "Quels sont les impacts ? Les factures seront maintenues dans l’encours . Les fa…" at bounding box center [658, 198] width 564 height 278
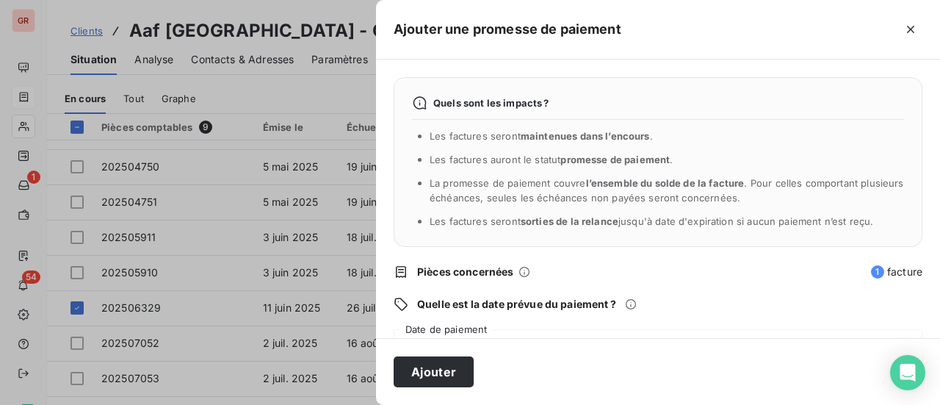
click at [524, 346] on div "Ajouter" at bounding box center [658, 371] width 564 height 67
click at [523, 362] on div "Ajouter" at bounding box center [658, 371] width 564 height 67
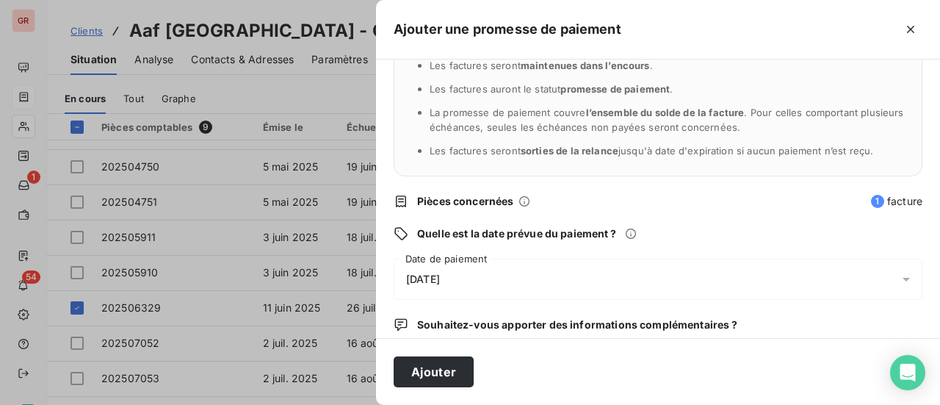
scroll to position [153, 0]
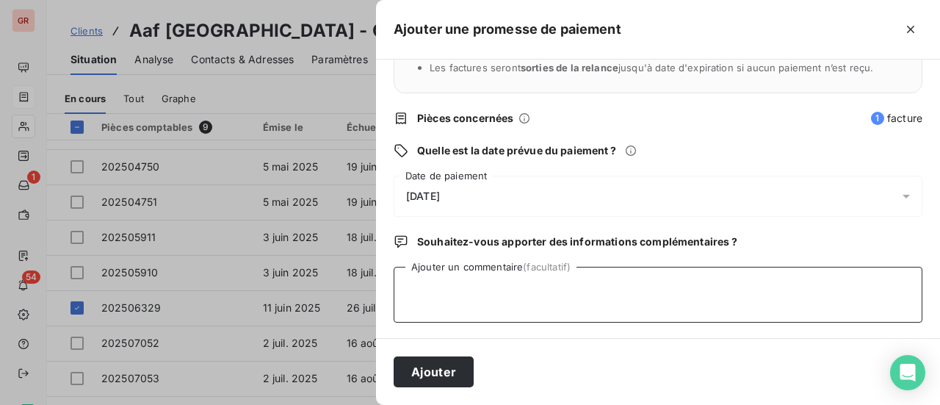
click at [470, 293] on textarea "Ajouter un commentaire (facultatif)" at bounding box center [658, 295] width 529 height 56
type textarea "v"
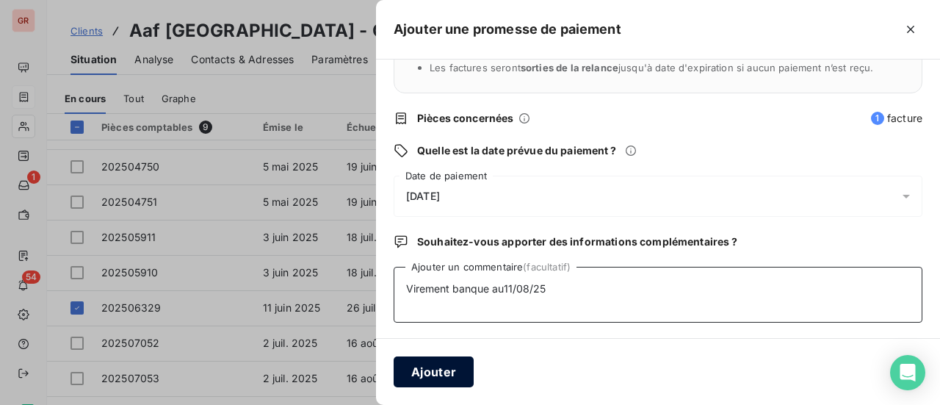
type textarea "Virement banque au11/08/25"
click at [442, 372] on button "Ajouter" at bounding box center [434, 371] width 80 height 31
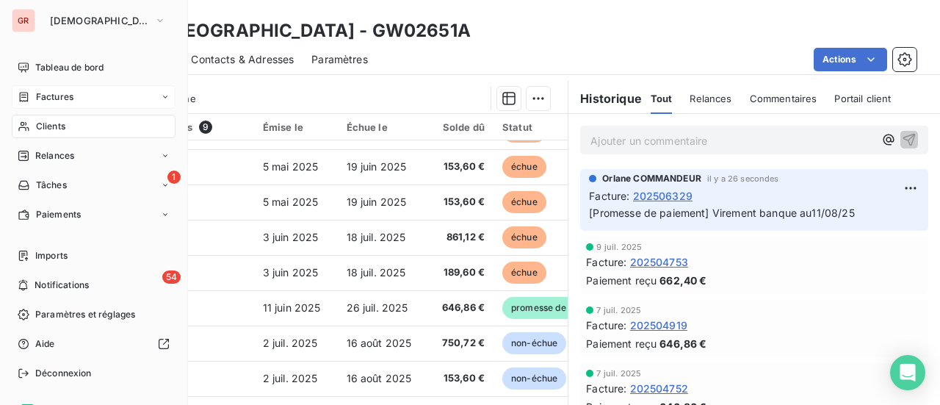
click at [66, 91] on span "Factures" at bounding box center [54, 96] width 37 height 13
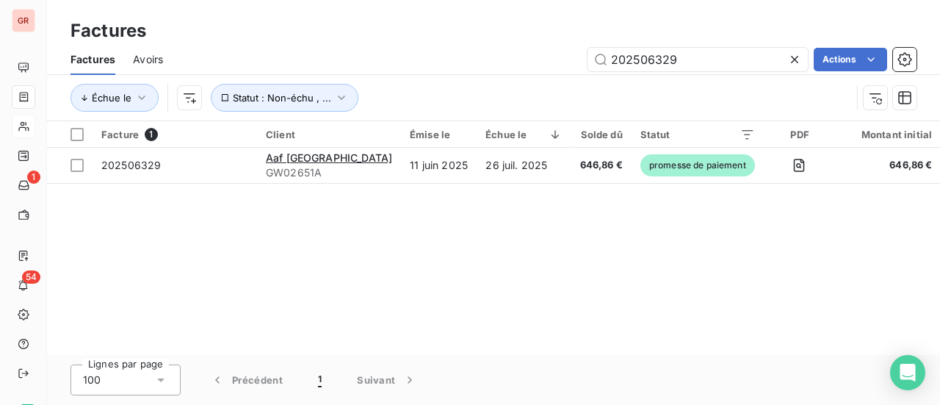
drag, startPoint x: 685, startPoint y: 59, endPoint x: 228, endPoint y: 80, distance: 458.0
click at [234, 79] on div "Factures Avoirs 202506329 Actions Échue le Statut : Non-échu , ..." at bounding box center [493, 82] width 893 height 76
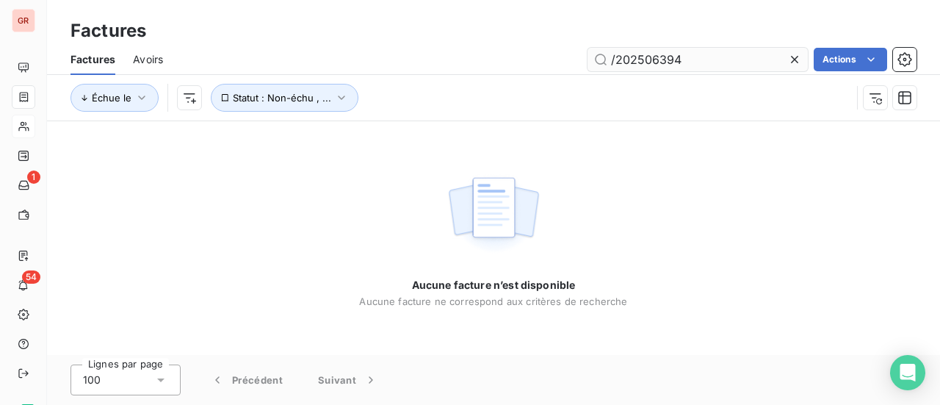
click at [615, 62] on input "/202506394" at bounding box center [698, 60] width 220 height 24
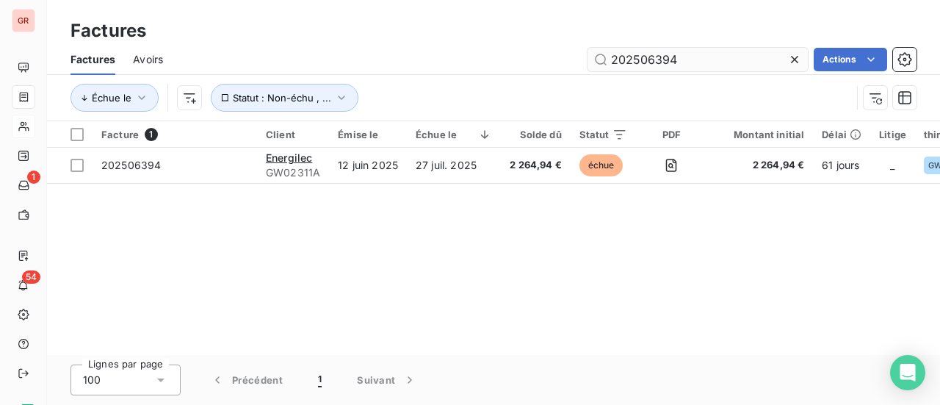
drag, startPoint x: 689, startPoint y: 59, endPoint x: 696, endPoint y: 60, distance: 7.4
click at [690, 59] on input "202506394" at bounding box center [698, 60] width 220 height 24
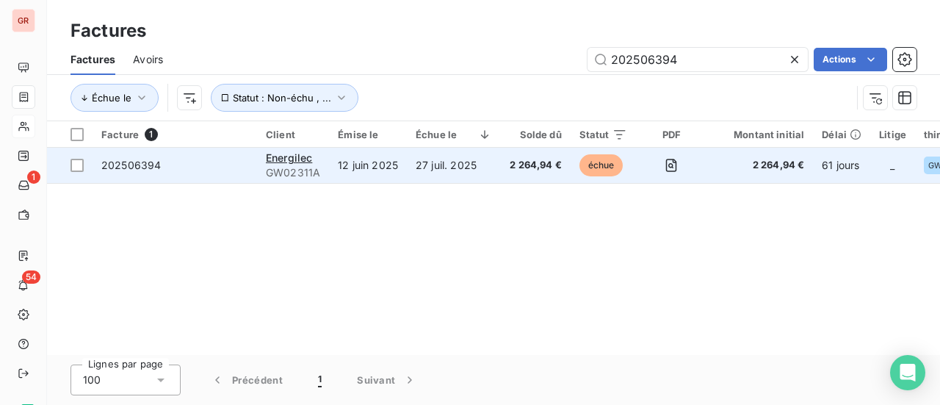
type input "202506394"
click at [112, 164] on span "202506394" at bounding box center [130, 165] width 59 height 12
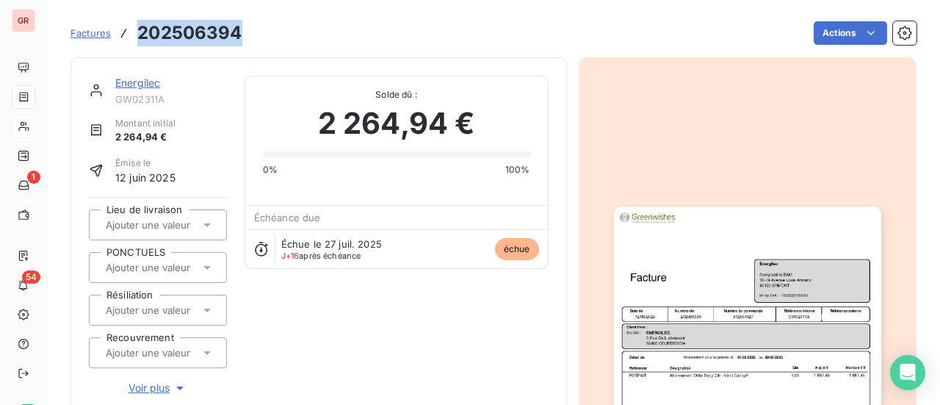
drag, startPoint x: 239, startPoint y: 37, endPoint x: 141, endPoint y: 41, distance: 98.5
click at [141, 41] on h3 "202506394" at bounding box center [189, 33] width 104 height 26
click at [143, 87] on link "Energilec" at bounding box center [137, 82] width 45 height 12
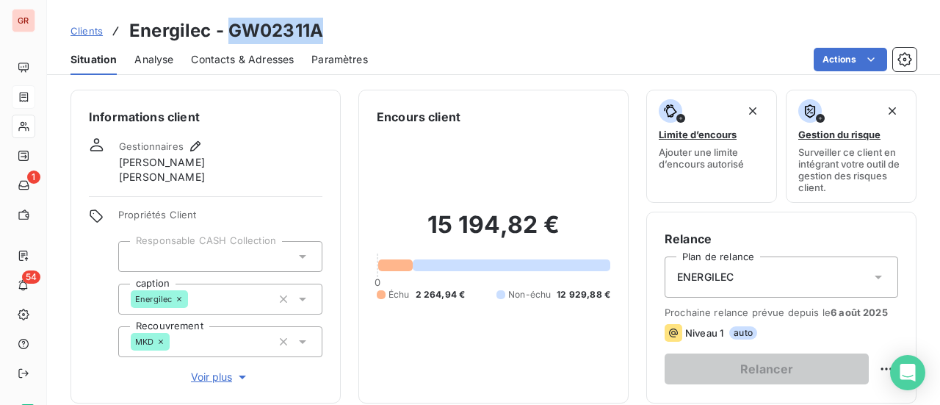
drag, startPoint x: 324, startPoint y: 31, endPoint x: 231, endPoint y: 35, distance: 93.4
click at [231, 35] on div "Clients Energilec - GW02311A" at bounding box center [493, 31] width 893 height 26
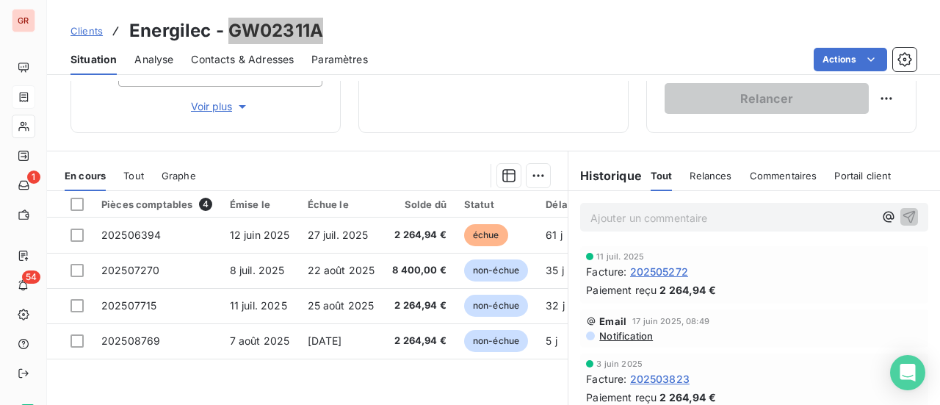
scroll to position [294, 0]
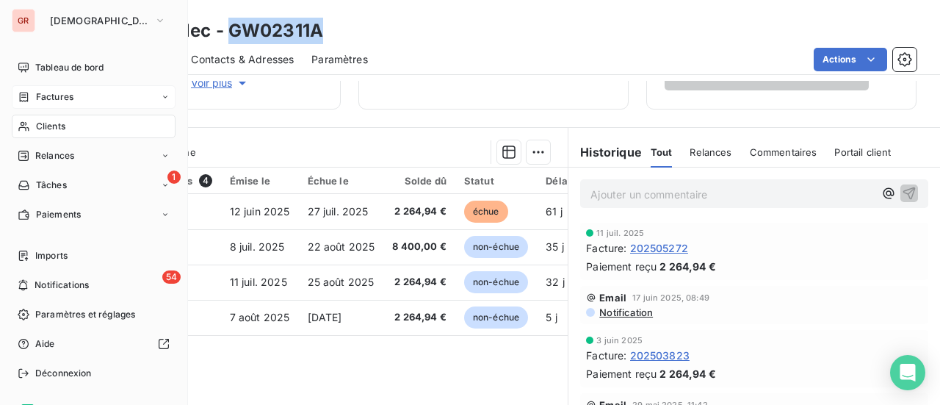
drag, startPoint x: 60, startPoint y: 100, endPoint x: 69, endPoint y: 100, distance: 8.8
click at [60, 100] on span "Factures" at bounding box center [54, 96] width 37 height 13
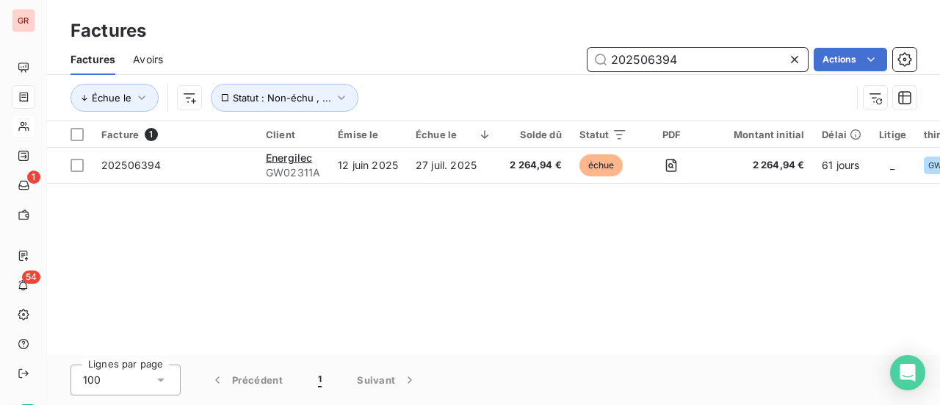
drag, startPoint x: 558, startPoint y: 71, endPoint x: 419, endPoint y: 87, distance: 140.6
click at [419, 87] on div "Factures Avoirs 202506394 Actions Échue le Statut : Non-échu , ..." at bounding box center [493, 82] width 893 height 76
paste input "8300"
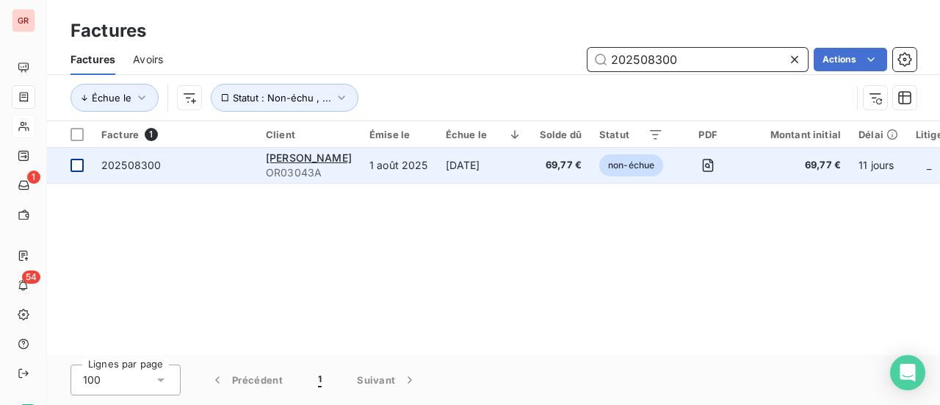
type input "202508300"
click at [73, 167] on div at bounding box center [77, 165] width 13 height 13
click at [128, 165] on span "202508300" at bounding box center [130, 165] width 59 height 12
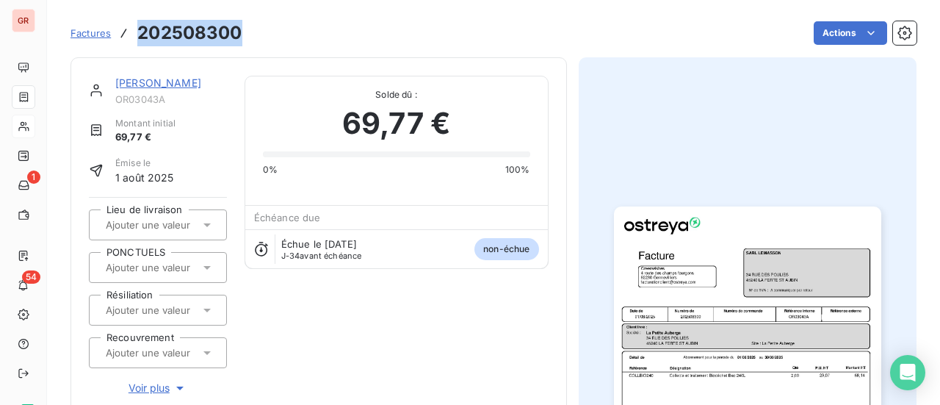
drag, startPoint x: 240, startPoint y: 35, endPoint x: 140, endPoint y: 32, distance: 100.7
click at [140, 32] on h3 "202508300" at bounding box center [189, 33] width 104 height 26
click at [167, 82] on link "SARL LEMASSON" at bounding box center [158, 82] width 86 height 12
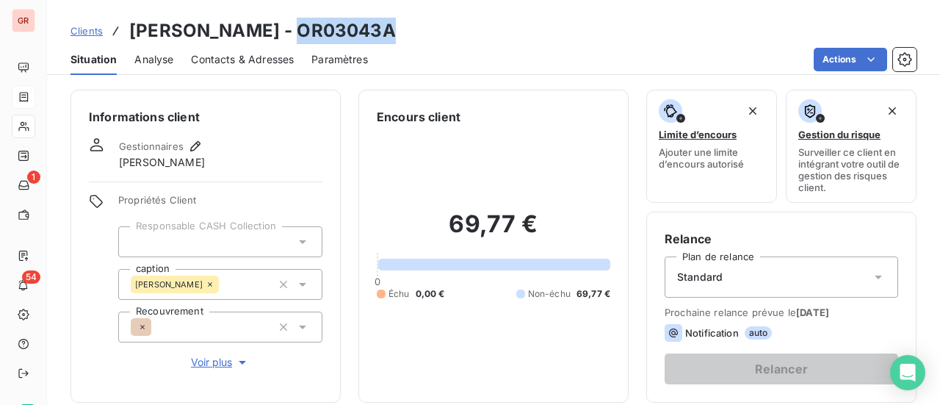
drag, startPoint x: 395, startPoint y: 34, endPoint x: 300, endPoint y: 39, distance: 95.6
click at [300, 39] on div "Clients SARL LEMASSON - OR03043A" at bounding box center [493, 31] width 893 height 26
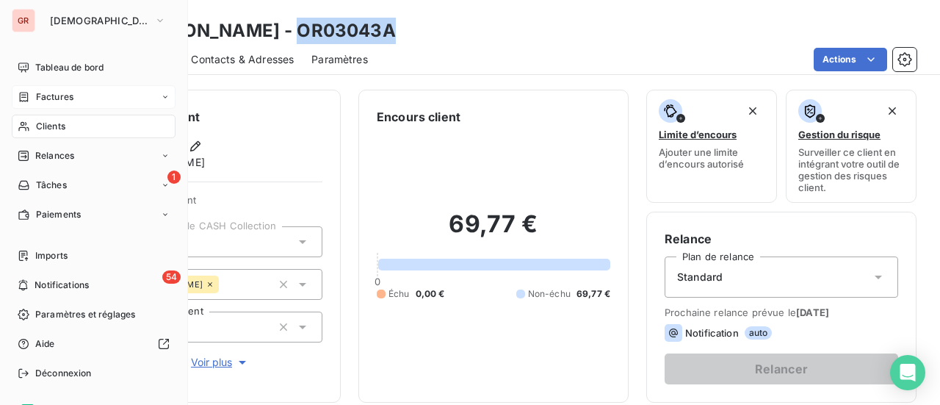
click at [51, 98] on span "Factures" at bounding box center [54, 96] width 37 height 13
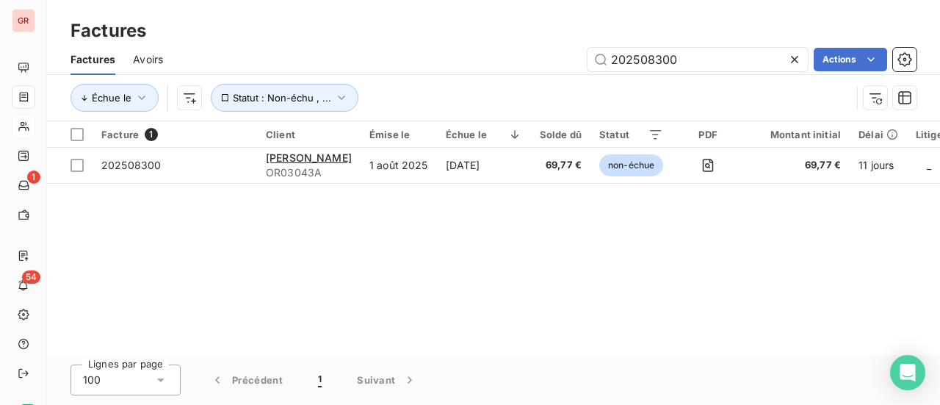
drag, startPoint x: 695, startPoint y: 59, endPoint x: 330, endPoint y: 61, distance: 365.0
click at [377, 59] on div "202508300 Actions" at bounding box center [549, 60] width 736 height 24
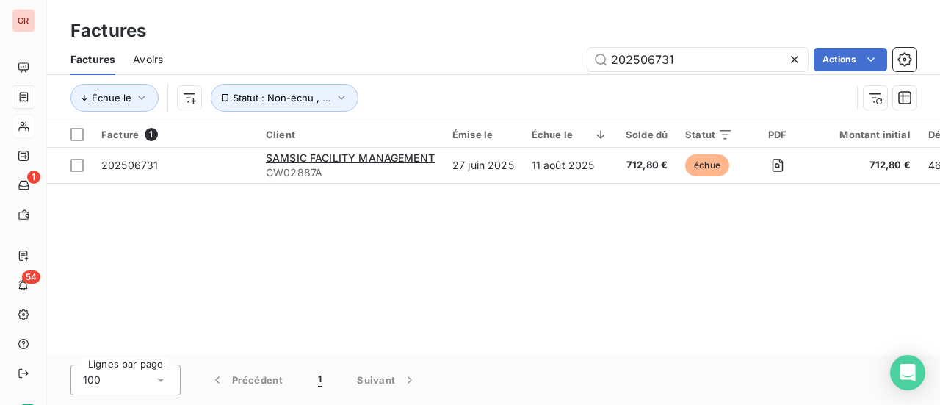
type input "202506731"
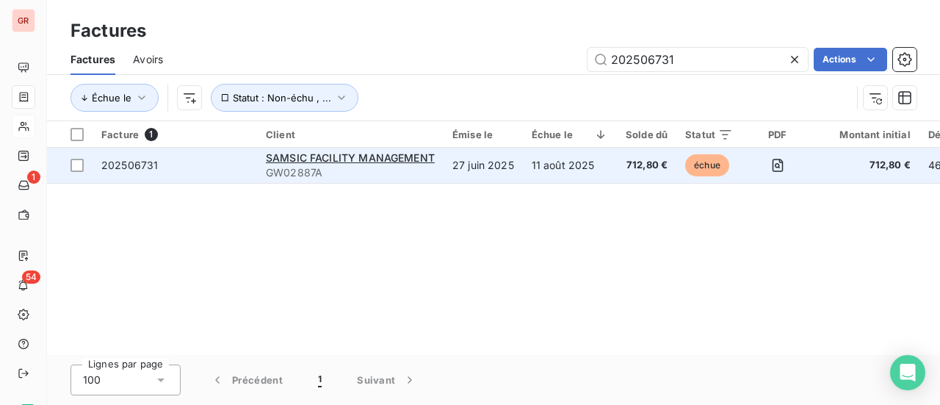
drag, startPoint x: 79, startPoint y: 165, endPoint x: 135, endPoint y: 164, distance: 55.8
click at [79, 165] on div at bounding box center [77, 165] width 13 height 13
click at [144, 165] on span "202506731" at bounding box center [129, 165] width 57 height 12
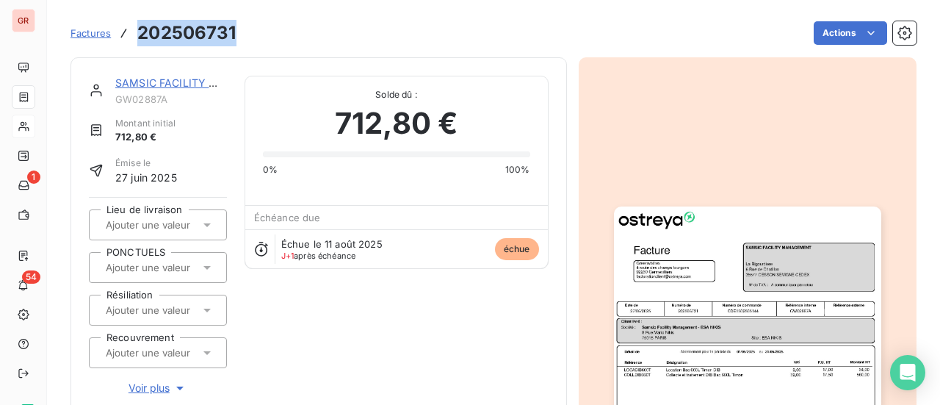
drag, startPoint x: 236, startPoint y: 37, endPoint x: 134, endPoint y: 32, distance: 101.5
click at [134, 32] on div "Factures 202506731 Actions" at bounding box center [494, 33] width 846 height 31
click at [185, 86] on link "SAMSIC FACILITY MANAGEMENT" at bounding box center [200, 82] width 170 height 12
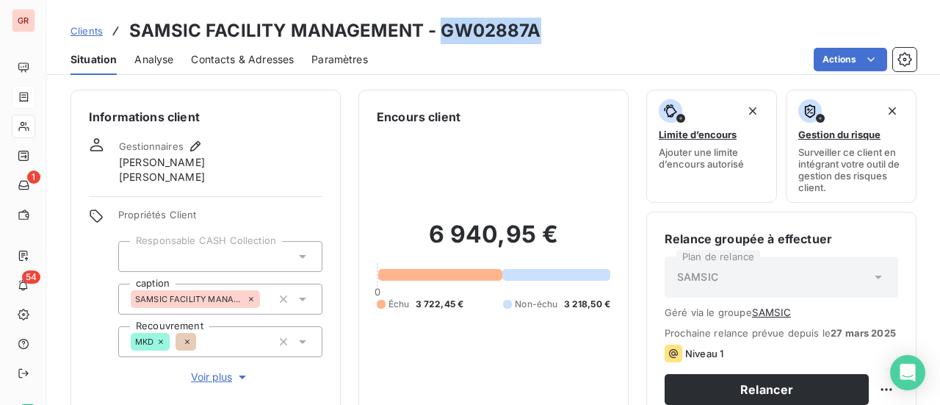
drag, startPoint x: 537, startPoint y: 35, endPoint x: 437, endPoint y: 33, distance: 99.9
click at [437, 33] on h3 "SAMSIC FACILITY MANAGEMENT - GW02887A" at bounding box center [335, 31] width 412 height 26
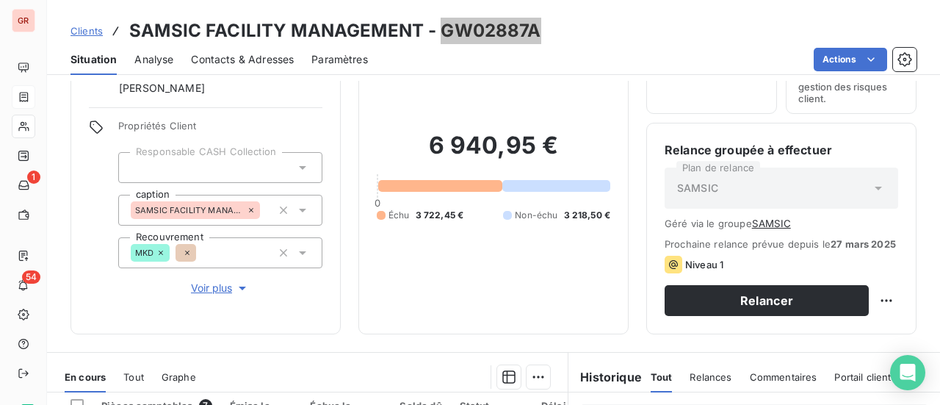
scroll to position [294, 0]
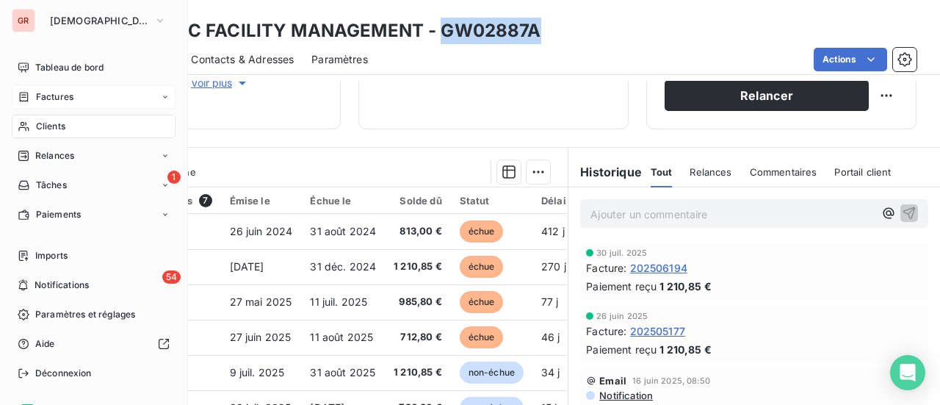
click at [63, 95] on span "Factures" at bounding box center [54, 96] width 37 height 13
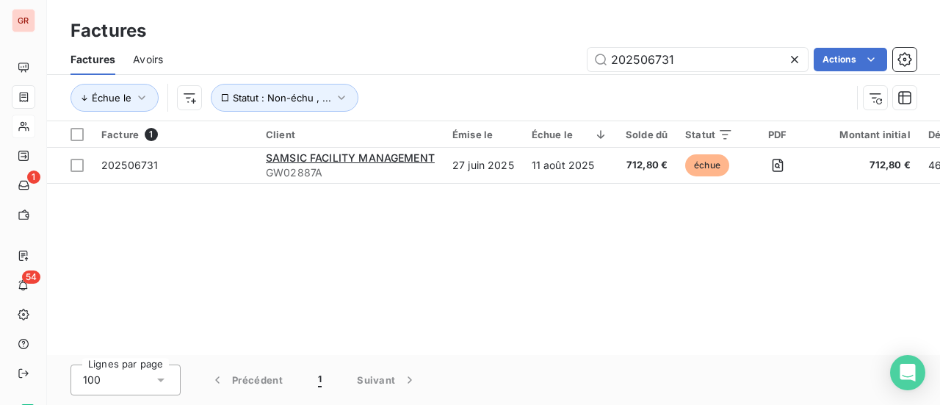
drag, startPoint x: 703, startPoint y: 65, endPoint x: 267, endPoint y: 75, distance: 435.6
click at [336, 75] on div "Factures Avoirs 202506731 Actions Échue le Statut : Non-échu , ..." at bounding box center [493, 82] width 893 height 76
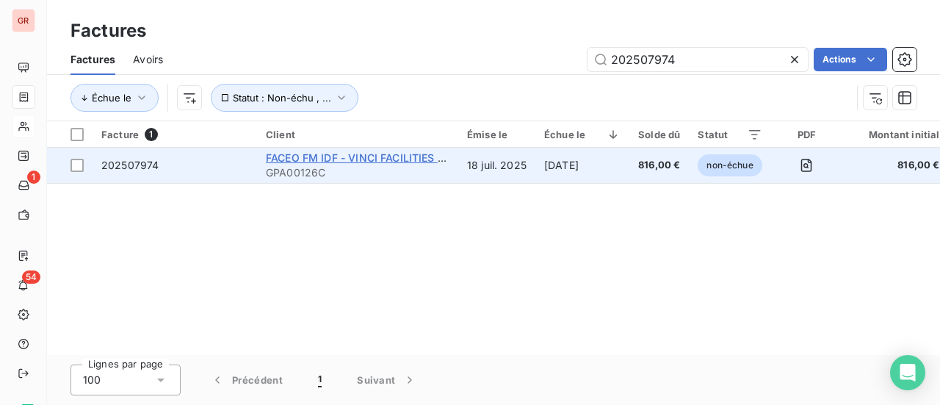
type input "202507974"
click at [303, 158] on span "FACEO FM IDF - VINCI FACILITIES SIP" at bounding box center [360, 157] width 188 height 12
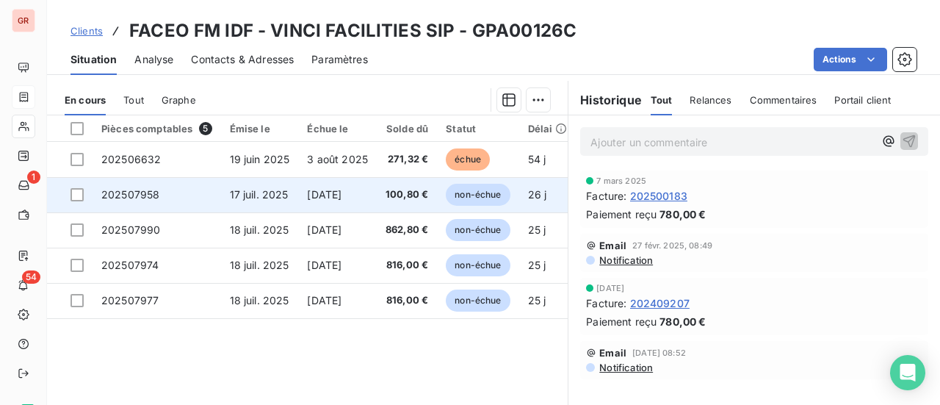
scroll to position [367, 0]
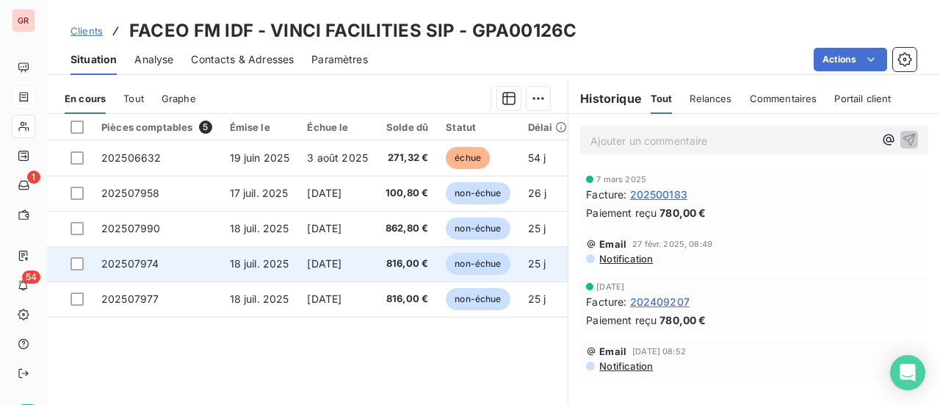
click at [81, 264] on div at bounding box center [77, 263] width 13 height 13
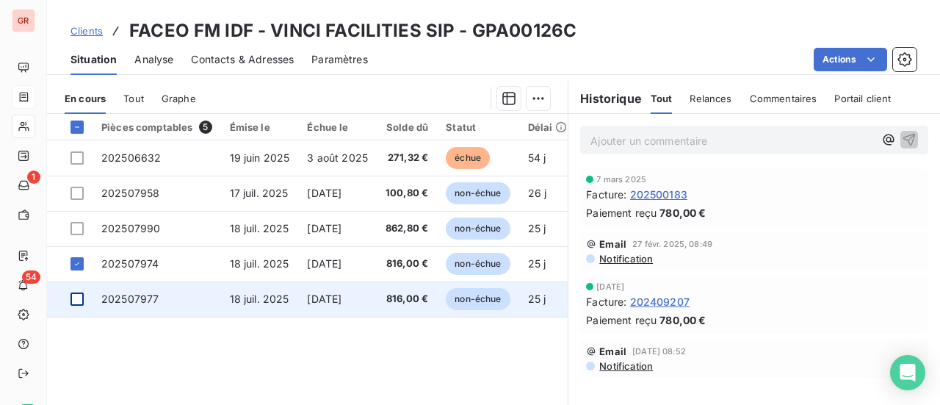
click at [81, 299] on div at bounding box center [77, 298] width 13 height 13
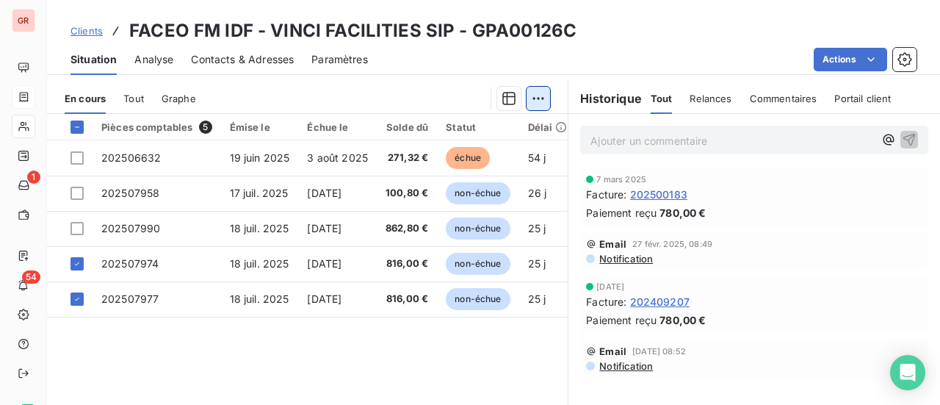
click at [540, 93] on html "GR 1 54 Clients FACEO FM IDF - VINCI FACILITIES SIP - GPA00126C Situation Analy…" at bounding box center [470, 202] width 940 height 405
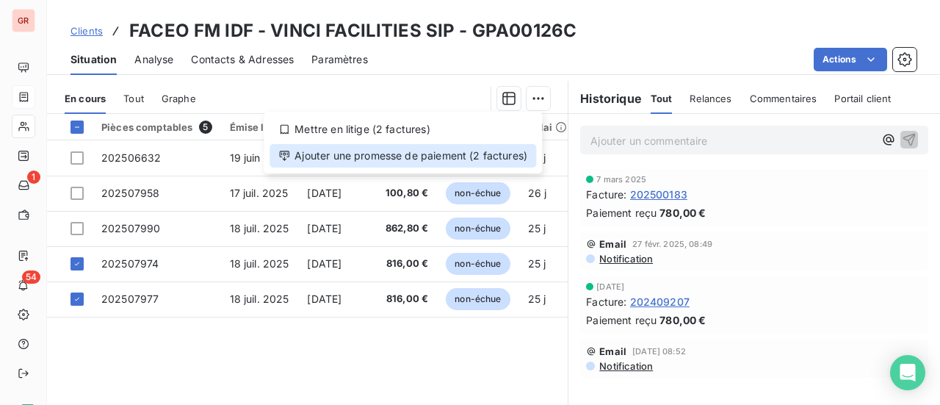
click at [419, 159] on div "Ajouter une promesse de paiement (2 factures)" at bounding box center [403, 156] width 267 height 24
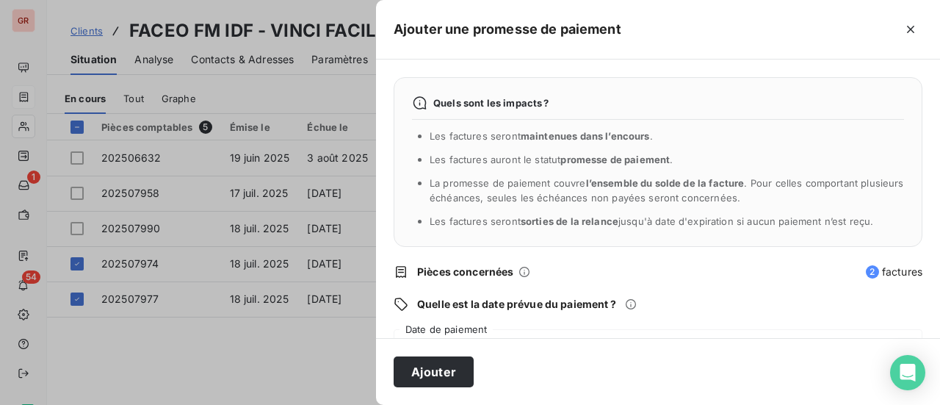
click at [476, 329] on div "13/08/2025" at bounding box center [658, 349] width 529 height 41
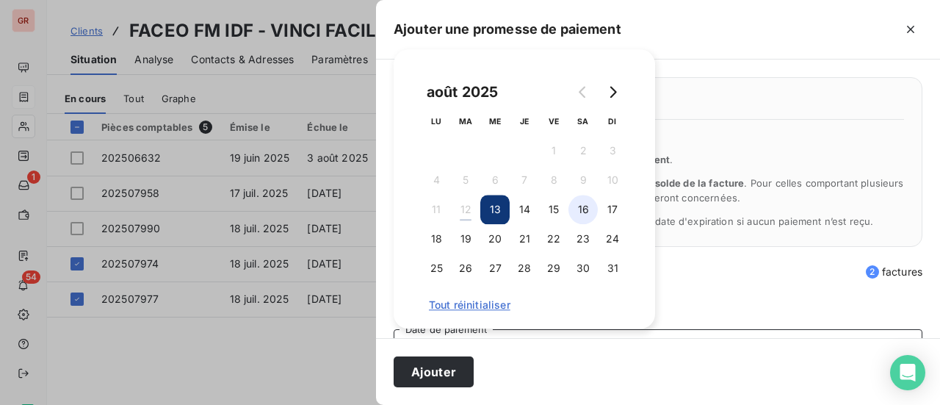
click at [584, 212] on button "16" at bounding box center [582, 209] width 29 height 29
click at [614, 95] on icon "Go to next month" at bounding box center [613, 92] width 12 height 12
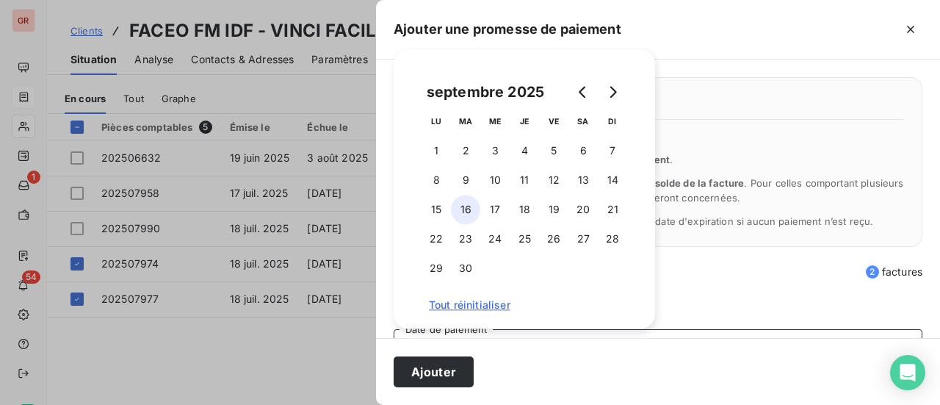
click at [469, 209] on button "16" at bounding box center [465, 209] width 29 height 29
click at [618, 347] on div "Ajouter" at bounding box center [658, 371] width 564 height 67
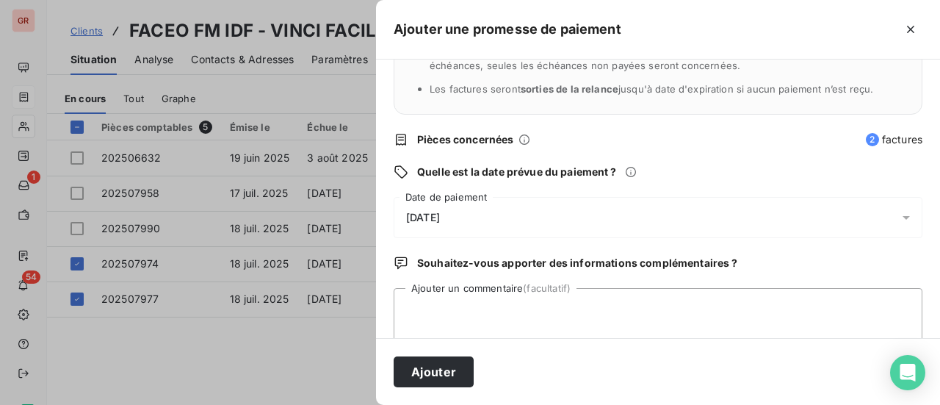
scroll to position [147, 0]
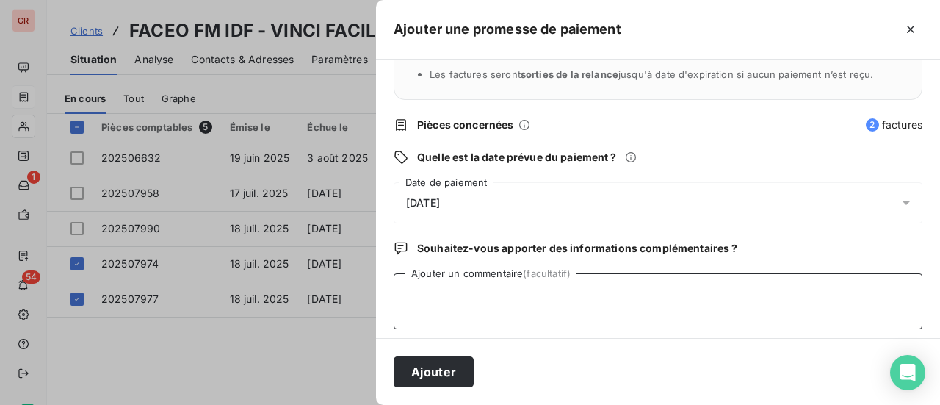
click at [421, 293] on textarea "Ajouter un commentaire (facultatif)" at bounding box center [658, 301] width 529 height 56
type textarea "a"
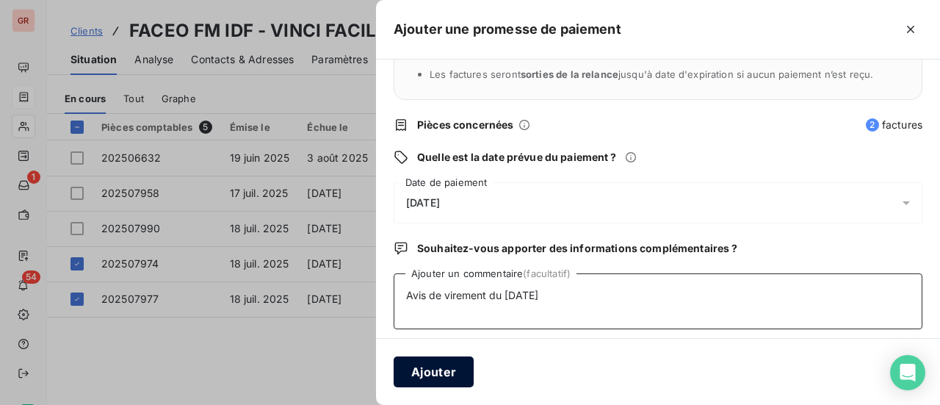
type textarea "Avis de virement du 08/08/25"
click at [438, 371] on button "Ajouter" at bounding box center [434, 371] width 80 height 31
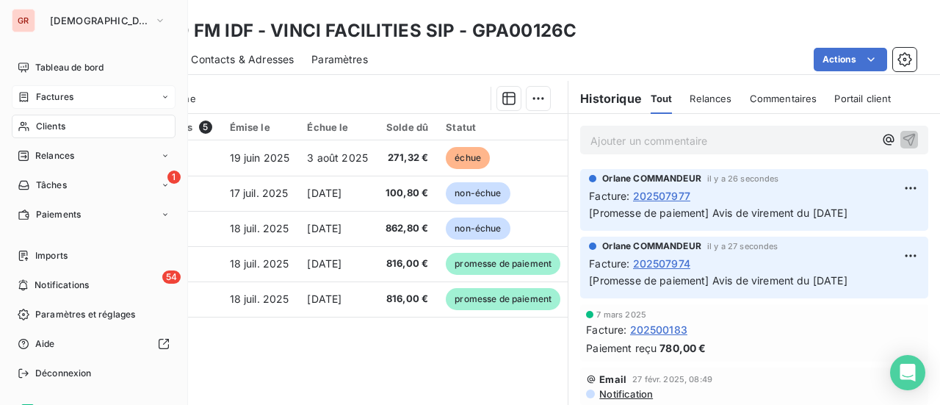
click at [43, 101] on span "Factures" at bounding box center [54, 96] width 37 height 13
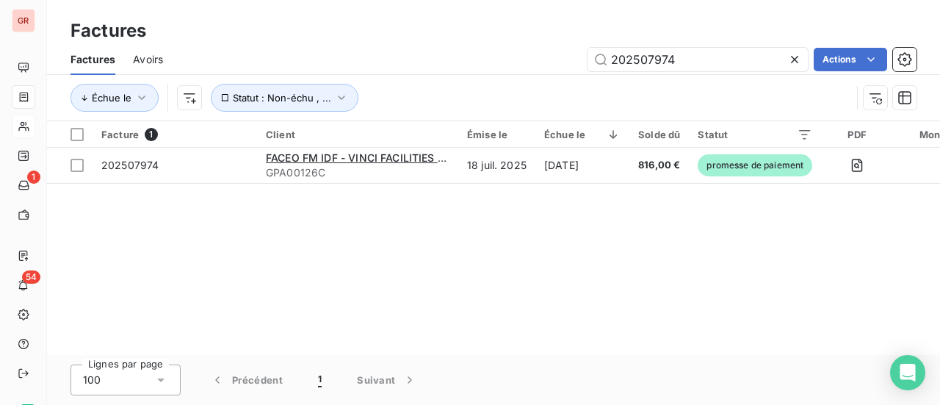
drag, startPoint x: 691, startPoint y: 61, endPoint x: 364, endPoint y: 68, distance: 327.6
click at [432, 62] on div "202507974 Actions" at bounding box center [549, 60] width 736 height 24
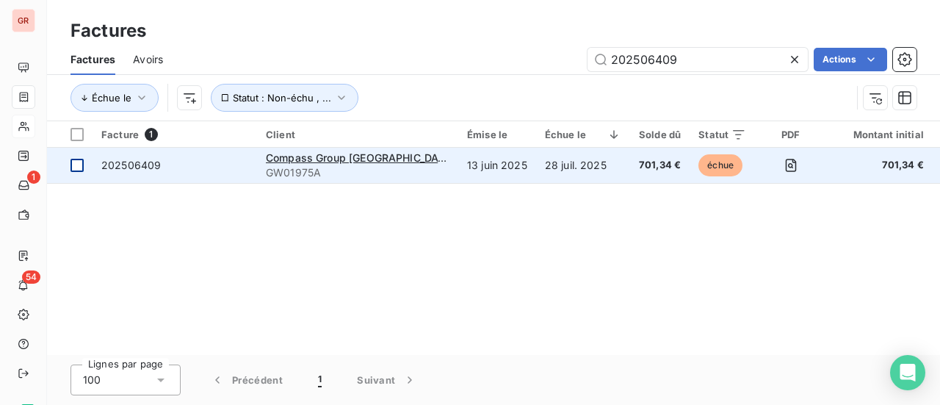
type input "202506409"
click at [76, 167] on div at bounding box center [77, 165] width 13 height 13
click at [153, 164] on span "202506409" at bounding box center [130, 165] width 59 height 12
click at [304, 160] on span "Compass Group France" at bounding box center [360, 157] width 189 height 12
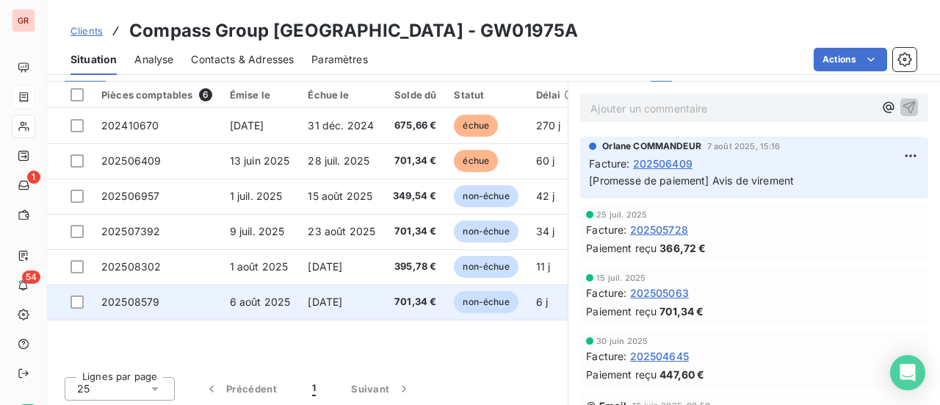
scroll to position [402, 0]
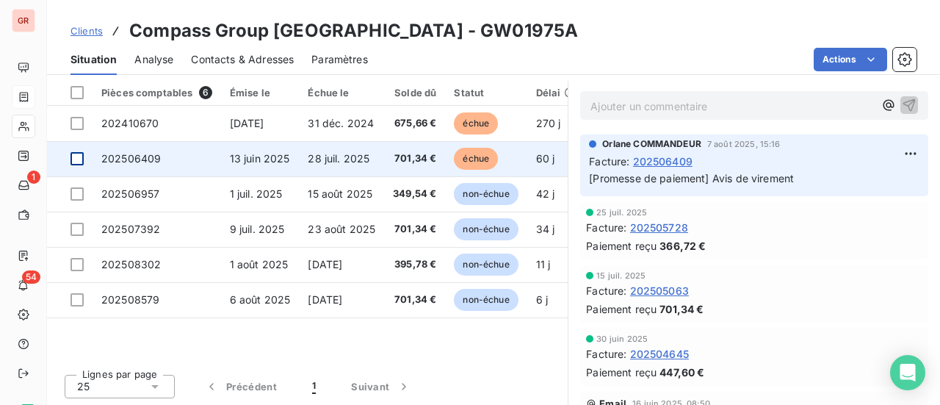
click at [80, 153] on div at bounding box center [77, 158] width 13 height 13
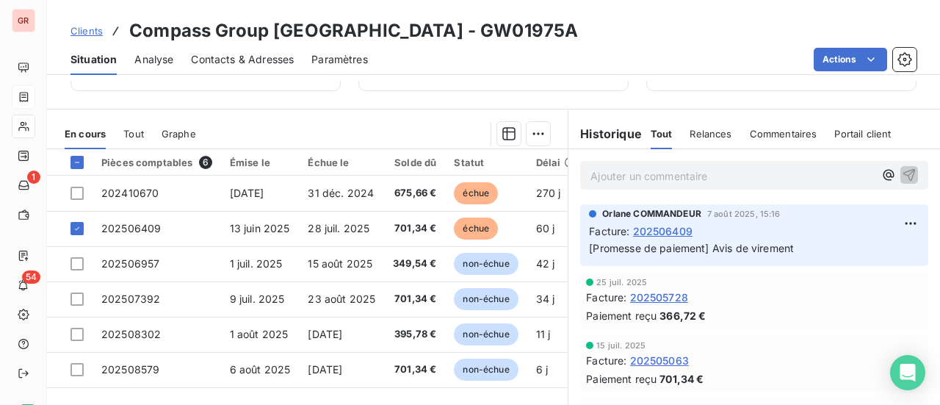
scroll to position [181, 0]
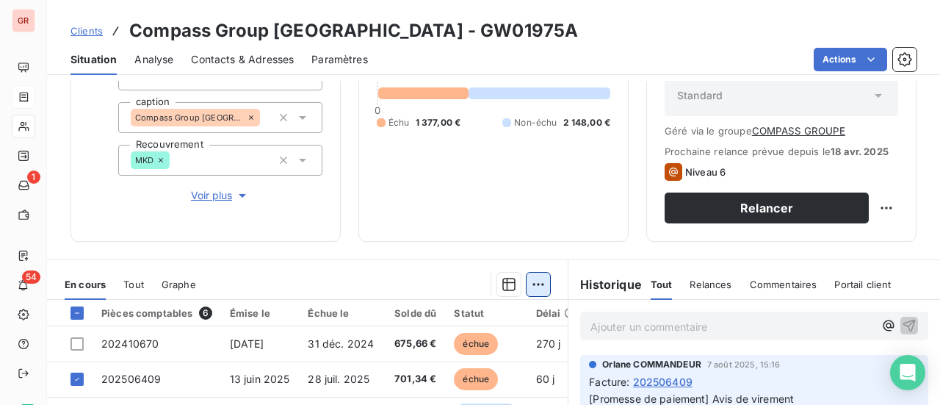
click at [538, 280] on html "GR 1 54 Clients Compass Group France - GW01975A Situation Analyse Contacts & Ad…" at bounding box center [470, 202] width 940 height 405
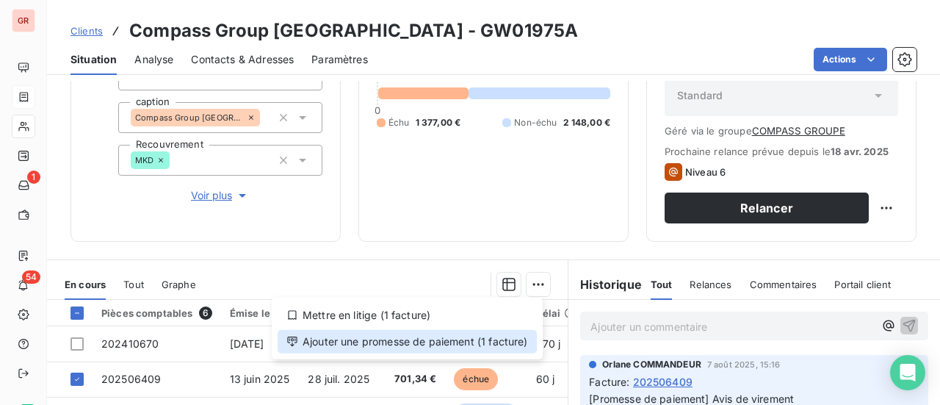
click at [414, 343] on div "Ajouter une promesse de paiement (1 facture)" at bounding box center [407, 342] width 259 height 24
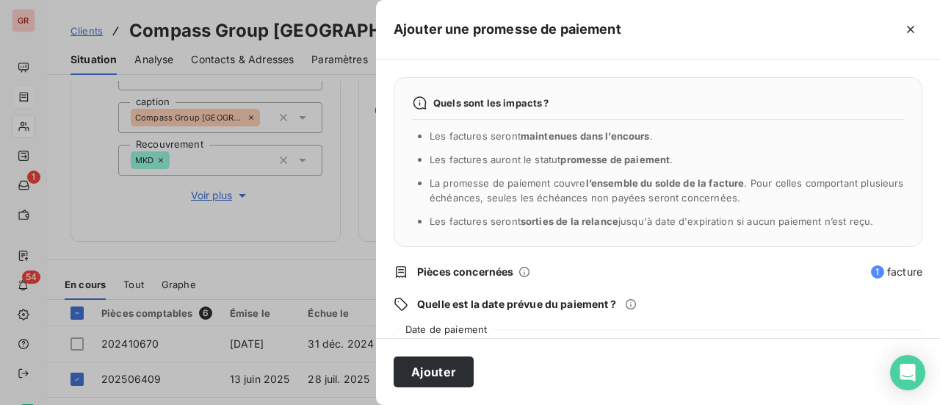
click at [471, 333] on div "13/08/2025" at bounding box center [658, 349] width 529 height 41
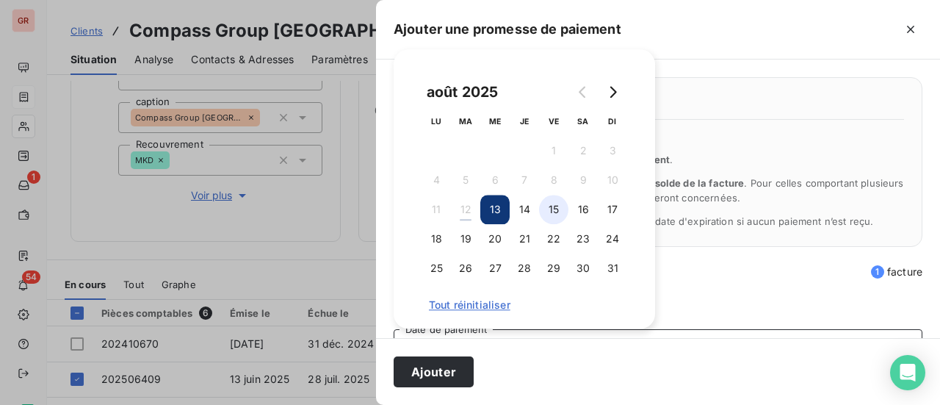
click at [559, 212] on button "15" at bounding box center [553, 209] width 29 height 29
click at [742, 313] on div "Quels sont les impacts ? Les factures seront maintenues dans l’encours . Les fa…" at bounding box center [658, 198] width 564 height 278
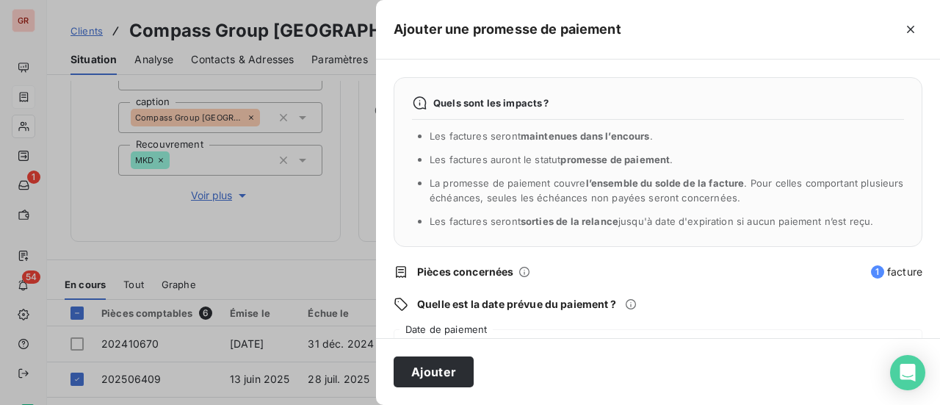
click at [585, 355] on div "Ajouter" at bounding box center [658, 371] width 564 height 67
click at [495, 350] on div "Ajouter" at bounding box center [658, 371] width 564 height 67
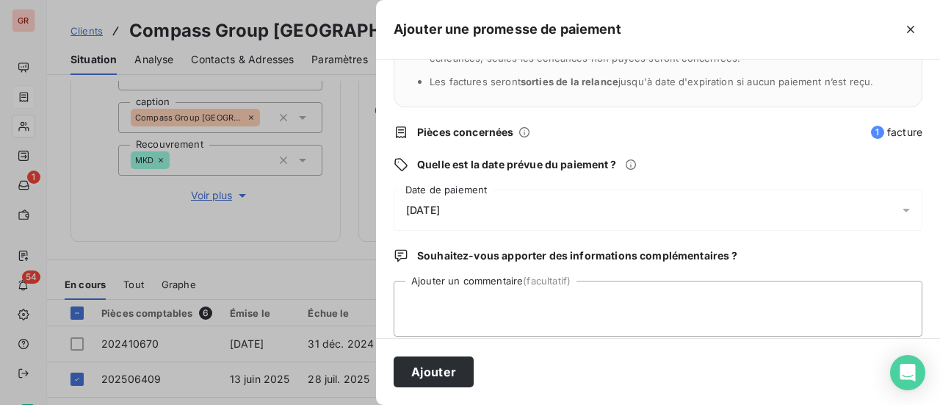
scroll to position [147, 0]
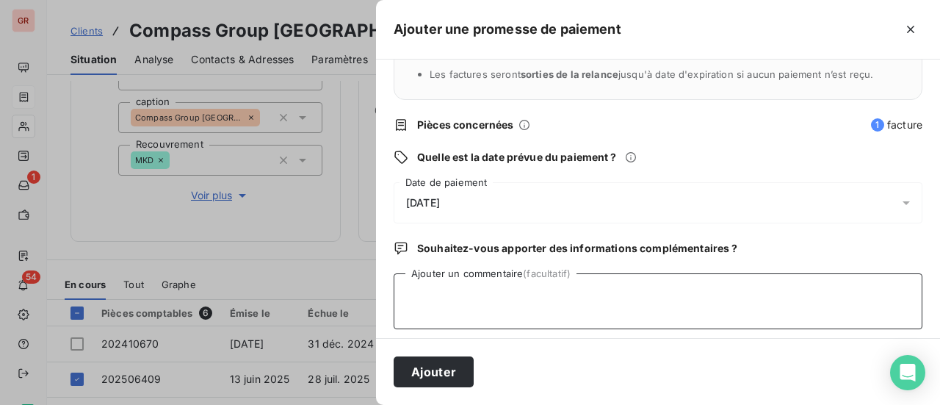
click at [400, 282] on textarea "Ajouter un commentaire (facultatif)" at bounding box center [658, 301] width 529 height 56
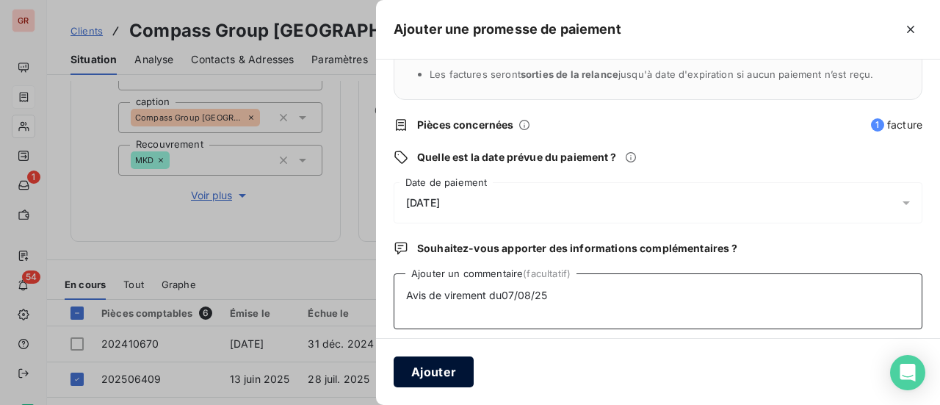
type textarea "Avis de virement du07/08/25"
click at [432, 378] on button "Ajouter" at bounding box center [434, 371] width 80 height 31
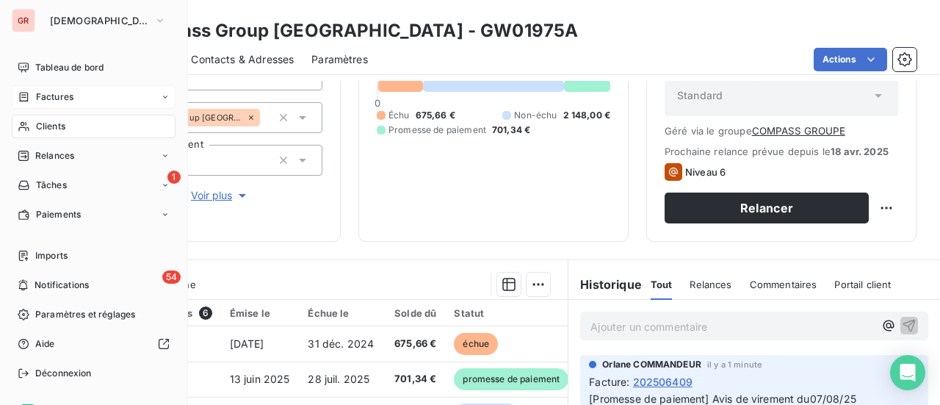
click at [63, 98] on span "Factures" at bounding box center [54, 96] width 37 height 13
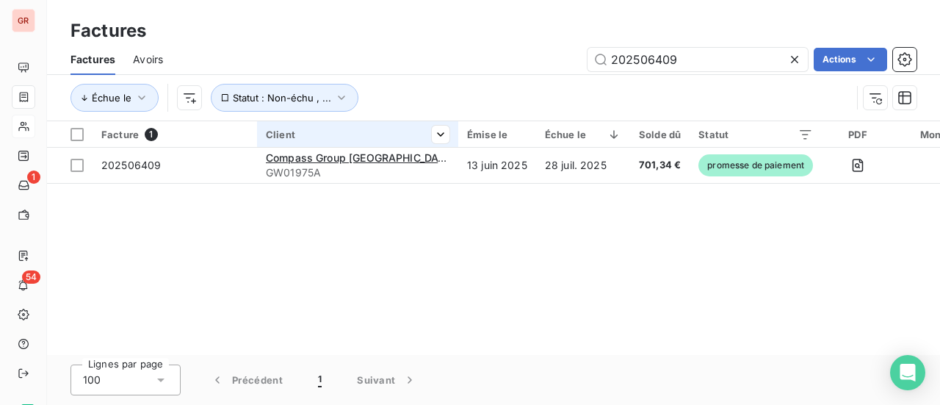
drag, startPoint x: 709, startPoint y: 58, endPoint x: 381, endPoint y: 121, distance: 334.3
click at [398, 119] on div "Factures Avoirs 202506409 Actions Échue le Statut : Non-échu , ..." at bounding box center [493, 82] width 893 height 76
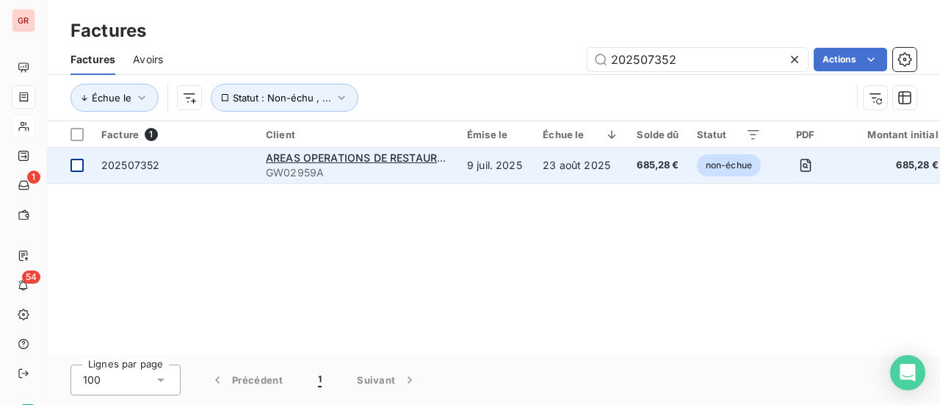
type input "202507352"
drag, startPoint x: 75, startPoint y: 165, endPoint x: 83, endPoint y: 166, distance: 8.1
click at [76, 165] on div at bounding box center [77, 165] width 13 height 13
click at [112, 164] on span "202507352" at bounding box center [130, 165] width 58 height 12
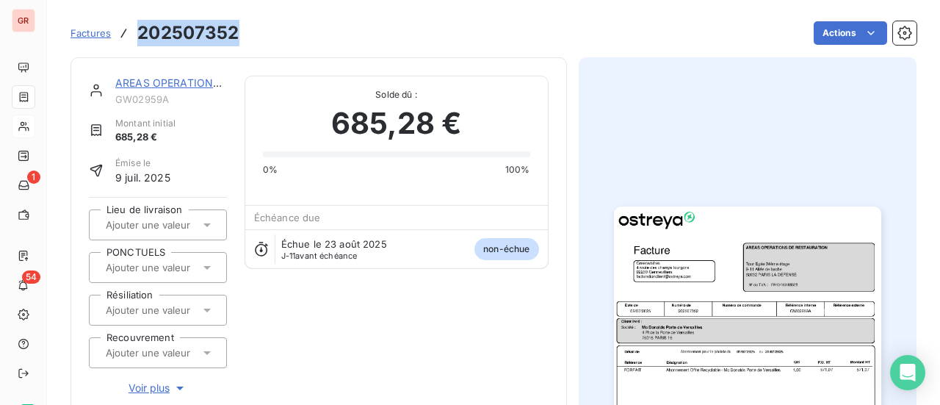
drag, startPoint x: 243, startPoint y: 30, endPoint x: 138, endPoint y: 36, distance: 105.2
click at [138, 36] on div "Factures 202507352 Actions" at bounding box center [494, 33] width 846 height 31
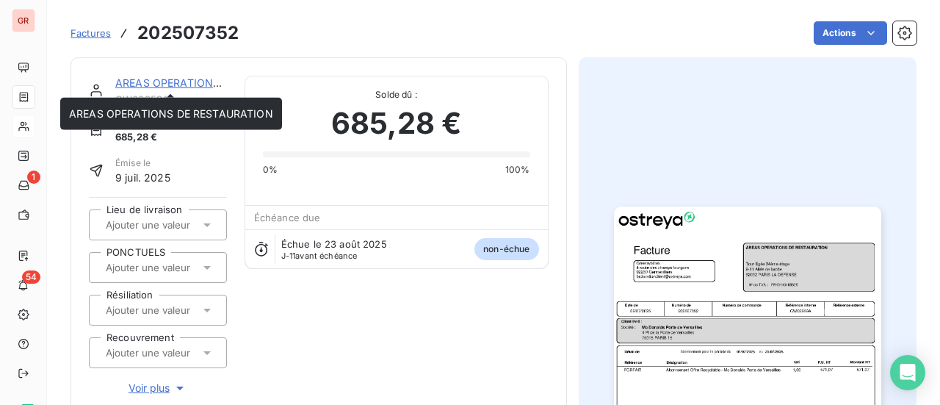
click at [187, 86] on link "AREAS OPERATIONS DE RESTAURATION" at bounding box center [217, 82] width 204 height 12
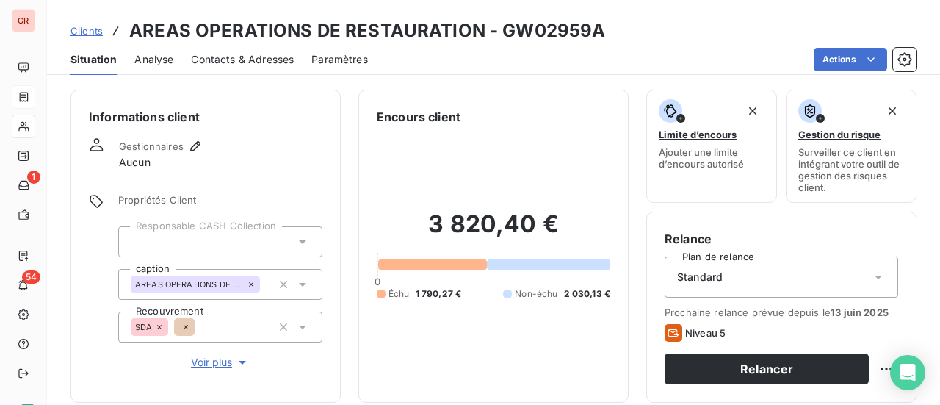
click at [582, 32] on h3 "AREAS OPERATIONS DE RESTAURATION - GW02959A" at bounding box center [367, 31] width 476 height 26
drag, startPoint x: 601, startPoint y: 32, endPoint x: 499, endPoint y: 35, distance: 101.4
click at [499, 35] on div "Clients AREAS OPERATIONS DE RESTAURATION - GW02959A" at bounding box center [493, 31] width 893 height 26
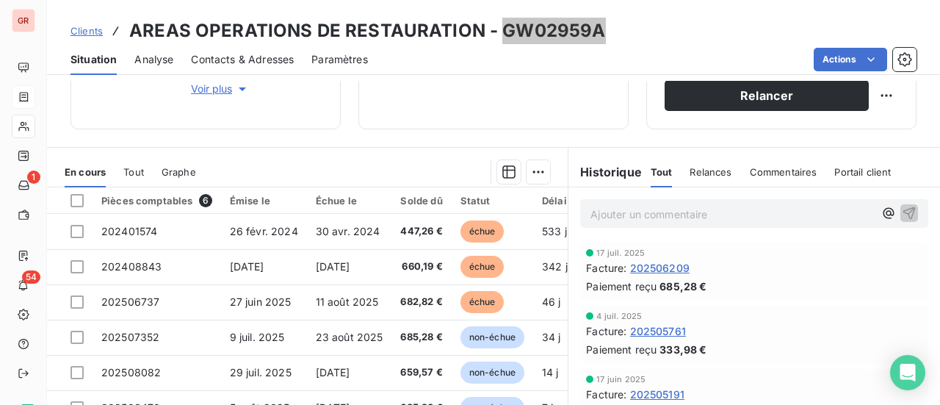
scroll to position [294, 0]
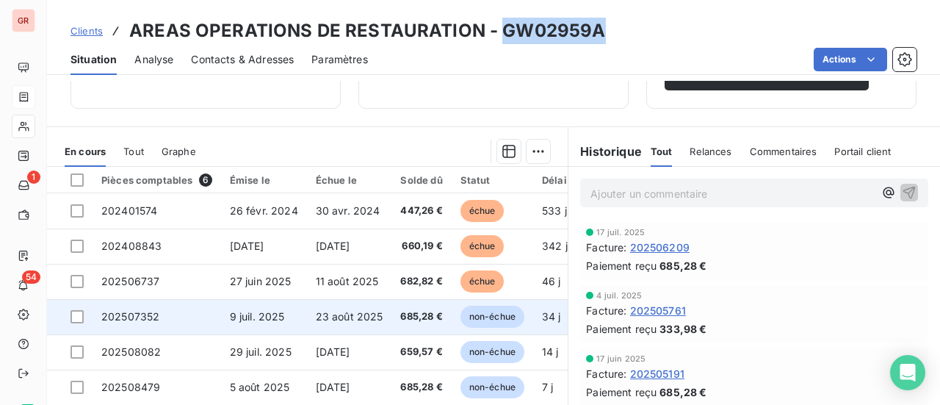
click at [84, 314] on td at bounding box center [70, 316] width 46 height 35
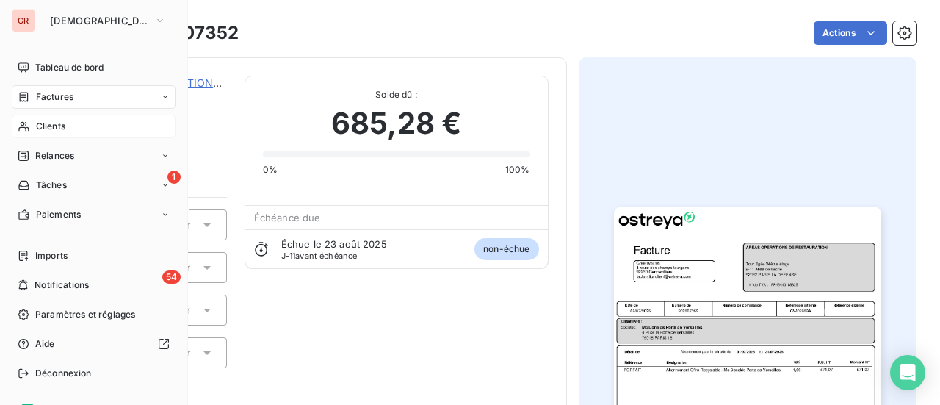
drag, startPoint x: 40, startPoint y: 98, endPoint x: 186, endPoint y: 98, distance: 146.1
click at [40, 98] on span "Factures" at bounding box center [54, 96] width 37 height 13
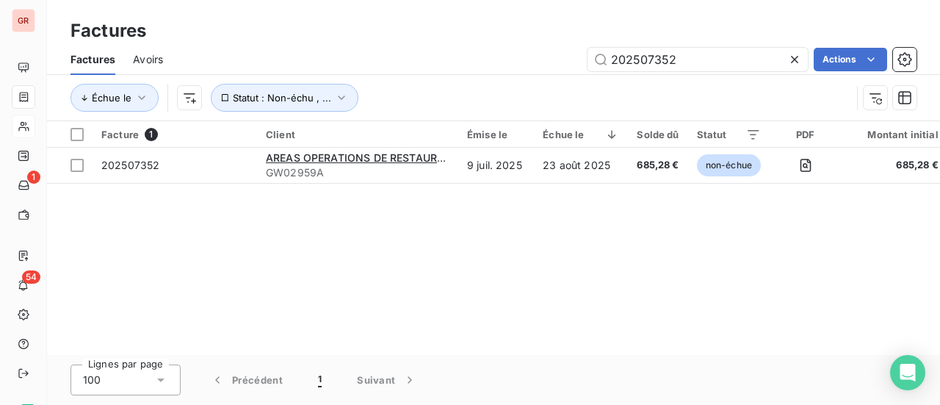
drag, startPoint x: 683, startPoint y: 62, endPoint x: 410, endPoint y: 65, distance: 273.2
click at [430, 63] on div "202507352 Actions" at bounding box center [549, 60] width 736 height 24
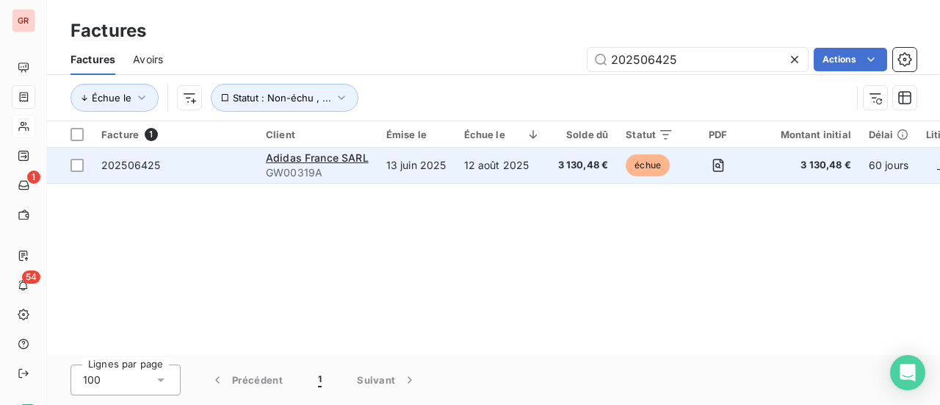
type input "202506425"
click at [151, 165] on span "202506425" at bounding box center [130, 165] width 59 height 12
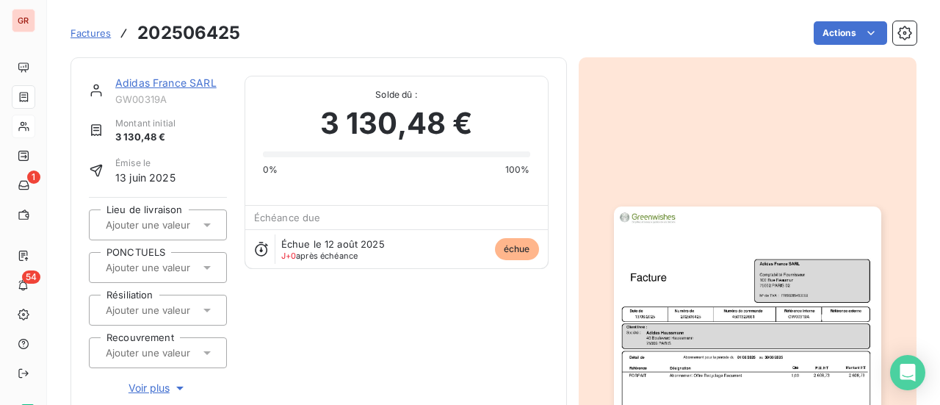
drag, startPoint x: 248, startPoint y: 27, endPoint x: 239, endPoint y: 33, distance: 11.2
click at [240, 32] on div "Factures 202506425 Actions" at bounding box center [494, 33] width 846 height 31
drag, startPoint x: 239, startPoint y: 36, endPoint x: 137, endPoint y: 33, distance: 102.1
click at [137, 32] on h3 "202506425" at bounding box center [188, 33] width 103 height 26
click at [200, 83] on link "Adidas France SARL" at bounding box center [165, 82] width 101 height 12
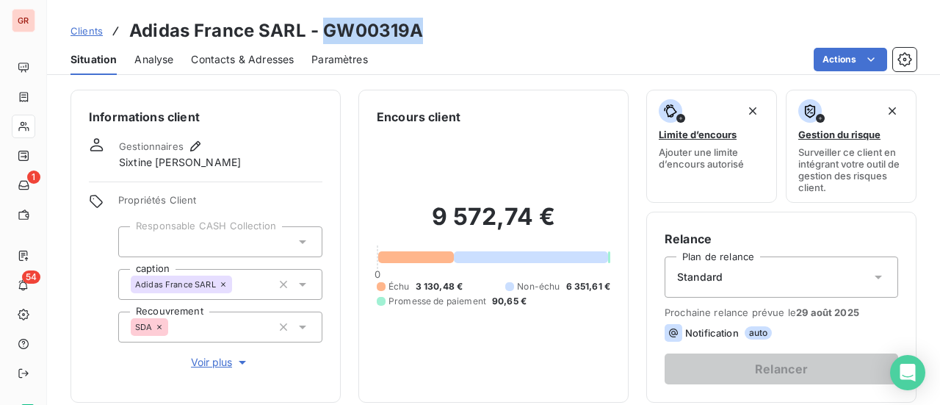
drag, startPoint x: 422, startPoint y: 35, endPoint x: 324, endPoint y: 37, distance: 97.7
click at [324, 37] on div "Clients Adidas France SARL - GW00319A" at bounding box center [493, 31] width 893 height 26
click at [496, 106] on div "Encours client 9 572,74 € 0 Échu 3 130,48 € Non-échu 6 351,61 € Promesse de pai…" at bounding box center [493, 246] width 270 height 313
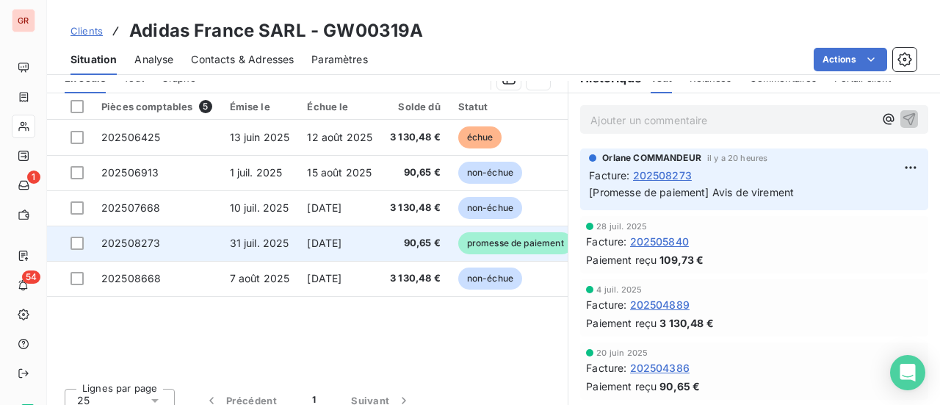
click at [529, 240] on span "promesse de paiement" at bounding box center [515, 243] width 115 height 22
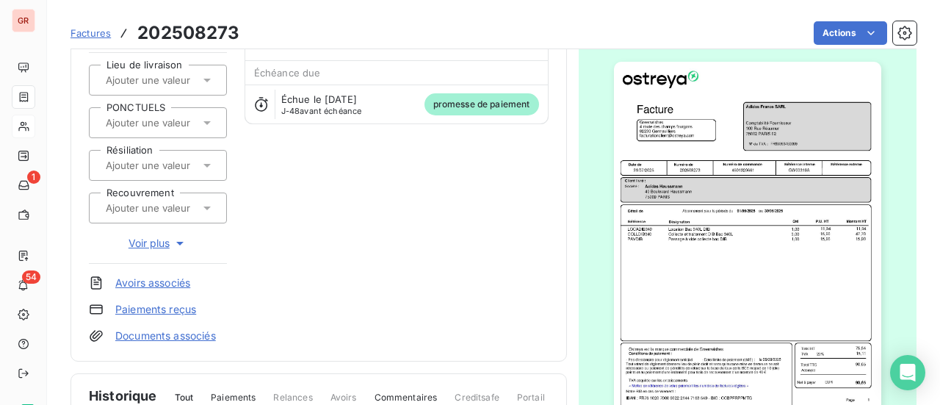
scroll to position [148, 0]
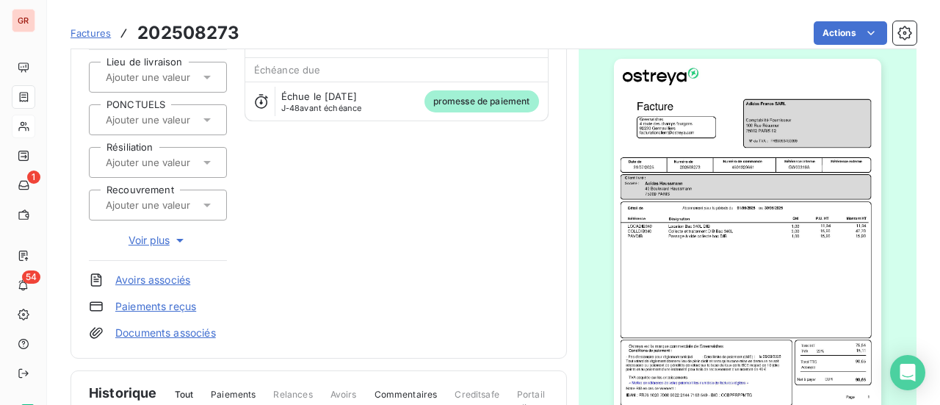
click at [481, 102] on span "promesse de paiement" at bounding box center [481, 101] width 115 height 22
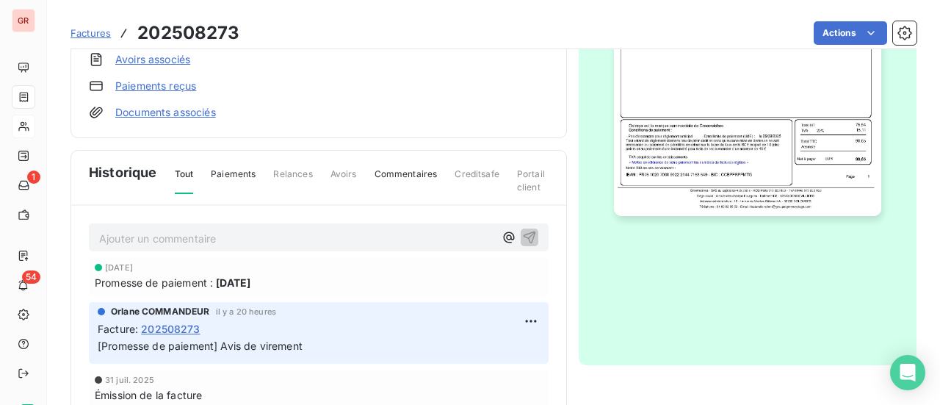
scroll to position [1, 0]
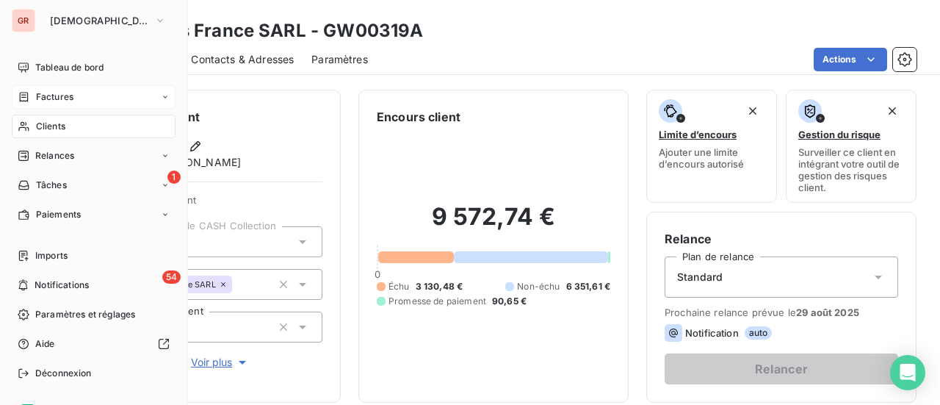
click at [63, 96] on span "Factures" at bounding box center [54, 96] width 37 height 13
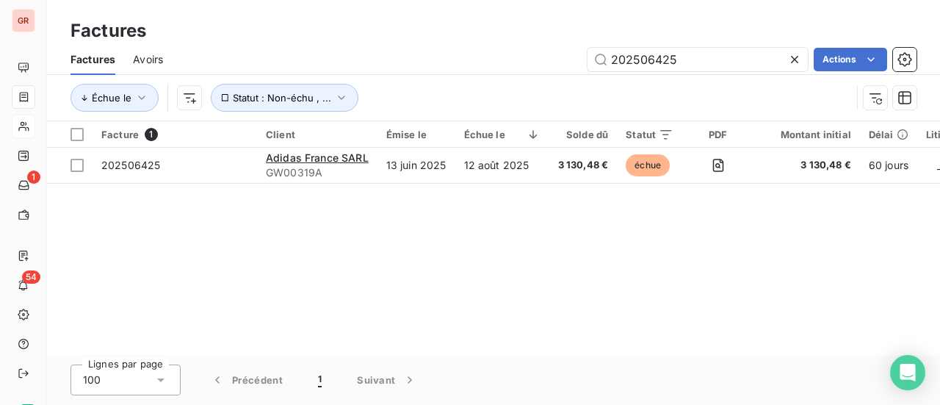
drag, startPoint x: 690, startPoint y: 61, endPoint x: 319, endPoint y: 64, distance: 370.9
click at [350, 62] on div "202506425 Actions" at bounding box center [549, 60] width 736 height 24
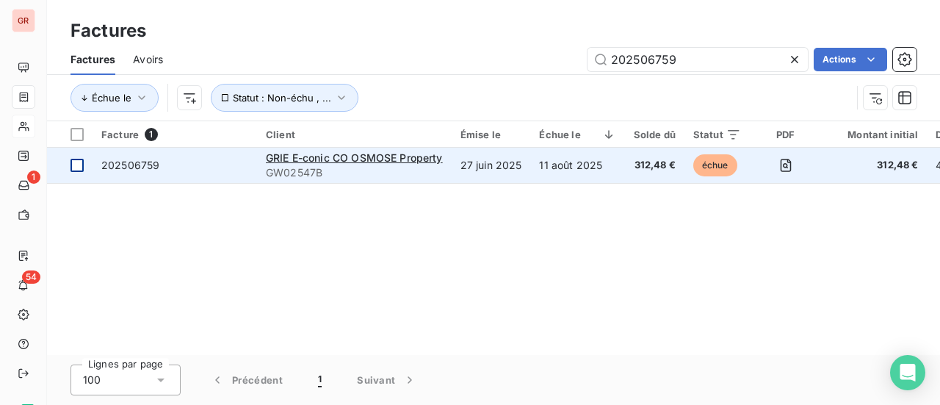
type input "202506759"
click at [79, 165] on div at bounding box center [77, 165] width 13 height 13
click at [138, 166] on span "202506759" at bounding box center [130, 165] width 58 height 12
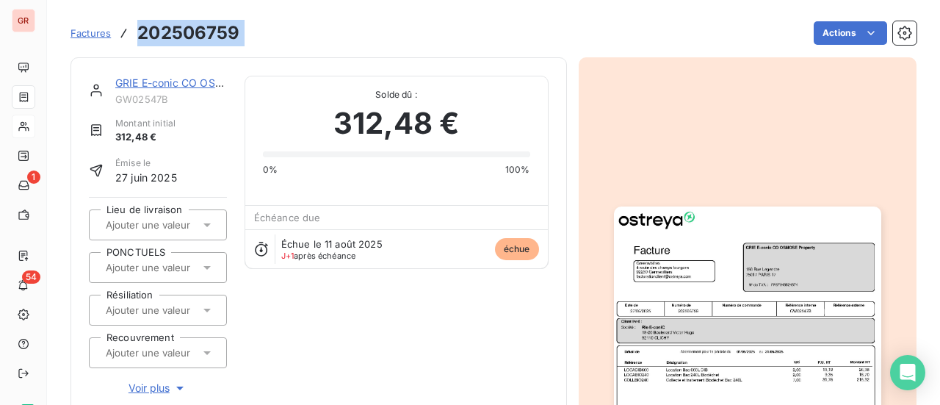
drag, startPoint x: 250, startPoint y: 30, endPoint x: 138, endPoint y: 35, distance: 111.7
click at [138, 35] on div "Factures 202506759 Actions" at bounding box center [494, 33] width 846 height 31
click at [176, 83] on link "GRIE E-conic CO OSMOSE Property" at bounding box center [203, 82] width 176 height 12
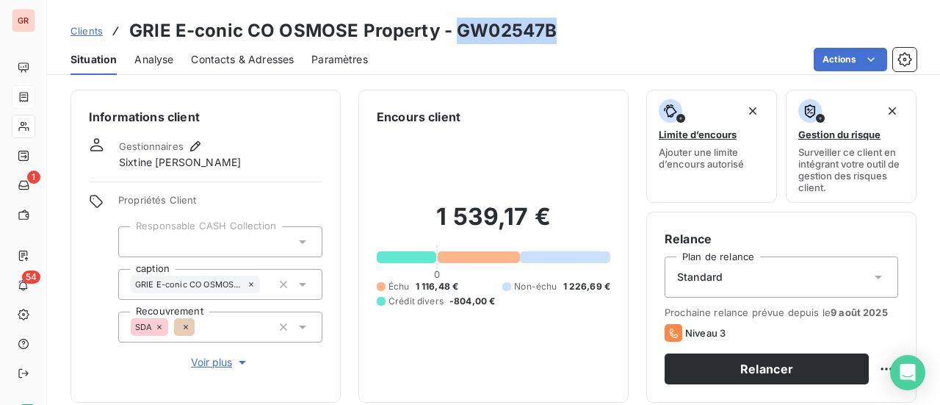
drag, startPoint x: 556, startPoint y: 33, endPoint x: 456, endPoint y: 40, distance: 100.1
click at [456, 40] on div "Clients GRIE E-conic CO OSMOSE Property - GW02547B" at bounding box center [493, 31] width 893 height 26
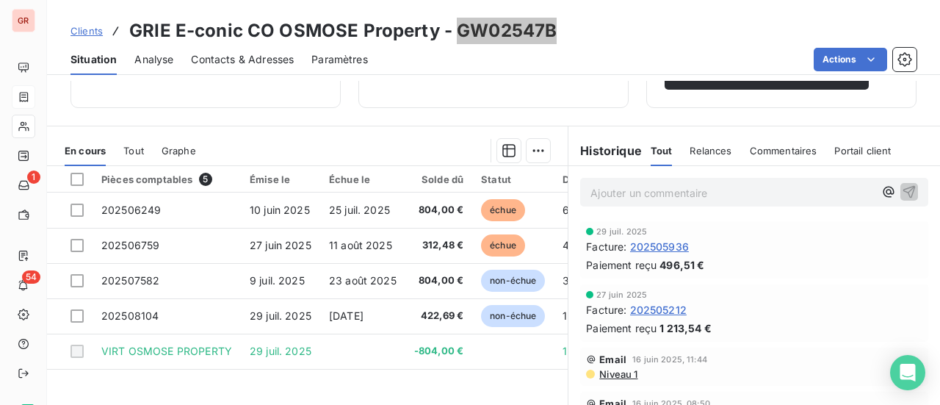
scroll to position [381, 0]
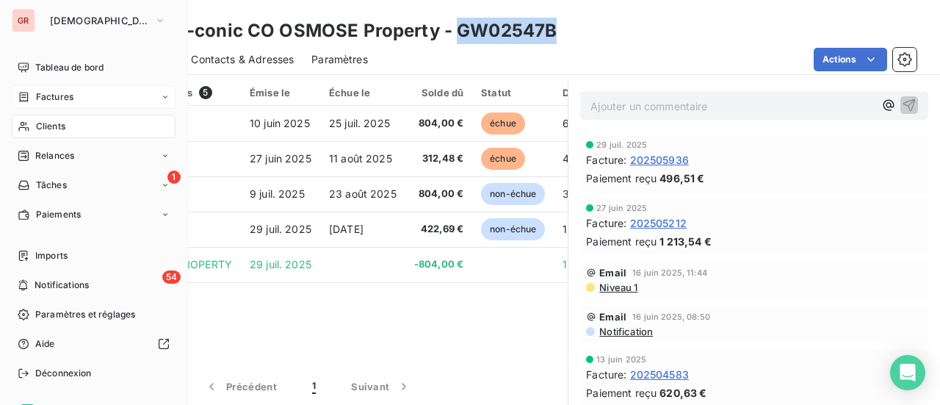
click at [57, 93] on span "Factures" at bounding box center [54, 96] width 37 height 13
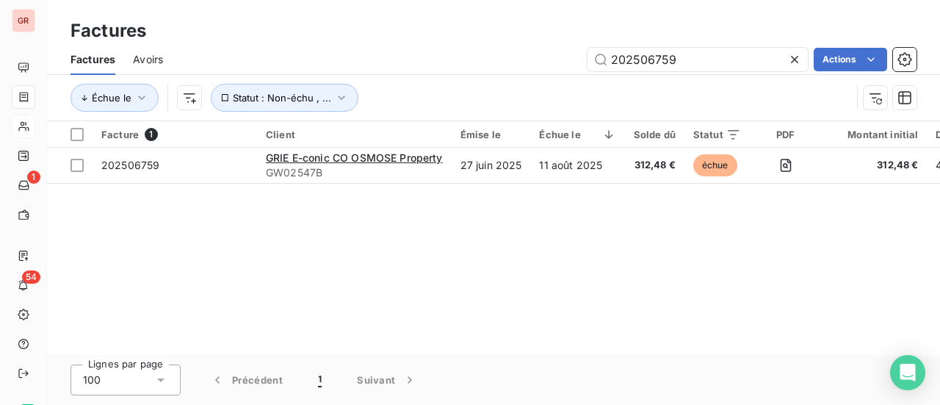
drag, startPoint x: 681, startPoint y: 61, endPoint x: 461, endPoint y: 67, distance: 219.7
click at [477, 67] on div "202506759 Actions" at bounding box center [549, 60] width 736 height 24
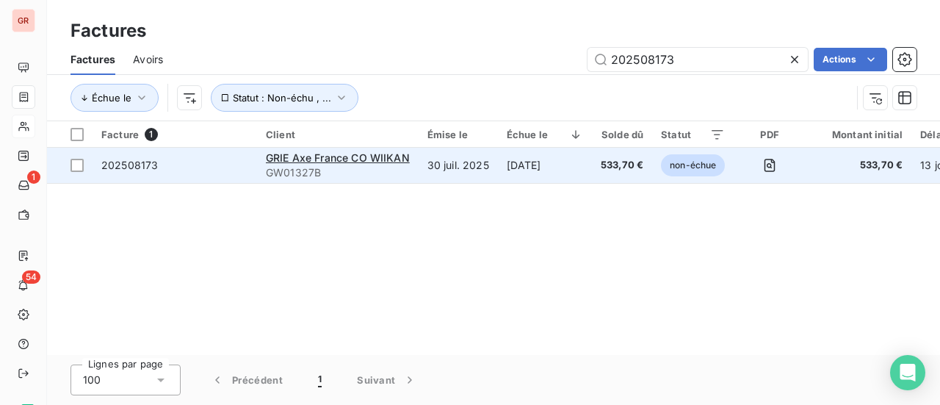
type input "202508173"
click at [139, 168] on span "202508173" at bounding box center [129, 165] width 57 height 12
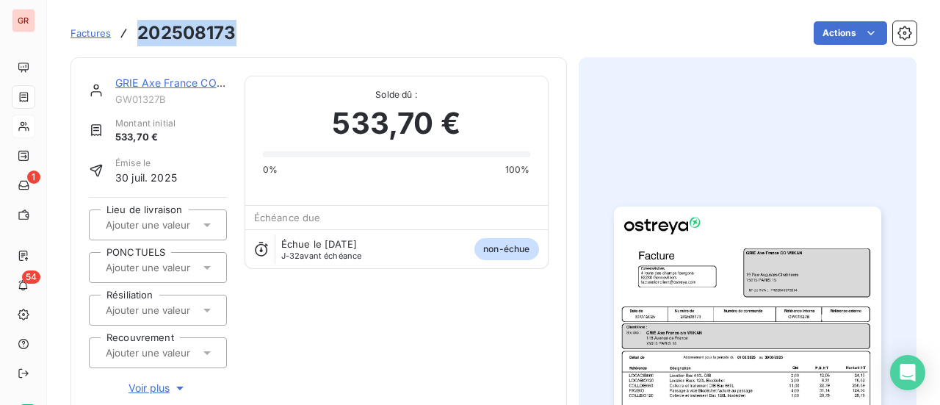
drag, startPoint x: 241, startPoint y: 33, endPoint x: 134, endPoint y: 36, distance: 107.3
click at [134, 36] on div "Factures 202508173 Actions" at bounding box center [494, 33] width 846 height 31
click at [189, 85] on link "GRIE Axe France CO WIIKAN" at bounding box center [186, 82] width 143 height 12
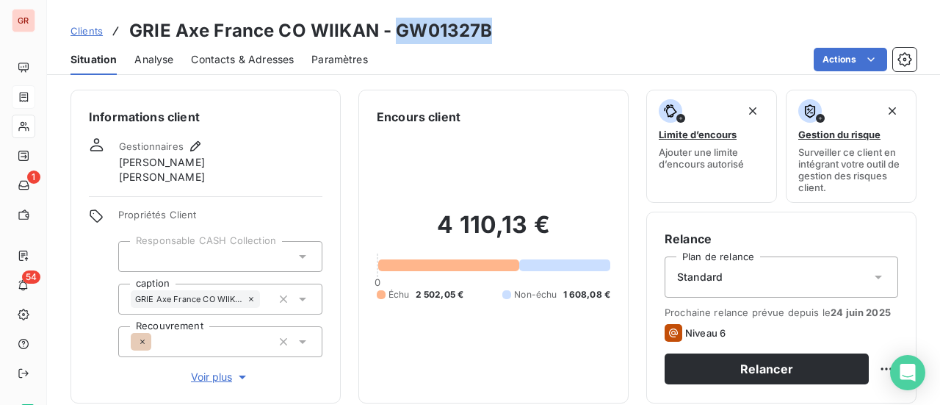
drag, startPoint x: 491, startPoint y: 26, endPoint x: 395, endPoint y: 33, distance: 95.7
click at [395, 33] on div "Clients GRIE Axe France CO WIIKAN - GW01327B" at bounding box center [493, 31] width 893 height 26
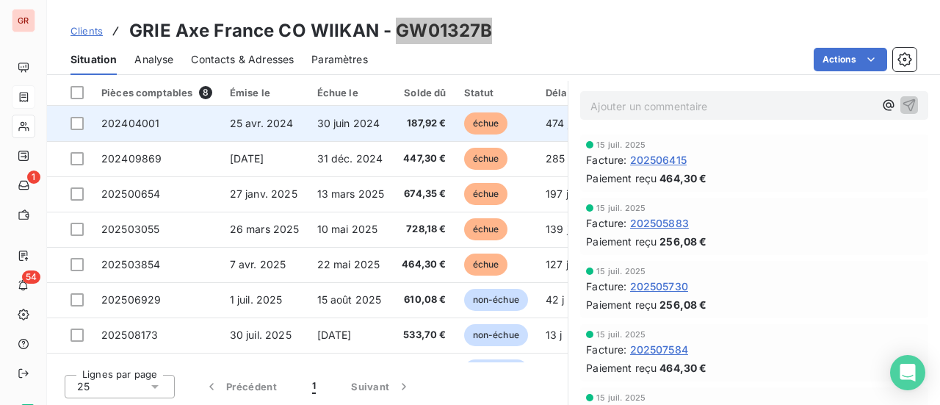
scroll to position [383, 0]
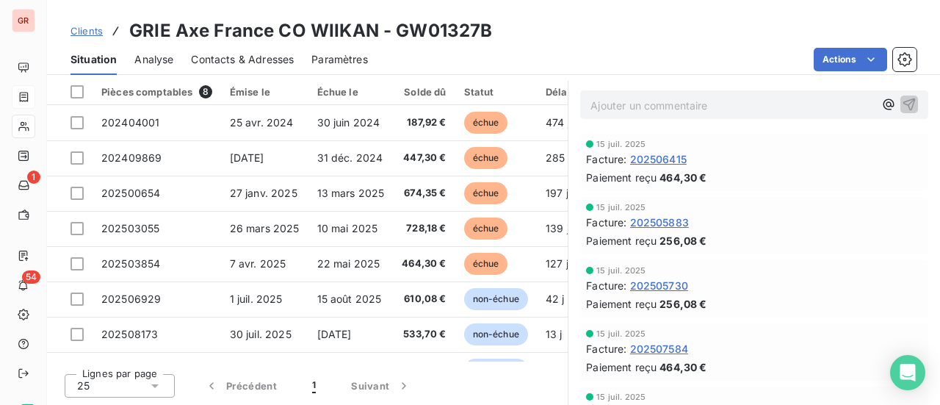
click at [652, 44] on div "Situation Analyse Contacts & Adresses Paramètres Actions" at bounding box center [493, 59] width 893 height 31
click at [917, 374] on div "Open Intercom Messenger" at bounding box center [908, 372] width 39 height 39
click at [518, 372] on div "Lignes par page 25 Précédent 1 Suivant" at bounding box center [307, 383] width 521 height 44
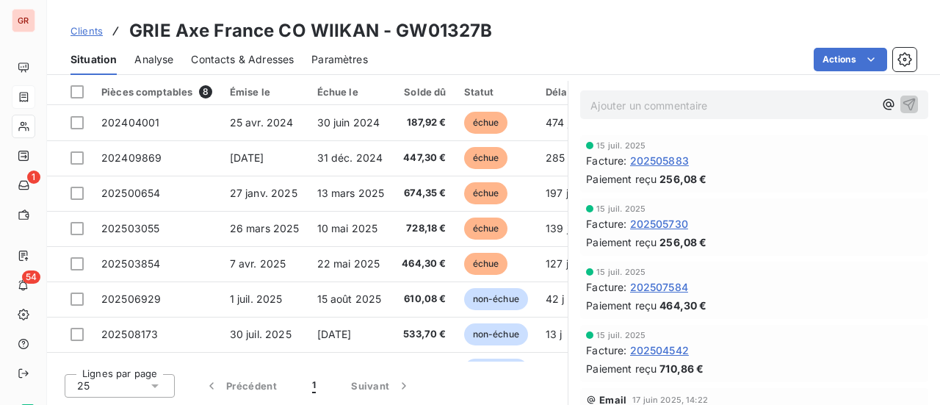
scroll to position [147, 0]
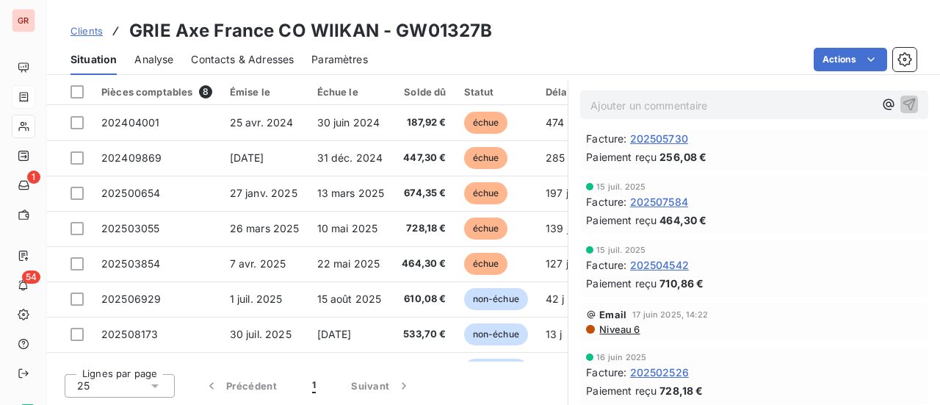
click at [528, 381] on div "Lignes par page 25 Précédent 1 Suivant" at bounding box center [307, 383] width 521 height 44
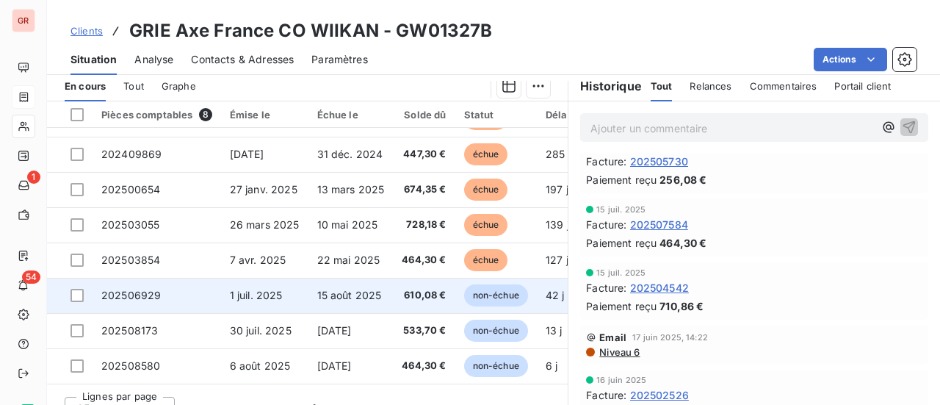
scroll to position [383, 0]
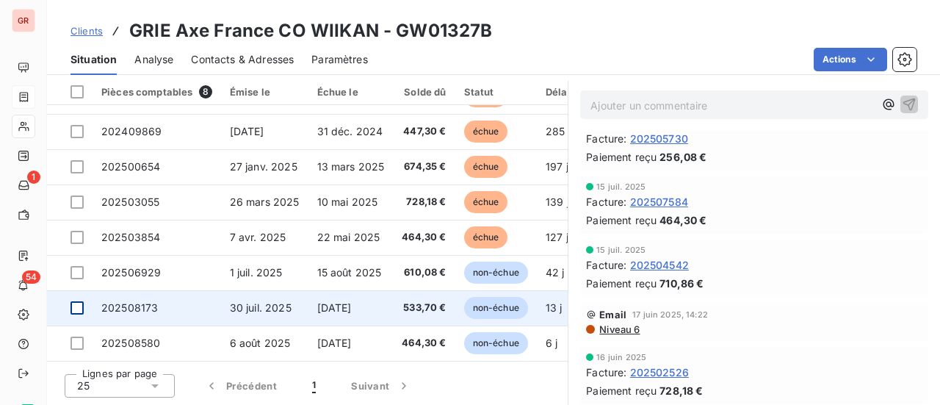
click at [82, 305] on div at bounding box center [77, 307] width 13 height 13
click at [134, 304] on span "202508173" at bounding box center [129, 307] width 57 height 12
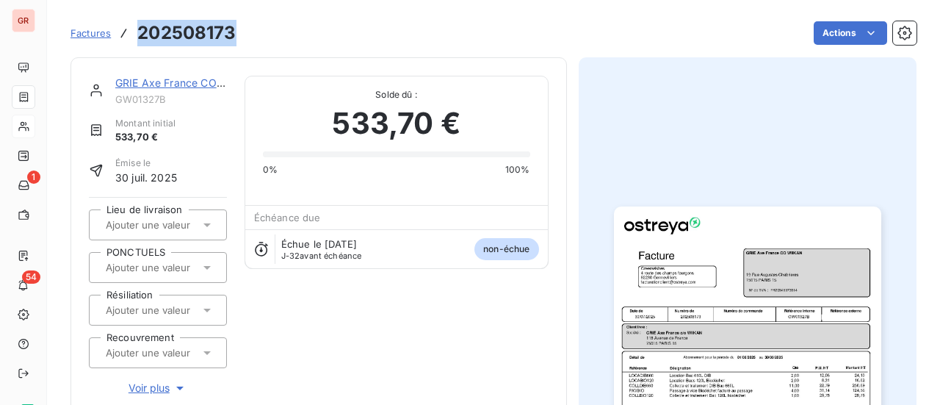
drag, startPoint x: 234, startPoint y: 37, endPoint x: 137, endPoint y: 35, distance: 97.0
click at [137, 35] on h3 "202508173" at bounding box center [186, 33] width 98 height 26
click at [180, 83] on link "GRIE Axe France CO WIIKAN" at bounding box center [186, 82] width 143 height 12
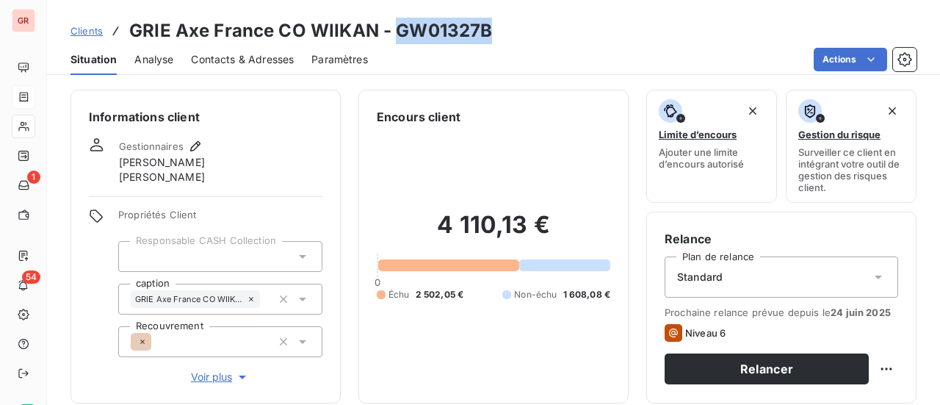
drag, startPoint x: 494, startPoint y: 34, endPoint x: 397, endPoint y: 33, distance: 96.9
click at [397, 33] on div "Clients GRIE Axe France CO WIIKAN - GW01327B" at bounding box center [493, 31] width 893 height 26
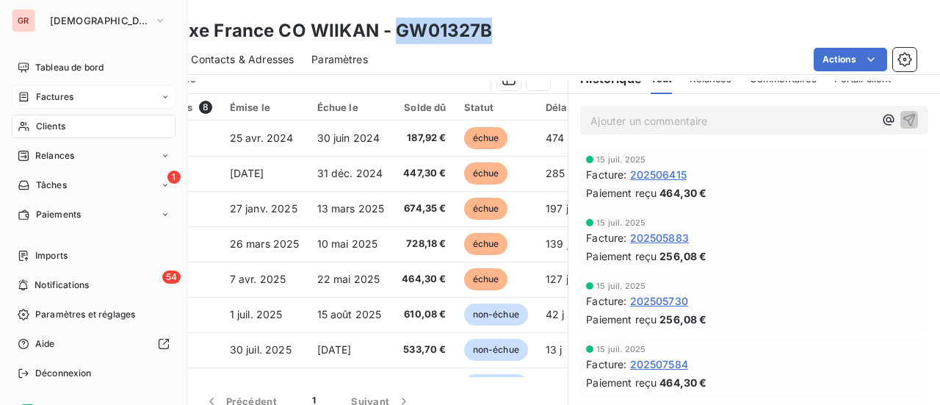
click at [58, 96] on span "Factures" at bounding box center [54, 96] width 37 height 13
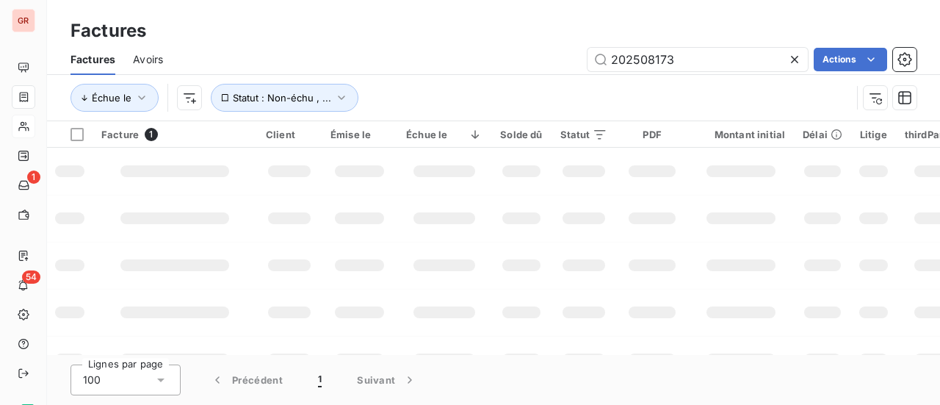
drag, startPoint x: 686, startPoint y: 62, endPoint x: 383, endPoint y: 63, distance: 302.6
click at [386, 62] on div "202508173 Actions" at bounding box center [549, 60] width 736 height 24
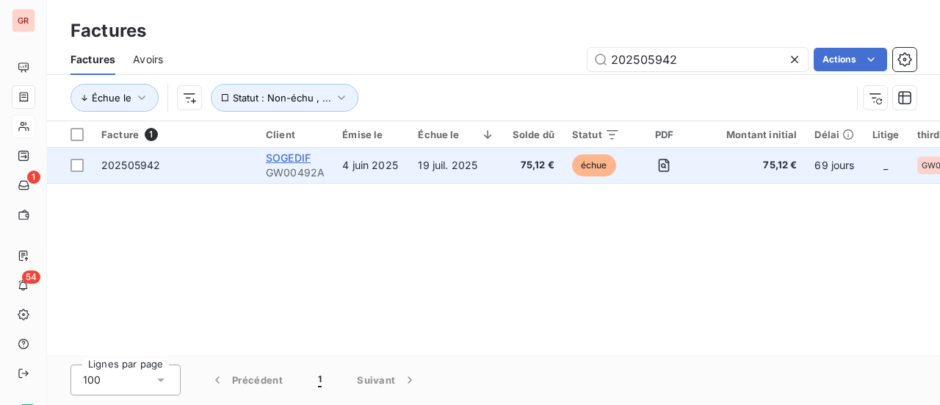
type input "202505942"
click at [304, 155] on span "SOGEDIF" at bounding box center [288, 157] width 45 height 12
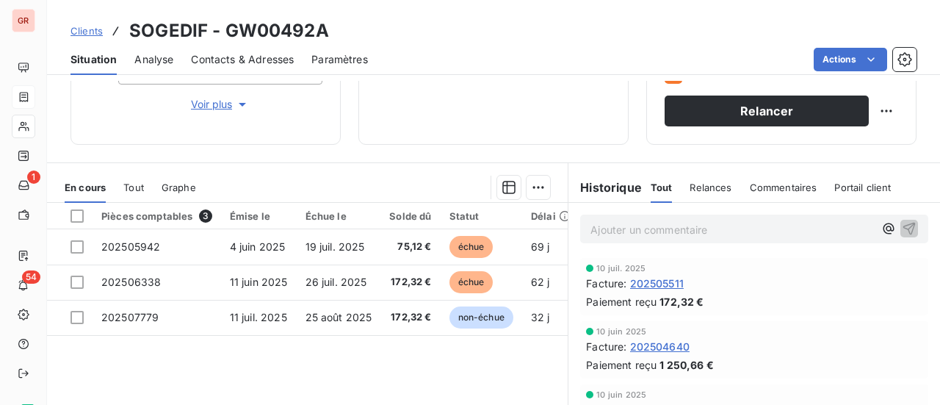
scroll to position [294, 0]
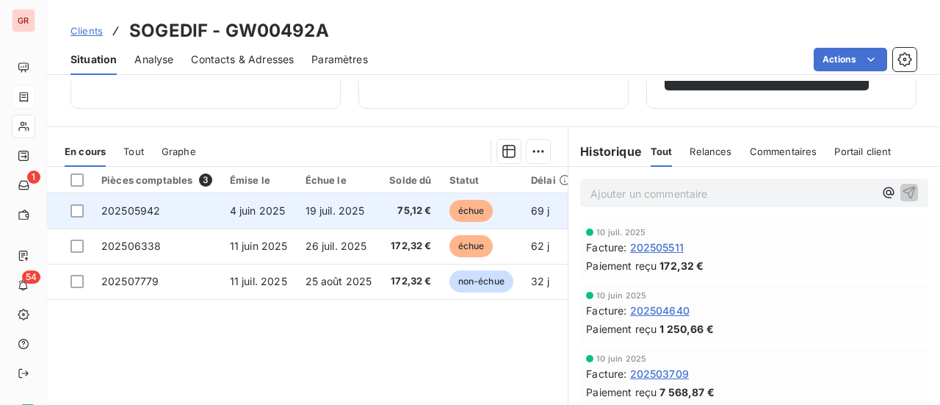
click at [128, 206] on span "202505942" at bounding box center [130, 210] width 59 height 12
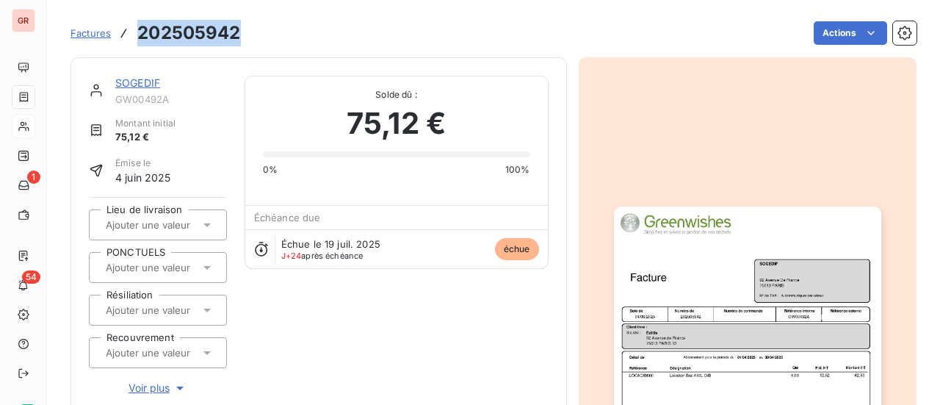
drag, startPoint x: 240, startPoint y: 29, endPoint x: 135, endPoint y: 37, distance: 105.4
click at [135, 37] on div "Factures 202505942 Actions" at bounding box center [494, 33] width 846 height 31
click at [135, 81] on link "SOGEDIF" at bounding box center [137, 82] width 45 height 12
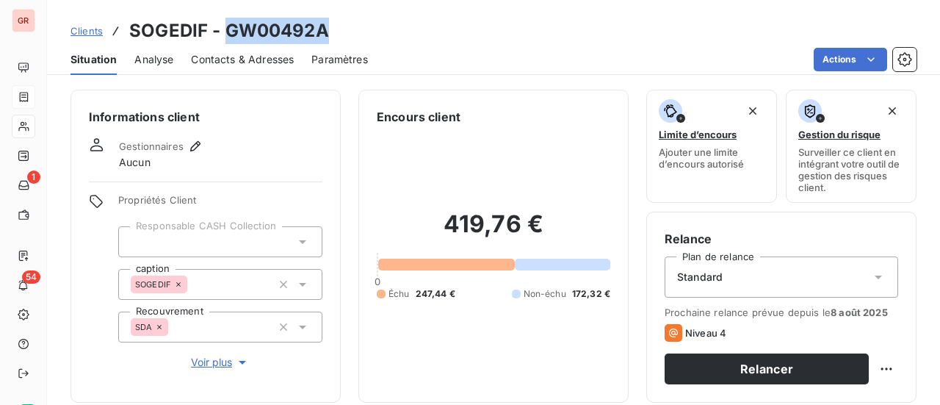
drag, startPoint x: 328, startPoint y: 33, endPoint x: 228, endPoint y: 29, distance: 100.0
click at [228, 29] on div "Clients SOGEDIF - GW00492A" at bounding box center [493, 31] width 893 height 26
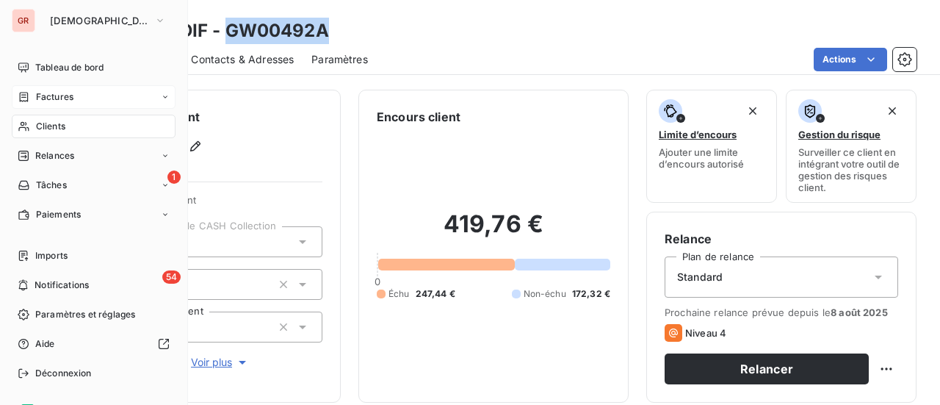
click at [64, 101] on span "Factures" at bounding box center [54, 96] width 37 height 13
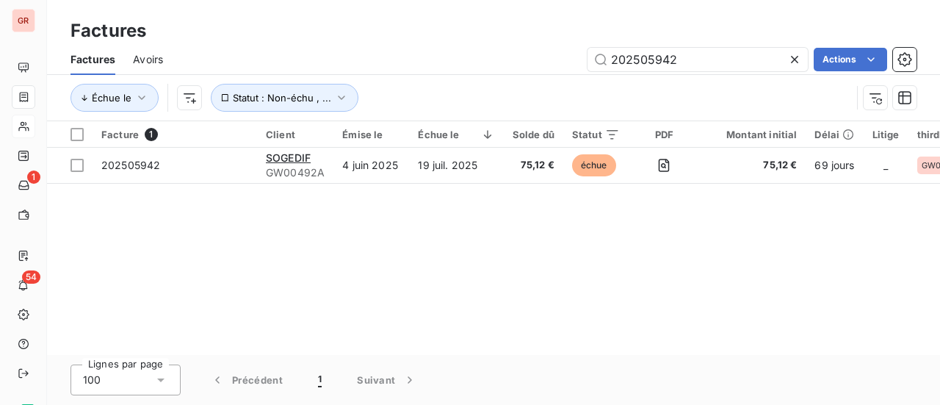
drag, startPoint x: 621, startPoint y: 71, endPoint x: 445, endPoint y: 76, distance: 176.4
click at [519, 74] on div "Factures Avoirs 202505942 Actions" at bounding box center [493, 59] width 893 height 31
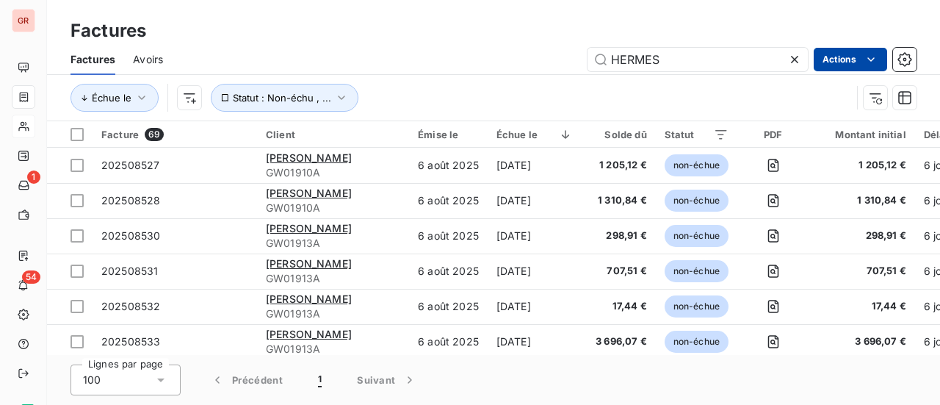
type input "HERMES"
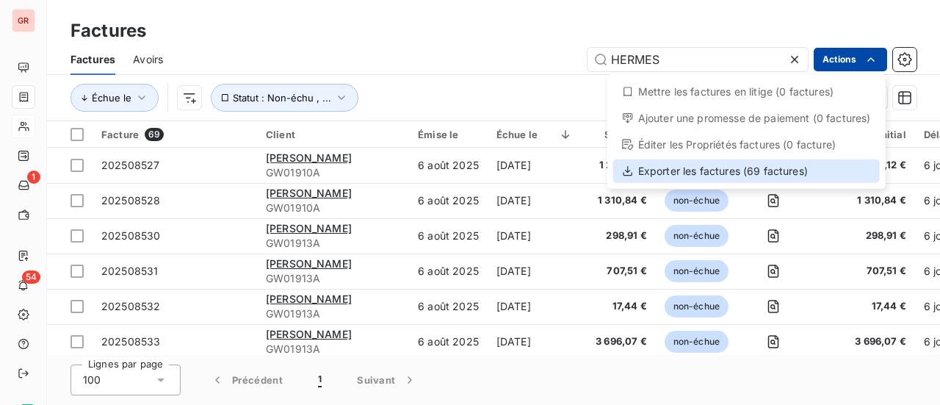
click at [745, 176] on div "Exporter les factures (69 factures)" at bounding box center [746, 171] width 267 height 24
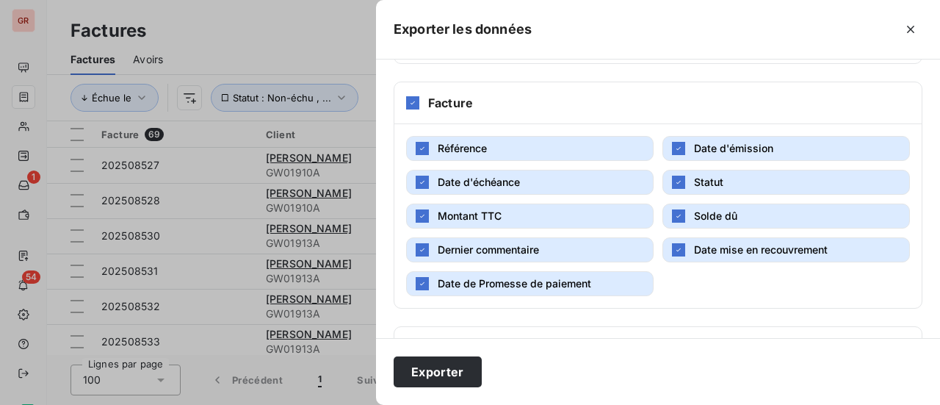
scroll to position [294, 0]
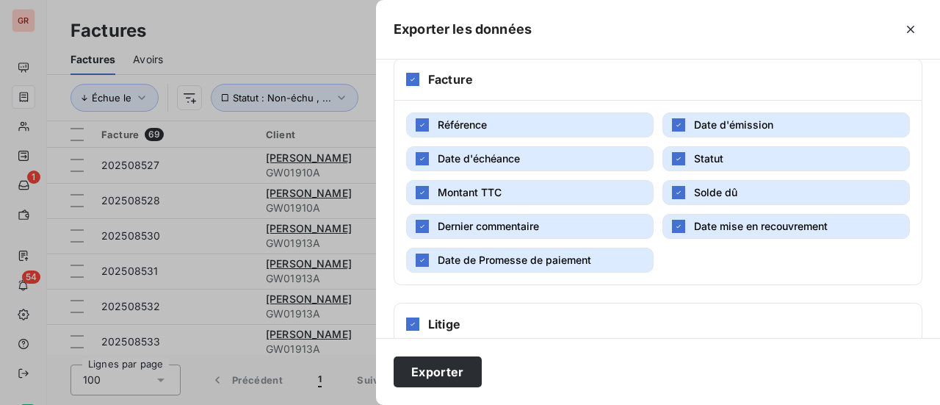
click at [430, 257] on button "Date de Promesse de paiement" at bounding box center [529, 259] width 247 height 25
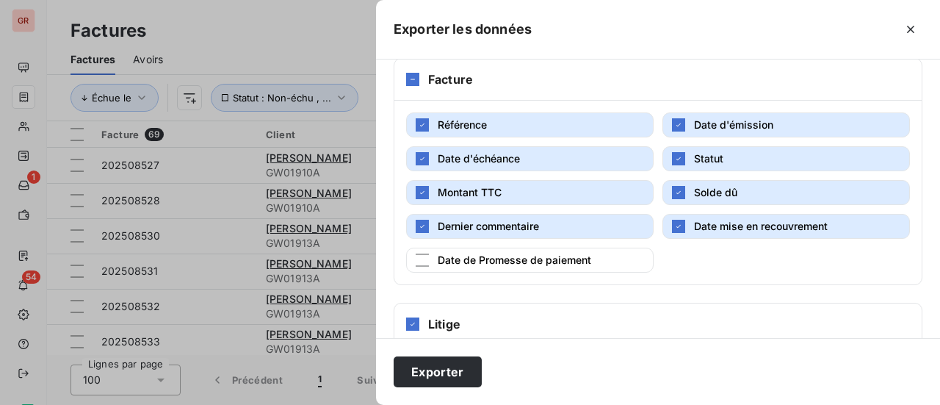
click at [429, 223] on button "Dernier commentaire" at bounding box center [529, 226] width 247 height 25
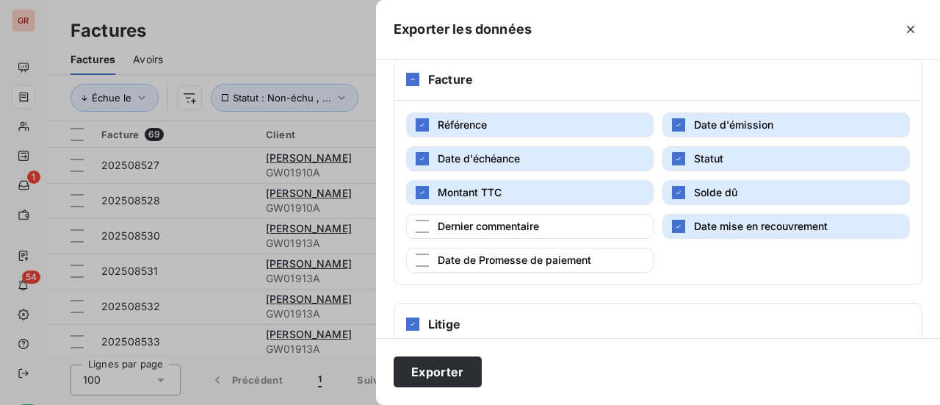
click at [694, 222] on span "Date mise en recouvrement" at bounding box center [761, 226] width 134 height 12
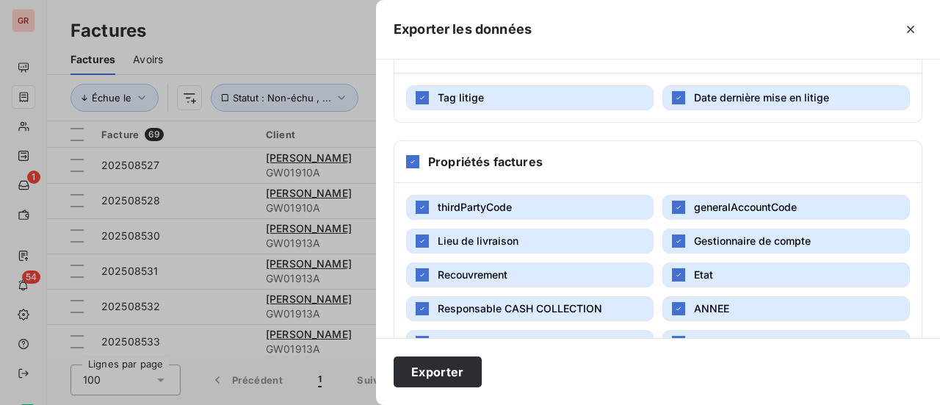
scroll to position [635, 0]
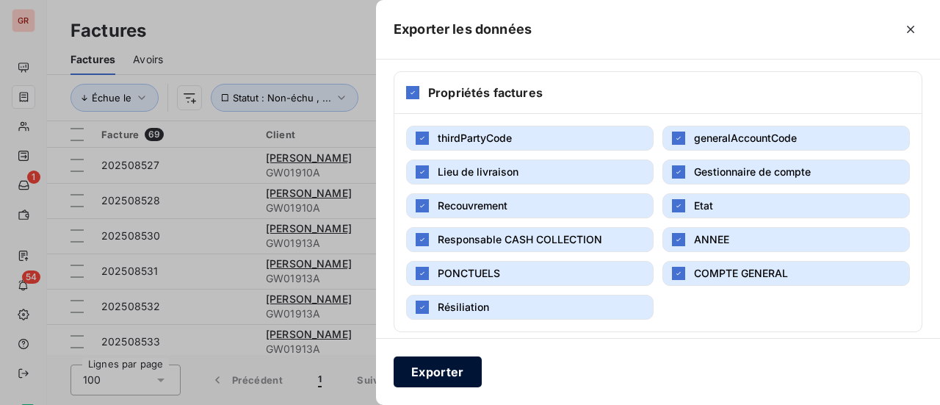
click at [442, 368] on button "Exporter" at bounding box center [438, 371] width 88 height 31
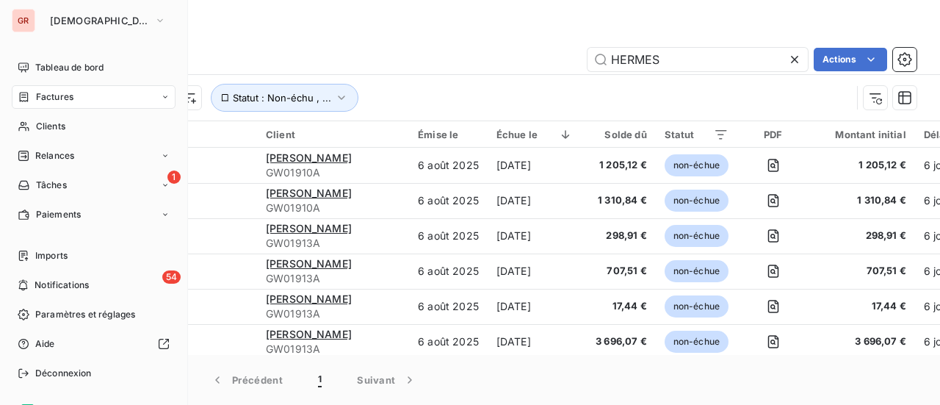
drag, startPoint x: 73, startPoint y: 95, endPoint x: 521, endPoint y: 82, distance: 448.9
click at [73, 95] on span "Factures" at bounding box center [54, 96] width 37 height 13
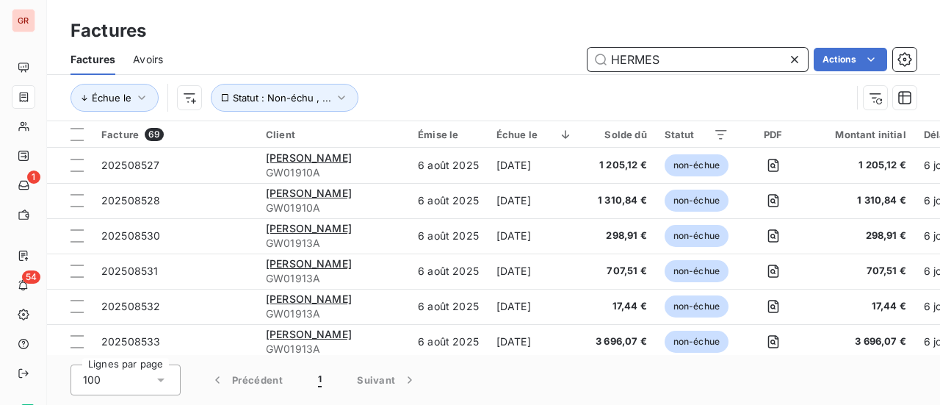
drag, startPoint x: 662, startPoint y: 60, endPoint x: 447, endPoint y: 84, distance: 217.3
click at [470, 82] on div "Factures Avoirs HERMES Actions Échue le Statut : Non-échu , ..." at bounding box center [493, 82] width 893 height 76
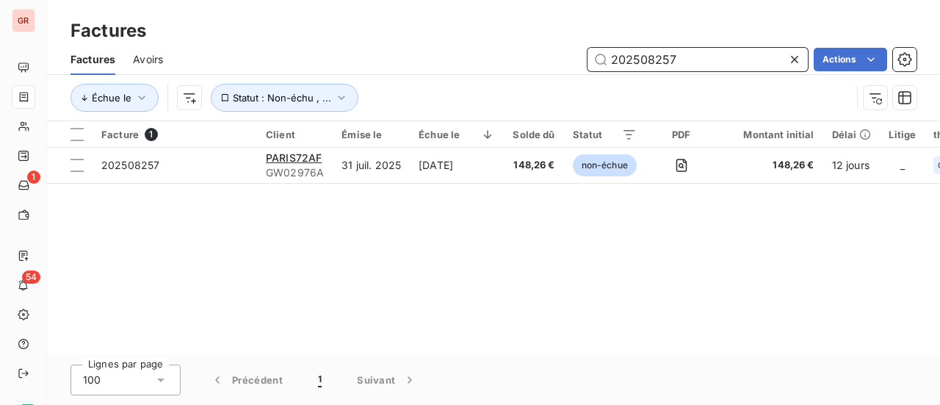
type input "202508257"
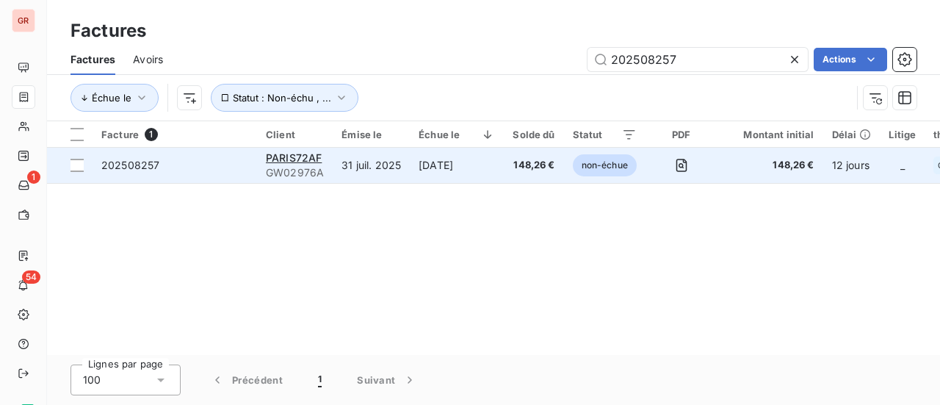
click at [149, 168] on span "202508257" at bounding box center [130, 165] width 58 height 12
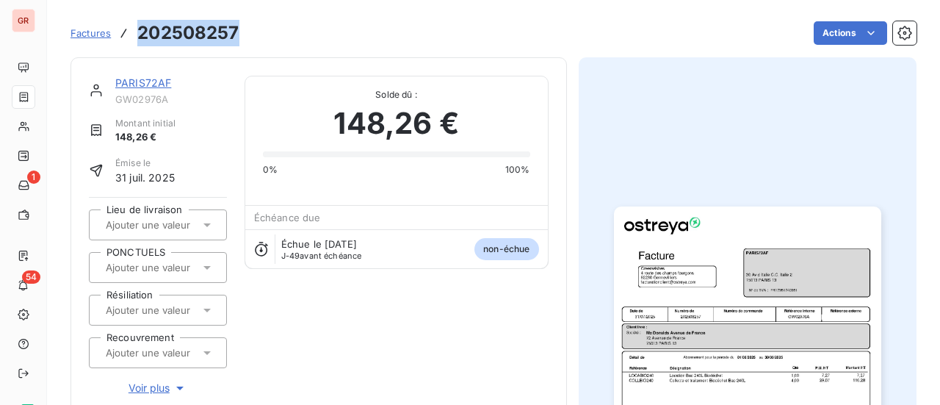
drag, startPoint x: 239, startPoint y: 35, endPoint x: 140, endPoint y: 37, distance: 99.9
click at [140, 37] on div "Factures 202508257 Actions" at bounding box center [494, 33] width 846 height 31
copy h3 "202508257"
click at [152, 83] on link "PARIS72AF" at bounding box center [143, 82] width 56 height 12
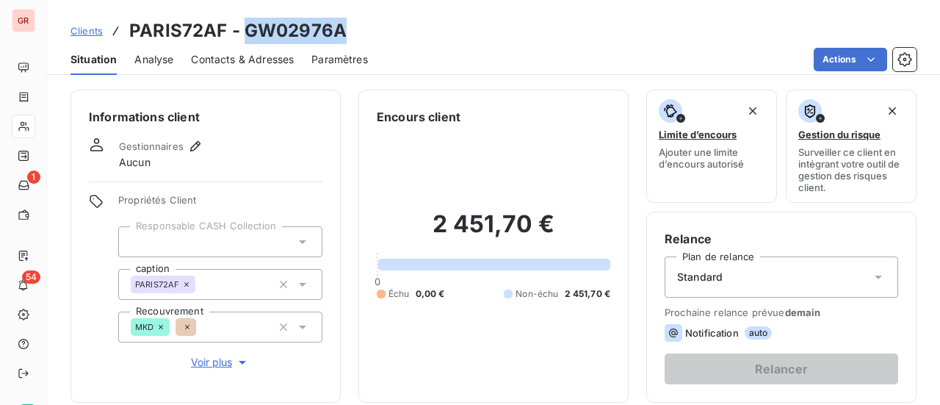
drag, startPoint x: 350, startPoint y: 29, endPoint x: 247, endPoint y: 35, distance: 103.0
click at [247, 35] on div "Clients PARIS72AF - GW02976A" at bounding box center [493, 31] width 893 height 26
copy h3 "GW02976A"
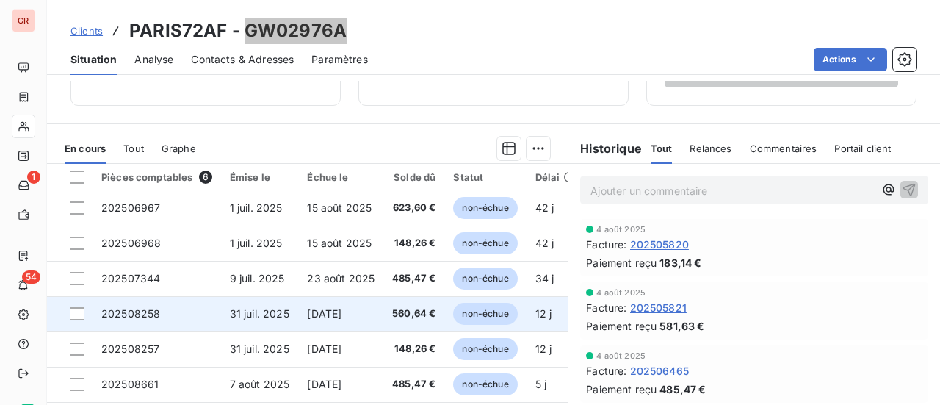
scroll to position [367, 0]
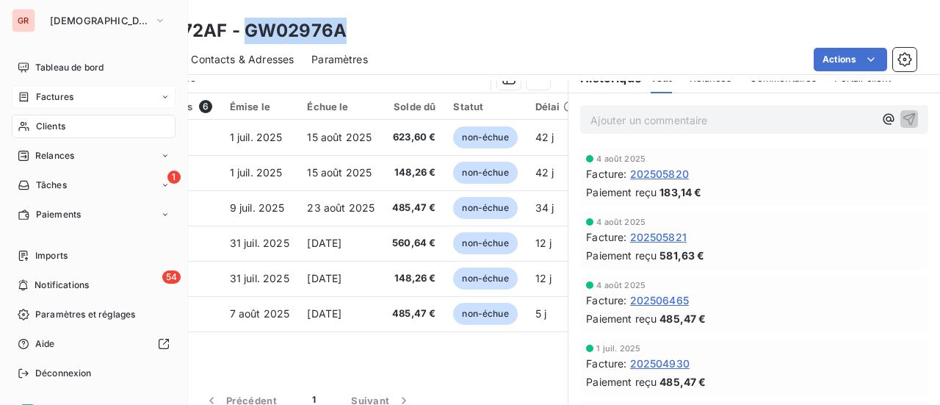
click at [65, 97] on span "Factures" at bounding box center [54, 96] width 37 height 13
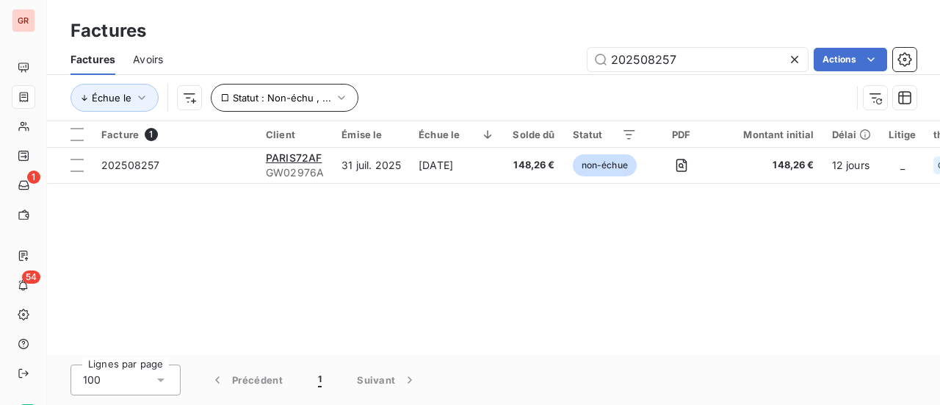
drag, startPoint x: 702, startPoint y: 62, endPoint x: 272, endPoint y: 90, distance: 430.6
click at [274, 90] on div "Factures Avoirs 202508257 Actions Échue le Statut : Non-échu , ..." at bounding box center [493, 82] width 893 height 76
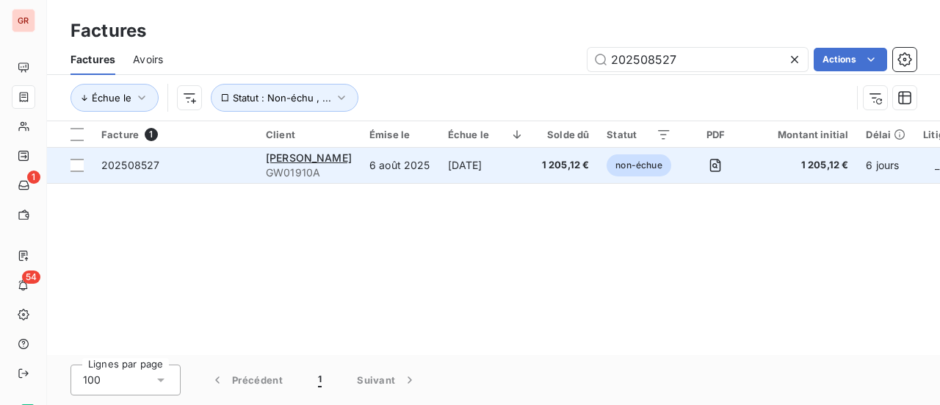
type input "202508527"
click at [154, 167] on span "202508527" at bounding box center [130, 165] width 58 height 12
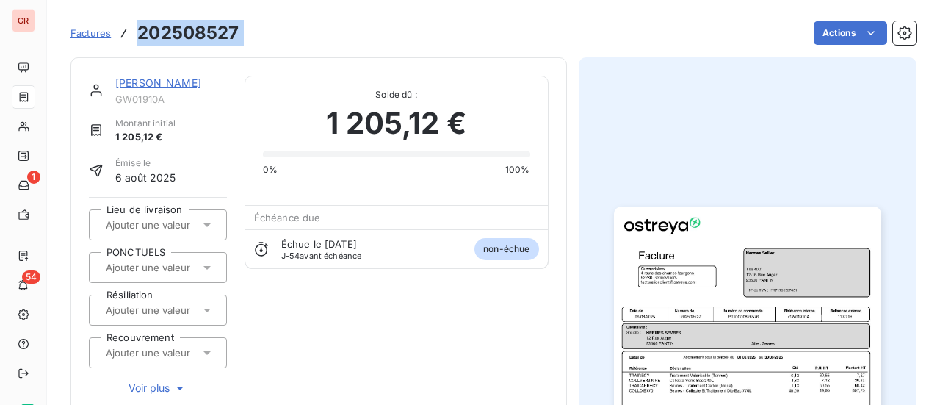
drag, startPoint x: 251, startPoint y: 26, endPoint x: 138, endPoint y: 30, distance: 113.2
click at [138, 30] on div "Factures 202508527 Actions" at bounding box center [494, 33] width 846 height 31
copy section "202508527 Actions"
click at [178, 85] on link "Hermes Sellier" at bounding box center [158, 82] width 86 height 12
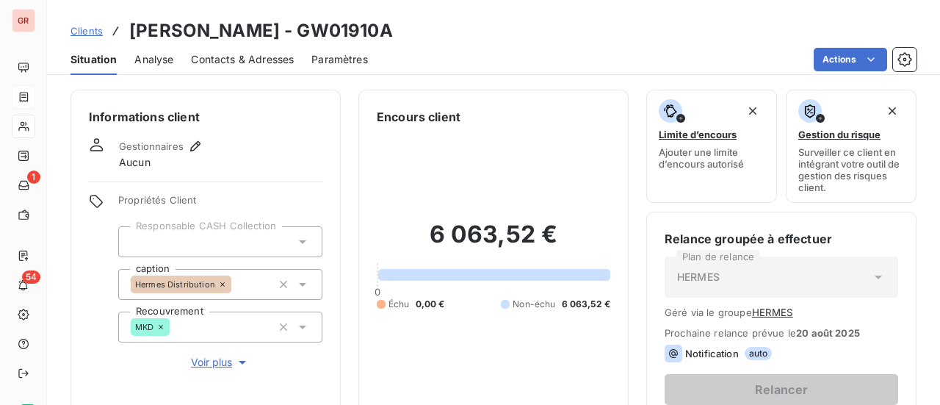
drag, startPoint x: 372, startPoint y: 35, endPoint x: 275, endPoint y: 35, distance: 96.9
click at [275, 35] on div "Clients Hermes Sellier - GW01910A" at bounding box center [493, 31] width 893 height 26
copy h3 "GW01910A"
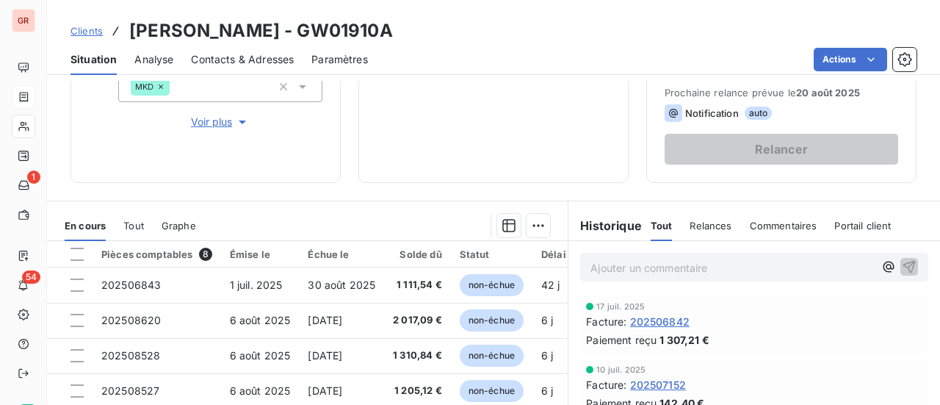
scroll to position [294, 0]
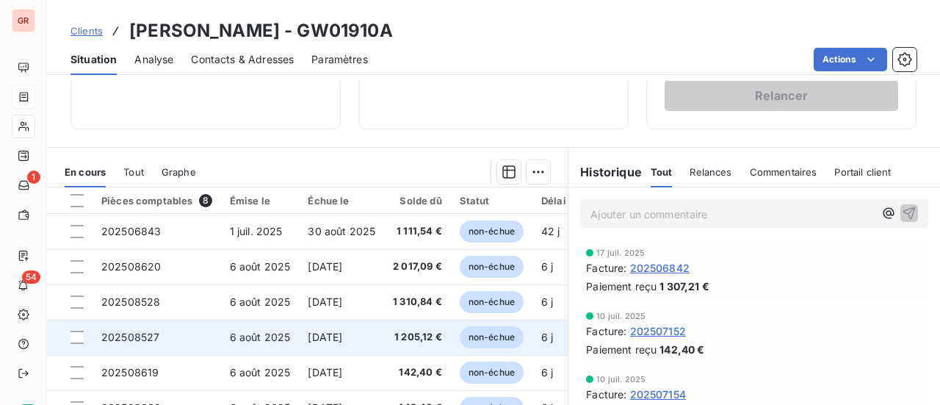
click at [414, 334] on span "1 205,12 €" at bounding box center [417, 337] width 49 height 15
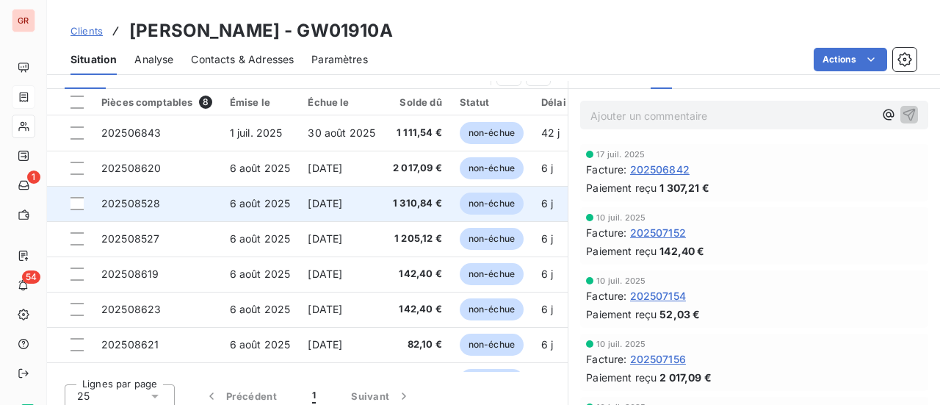
scroll to position [402, 0]
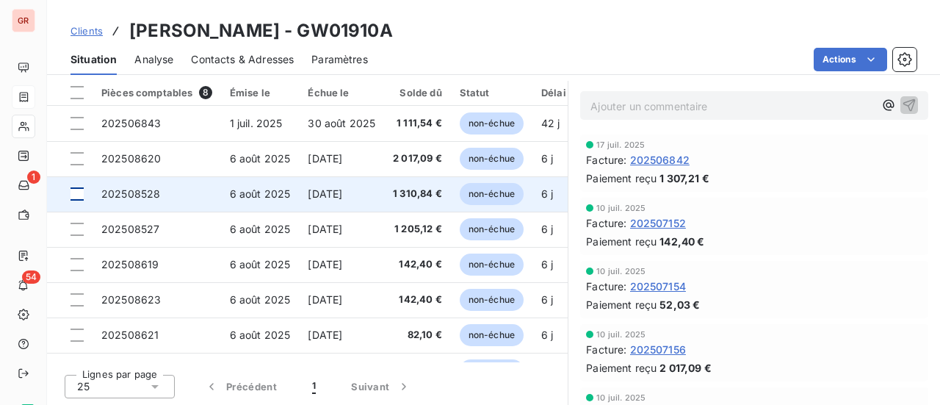
click at [73, 197] on div at bounding box center [77, 193] width 13 height 13
click at [137, 195] on span "202508528" at bounding box center [130, 193] width 59 height 12
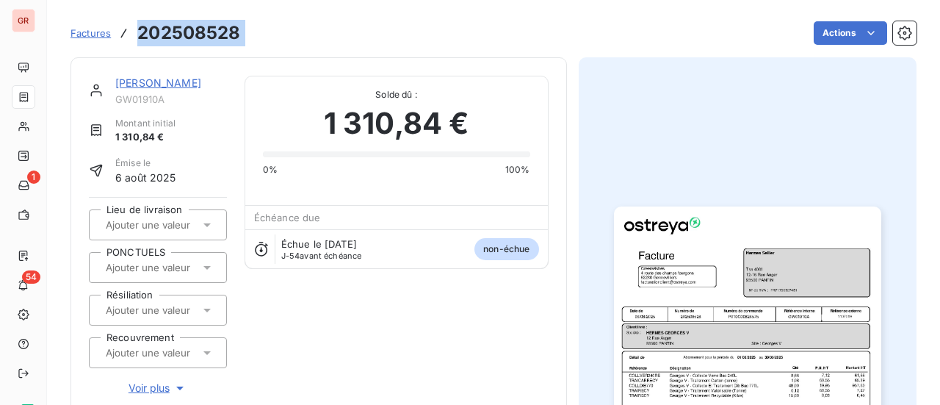
drag, startPoint x: 256, startPoint y: 39, endPoint x: 132, endPoint y: 37, distance: 123.4
click at [132, 37] on div "Factures 202508528 Actions" at bounding box center [494, 33] width 846 height 31
copy section "202508528 Actions"
click at [173, 82] on link "Hermes Sellier" at bounding box center [158, 82] width 86 height 12
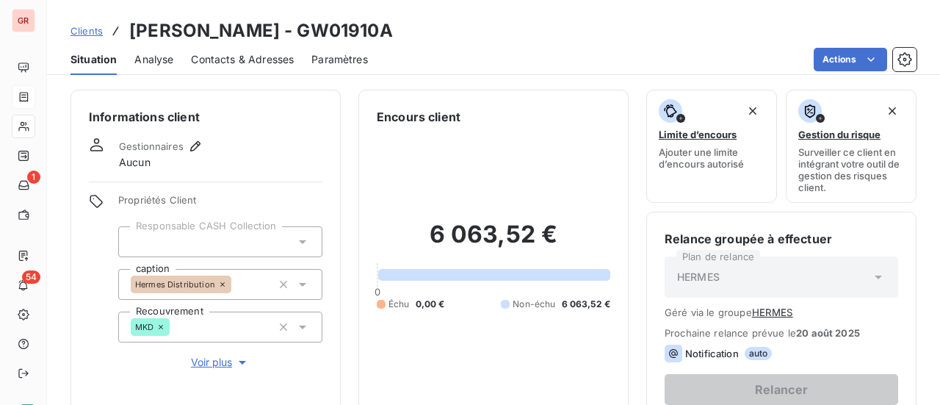
drag, startPoint x: 375, startPoint y: 36, endPoint x: 278, endPoint y: 37, distance: 96.9
click at [278, 37] on div "Clients Hermes Sellier - GW01910A" at bounding box center [493, 31] width 893 height 26
copy h3 "GW01910A"
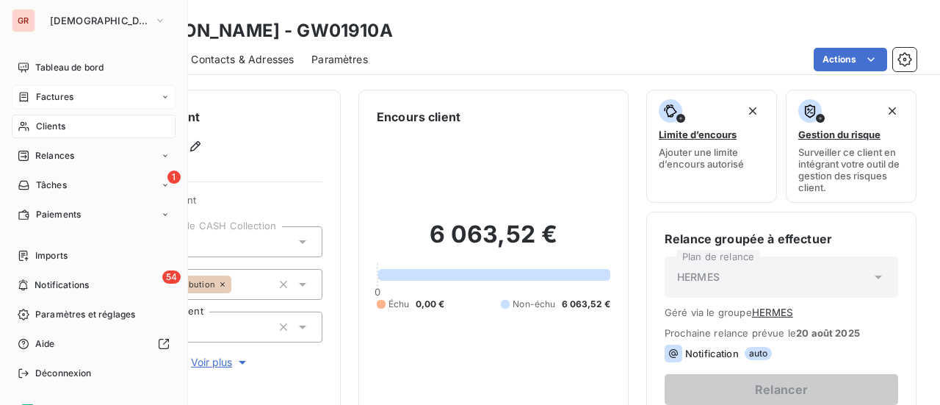
drag, startPoint x: 65, startPoint y: 95, endPoint x: 78, endPoint y: 96, distance: 13.2
click at [65, 95] on span "Factures" at bounding box center [54, 96] width 37 height 13
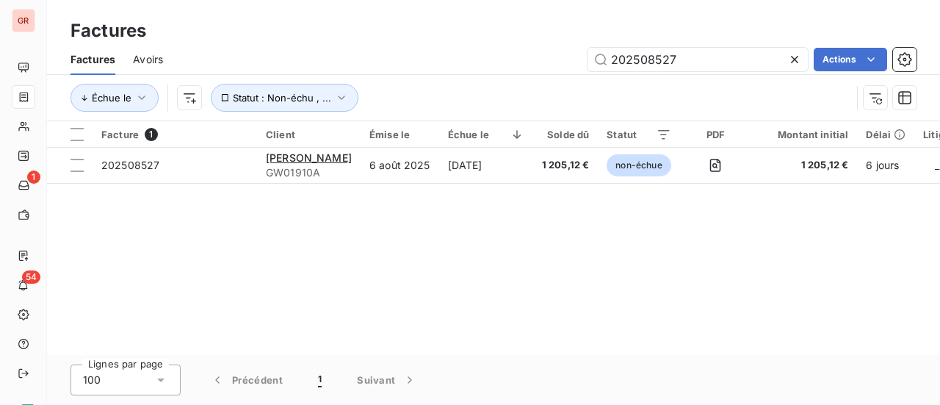
click at [150, 61] on span "Avoirs" at bounding box center [148, 59] width 30 height 15
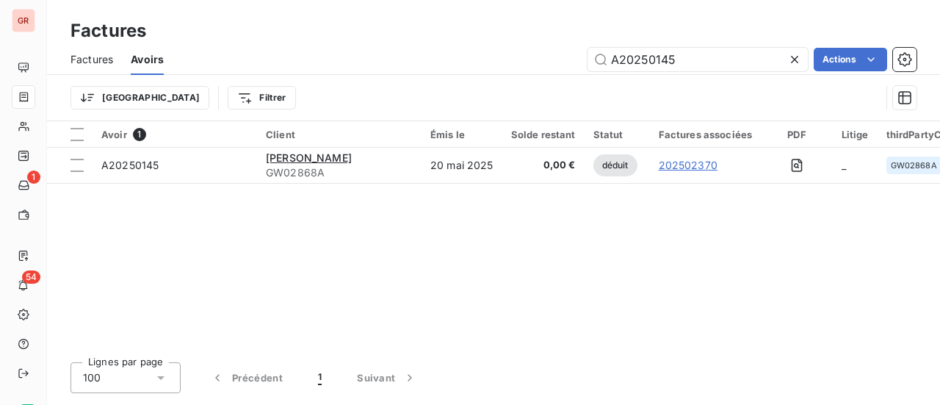
drag, startPoint x: 687, startPoint y: 65, endPoint x: 523, endPoint y: 69, distance: 163.8
click at [525, 68] on div "A20250145 Actions" at bounding box center [548, 60] width 735 height 24
type input "A20240655"
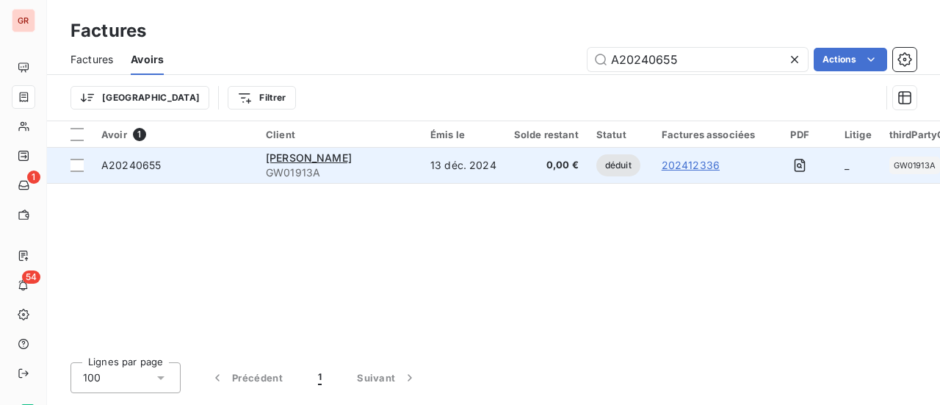
click at [149, 168] on span "A20240655" at bounding box center [130, 165] width 59 height 12
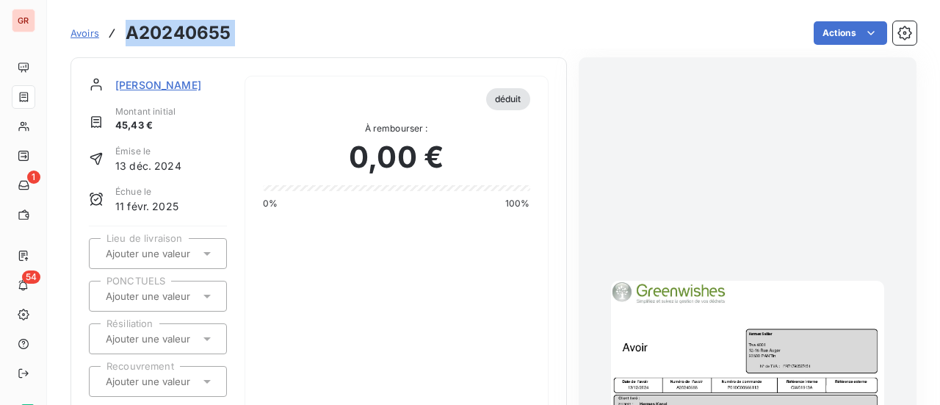
drag, startPoint x: 239, startPoint y: 29, endPoint x: 123, endPoint y: 40, distance: 116.6
click at [123, 40] on div "Avoirs A20240655 Actions" at bounding box center [494, 33] width 846 height 31
copy main "A20240655 Actions"
click at [162, 90] on span "Hermes Sellier" at bounding box center [158, 84] width 86 height 15
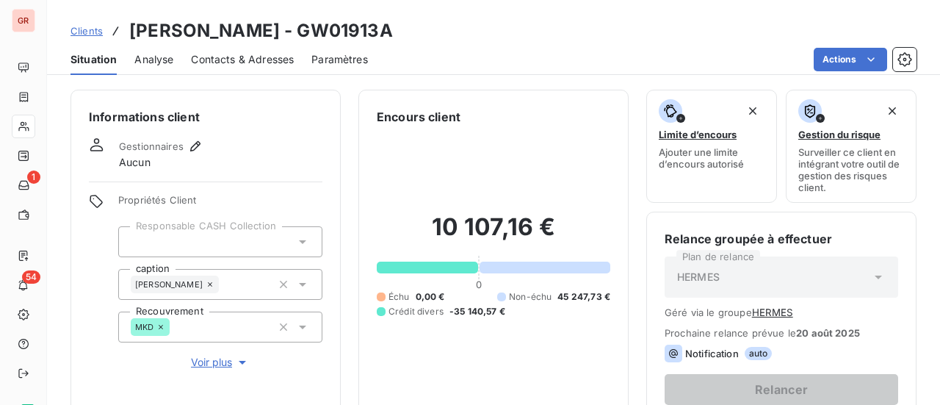
drag, startPoint x: 370, startPoint y: 30, endPoint x: 275, endPoint y: 35, distance: 95.6
click at [275, 35] on div "Clients Hermes Sellier - GW01913A" at bounding box center [493, 31] width 893 height 26
copy h3 "GW01913A"
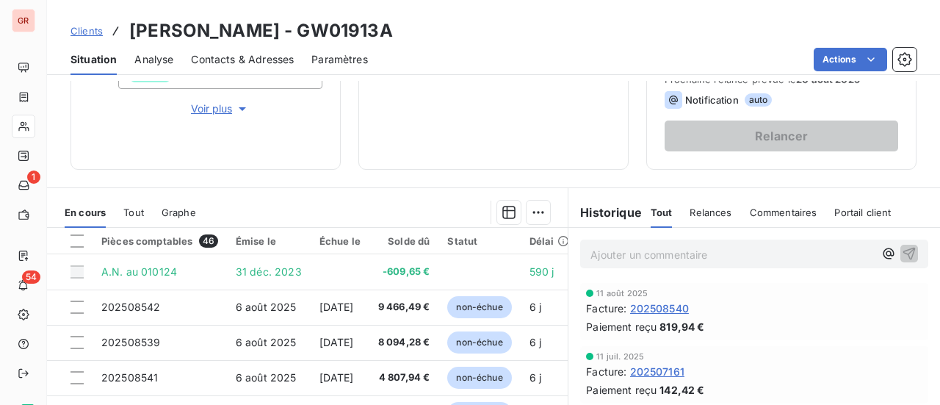
scroll to position [220, 0]
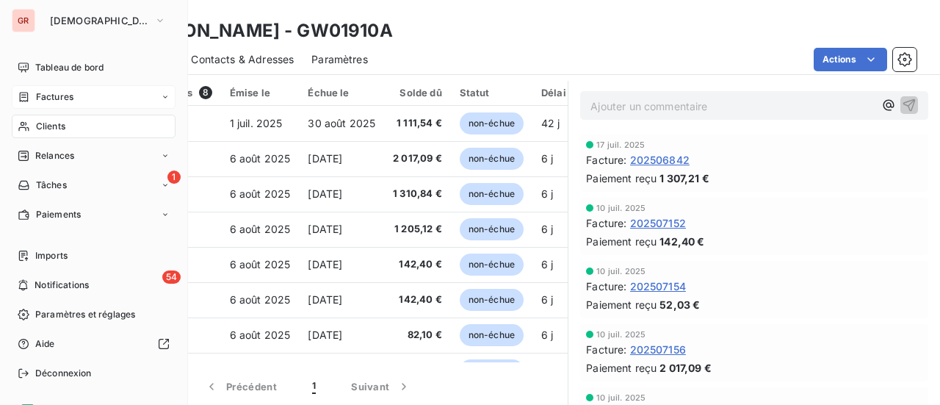
click at [68, 93] on span "Factures" at bounding box center [54, 96] width 37 height 13
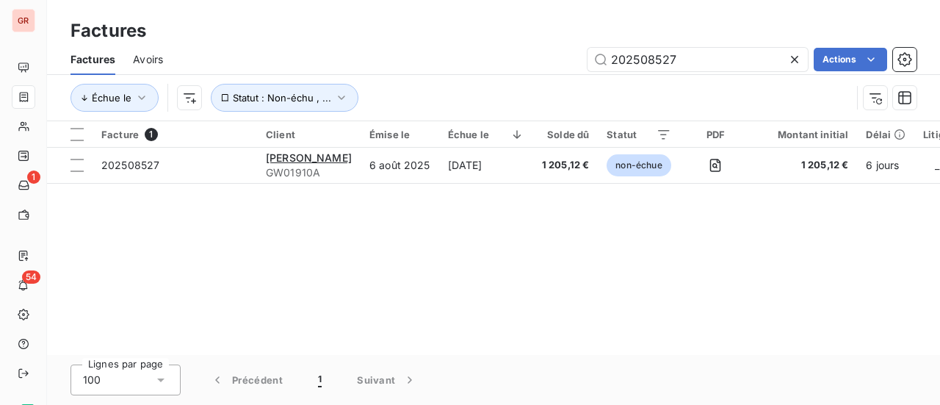
drag, startPoint x: 682, startPoint y: 61, endPoint x: 229, endPoint y: 115, distance: 455.6
click at [339, 92] on div "Factures Avoirs 202508527 Actions Échue le Statut : Non-échu , ..." at bounding box center [493, 82] width 893 height 76
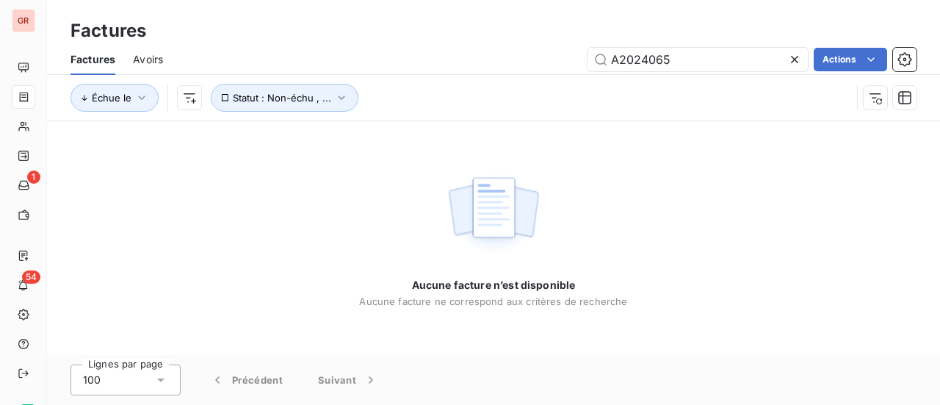
type input "A20240655"
click at [148, 59] on span "Avoirs" at bounding box center [148, 59] width 30 height 15
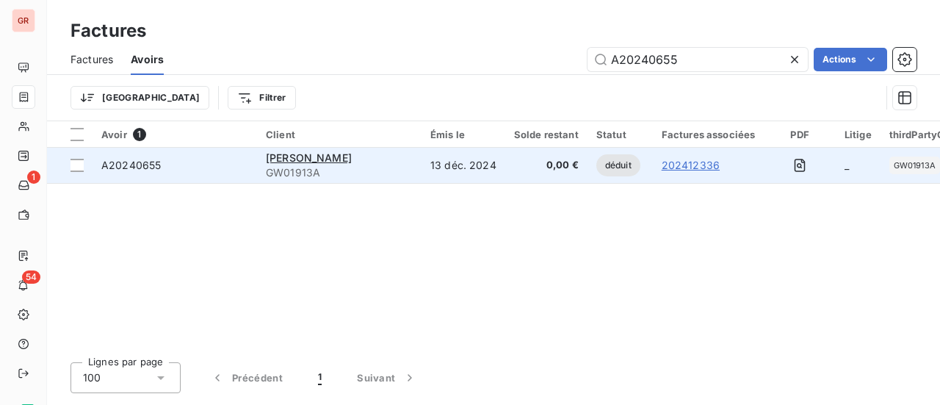
click at [610, 167] on span "déduit" at bounding box center [618, 165] width 44 height 22
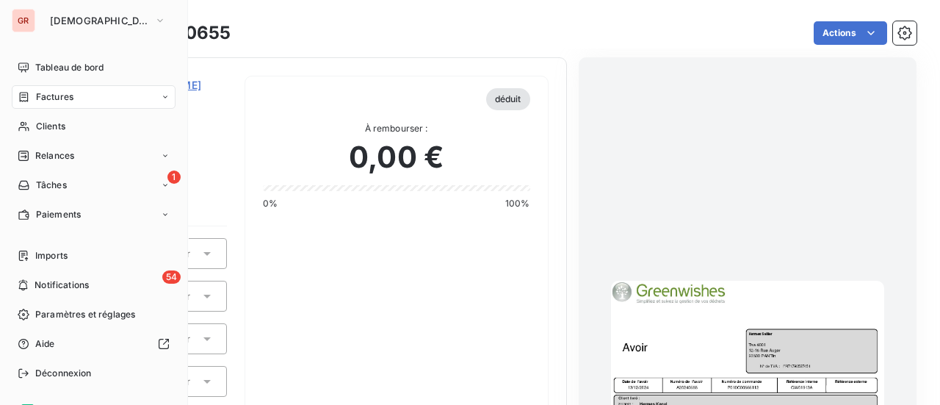
click at [72, 98] on span "Factures" at bounding box center [54, 96] width 37 height 13
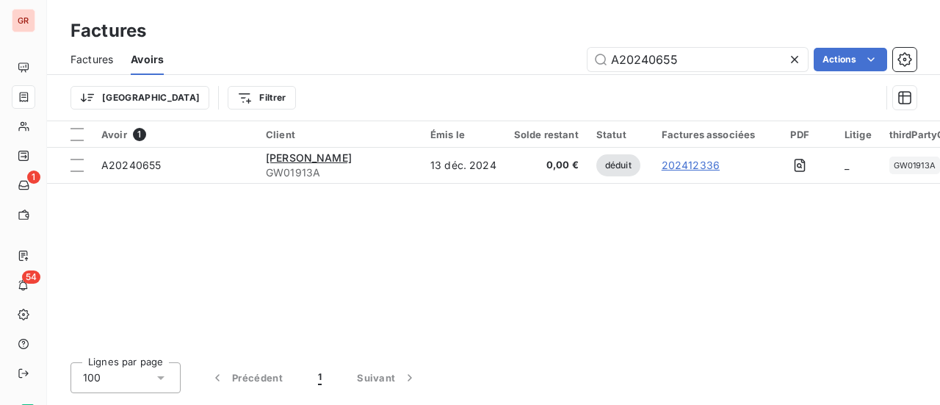
drag, startPoint x: 695, startPoint y: 63, endPoint x: 574, endPoint y: 70, distance: 121.4
click at [576, 69] on div "A20240655 Actions" at bounding box center [548, 60] width 735 height 24
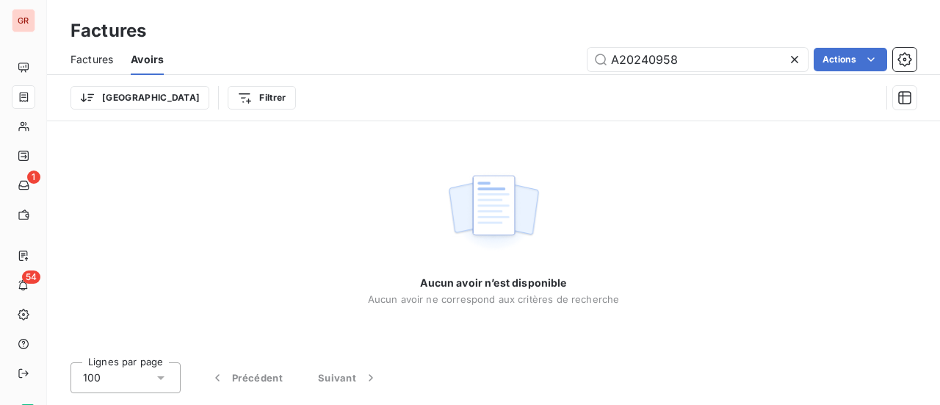
type input "A202409589"
drag, startPoint x: 699, startPoint y: 55, endPoint x: 453, endPoint y: 86, distance: 248.0
click at [476, 83] on div "Factures Avoirs A202409589 Actions Trier Filtrer" at bounding box center [493, 82] width 893 height 76
type input "A202409588"
drag, startPoint x: 94, startPoint y: 59, endPoint x: 134, endPoint y: 62, distance: 39.8
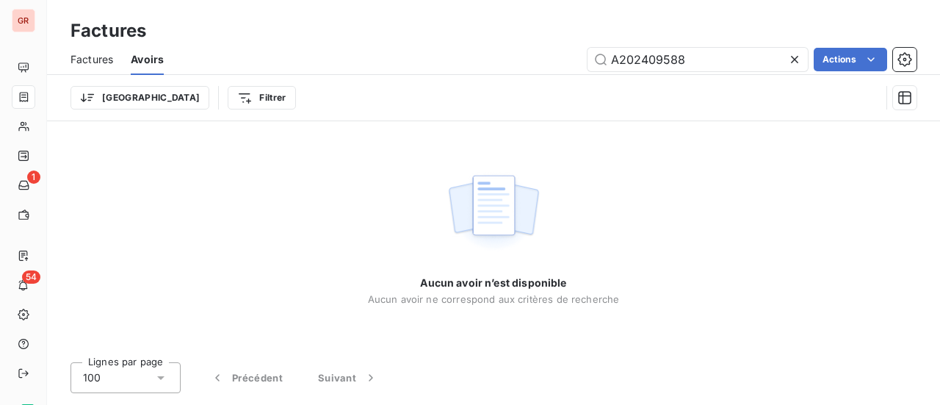
click at [94, 59] on span "Factures" at bounding box center [92, 59] width 43 height 15
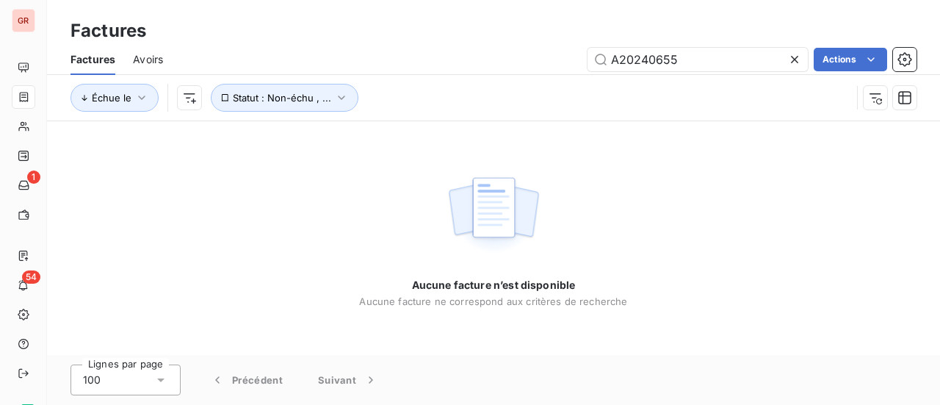
drag, startPoint x: 699, startPoint y: 65, endPoint x: 328, endPoint y: 64, distance: 371.6
click at [347, 64] on div "A20240655 Actions" at bounding box center [549, 60] width 736 height 24
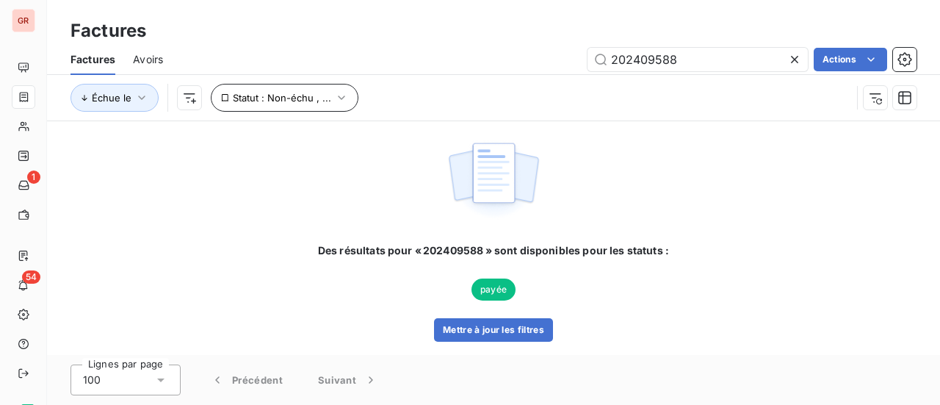
type input "202409588"
click at [341, 93] on icon "button" at bounding box center [341, 97] width 15 height 15
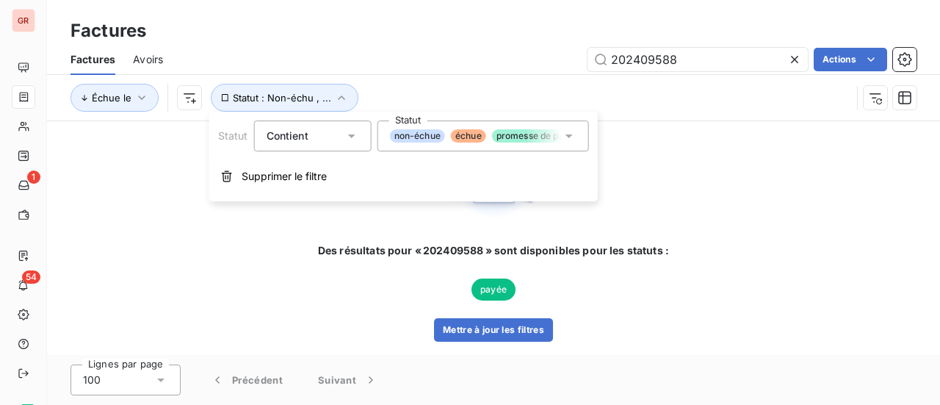
click at [573, 137] on icon at bounding box center [569, 136] width 15 height 15
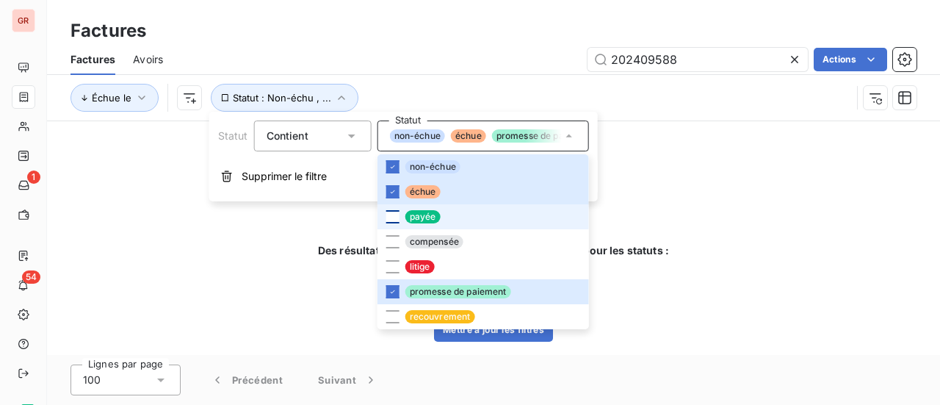
click at [395, 218] on div at bounding box center [392, 216] width 13 height 13
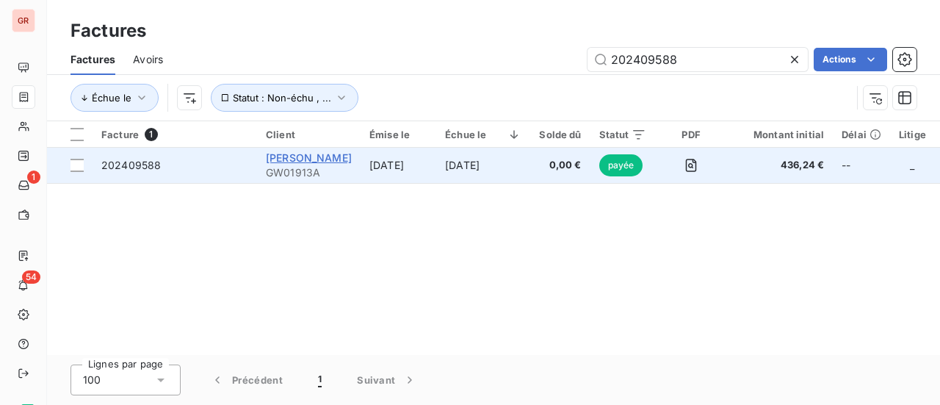
click at [317, 158] on span "Hermes Sellier" at bounding box center [309, 157] width 86 height 12
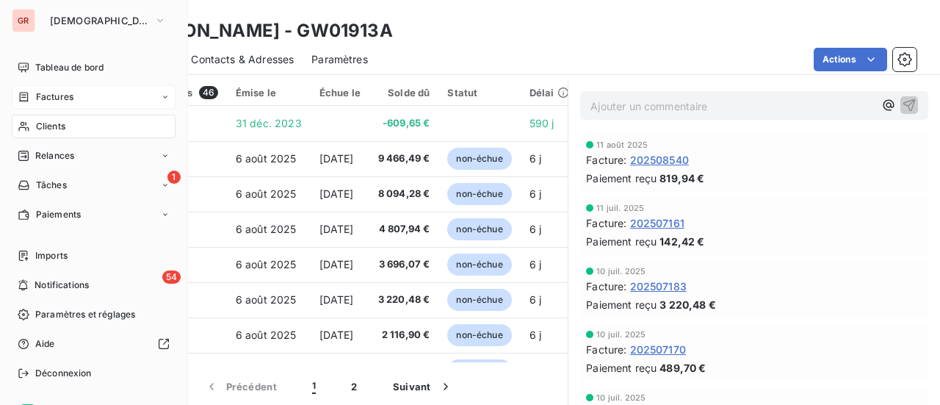
click at [69, 99] on span "Factures" at bounding box center [54, 96] width 37 height 13
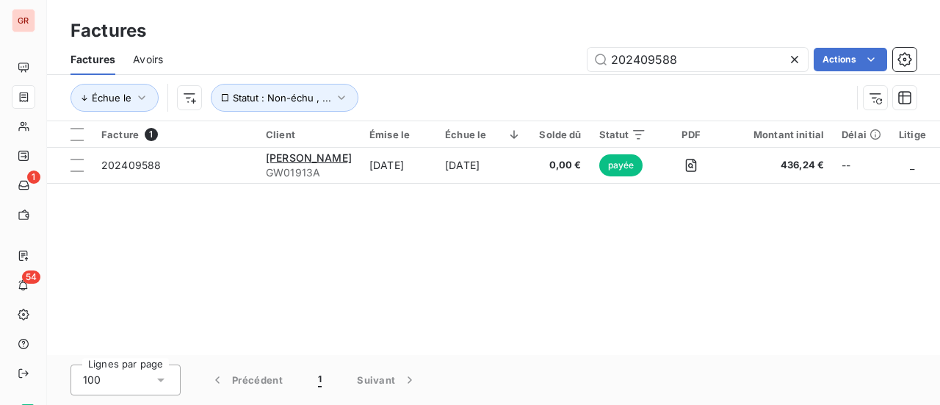
drag, startPoint x: 697, startPoint y: 62, endPoint x: 353, endPoint y: 76, distance: 344.7
click at [387, 65] on div "202409588 Actions" at bounding box center [549, 60] width 736 height 24
click at [160, 59] on span "Avoirs" at bounding box center [148, 59] width 30 height 15
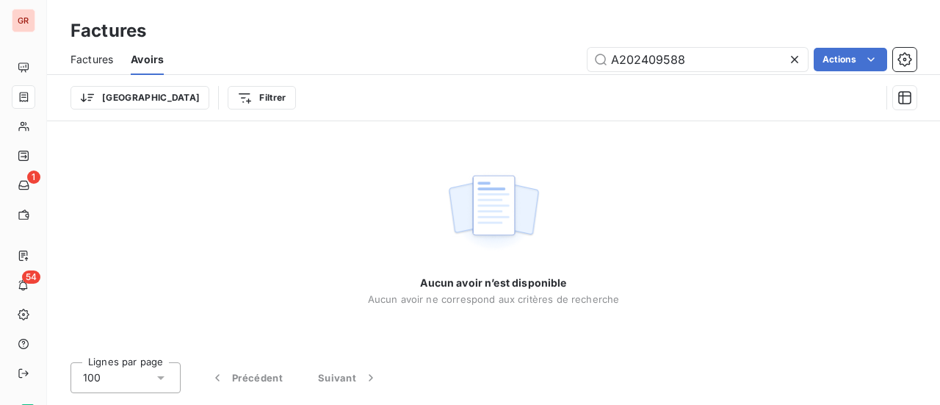
drag, startPoint x: 705, startPoint y: 59, endPoint x: 276, endPoint y: 65, distance: 428.9
click at [299, 62] on div "A202409588 Actions" at bounding box center [548, 60] width 735 height 24
click at [713, 58] on input "A202409588" at bounding box center [698, 60] width 220 height 24
click at [112, 59] on span "Factures" at bounding box center [92, 59] width 43 height 15
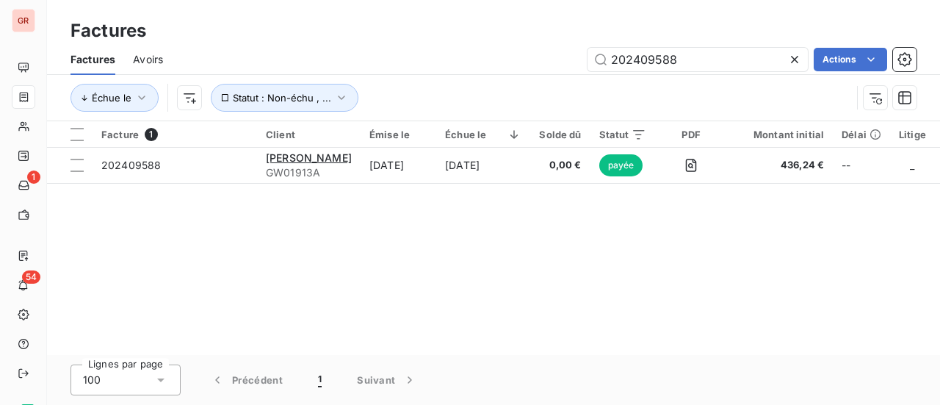
drag, startPoint x: 146, startPoint y: 62, endPoint x: 158, endPoint y: 62, distance: 11.8
click at [147, 62] on span "Avoirs" at bounding box center [148, 59] width 30 height 15
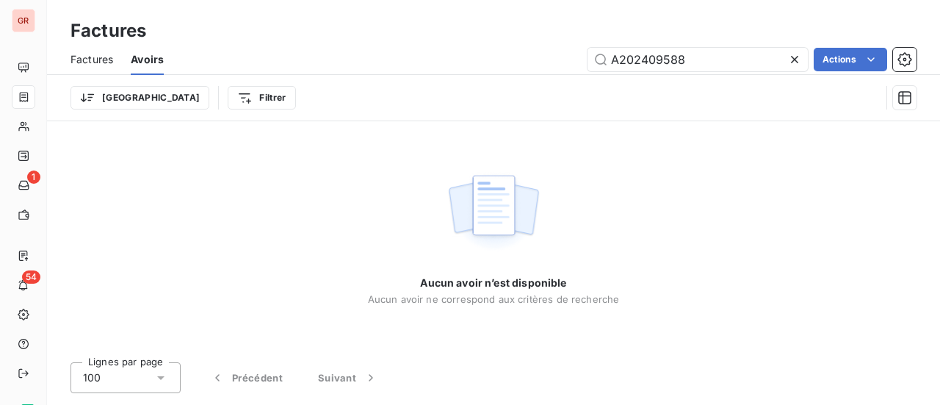
drag, startPoint x: 698, startPoint y: 63, endPoint x: 486, endPoint y: 65, distance: 211.5
click at [491, 64] on div "A202409588 Actions" at bounding box center [548, 60] width 735 height 24
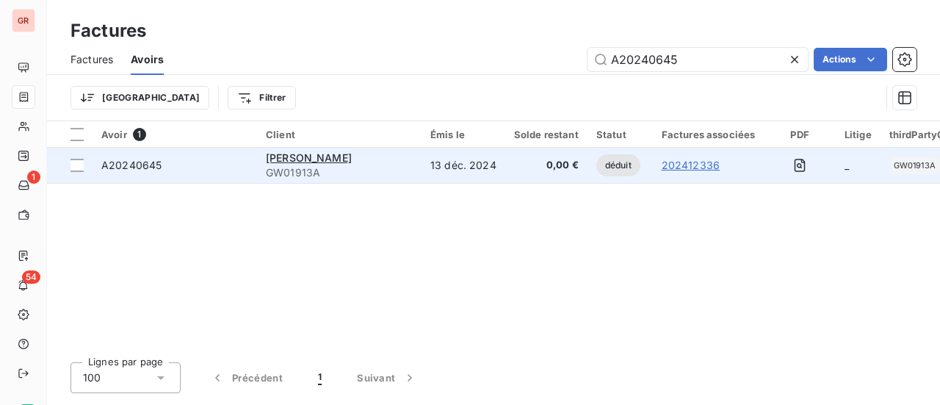
type input "A20240645"
click at [155, 166] on span "A20240645" at bounding box center [131, 165] width 60 height 12
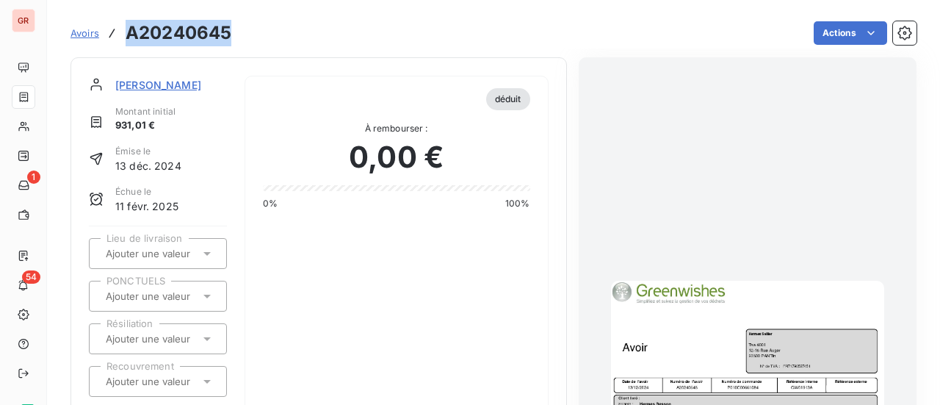
drag, startPoint x: 229, startPoint y: 32, endPoint x: 122, endPoint y: 35, distance: 107.3
click at [122, 35] on div "Avoirs A20240645" at bounding box center [151, 33] width 161 height 26
copy h3 "A20240645"
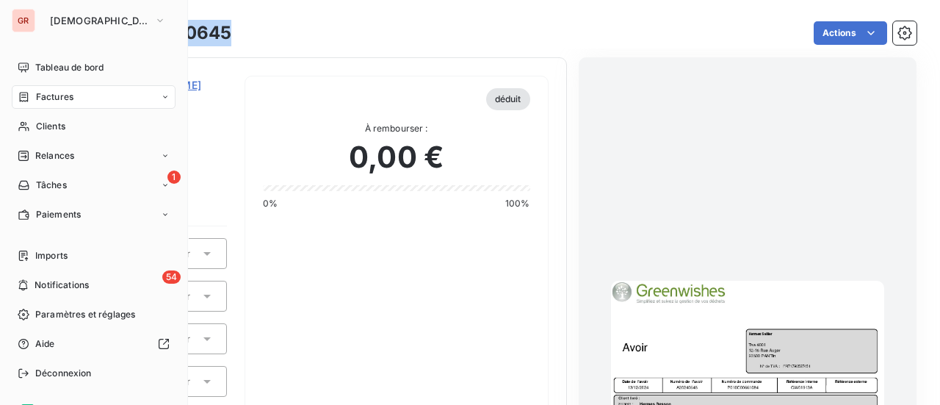
drag, startPoint x: 69, startPoint y: 95, endPoint x: 120, endPoint y: 95, distance: 51.4
click at [69, 95] on span "Factures" at bounding box center [54, 96] width 37 height 13
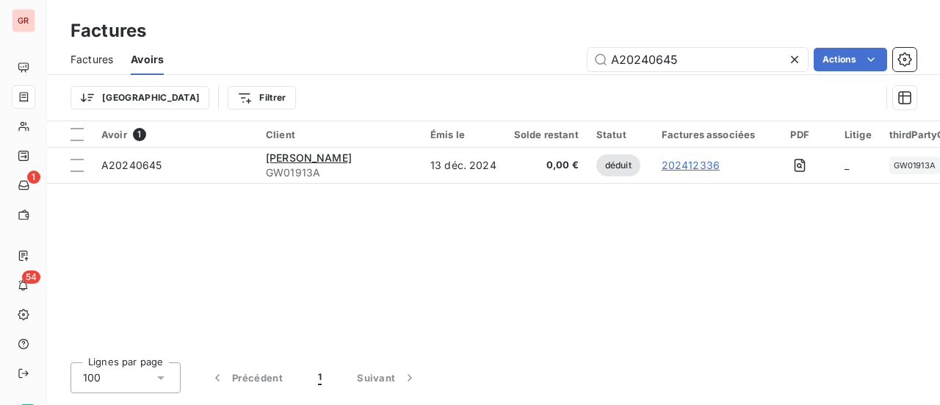
drag, startPoint x: 698, startPoint y: 58, endPoint x: 350, endPoint y: 73, distance: 347.7
click at [391, 68] on div "A20240645 Actions" at bounding box center [548, 60] width 735 height 24
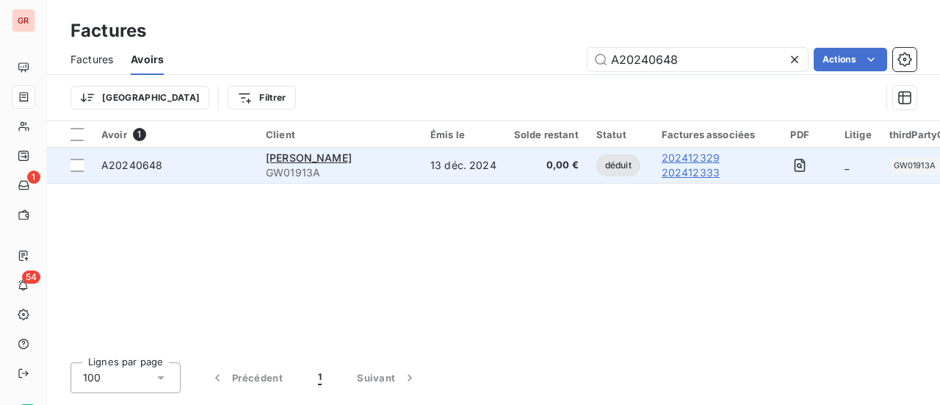
type input "A20240648"
click at [159, 167] on span "A20240648" at bounding box center [131, 165] width 61 height 12
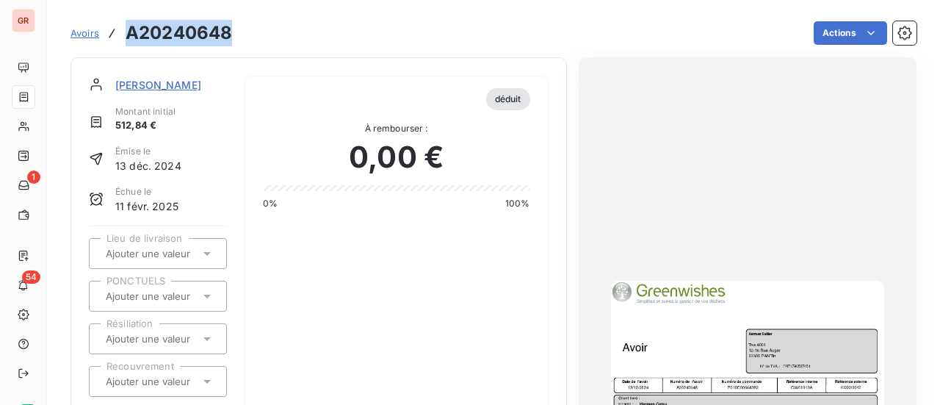
drag, startPoint x: 236, startPoint y: 36, endPoint x: 125, endPoint y: 40, distance: 111.0
click at [125, 40] on div "Avoirs A20240648 Actions" at bounding box center [494, 33] width 846 height 31
copy h3 "A20240648"
click at [168, 82] on span "Hermes Sellier" at bounding box center [158, 84] width 86 height 15
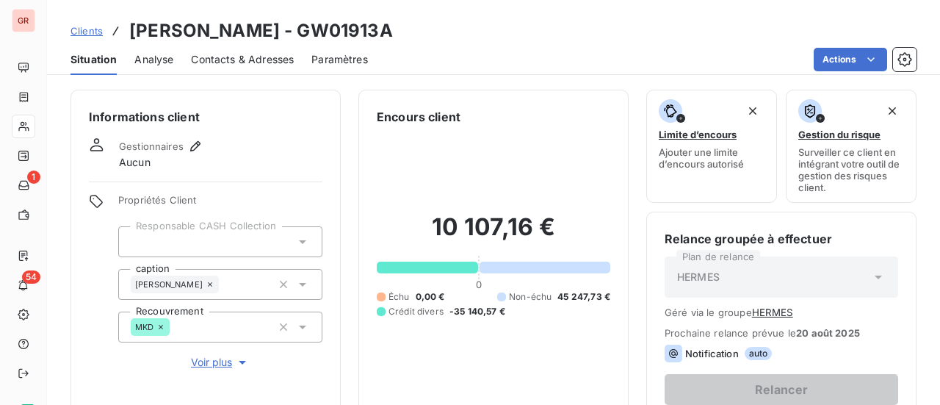
drag, startPoint x: 370, startPoint y: 25, endPoint x: 297, endPoint y: 30, distance: 73.6
click at [272, 36] on div "Clients Hermes Sellier - GW01913A" at bounding box center [493, 31] width 893 height 26
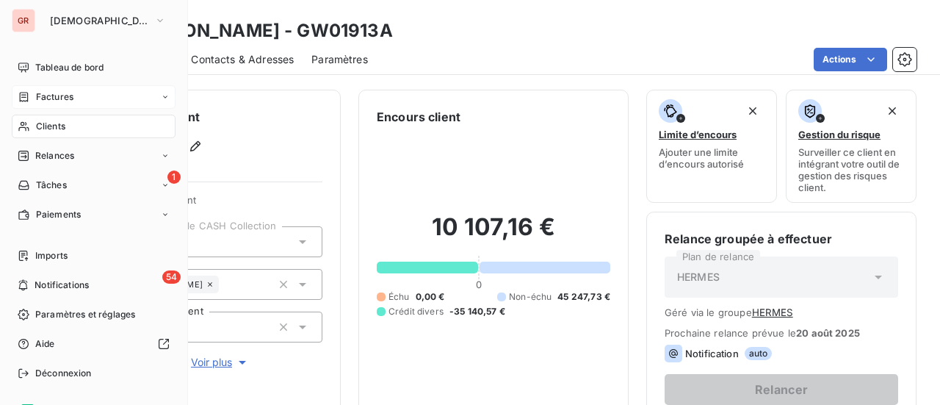
click at [57, 96] on span "Factures" at bounding box center [54, 96] width 37 height 13
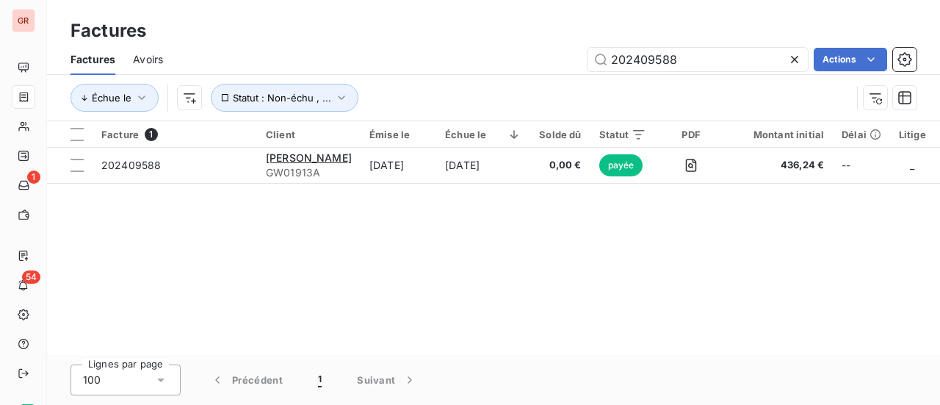
drag, startPoint x: 701, startPoint y: 62, endPoint x: 400, endPoint y: 87, distance: 302.1
click at [405, 87] on div "Factures Avoirs 202409588 Actions Échue le Statut : Non-échu , ..." at bounding box center [493, 82] width 893 height 76
click at [156, 48] on div "Avoirs" at bounding box center [148, 59] width 30 height 31
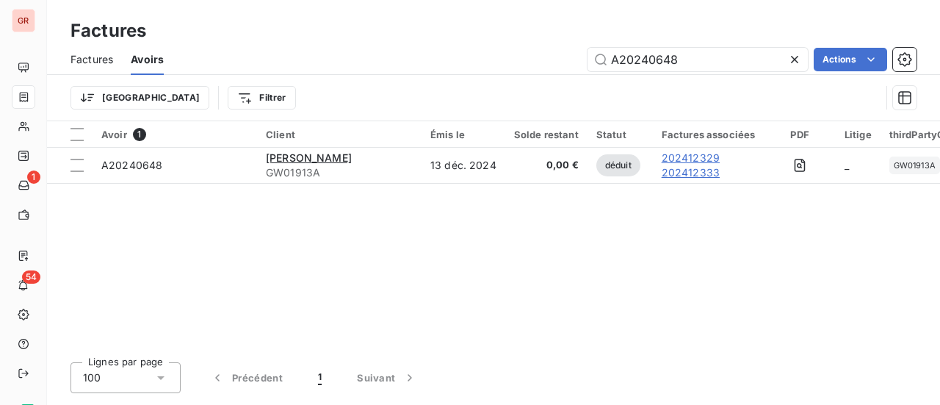
drag, startPoint x: 595, startPoint y: 64, endPoint x: 492, endPoint y: 70, distance: 103.0
click at [505, 68] on div "A20240648 Actions" at bounding box center [548, 60] width 735 height 24
type input "GW01913A"
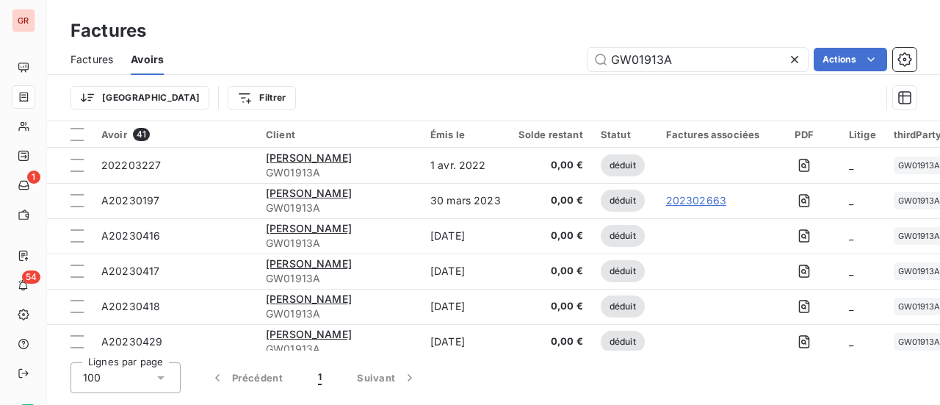
drag, startPoint x: 682, startPoint y: 63, endPoint x: 476, endPoint y: 76, distance: 206.1
click at [483, 76] on div "Factures Avoirs GW01913A Actions Trier Filtrer" at bounding box center [493, 82] width 893 height 76
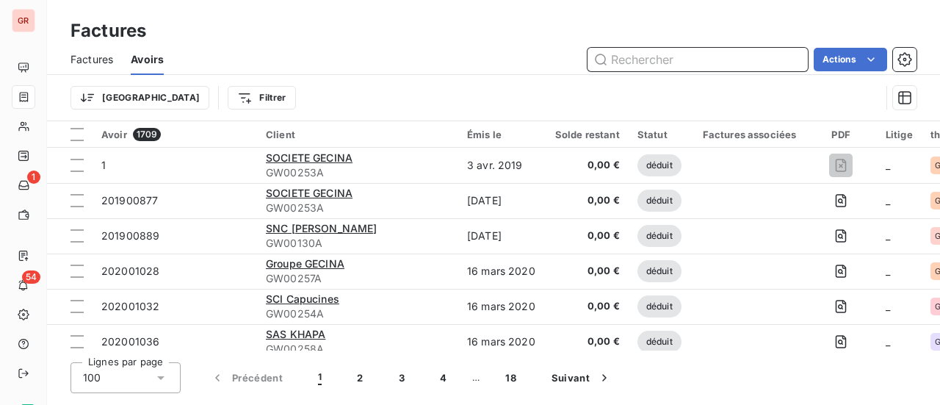
click at [713, 61] on input "text" at bounding box center [698, 60] width 220 height 24
paste input "A20240649"
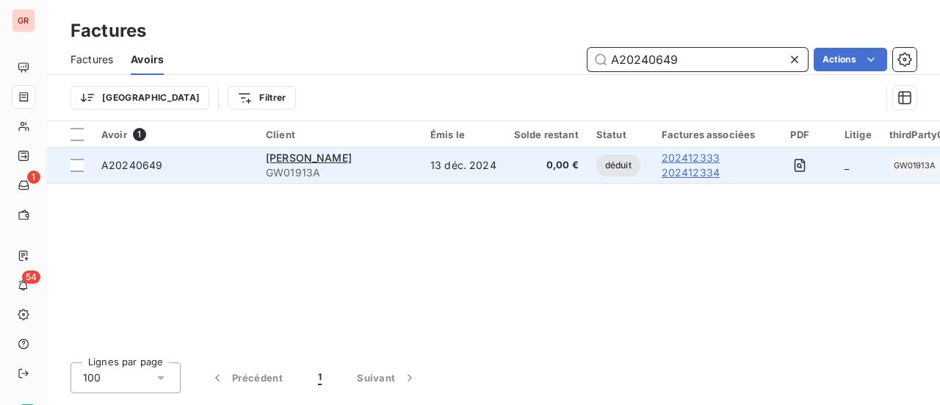
type input "A20240649"
click at [156, 164] on span "A20240649" at bounding box center [131, 165] width 61 height 12
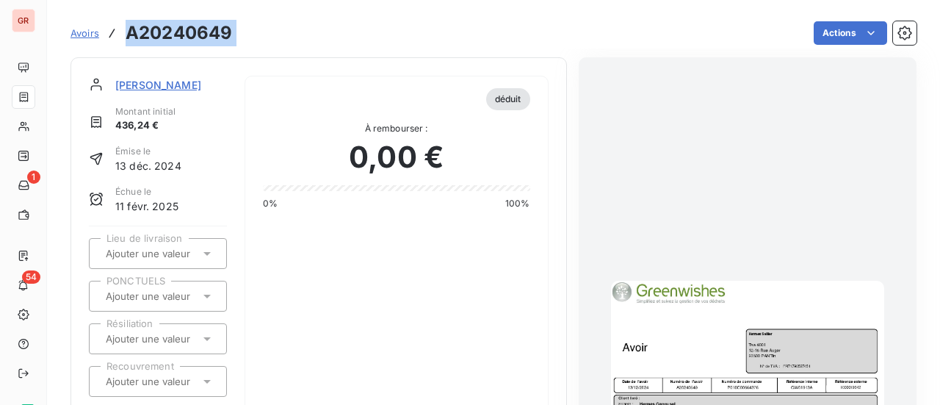
drag, startPoint x: 225, startPoint y: 37, endPoint x: 129, endPoint y: 40, distance: 96.2
click at [129, 40] on div "Avoirs A20240649 Actions" at bounding box center [494, 33] width 846 height 31
click at [176, 85] on span "Hermes Sellier" at bounding box center [158, 84] width 86 height 15
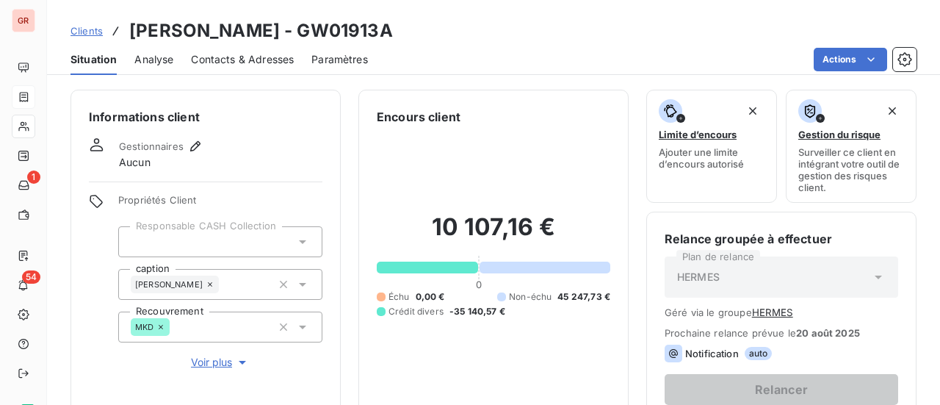
drag, startPoint x: 376, startPoint y: 35, endPoint x: 272, endPoint y: 35, distance: 103.6
click at [272, 35] on div "Clients Hermes Sellier - GW01913A" at bounding box center [493, 31] width 893 height 26
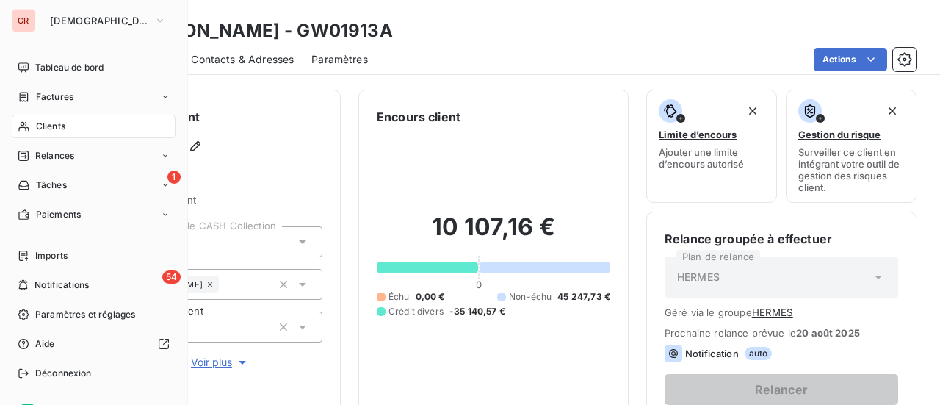
drag, startPoint x: 65, startPoint y: 96, endPoint x: 171, endPoint y: 96, distance: 106.5
click at [65, 96] on span "Factures" at bounding box center [54, 96] width 37 height 13
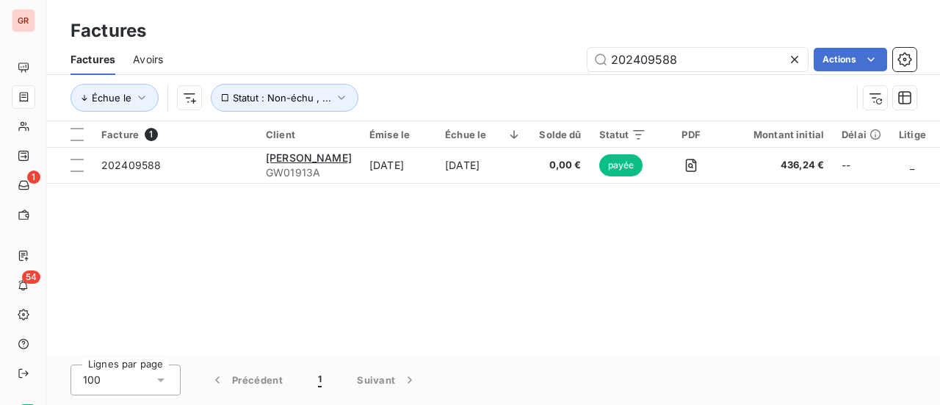
click at [170, 59] on div "Factures Avoirs 202409588 Actions" at bounding box center [493, 59] width 893 height 31
click at [137, 62] on span "Avoirs" at bounding box center [148, 59] width 30 height 15
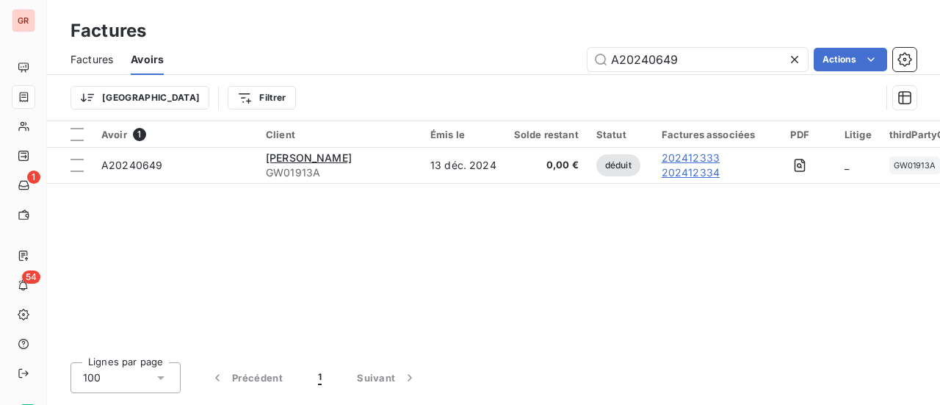
drag, startPoint x: 695, startPoint y: 59, endPoint x: 372, endPoint y: 76, distance: 322.8
click at [380, 71] on div "A20240649 Actions" at bounding box center [548, 60] width 735 height 24
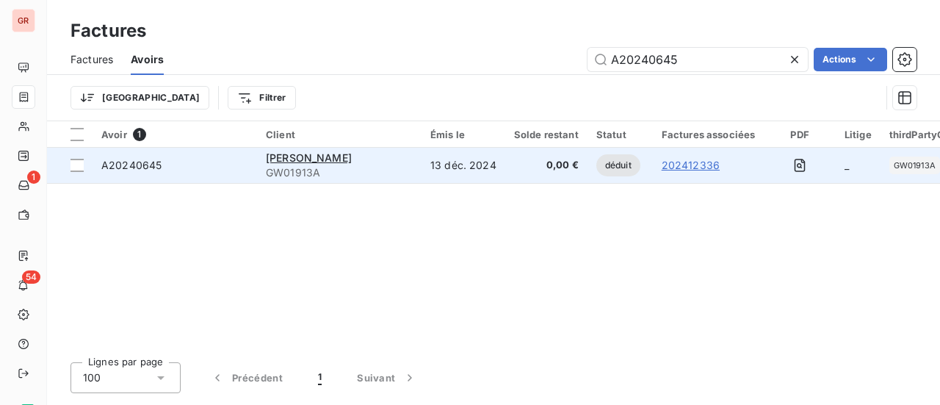
type input "A20240645"
click at [145, 165] on span "A20240645" at bounding box center [131, 165] width 60 height 12
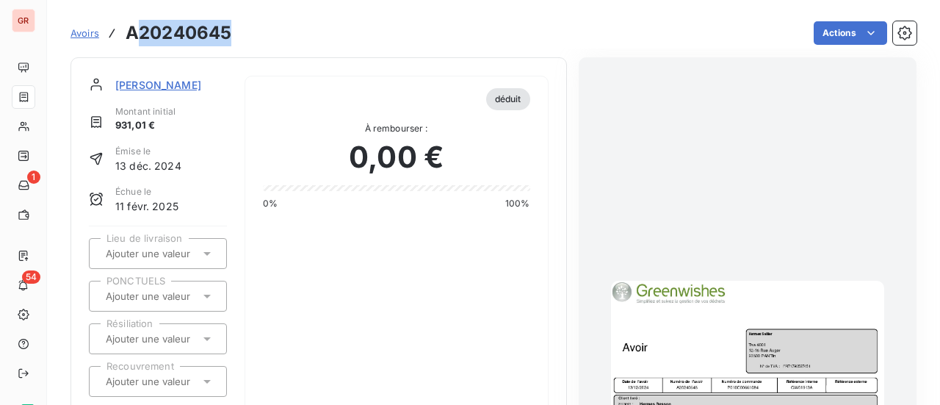
drag, startPoint x: 236, startPoint y: 32, endPoint x: 134, endPoint y: 36, distance: 102.1
click at [134, 36] on div "Avoirs A20240645 Actions" at bounding box center [494, 33] width 846 height 31
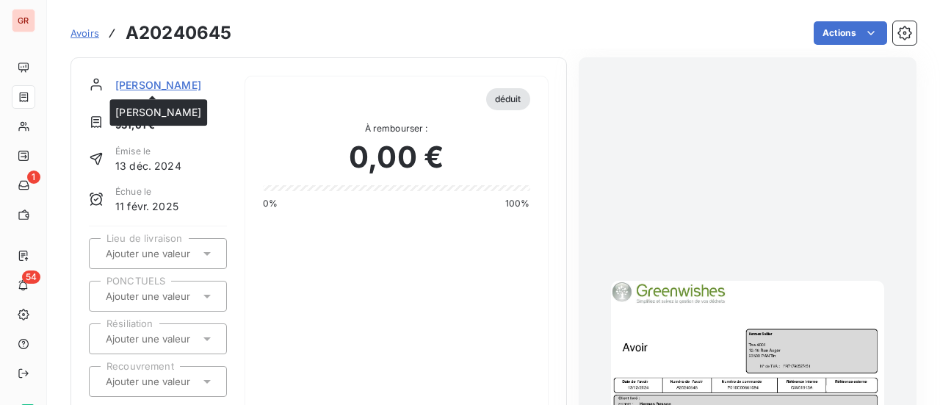
click at [151, 84] on span "Hermes Sellier" at bounding box center [158, 84] width 86 height 15
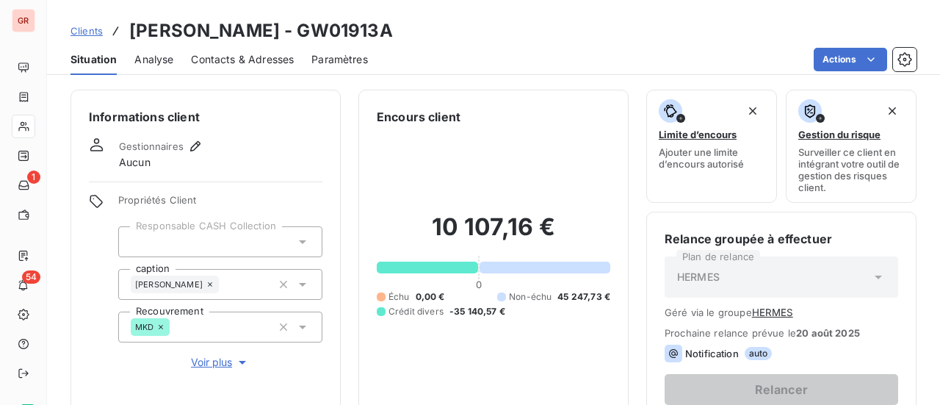
drag, startPoint x: 358, startPoint y: 35, endPoint x: 277, endPoint y: 35, distance: 81.5
click at [277, 35] on div "Clients Hermes Sellier - GW01913A" at bounding box center [493, 31] width 893 height 26
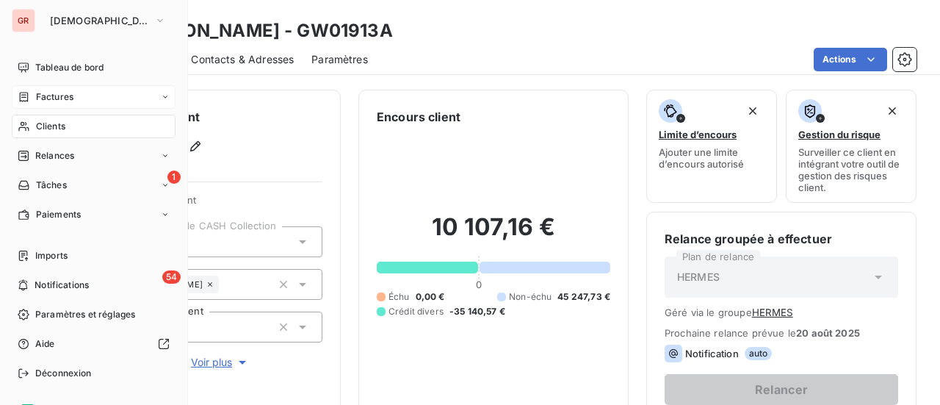
click at [68, 93] on span "Factures" at bounding box center [54, 96] width 37 height 13
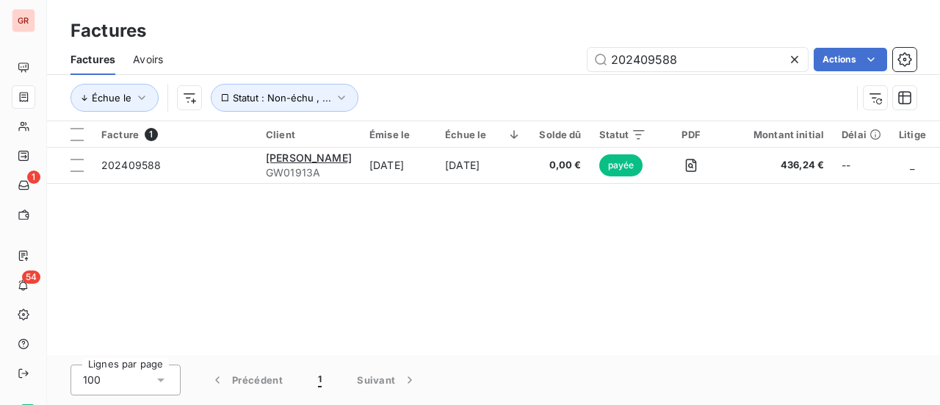
drag, startPoint x: 693, startPoint y: 59, endPoint x: 325, endPoint y: 79, distance: 369.2
click at [325, 79] on div "Factures Avoirs 202409588 Actions Échue le Statut : Non-échu , ..." at bounding box center [493, 82] width 893 height 76
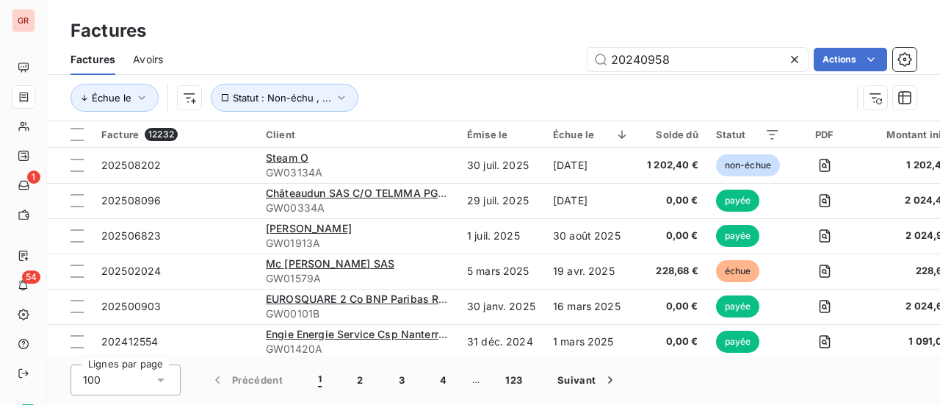
type input "202409588"
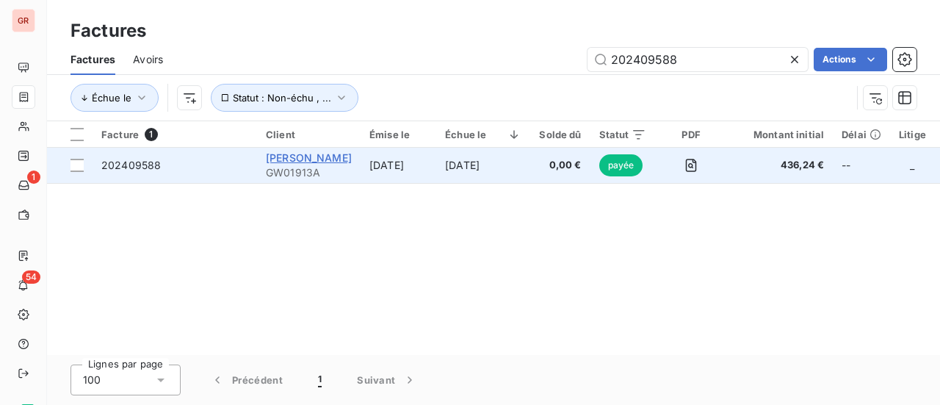
click at [307, 156] on span "Hermes Sellier" at bounding box center [309, 157] width 86 height 12
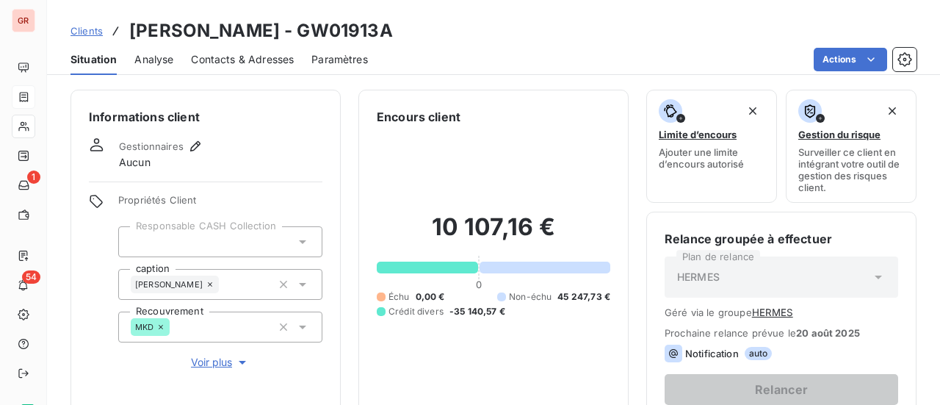
drag, startPoint x: 358, startPoint y: 34, endPoint x: 273, endPoint y: 35, distance: 85.2
click at [273, 35] on div "Clients Hermes Sellier - GW01913A" at bounding box center [493, 31] width 893 height 26
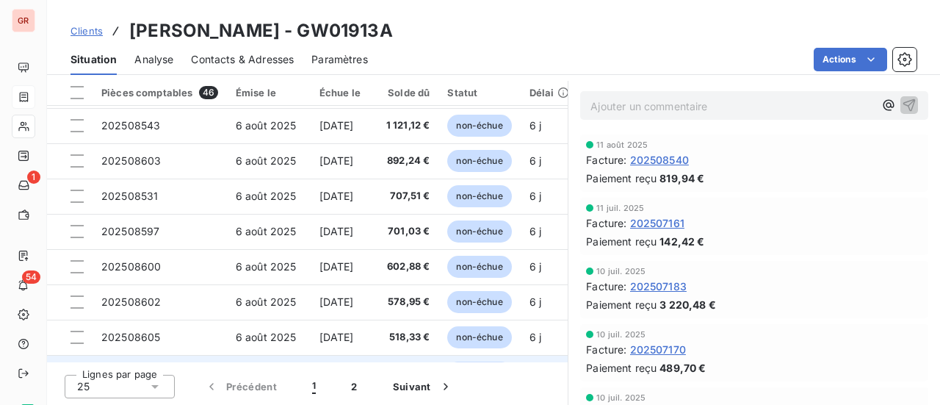
scroll to position [514, 0]
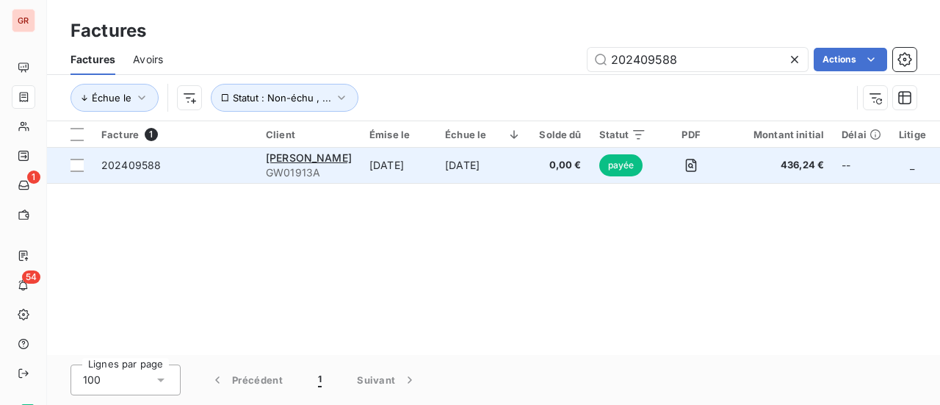
click at [620, 165] on span "payée" at bounding box center [621, 165] width 44 height 22
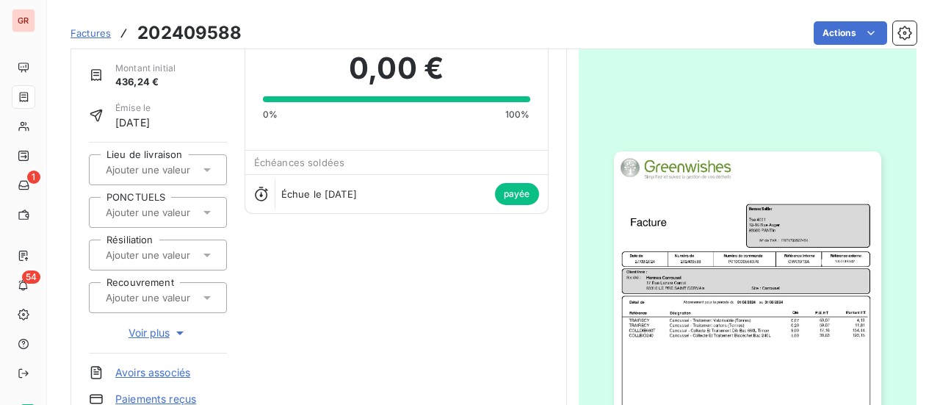
scroll to position [148, 0]
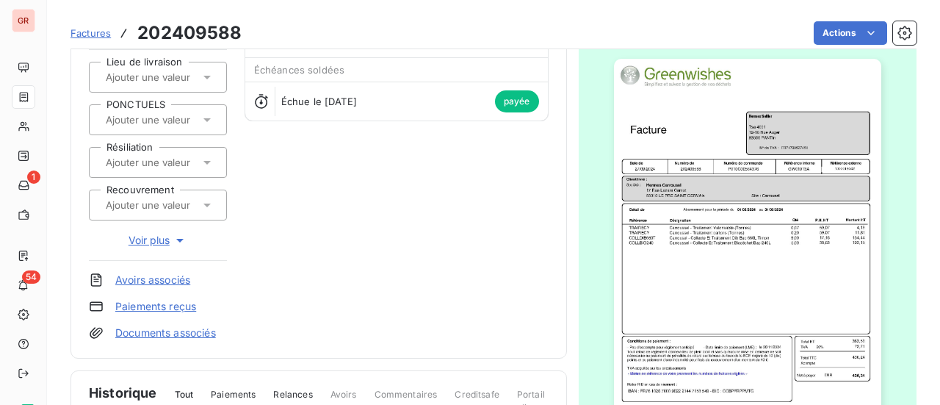
click at [737, 233] on img "button" at bounding box center [747, 247] width 267 height 377
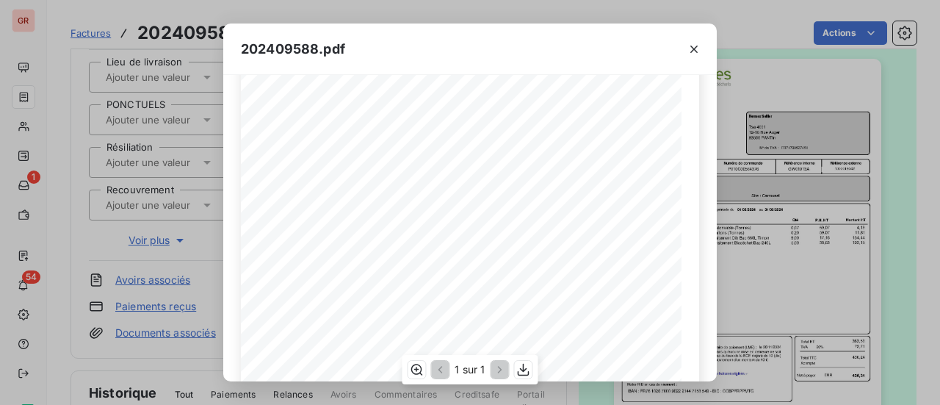
scroll to position [351, 0]
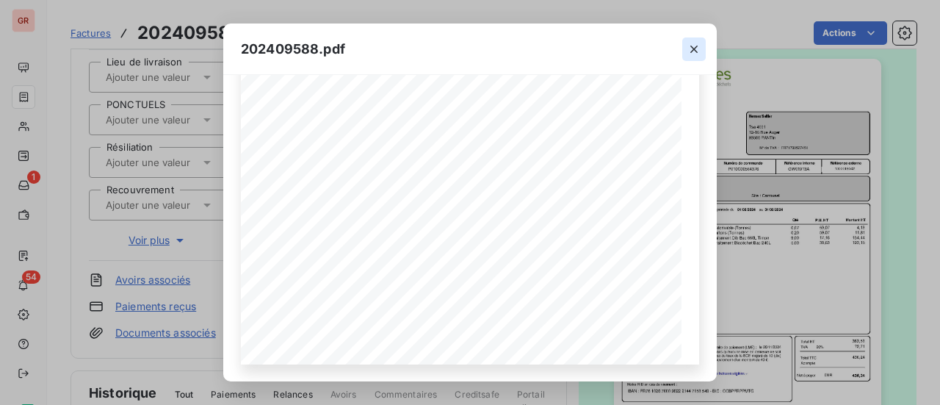
click at [698, 50] on icon "button" at bounding box center [694, 49] width 15 height 15
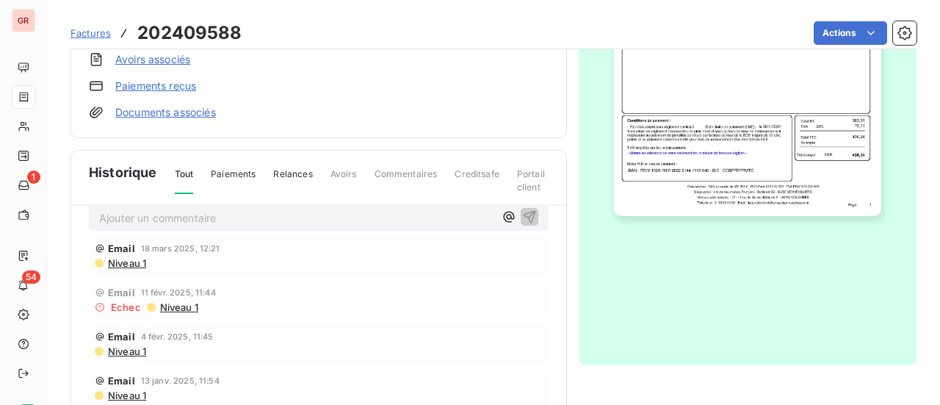
scroll to position [0, 0]
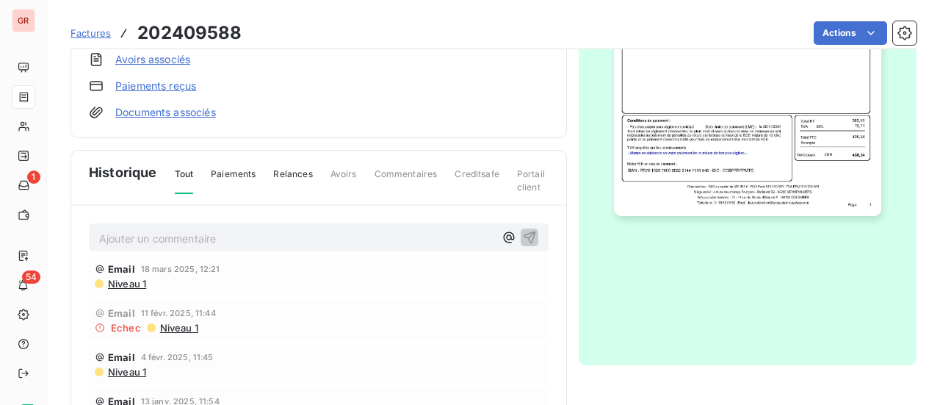
click at [128, 286] on span "Niveau 1" at bounding box center [126, 284] width 40 height 12
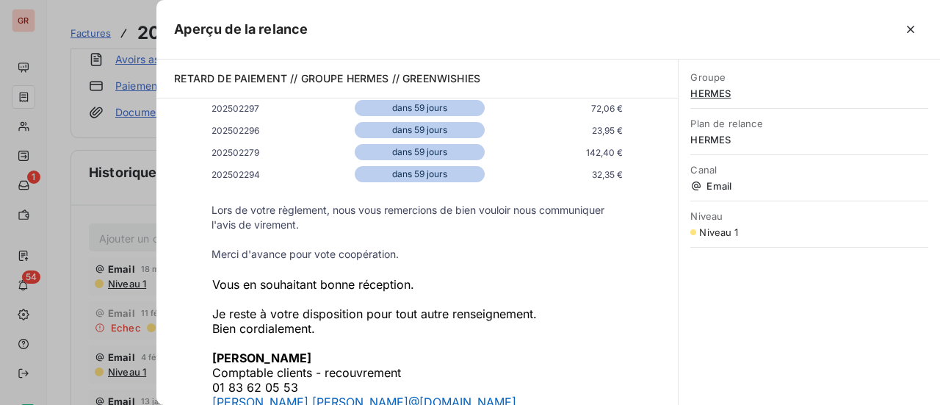
scroll to position [1836, 0]
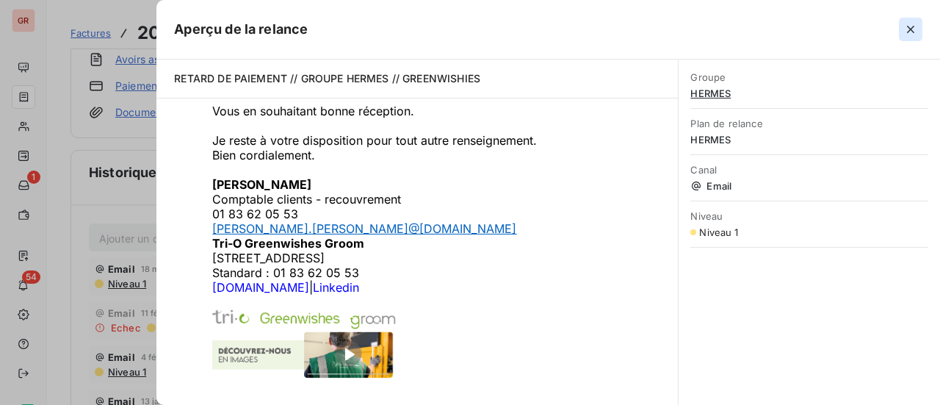
click at [917, 26] on icon "button" at bounding box center [910, 29] width 15 height 15
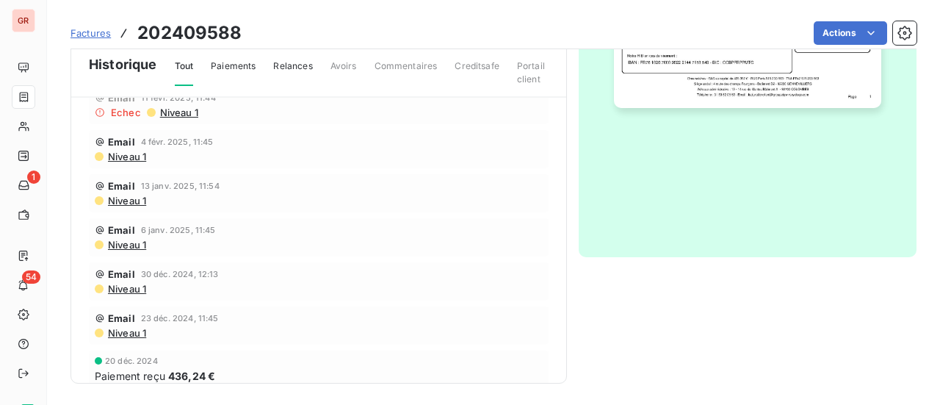
scroll to position [295, 0]
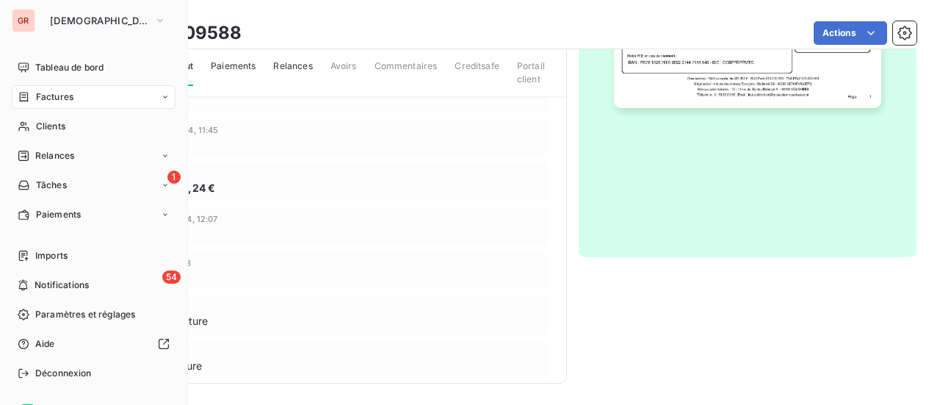
click at [59, 98] on span "Factures" at bounding box center [54, 96] width 37 height 13
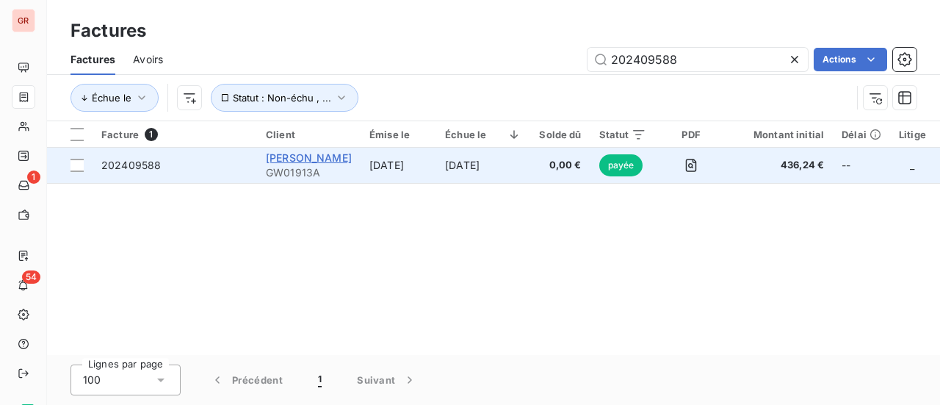
click at [322, 162] on span "Hermes Sellier" at bounding box center [309, 157] width 86 height 12
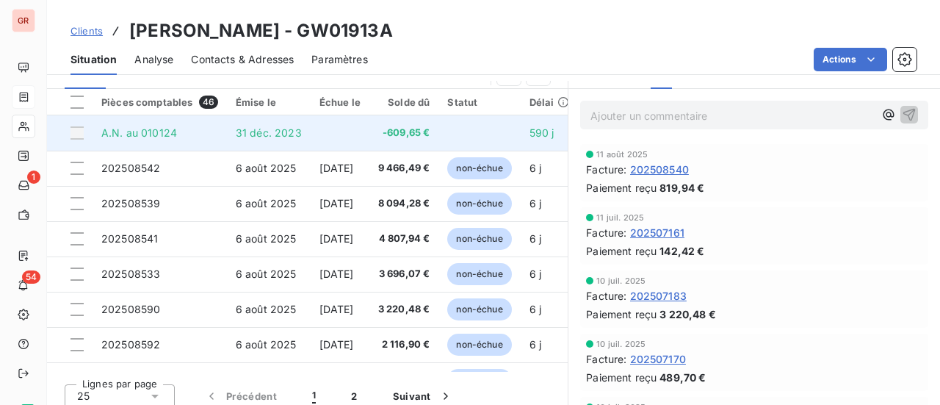
scroll to position [402, 0]
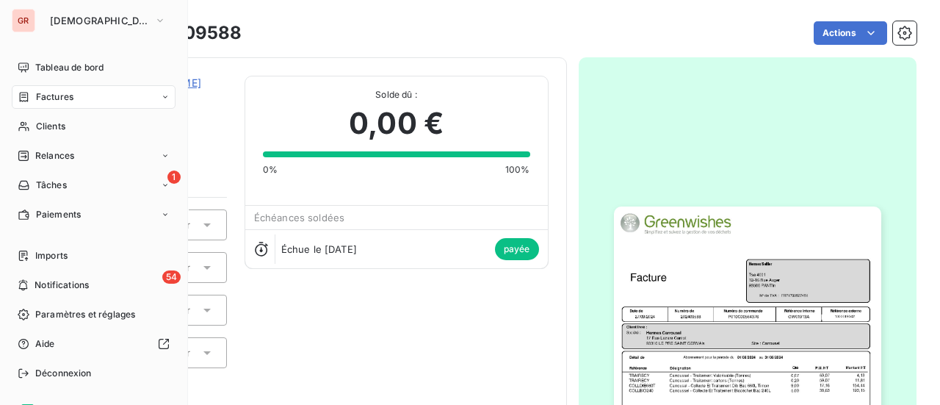
click at [62, 93] on span "Factures" at bounding box center [54, 96] width 37 height 13
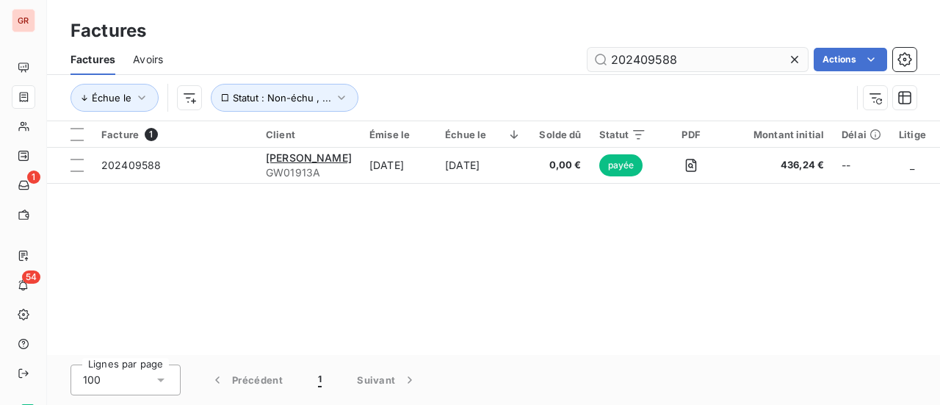
click at [690, 63] on input "202409588" at bounding box center [698, 60] width 220 height 24
type input "202409589"
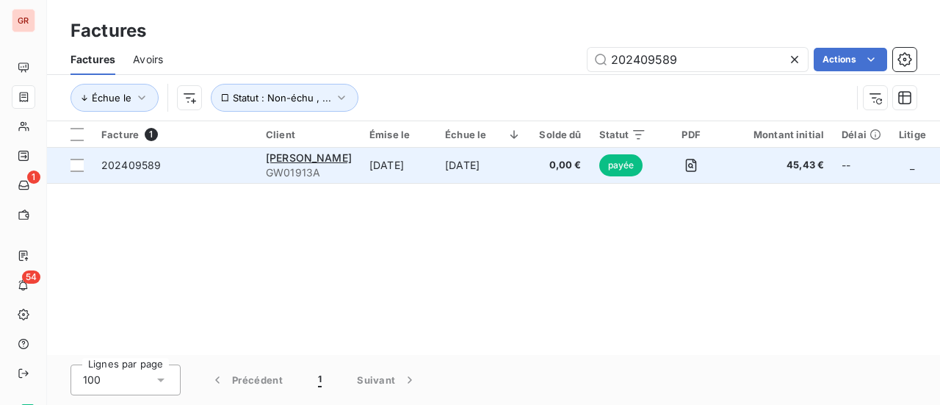
click at [155, 164] on span "202409589" at bounding box center [130, 165] width 59 height 12
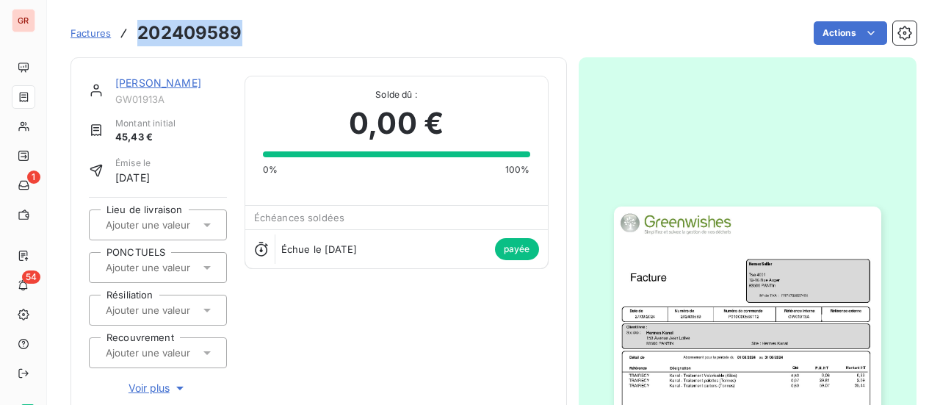
drag, startPoint x: 246, startPoint y: 35, endPoint x: 137, endPoint y: 35, distance: 108.7
click at [137, 35] on div "Factures 202409589 Actions" at bounding box center [494, 33] width 846 height 31
click at [172, 84] on link "Hermes Sellier" at bounding box center [158, 82] width 86 height 12
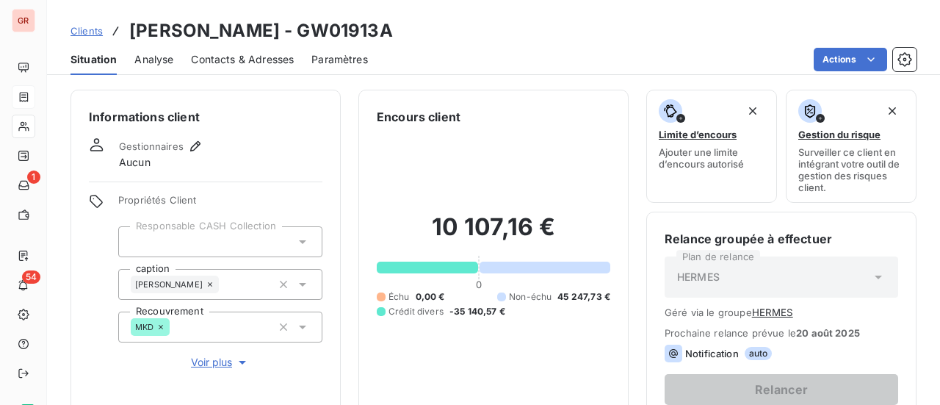
drag, startPoint x: 354, startPoint y: 34, endPoint x: 278, endPoint y: 34, distance: 76.4
click at [278, 34] on div "Clients Hermes Sellier - GW01913A" at bounding box center [493, 31] width 893 height 26
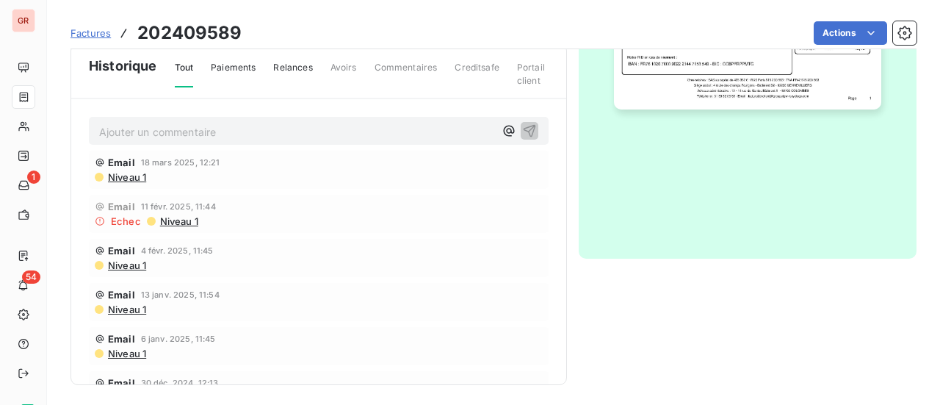
scroll to position [477, 0]
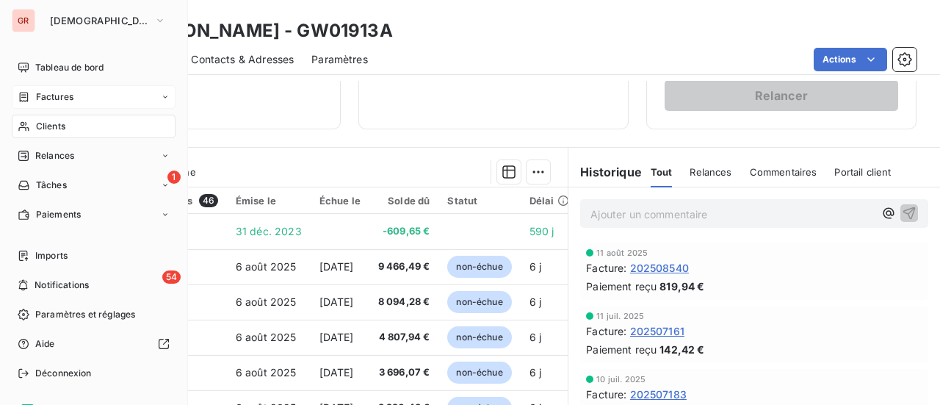
click at [57, 126] on span "Clients" at bounding box center [50, 126] width 29 height 13
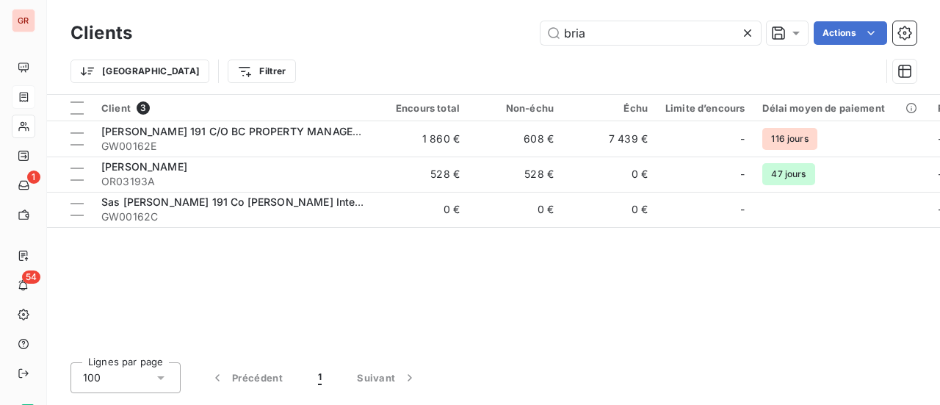
drag, startPoint x: 564, startPoint y: 38, endPoint x: 287, endPoint y: 58, distance: 277.6
click at [306, 58] on div "Clients bria Actions Trier Filtrer" at bounding box center [494, 56] width 846 height 76
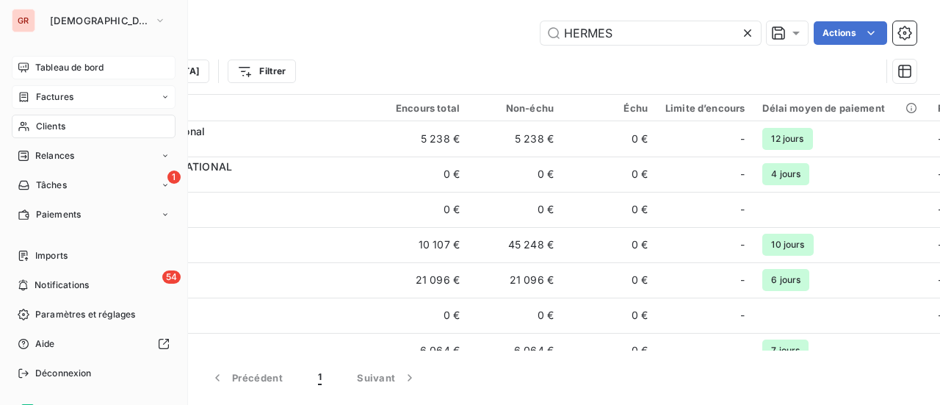
type input "HERMES"
click at [73, 61] on span "Tableau de bord" at bounding box center [69, 67] width 68 height 13
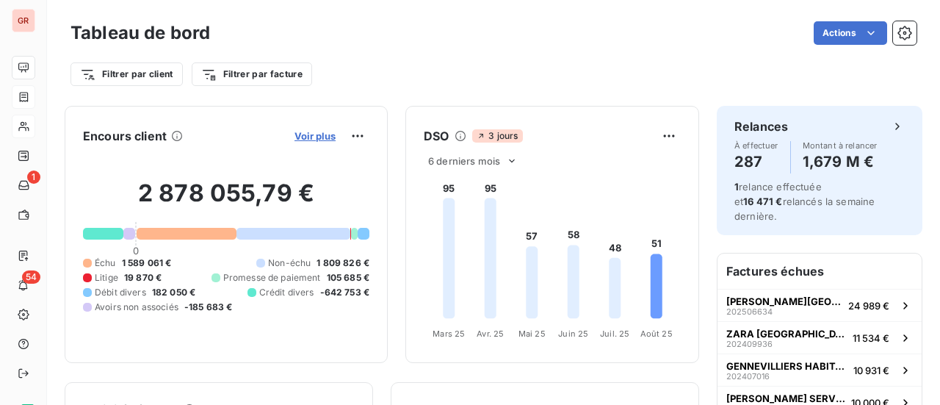
click at [311, 136] on span "Voir plus" at bounding box center [314, 136] width 41 height 12
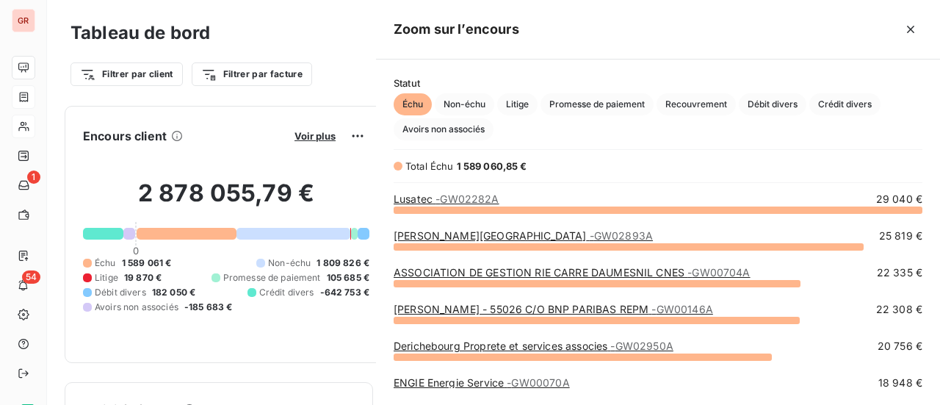
scroll to position [184, 552]
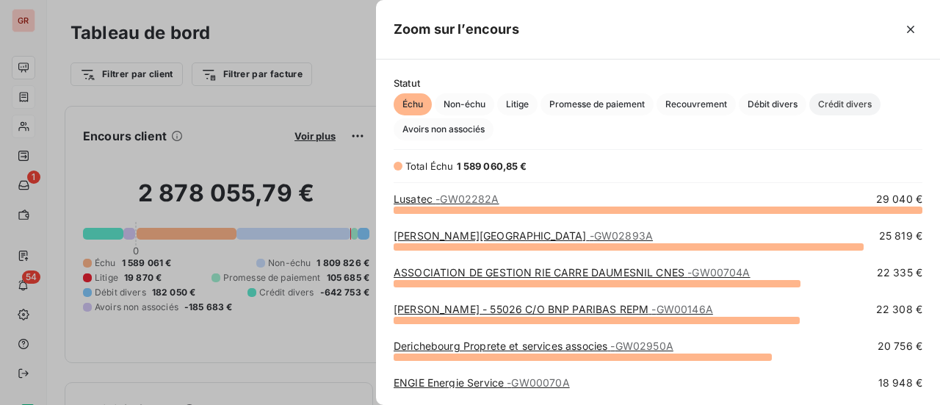
click at [861, 99] on span "Crédit divers" at bounding box center [844, 104] width 71 height 22
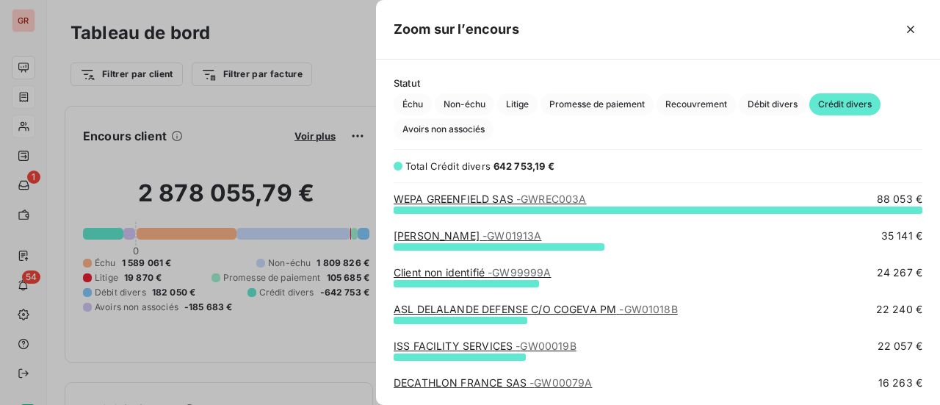
click at [509, 236] on span "- GW01913A" at bounding box center [512, 235] width 59 height 12
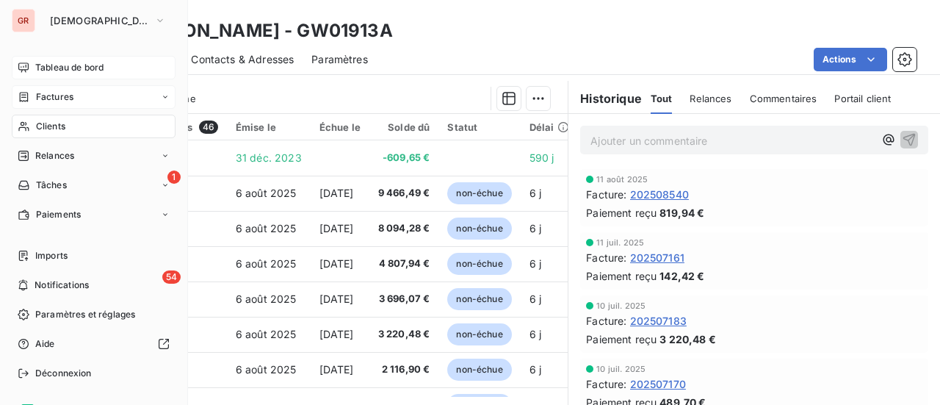
click at [63, 125] on span "Clients" at bounding box center [50, 126] width 29 height 13
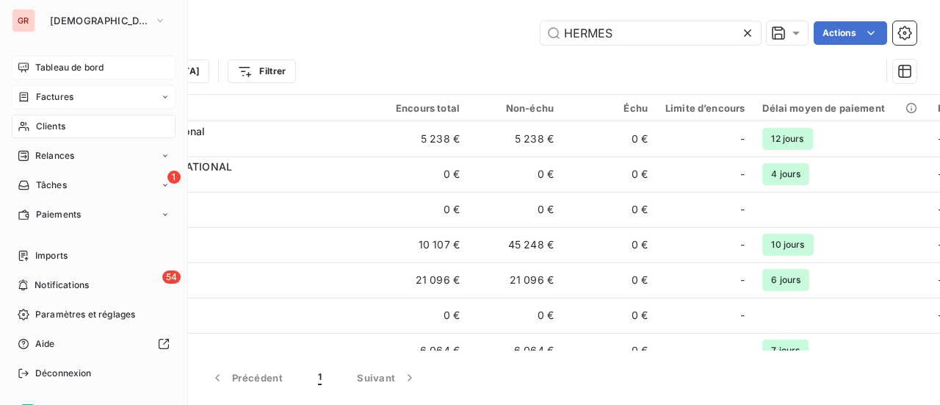
click at [66, 98] on span "Factures" at bounding box center [54, 96] width 37 height 13
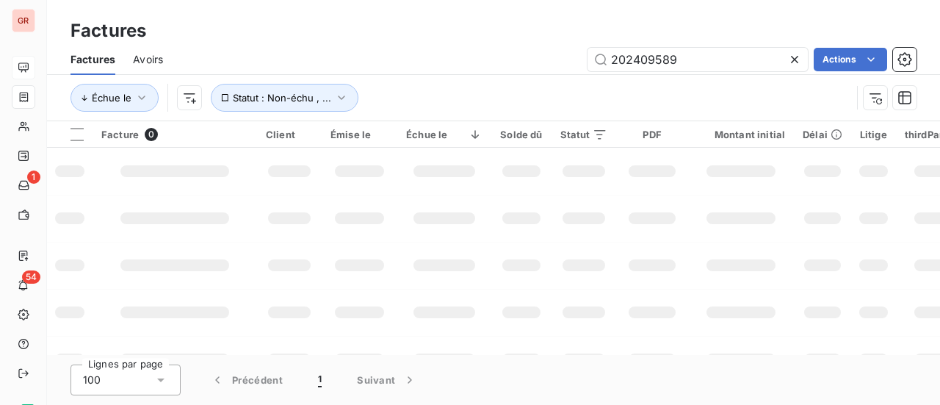
drag, startPoint x: 702, startPoint y: 61, endPoint x: 123, endPoint y: 68, distance: 579.5
click at [333, 64] on div "202409589 Actions" at bounding box center [549, 60] width 736 height 24
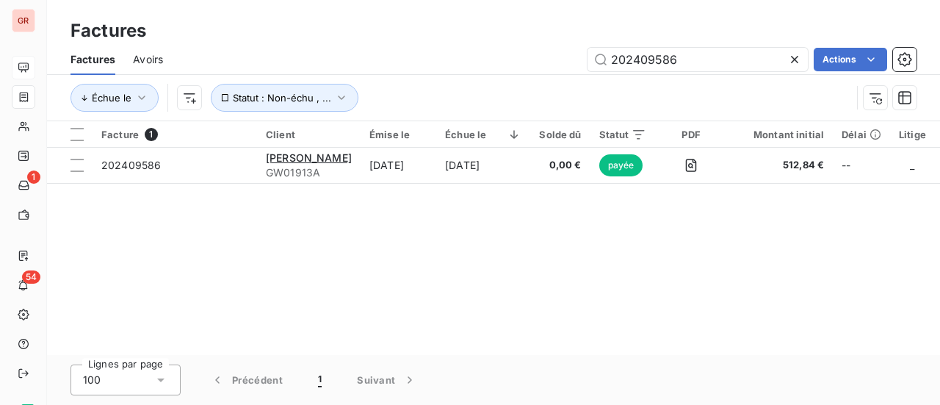
type input "202409586"
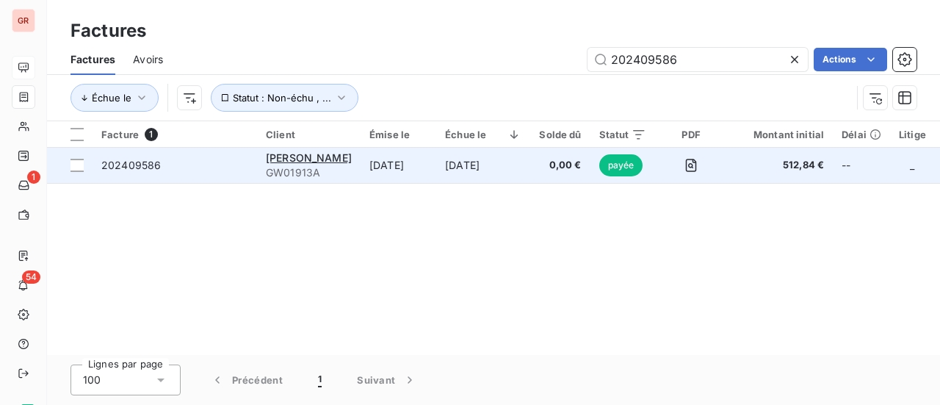
drag, startPoint x: 81, startPoint y: 159, endPoint x: 104, endPoint y: 162, distance: 22.9
click at [81, 160] on div at bounding box center [77, 165] width 13 height 13
click at [124, 162] on span "202409586" at bounding box center [130, 165] width 59 height 12
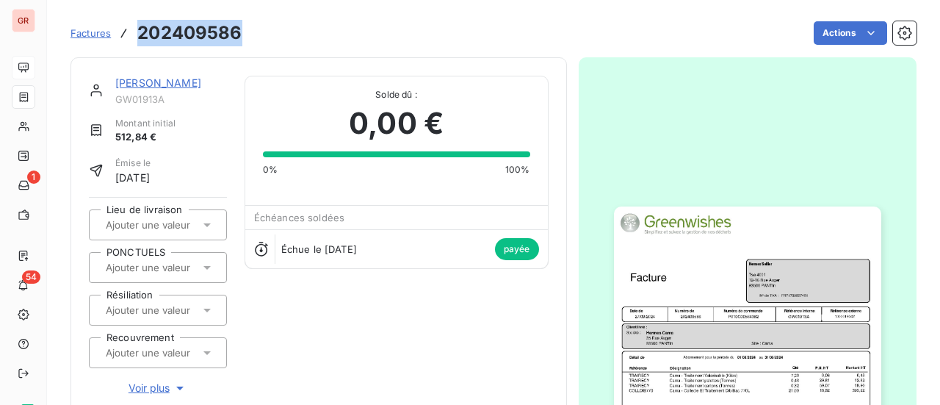
drag, startPoint x: 244, startPoint y: 31, endPoint x: 134, endPoint y: 38, distance: 110.4
click at [134, 38] on div "Factures 202409586 Actions" at bounding box center [494, 33] width 846 height 31
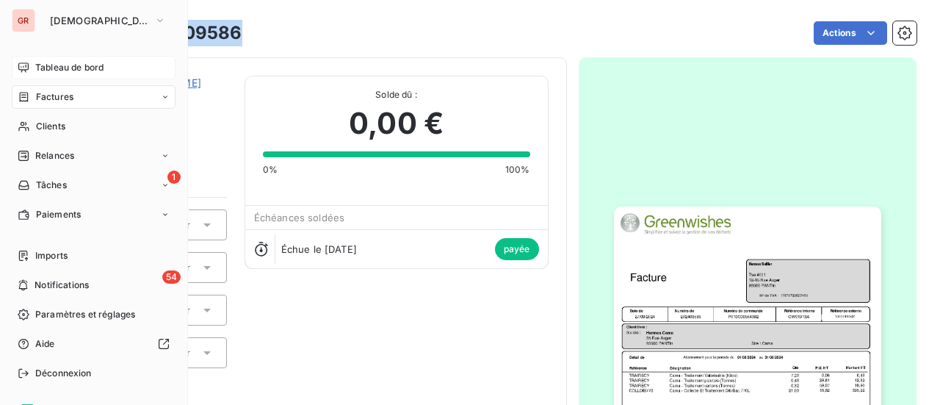
drag, startPoint x: 62, startPoint y: 96, endPoint x: 102, endPoint y: 104, distance: 40.5
click at [62, 96] on span "Factures" at bounding box center [54, 96] width 37 height 13
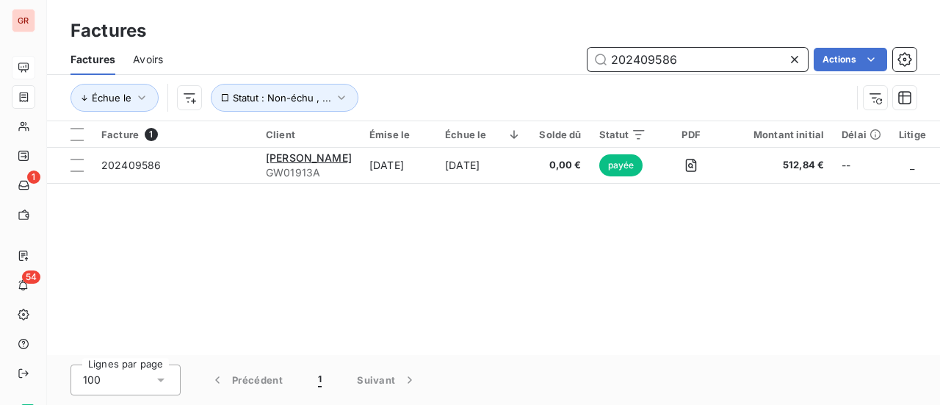
click at [694, 65] on input "202409586" at bounding box center [698, 60] width 220 height 24
drag, startPoint x: 700, startPoint y: 62, endPoint x: 503, endPoint y: 79, distance: 197.5
click at [518, 75] on div "Factures Avoirs 202409586 Actions Échue le Statut : Non-échu , ..." at bounding box center [493, 82] width 893 height 76
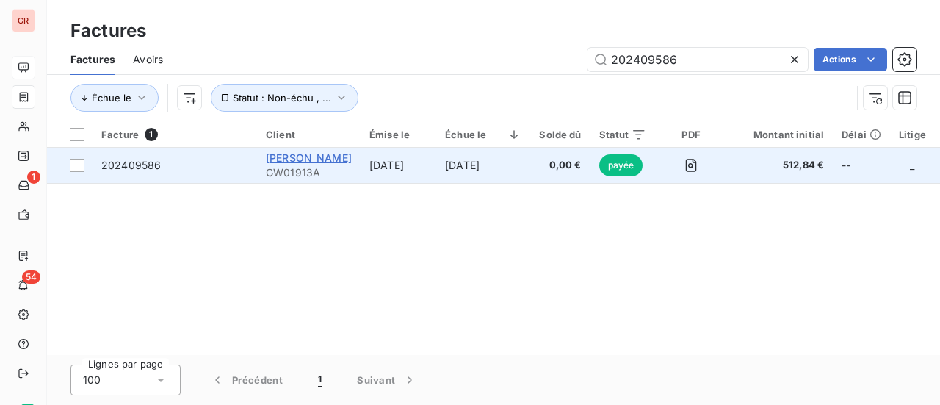
click at [316, 154] on span "Hermes Sellier" at bounding box center [309, 157] width 86 height 12
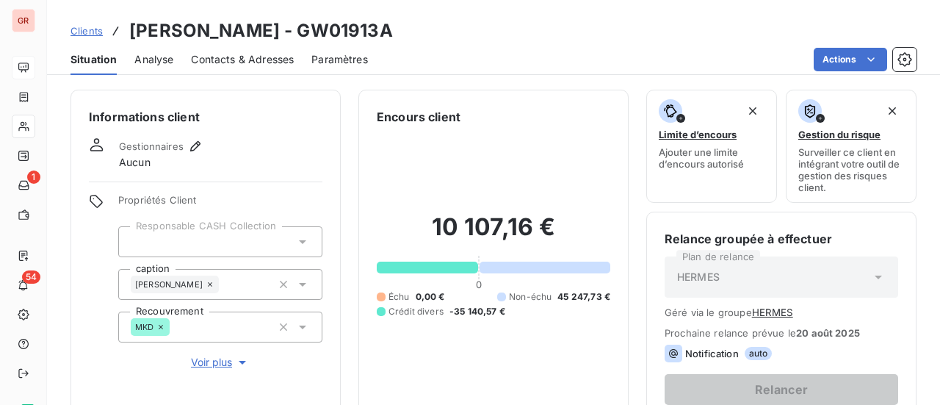
drag, startPoint x: 372, startPoint y: 39, endPoint x: 273, endPoint y: 36, distance: 98.5
click at [273, 36] on div "Clients Hermes Sellier - GW01913A" at bounding box center [493, 31] width 893 height 26
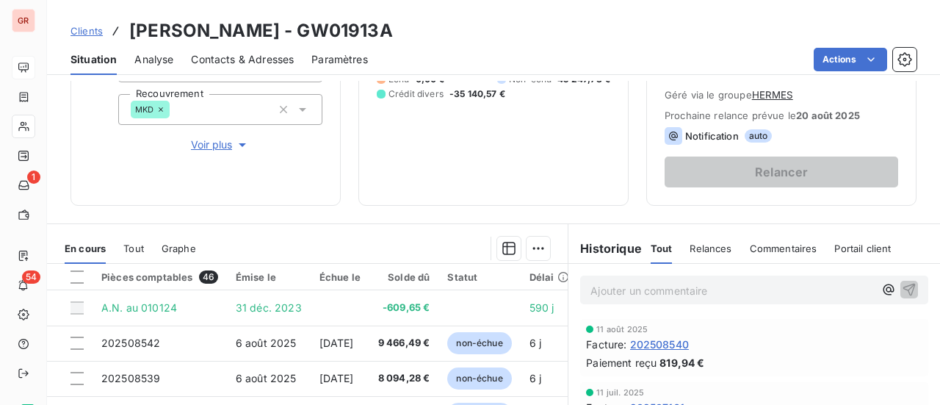
scroll to position [147, 0]
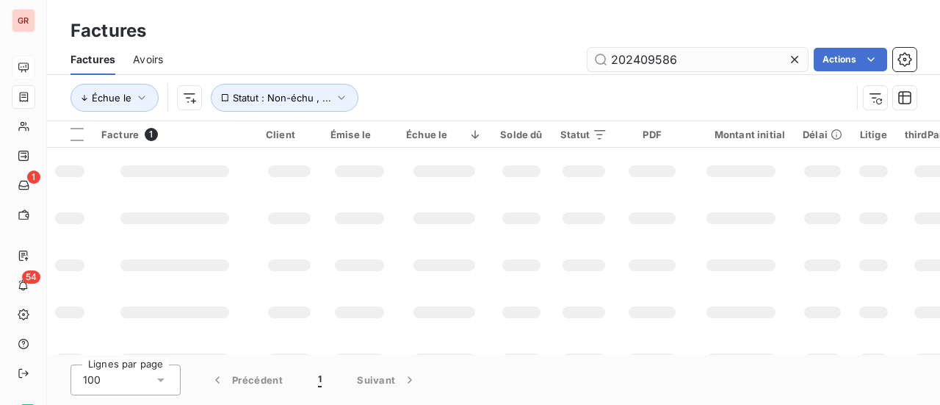
click at [712, 59] on input "202409586" at bounding box center [698, 60] width 220 height 24
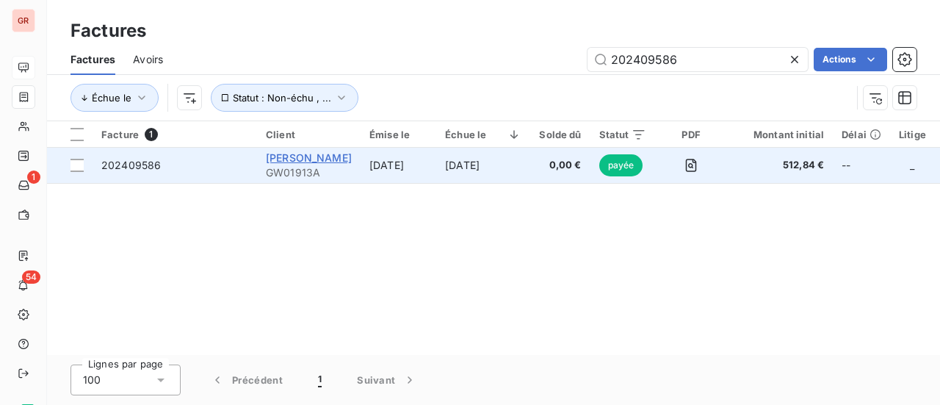
click at [325, 158] on span "Hermes Sellier" at bounding box center [309, 157] width 86 height 12
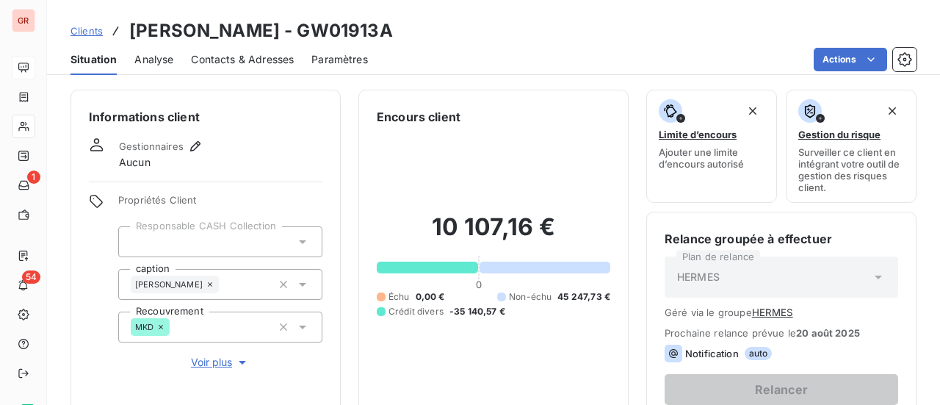
drag, startPoint x: 379, startPoint y: 29, endPoint x: 275, endPoint y: 29, distance: 103.6
click at [275, 29] on div "Clients Hermes Sellier - GW01913A" at bounding box center [493, 31] width 893 height 26
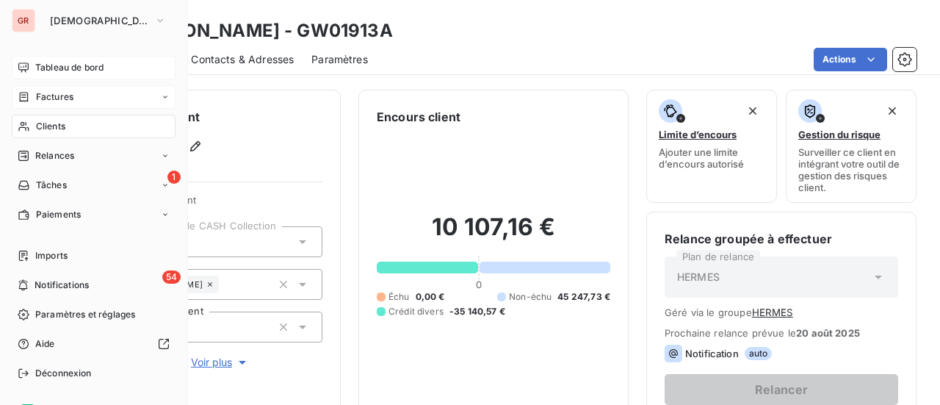
drag, startPoint x: 55, startPoint y: 99, endPoint x: 79, endPoint y: 99, distance: 23.5
click at [55, 99] on span "Factures" at bounding box center [54, 96] width 37 height 13
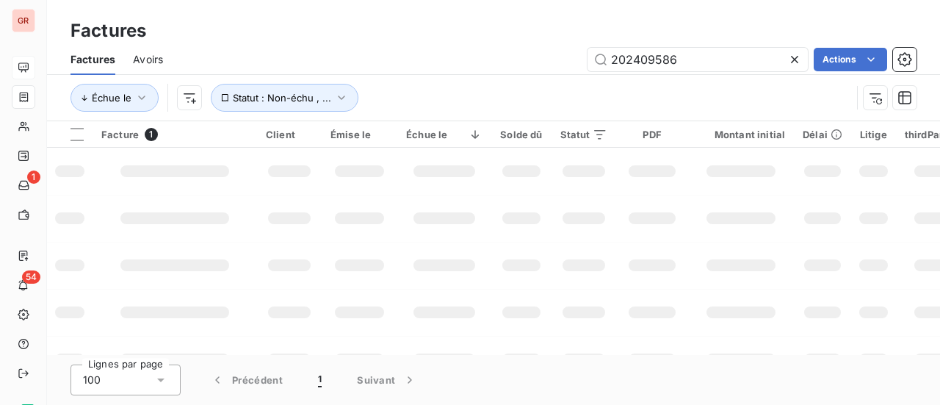
drag, startPoint x: 687, startPoint y: 60, endPoint x: 460, endPoint y: 60, distance: 226.9
click at [475, 60] on div "202409586 Actions" at bounding box center [549, 60] width 736 height 24
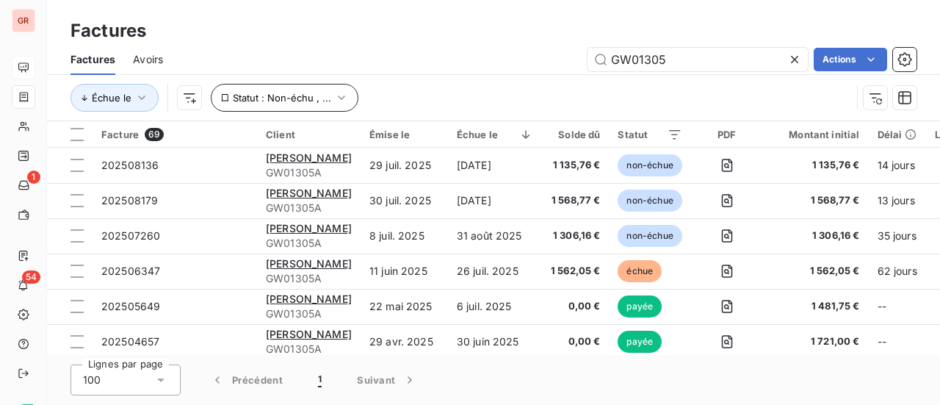
type input "GW01305"
click at [338, 97] on icon "button" at bounding box center [341, 97] width 7 height 4
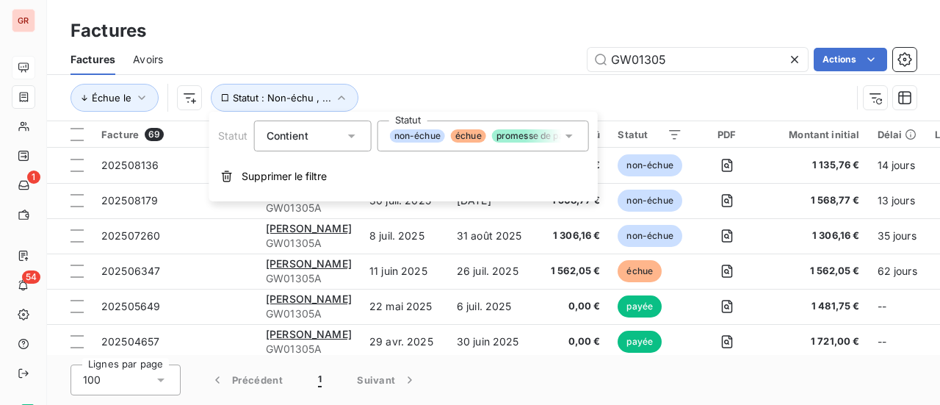
click at [577, 133] on div "non-échue échue promesse de paiement payée" at bounding box center [483, 135] width 212 height 31
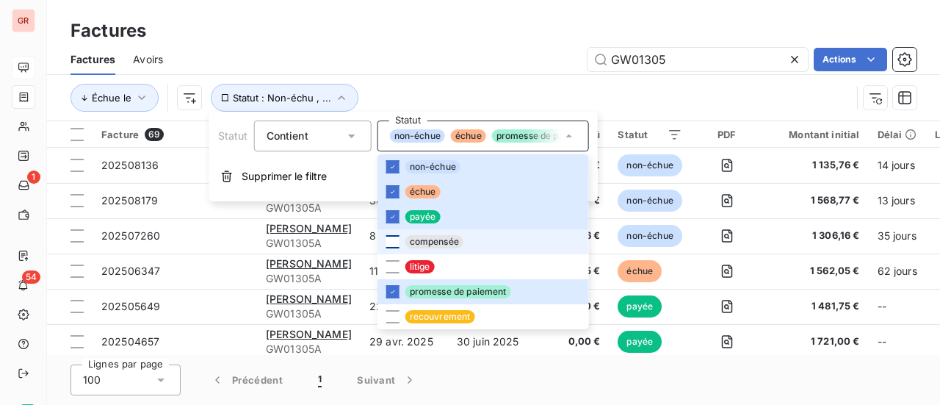
click at [394, 241] on div at bounding box center [392, 241] width 13 height 13
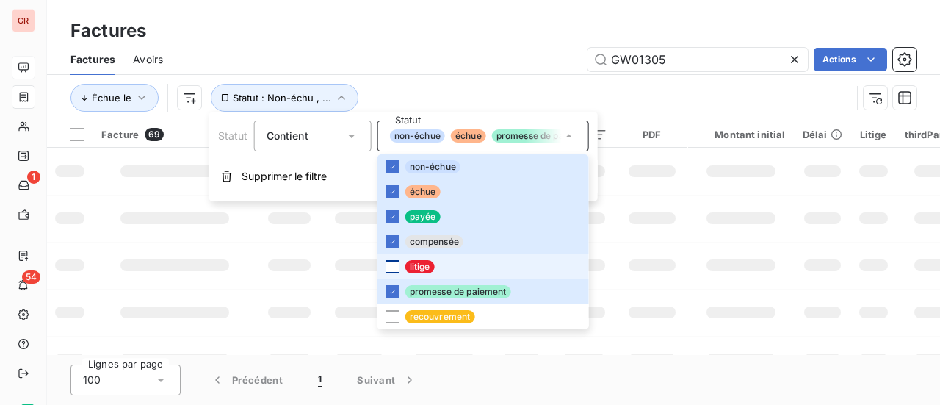
click at [391, 270] on div at bounding box center [392, 266] width 13 height 13
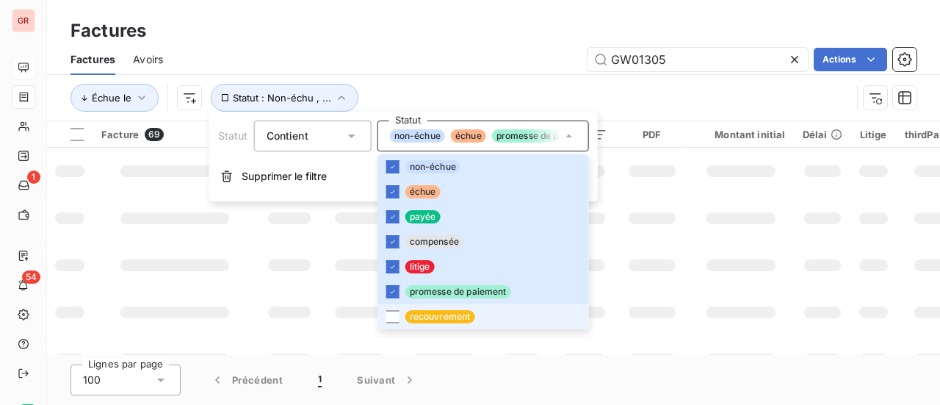
click at [394, 318] on div at bounding box center [392, 316] width 13 height 13
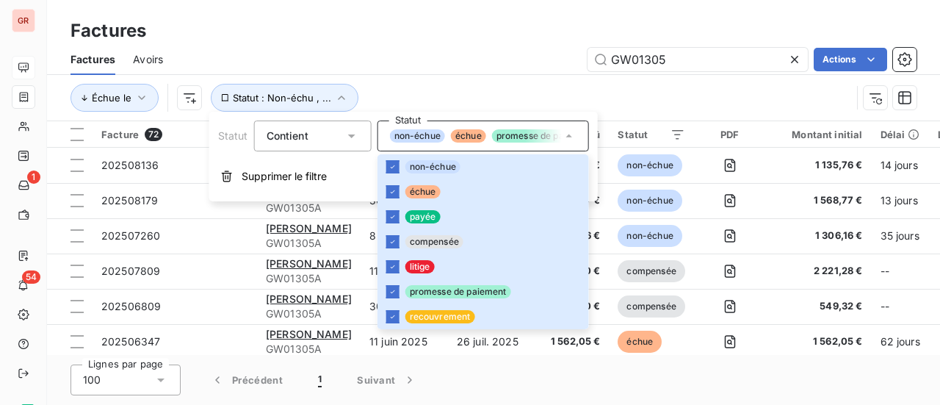
click at [686, 87] on div "Échue le Statut : Non-échu , ..." at bounding box center [461, 98] width 781 height 28
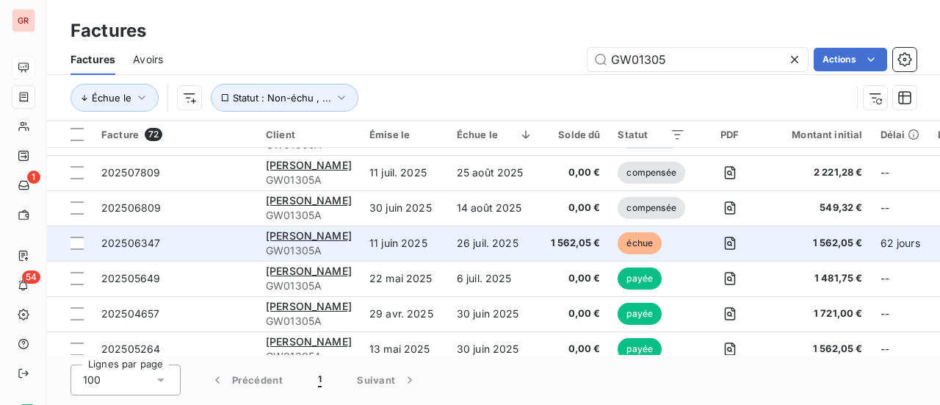
scroll to position [147, 0]
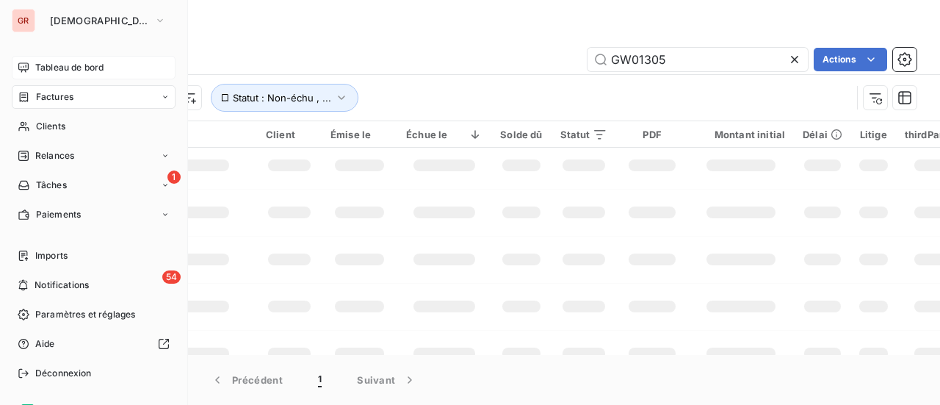
click at [60, 99] on span "Factures" at bounding box center [54, 96] width 37 height 13
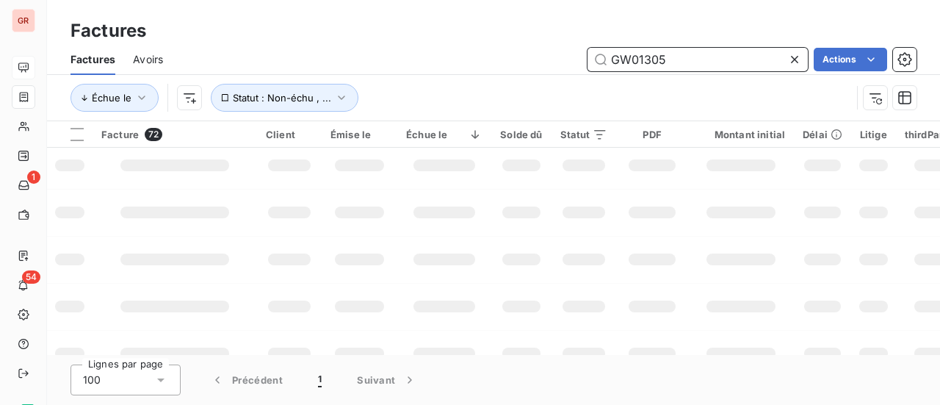
drag, startPoint x: 510, startPoint y: 62, endPoint x: 408, endPoint y: 63, distance: 102.1
click at [414, 62] on div "GW01305 Actions" at bounding box center [549, 60] width 736 height 24
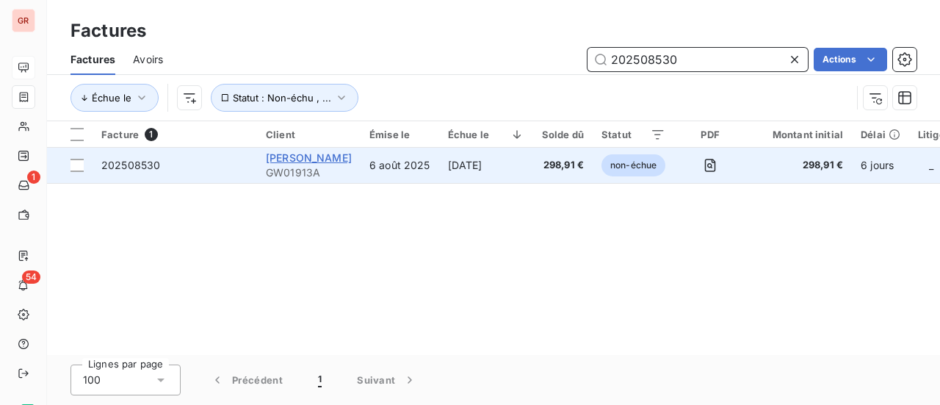
type input "202508530"
click at [303, 159] on span "Hermes Sellier" at bounding box center [309, 157] width 86 height 12
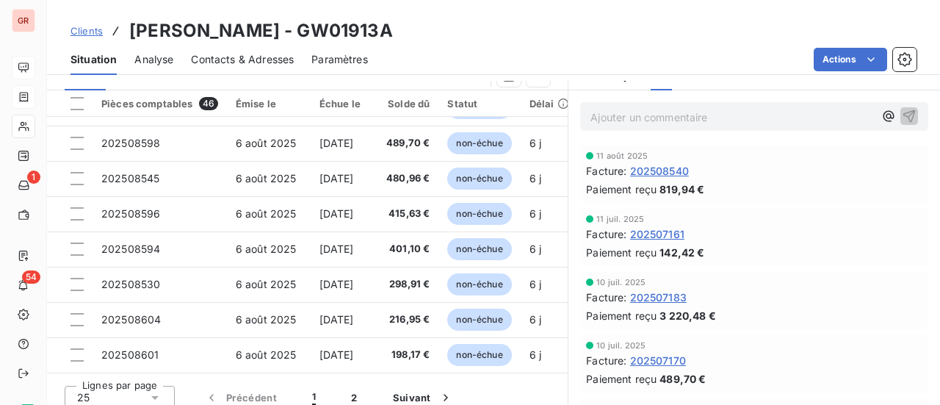
scroll to position [402, 0]
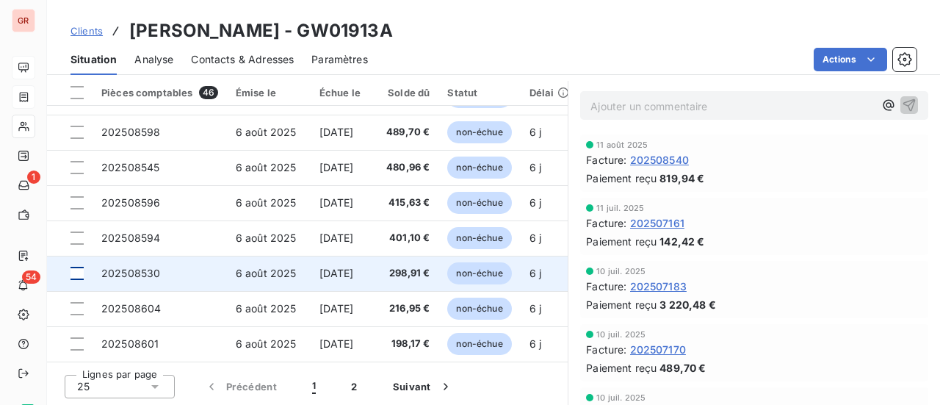
click at [76, 267] on div at bounding box center [77, 273] width 13 height 13
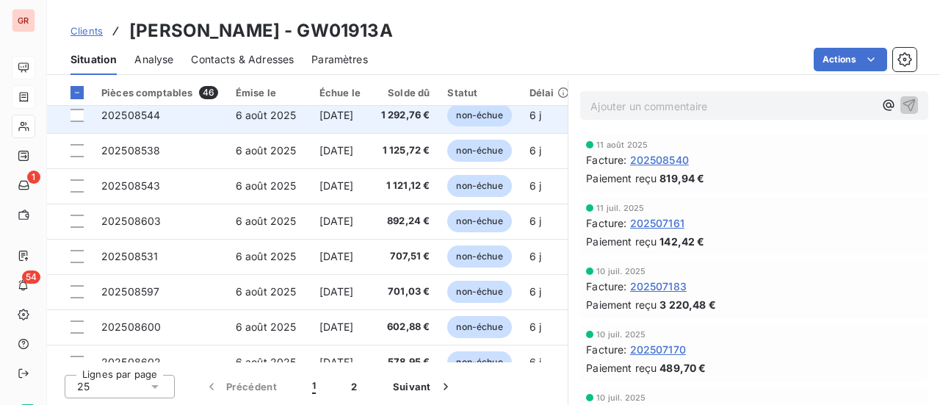
scroll to position [294, 0]
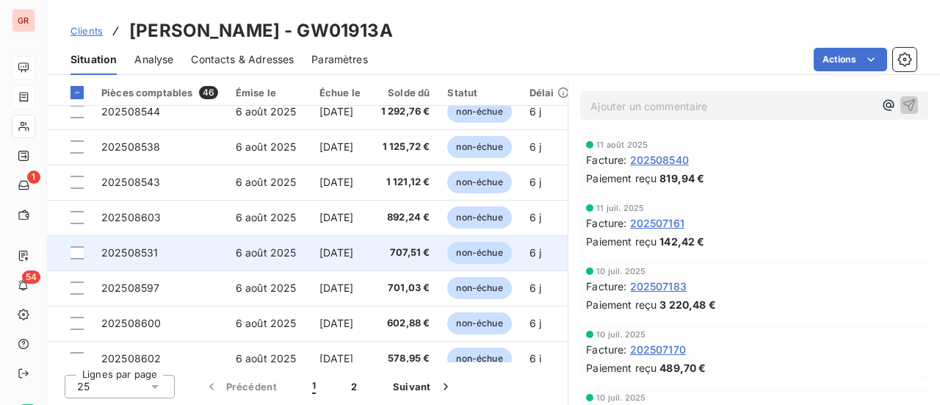
click at [84, 253] on td at bounding box center [70, 252] width 46 height 35
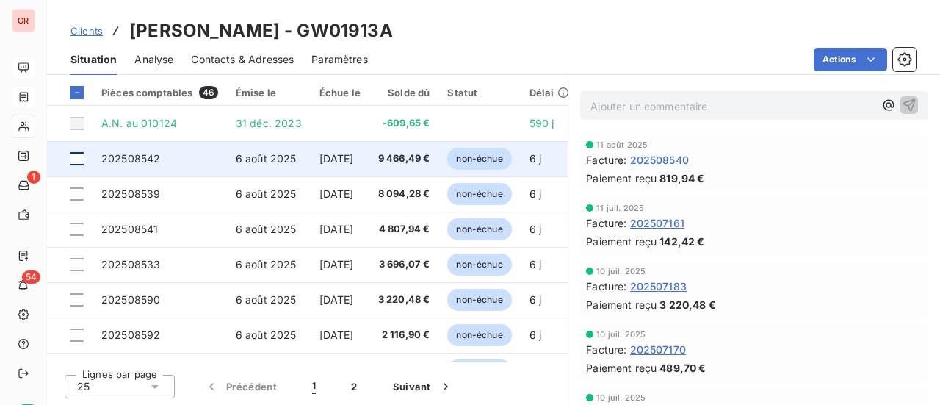
click at [79, 159] on div at bounding box center [77, 158] width 13 height 13
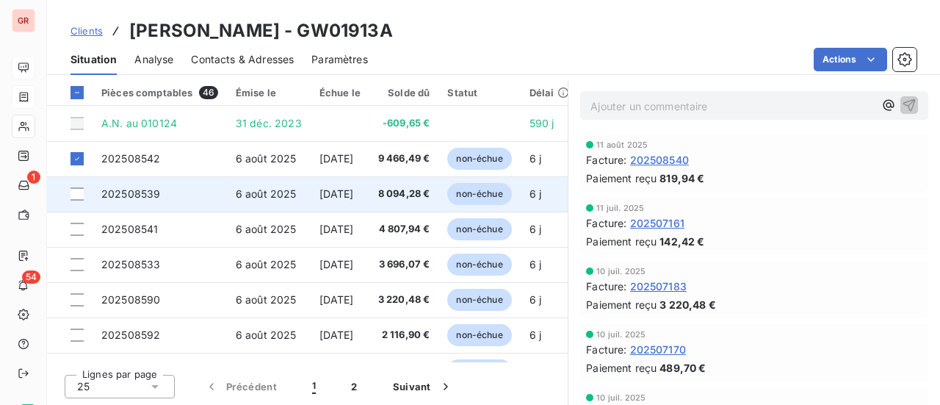
click at [78, 200] on td at bounding box center [70, 193] width 46 height 35
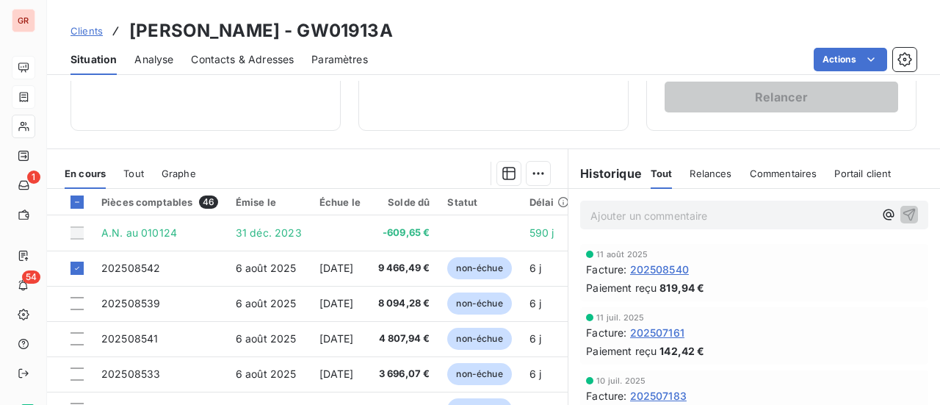
scroll to position [294, 0]
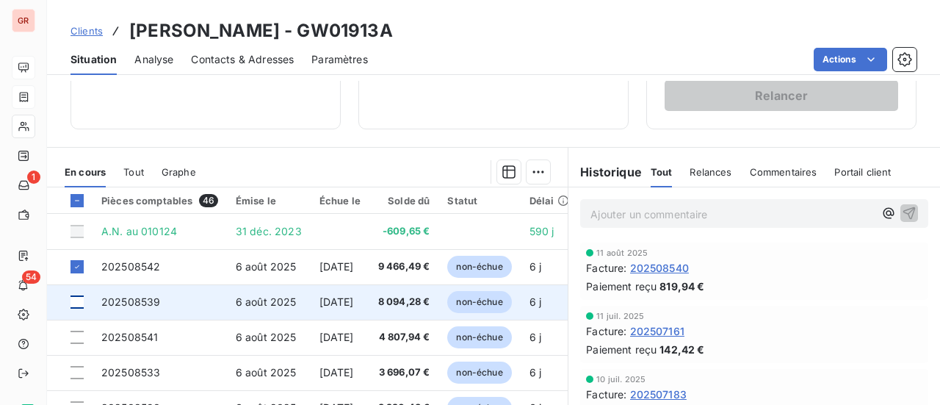
click at [78, 301] on div at bounding box center [77, 301] width 13 height 13
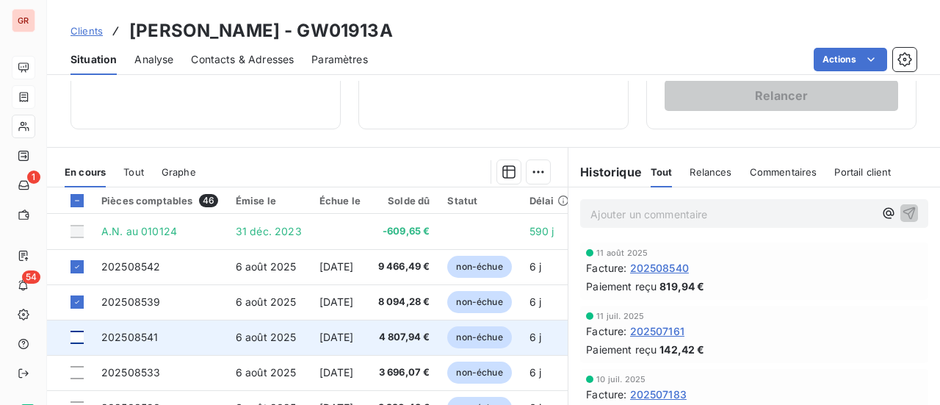
click at [79, 337] on div at bounding box center [77, 336] width 13 height 13
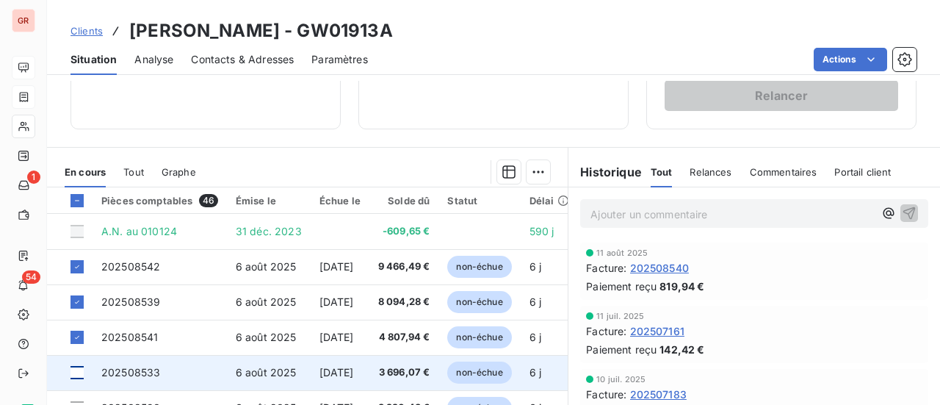
click at [79, 375] on div at bounding box center [77, 372] width 13 height 13
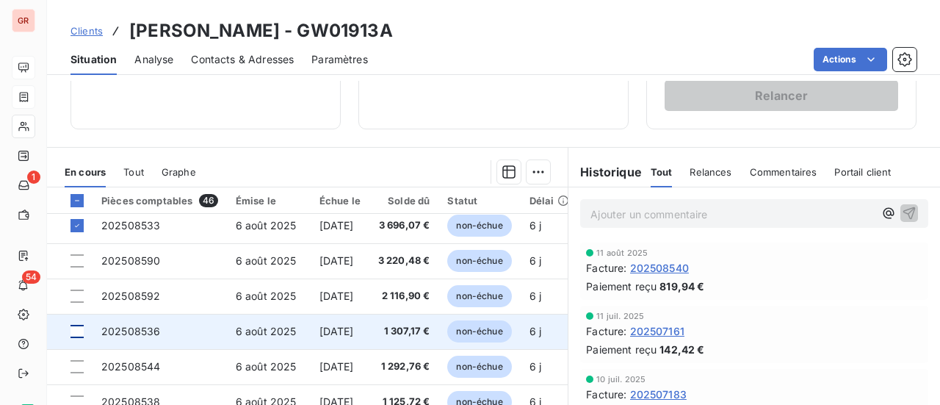
click at [82, 331] on div at bounding box center [77, 331] width 13 height 13
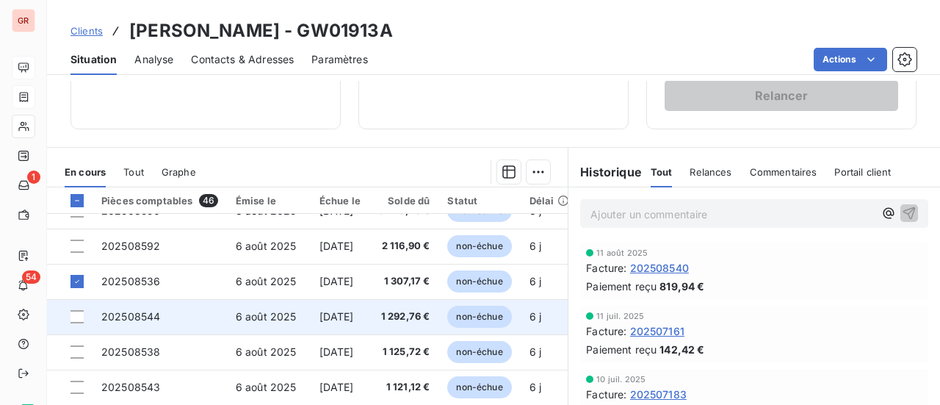
scroll to position [220, 0]
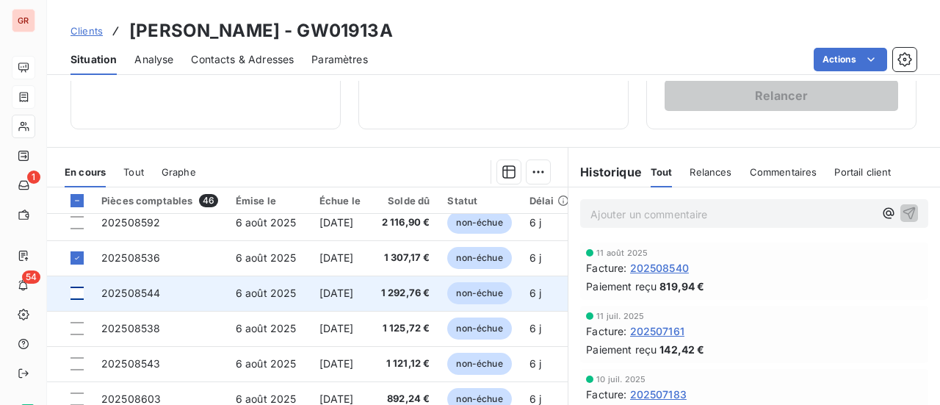
click at [73, 291] on div at bounding box center [77, 292] width 13 height 13
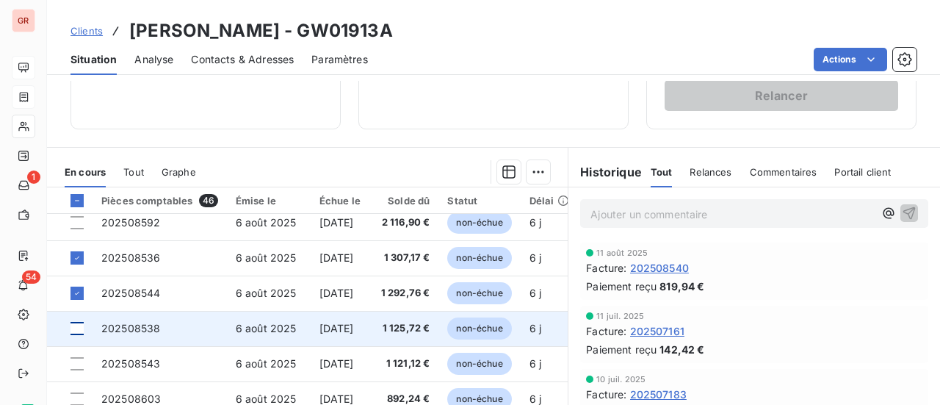
click at [79, 330] on div at bounding box center [77, 328] width 13 height 13
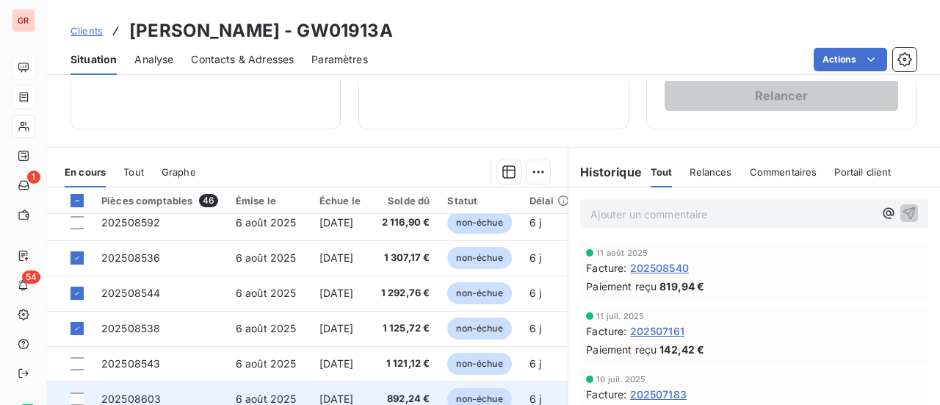
scroll to position [294, 0]
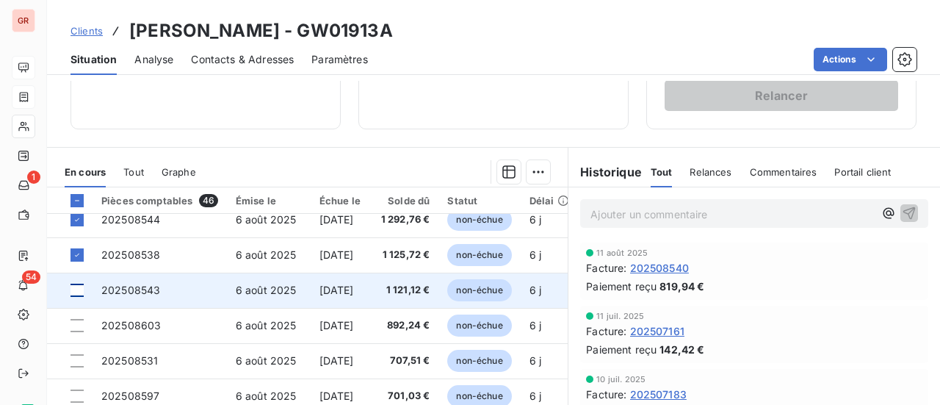
click at [79, 289] on div at bounding box center [77, 289] width 13 height 13
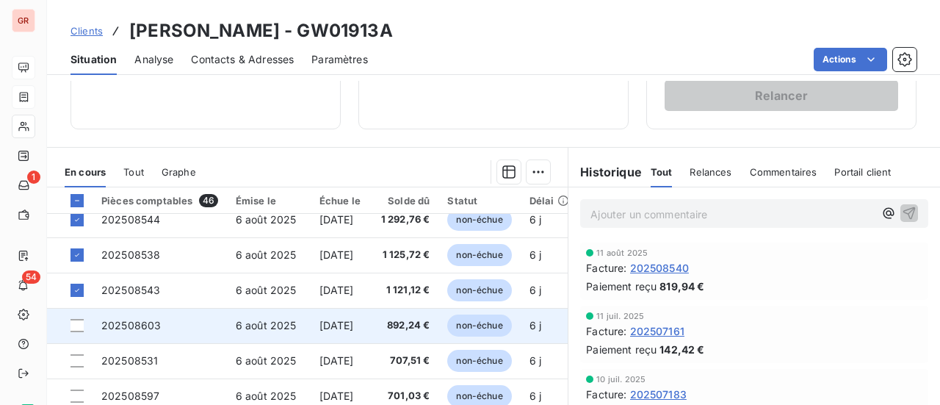
scroll to position [367, 0]
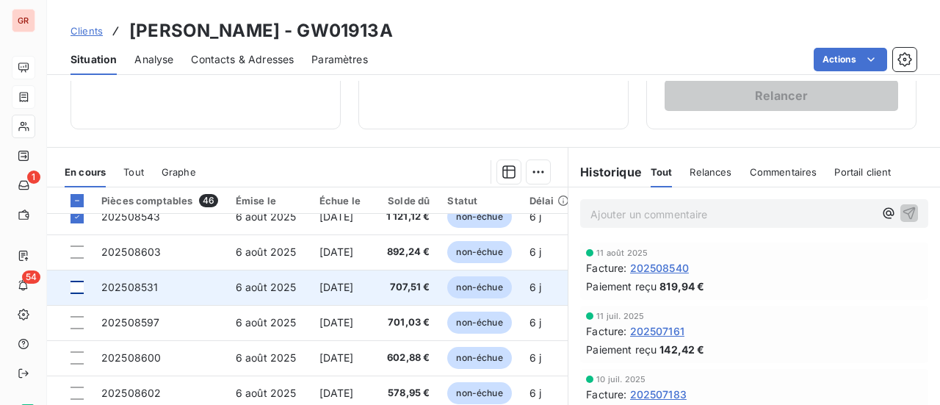
click at [79, 287] on div at bounding box center [77, 287] width 13 height 13
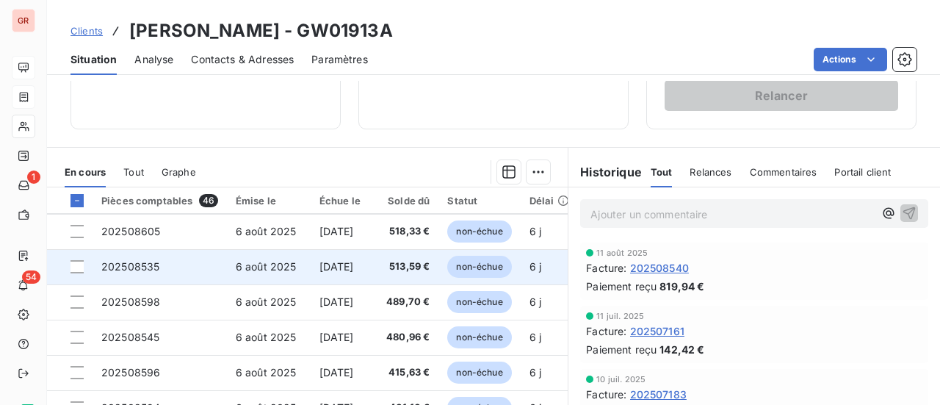
scroll to position [588, 0]
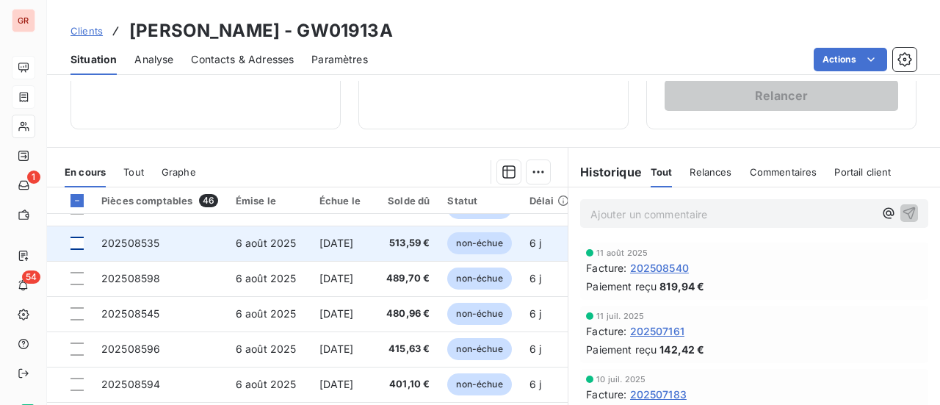
click at [73, 243] on div at bounding box center [77, 242] width 13 height 13
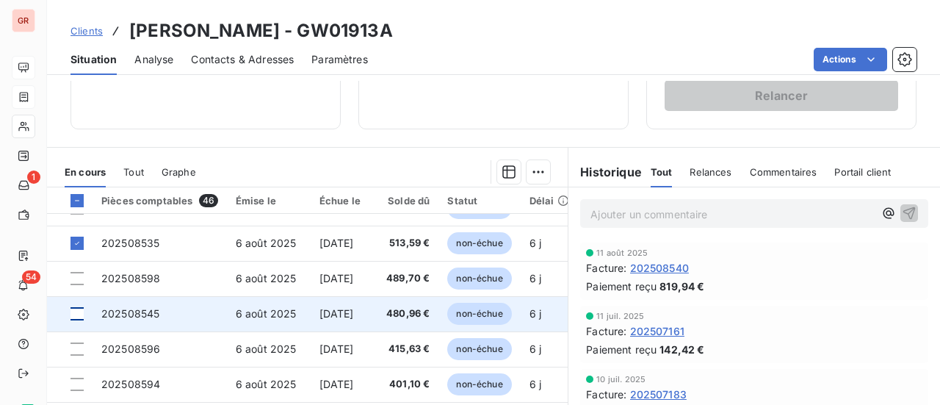
click at [73, 314] on div at bounding box center [77, 313] width 13 height 13
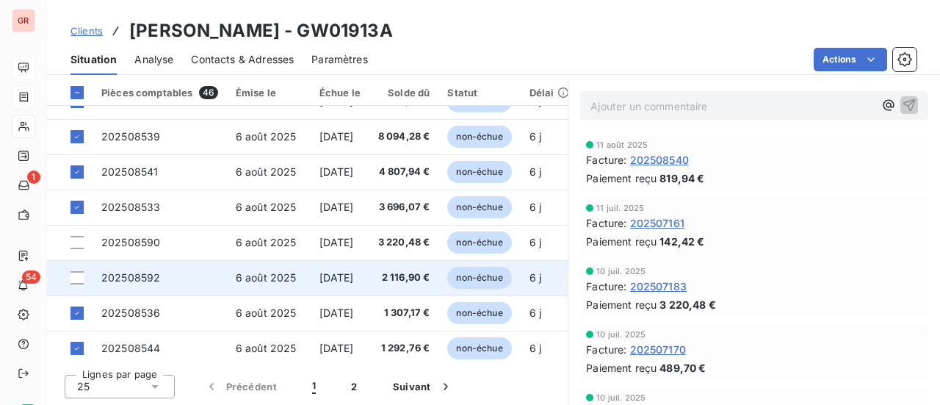
scroll to position [0, 0]
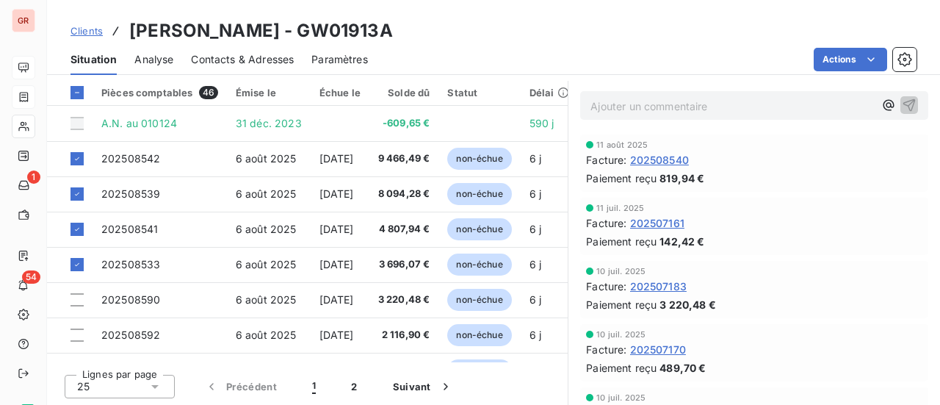
click at [569, 45] on div "Situation Analyse Contacts & Adresses Paramètres Actions" at bounding box center [493, 59] width 893 height 31
click at [217, 36] on h3 "Hermes Sellier - GW01913A" at bounding box center [261, 31] width 264 height 26
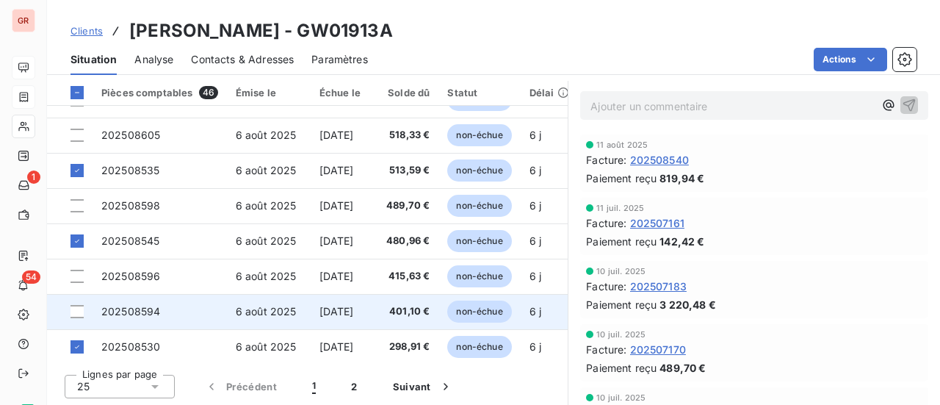
scroll to position [631, 0]
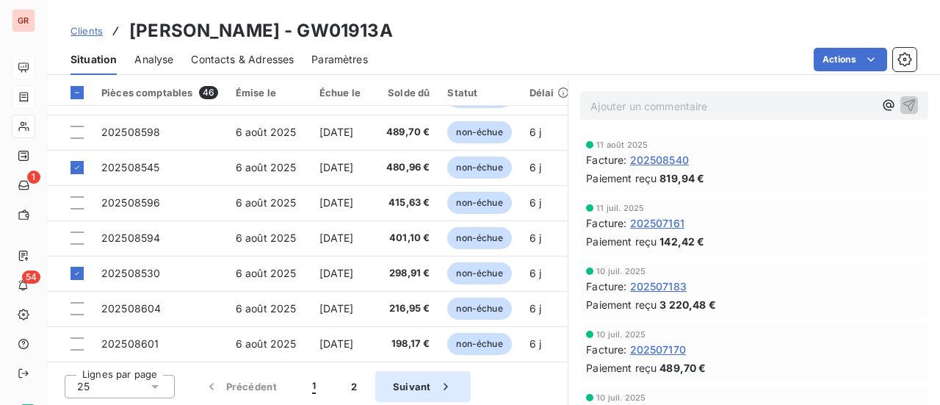
click at [416, 388] on button "Suivant" at bounding box center [422, 386] width 95 height 31
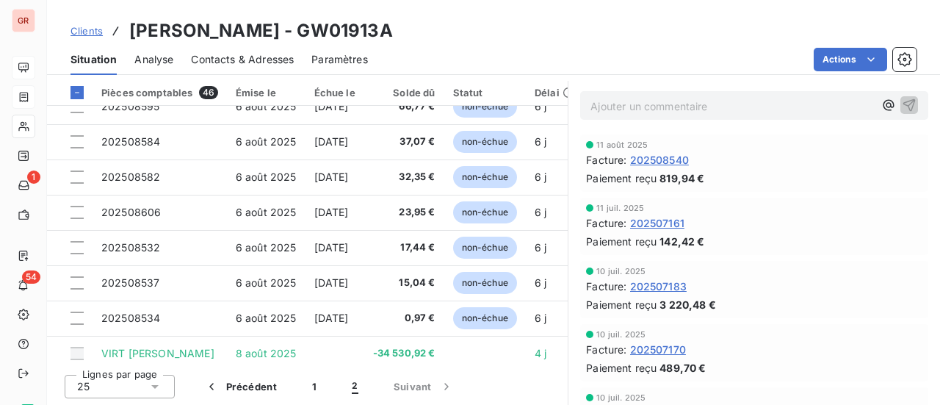
scroll to position [490, 0]
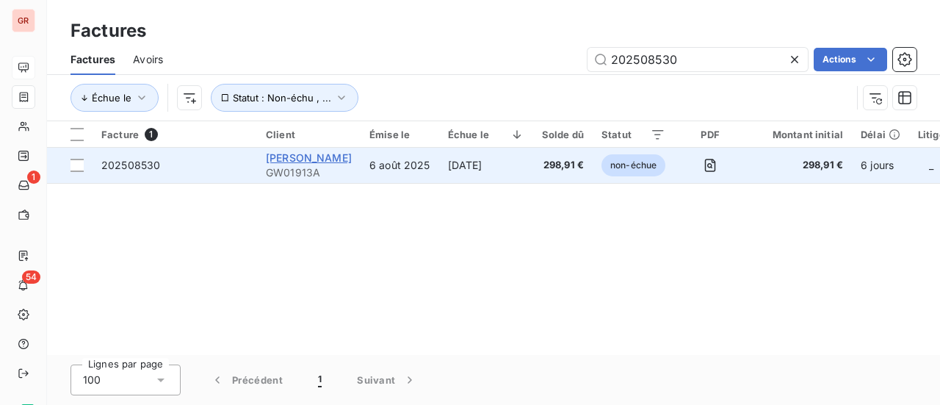
click at [323, 160] on span "Hermes Sellier" at bounding box center [309, 157] width 86 height 12
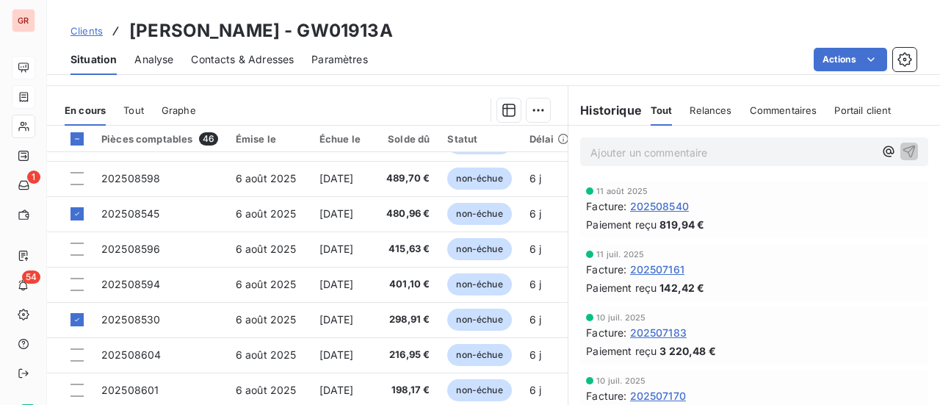
scroll to position [402, 0]
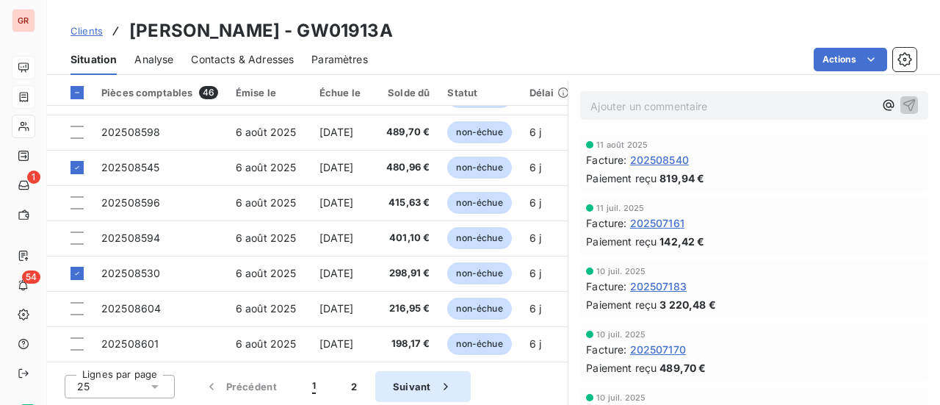
click at [405, 386] on button "Suivant" at bounding box center [422, 386] width 95 height 31
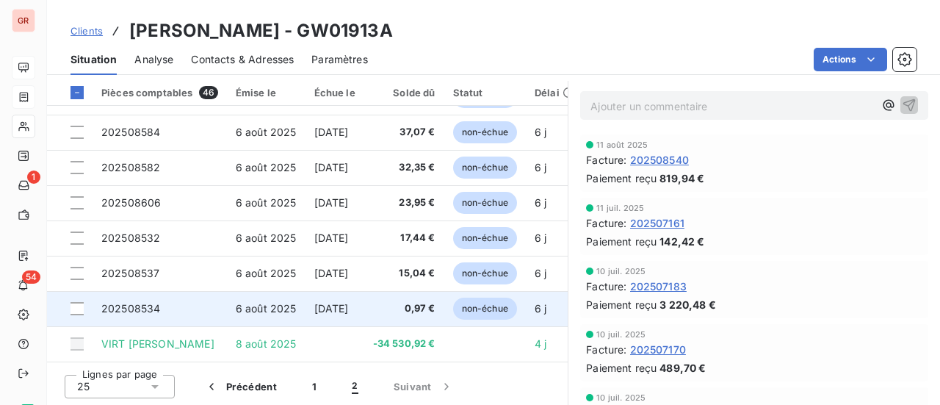
click at [68, 303] on td at bounding box center [70, 308] width 46 height 35
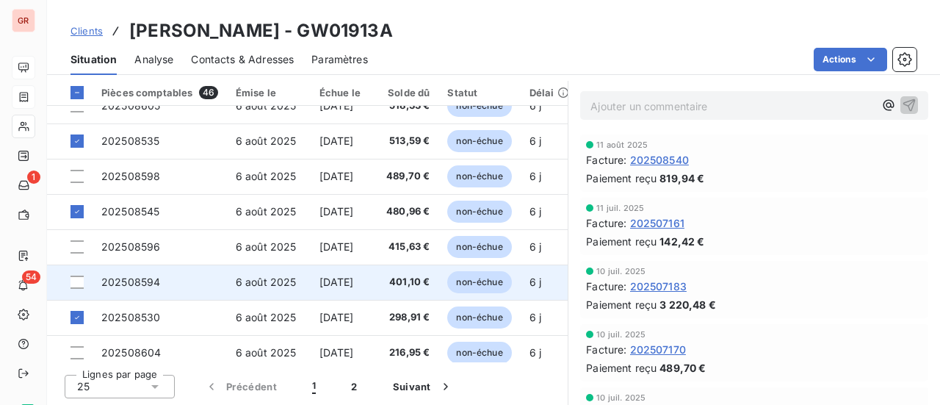
scroll to position [631, 0]
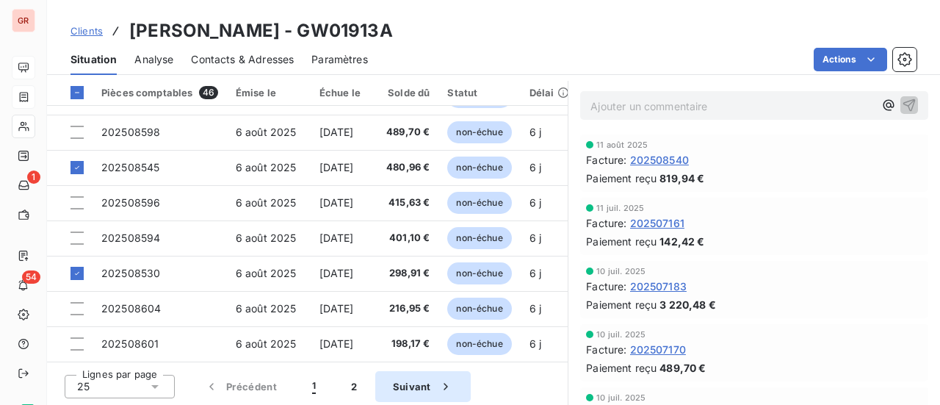
click at [417, 385] on button "Suivant" at bounding box center [422, 386] width 95 height 31
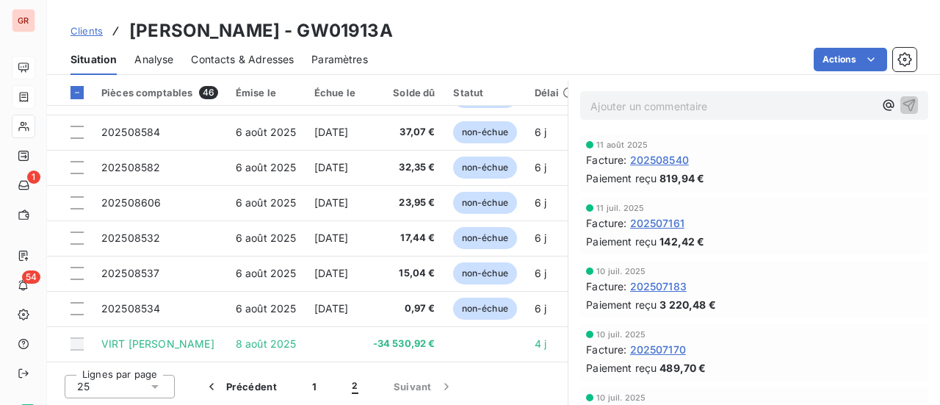
scroll to position [490, 0]
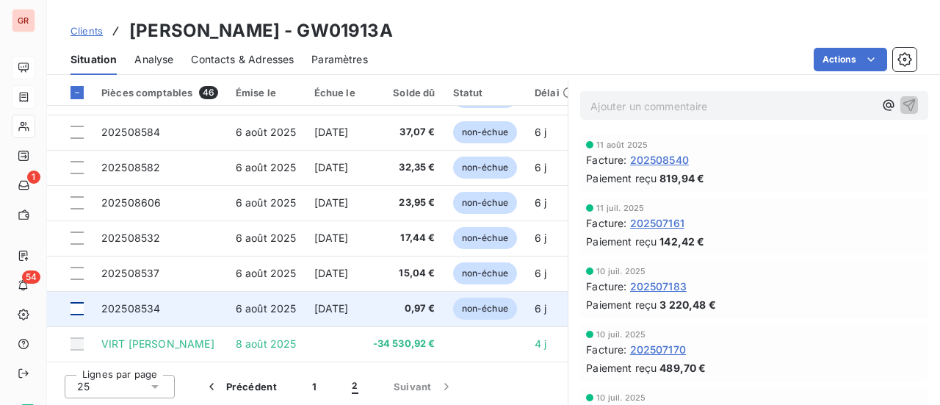
click at [79, 303] on div at bounding box center [77, 308] width 13 height 13
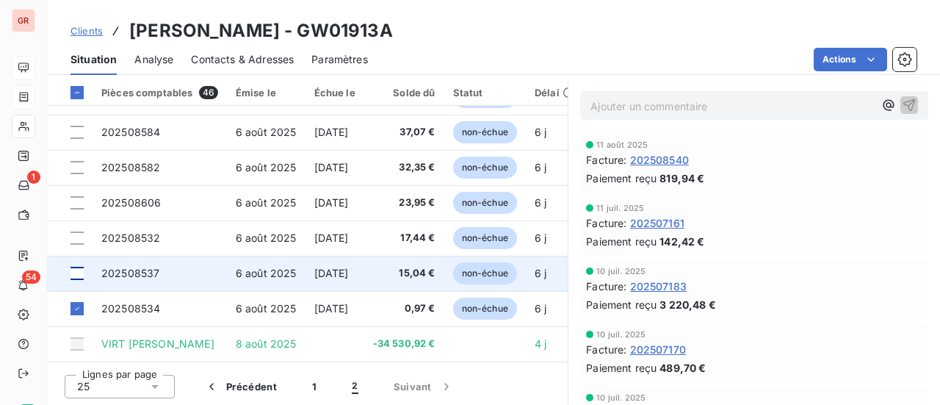
click at [83, 267] on div at bounding box center [77, 273] width 13 height 13
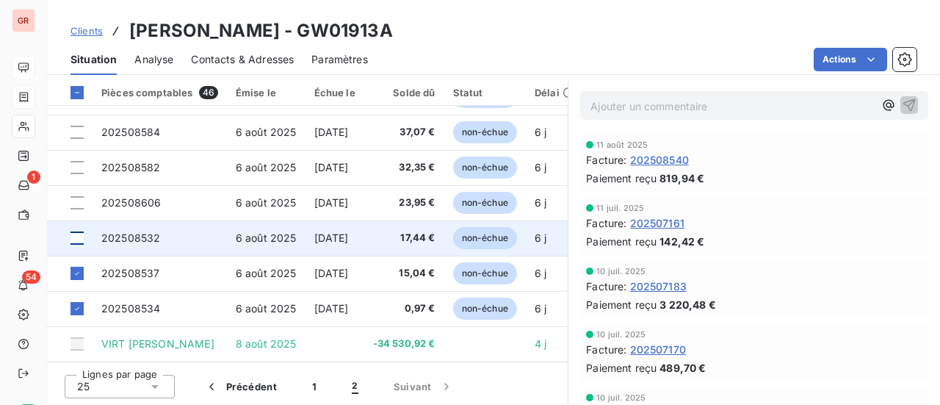
click at [82, 234] on div at bounding box center [77, 237] width 13 height 13
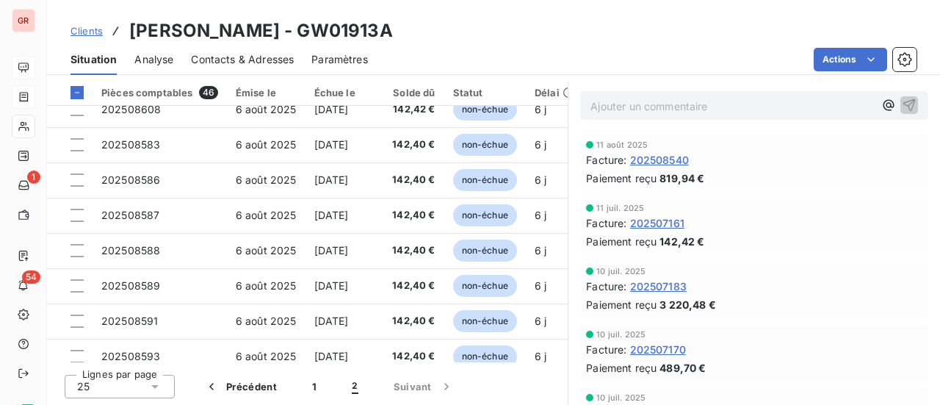
scroll to position [0, 0]
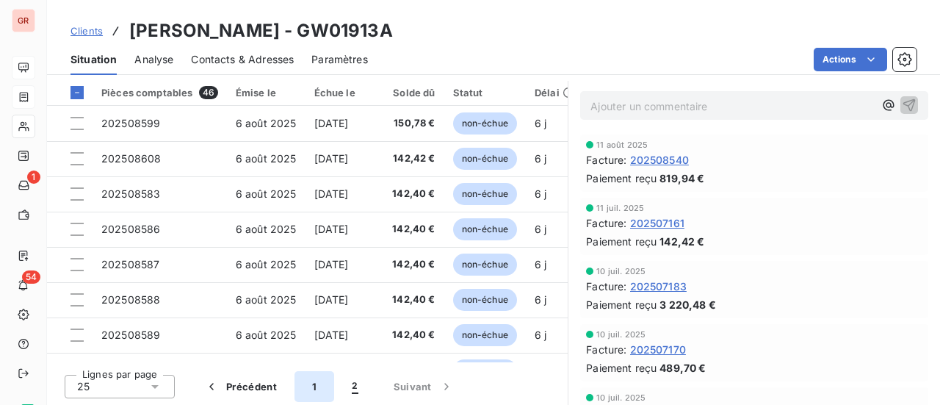
click at [317, 388] on button "1" at bounding box center [314, 386] width 40 height 31
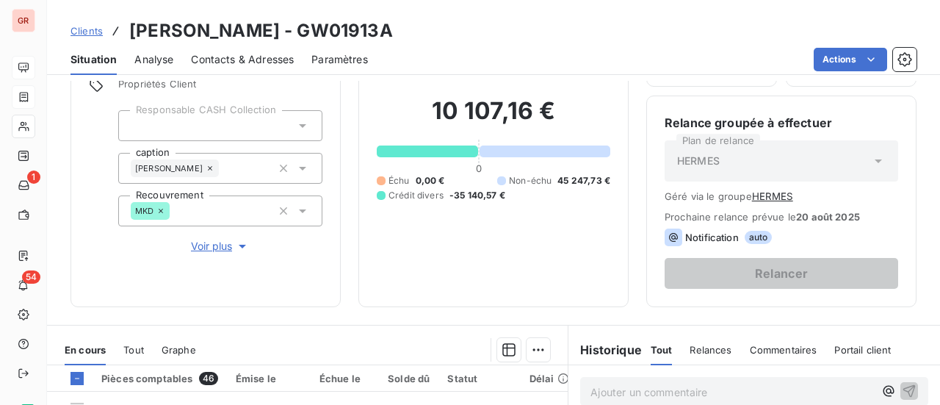
scroll to position [108, 0]
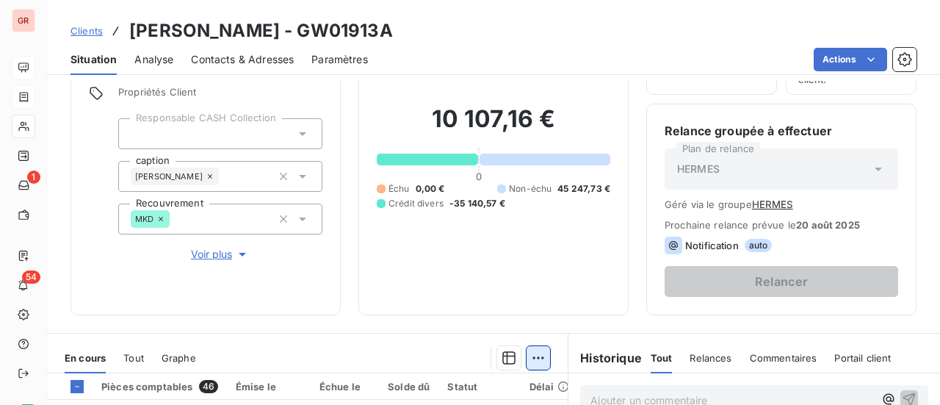
click at [537, 358] on html "GR 1 54 Clients Hermes Sellier - GW01913A Situation Analyse Contacts & Adresses…" at bounding box center [470, 202] width 940 height 405
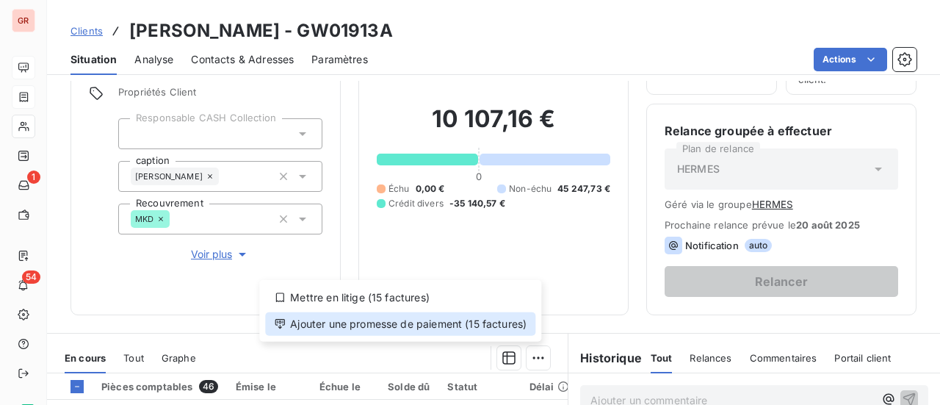
click at [396, 325] on div "Ajouter une promesse de paiement (15 factures)" at bounding box center [400, 324] width 270 height 24
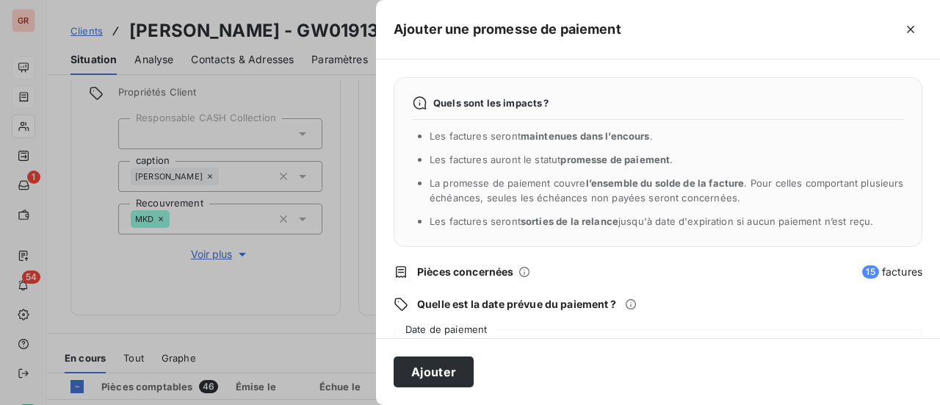
click at [483, 327] on div "Quels sont les impacts ? Les factures seront maintenues dans l’encours . Les fa…" at bounding box center [658, 198] width 564 height 278
click at [412, 326] on div "Quels sont les impacts ? Les factures seront maintenues dans l’encours . Les fa…" at bounding box center [658, 198] width 564 height 278
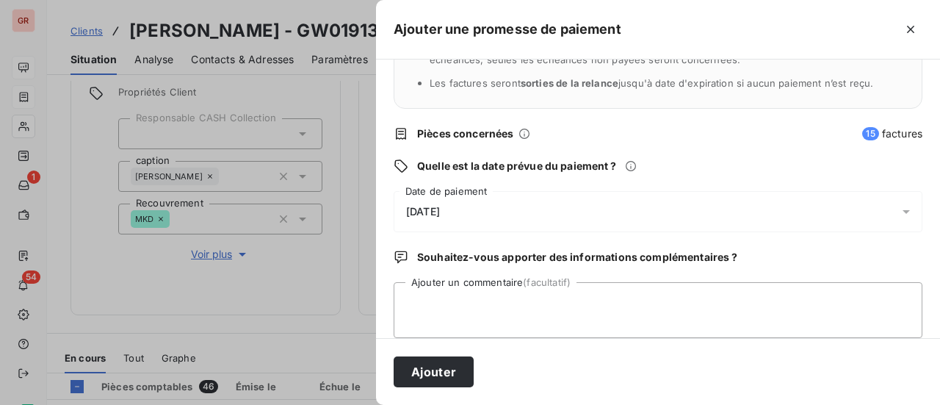
scroll to position [147, 0]
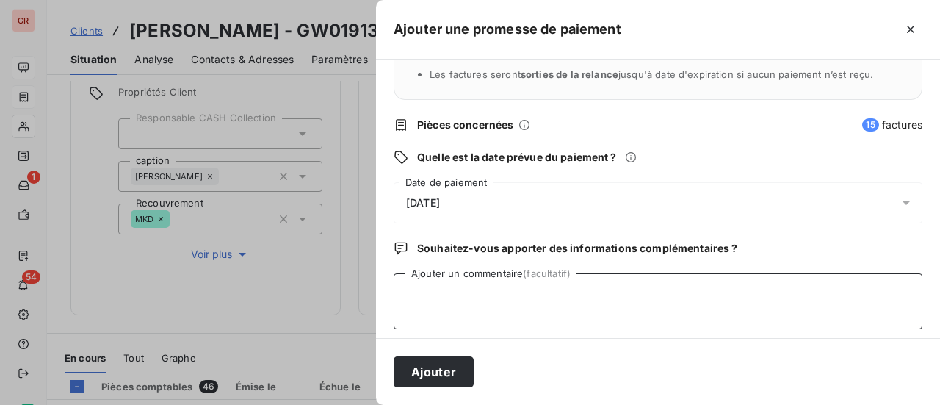
click at [454, 289] on textarea "Ajouter un commentaire (facultatif)" at bounding box center [658, 301] width 529 height 56
click at [565, 294] on textarea "avis de virement du 07/08/25 34590.92€" at bounding box center [658, 301] width 529 height 56
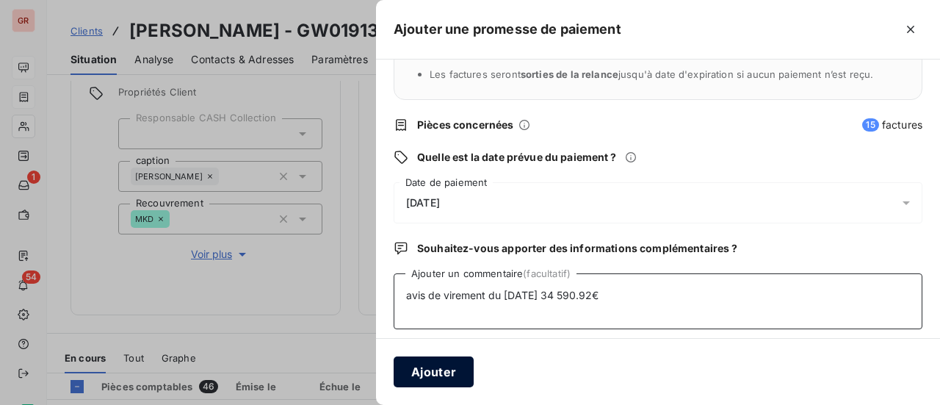
type textarea "avis de virement du 07/08/25 34 590.92€"
click at [442, 374] on button "Ajouter" at bounding box center [434, 371] width 80 height 31
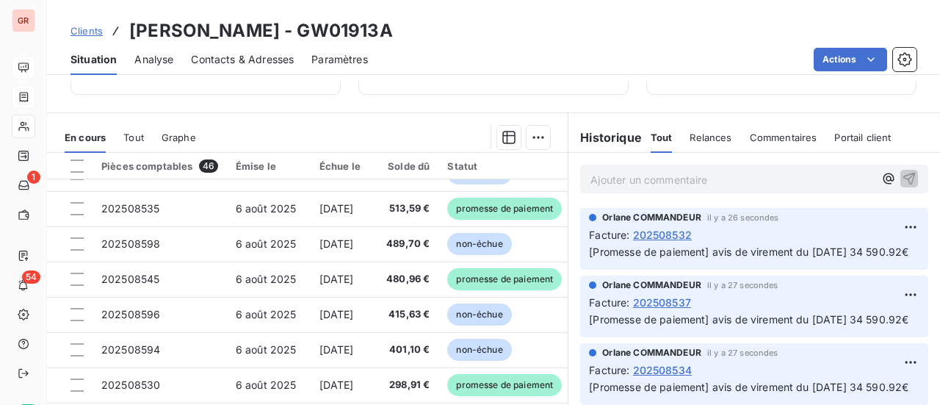
scroll to position [631, 0]
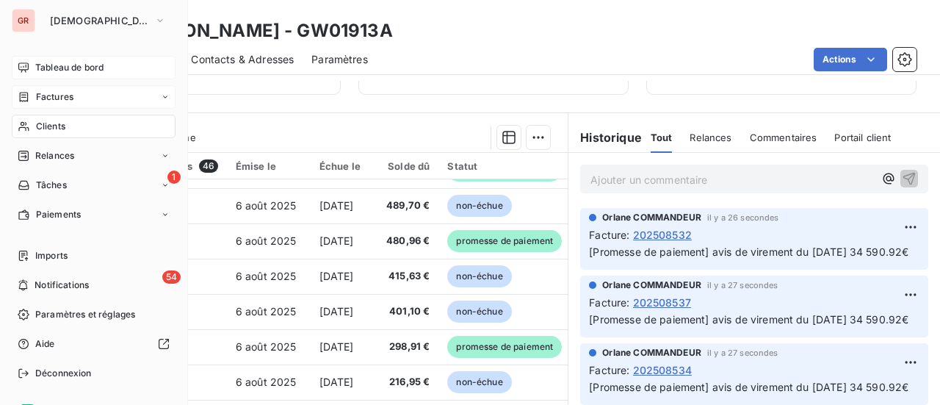
click at [59, 101] on span "Factures" at bounding box center [54, 96] width 37 height 13
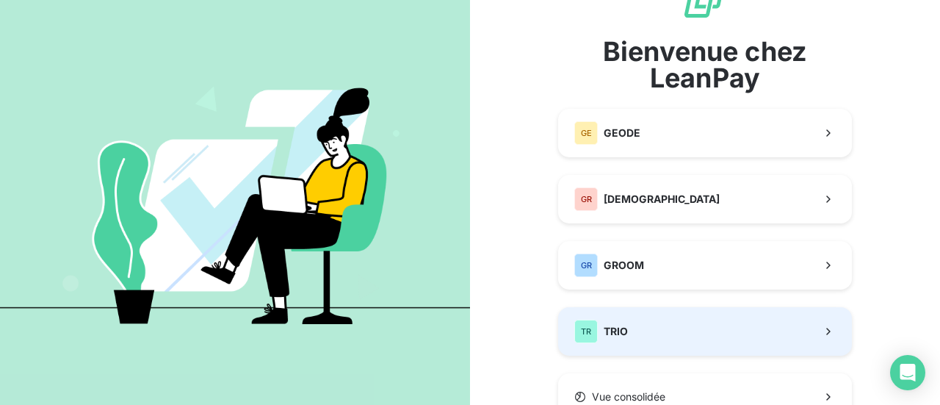
scroll to position [73, 0]
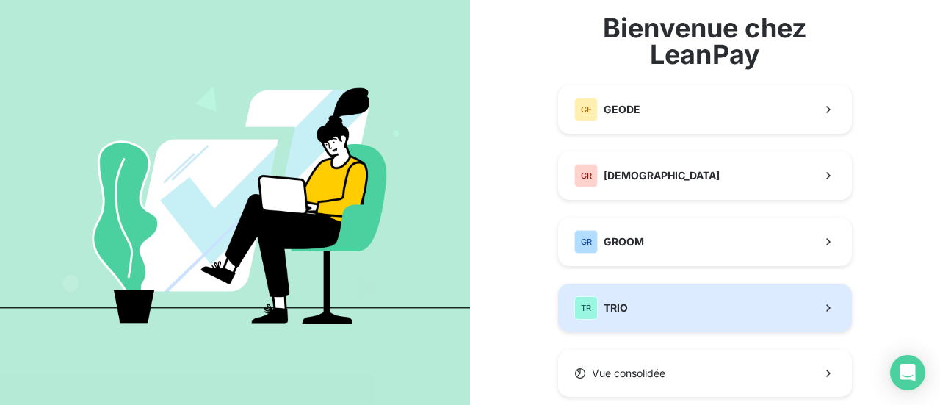
click at [636, 314] on button "TR TRIO" at bounding box center [705, 307] width 294 height 48
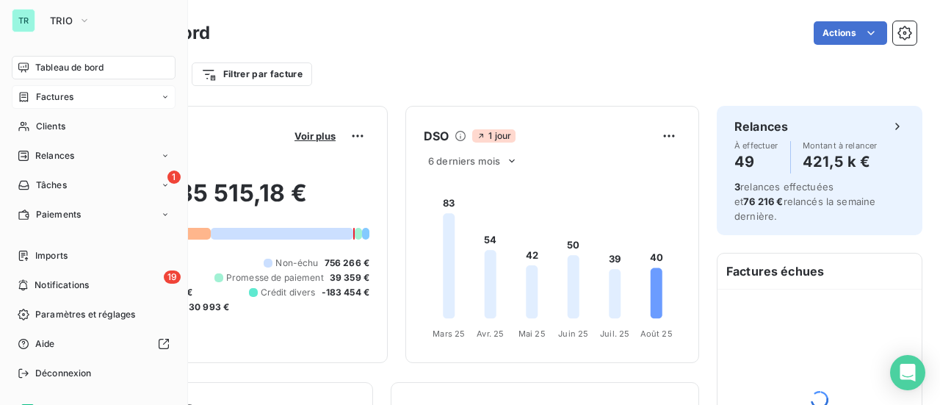
click at [62, 99] on span "Factures" at bounding box center [54, 96] width 37 height 13
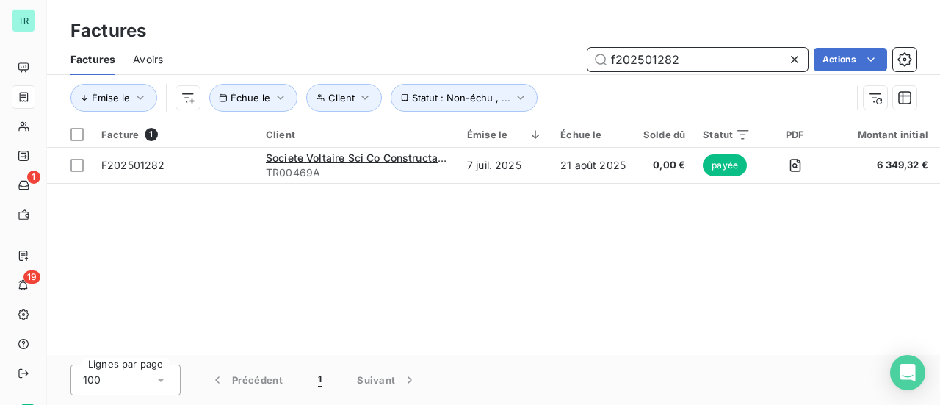
drag, startPoint x: 687, startPoint y: 62, endPoint x: 425, endPoint y: 73, distance: 262.4
click at [483, 64] on div "f202501282 Actions" at bounding box center [549, 60] width 736 height 24
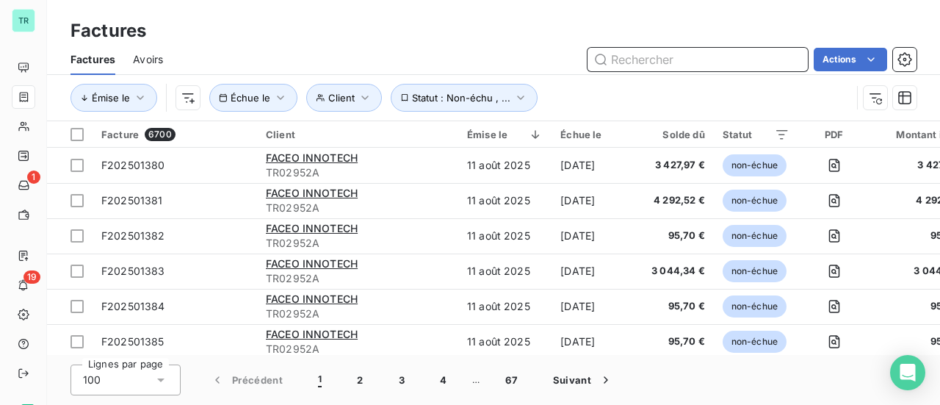
paste input "F202501212"
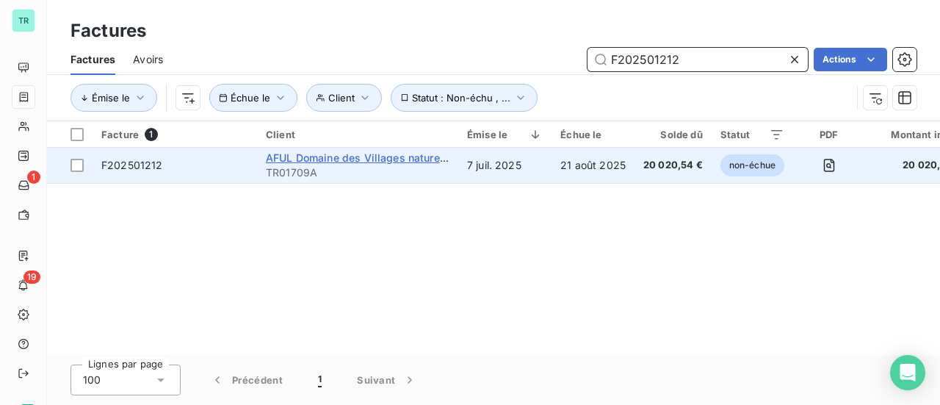
type input "F202501212"
click at [400, 161] on span "AFUL Domaine des Villages nature C/0 SOGIRE" at bounding box center [384, 157] width 236 height 12
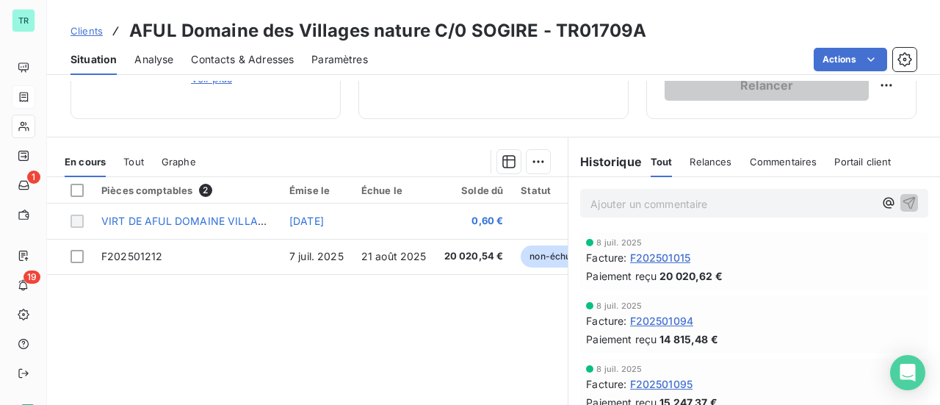
scroll to position [294, 0]
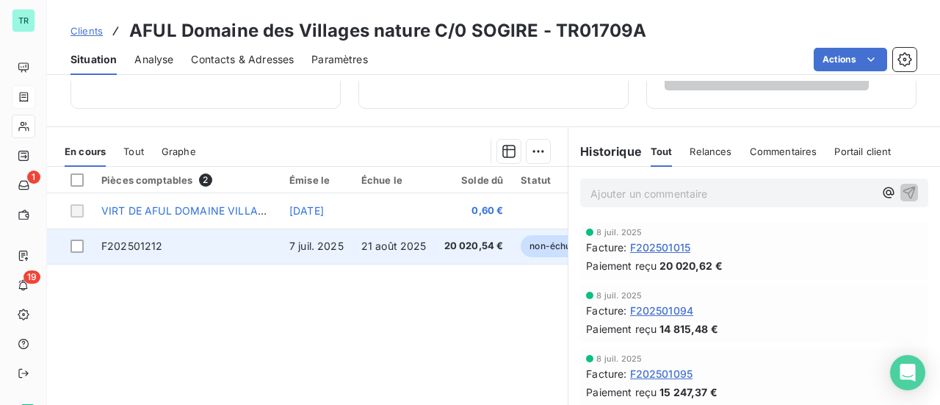
click at [162, 246] on td "F202501212" at bounding box center [187, 245] width 188 height 35
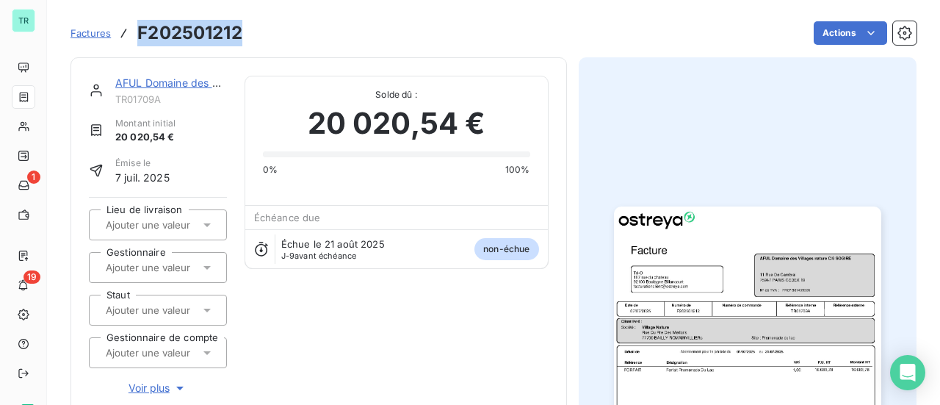
drag, startPoint x: 248, startPoint y: 36, endPoint x: 126, endPoint y: 35, distance: 121.9
click at [126, 35] on div "Factures F202501212 Actions" at bounding box center [494, 33] width 846 height 31
copy h3 "F202501212"
click at [192, 76] on link "AFUL Domaine des Villages nature C/0 SOGIRE" at bounding box center [230, 82] width 231 height 12
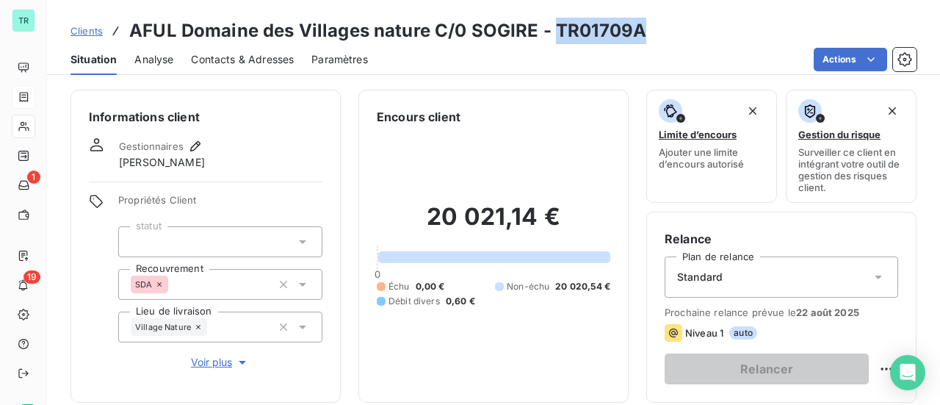
drag, startPoint x: 635, startPoint y: 36, endPoint x: 554, endPoint y: 36, distance: 80.8
click at [554, 36] on div "Clients AFUL Domaine des Villages nature C/0 SOGIRE - TR01709A" at bounding box center [493, 31] width 893 height 26
copy h3 "TR01709A"
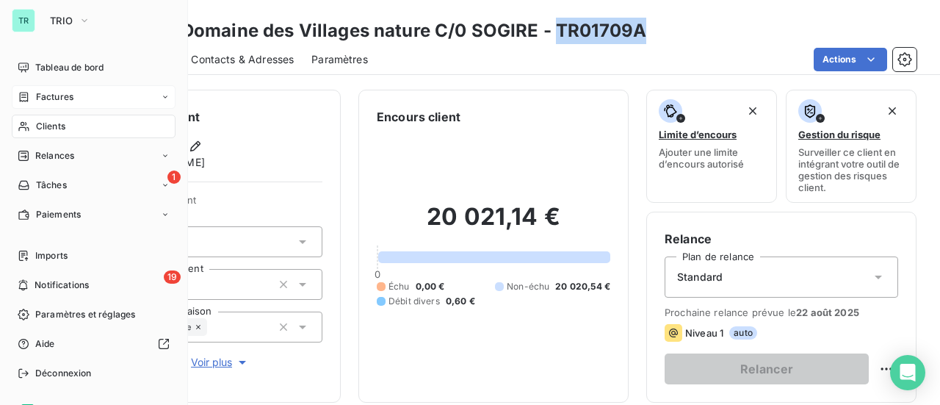
click at [52, 95] on span "Factures" at bounding box center [54, 96] width 37 height 13
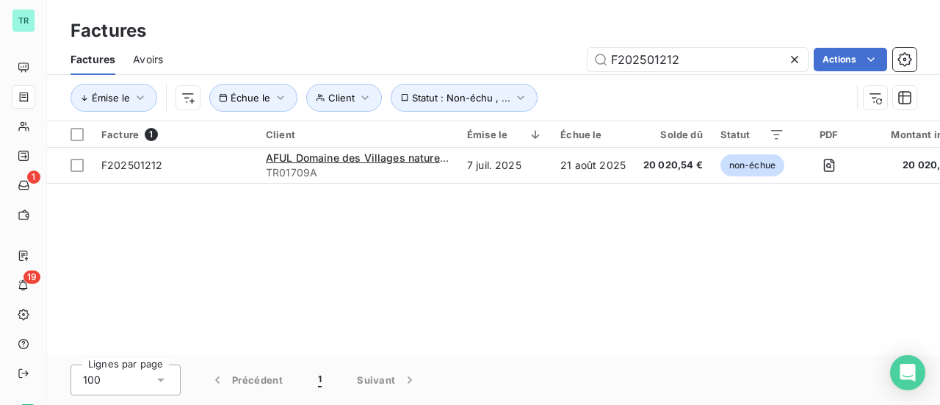
drag, startPoint x: 658, startPoint y: 61, endPoint x: 364, endPoint y: 62, distance: 294.5
click at [476, 61] on div "F202501212 Actions" at bounding box center [549, 60] width 736 height 24
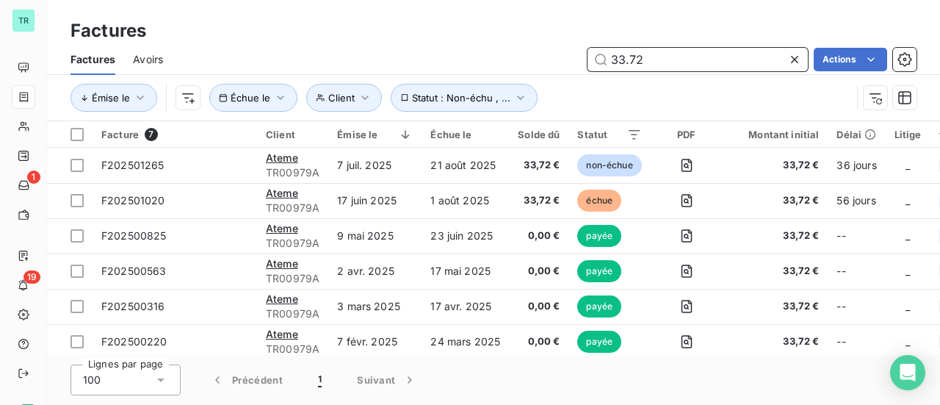
drag, startPoint x: 662, startPoint y: 61, endPoint x: 534, endPoint y: 61, distance: 128.5
click at [546, 61] on div "33.72 Actions" at bounding box center [549, 60] width 736 height 24
paste input "F202501020"
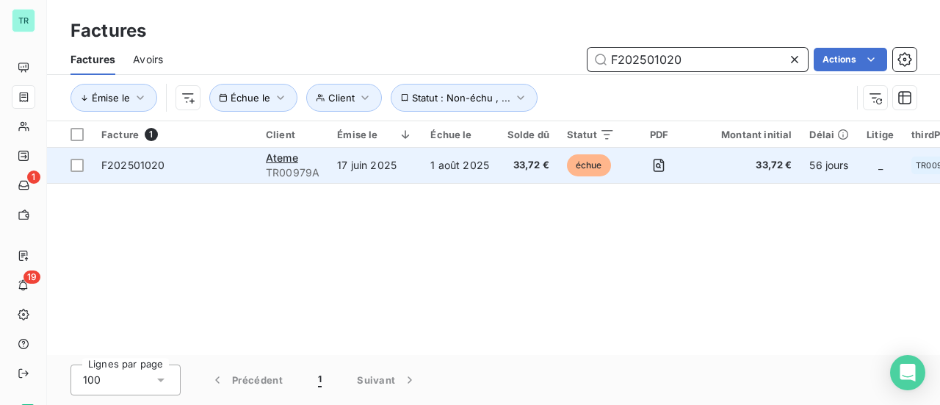
type input "F202501020"
click at [148, 170] on span "F202501020" at bounding box center [133, 165] width 64 height 12
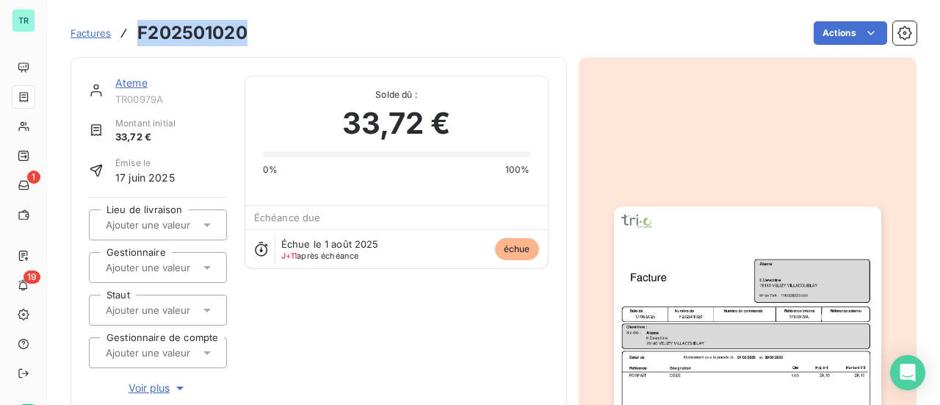
drag, startPoint x: 248, startPoint y: 38, endPoint x: 141, endPoint y: 39, distance: 107.2
click at [140, 39] on div "Factures F202501020 Actions" at bounding box center [494, 33] width 846 height 31
copy h3 "F202501020"
click at [144, 79] on link "Ateme" at bounding box center [131, 82] width 32 height 12
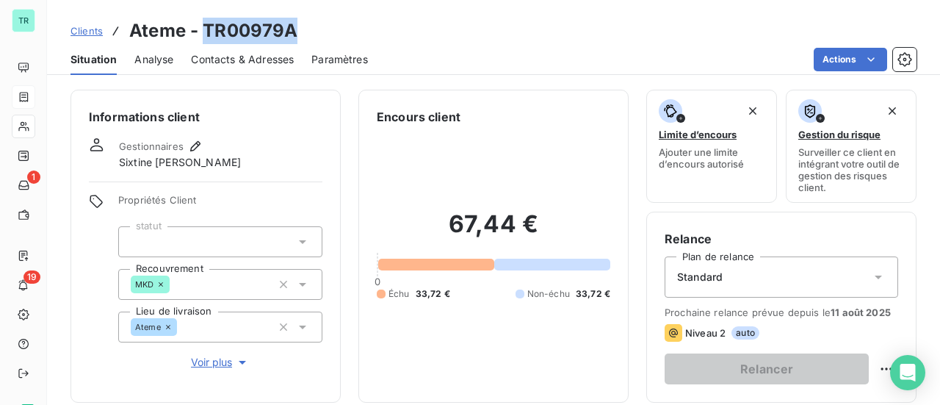
drag, startPoint x: 294, startPoint y: 30, endPoint x: 201, endPoint y: 30, distance: 93.3
click at [201, 30] on div "Clients Ateme - TR00979A" at bounding box center [493, 31] width 893 height 26
copy h3 "TR00979A"
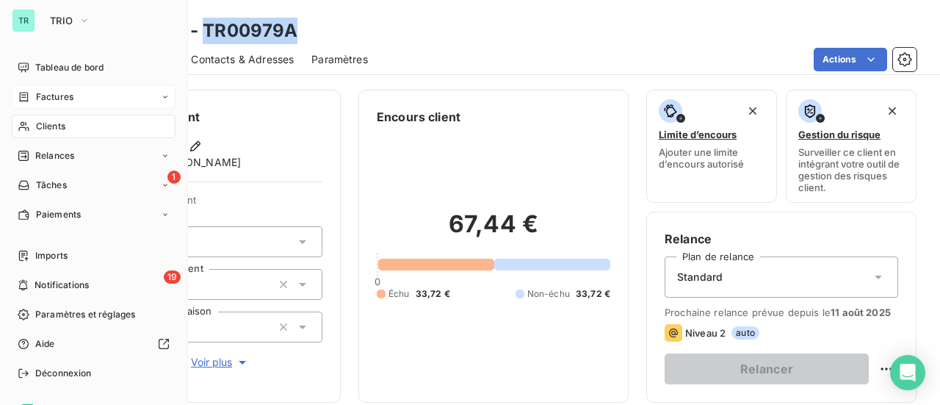
drag, startPoint x: 65, startPoint y: 102, endPoint x: 159, endPoint y: 102, distance: 94.0
click at [65, 102] on span "Factures" at bounding box center [54, 96] width 37 height 13
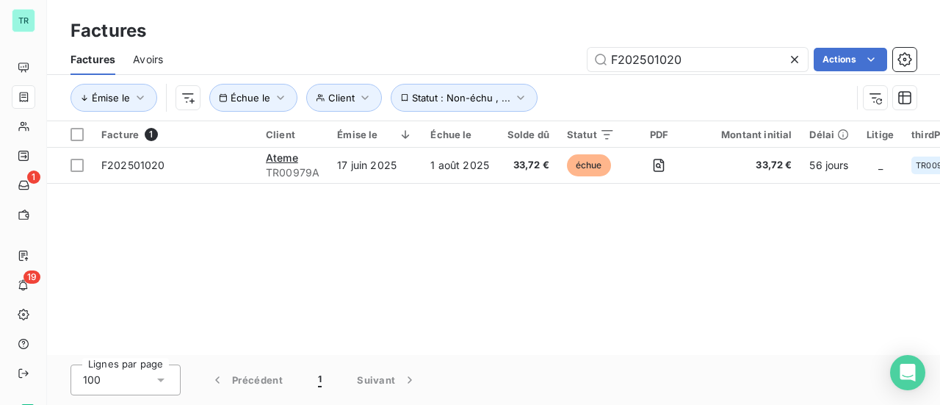
drag, startPoint x: 703, startPoint y: 59, endPoint x: 402, endPoint y: 62, distance: 300.4
click at [402, 62] on div "F202501020 Actions" at bounding box center [549, 60] width 736 height 24
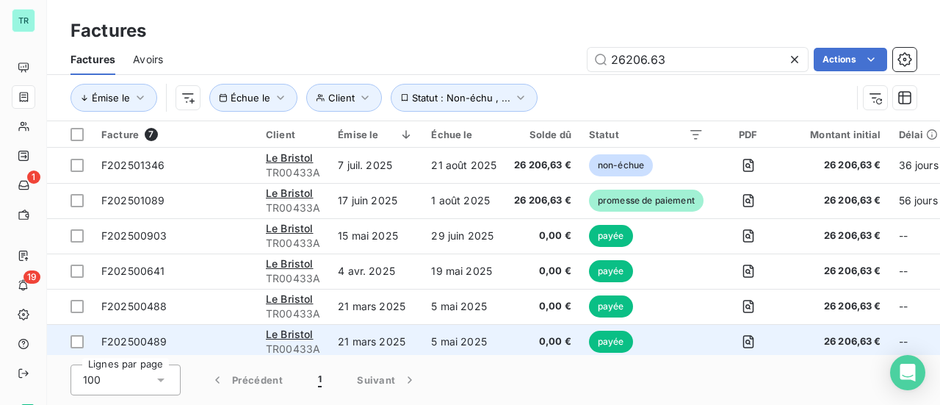
type input "26206.63"
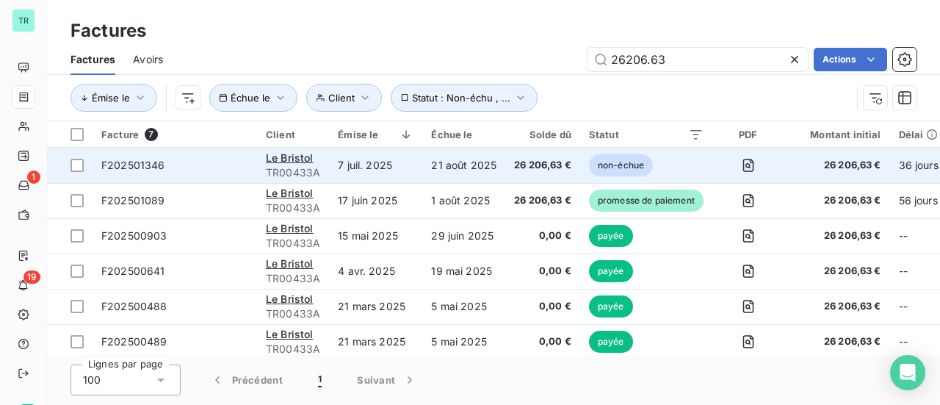
click at [559, 176] on td "26 206,63 €" at bounding box center [542, 165] width 75 height 35
